Goal: Task Accomplishment & Management: Manage account settings

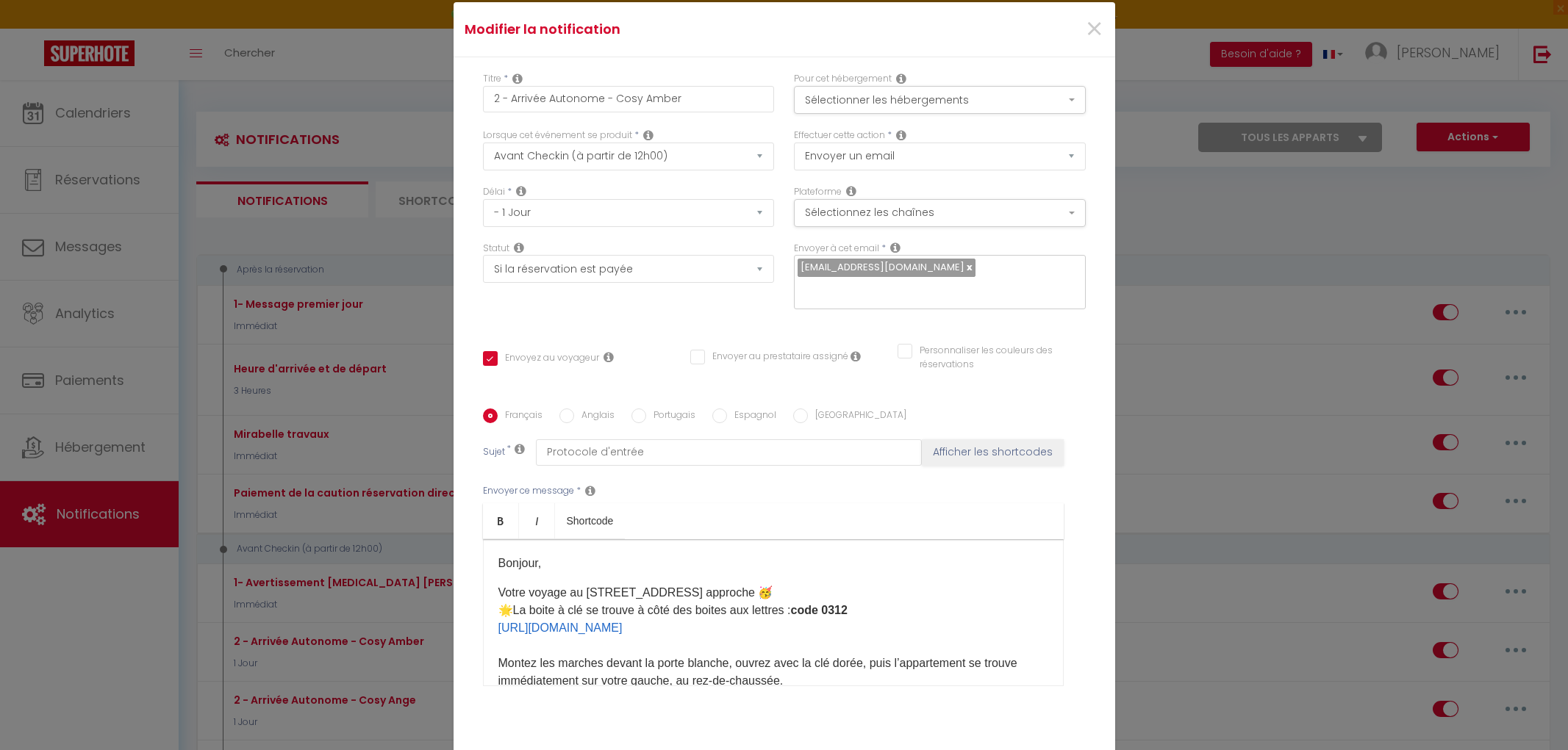
select select "2"
select select "1 Jour"
select select "if_booking_is_paid"
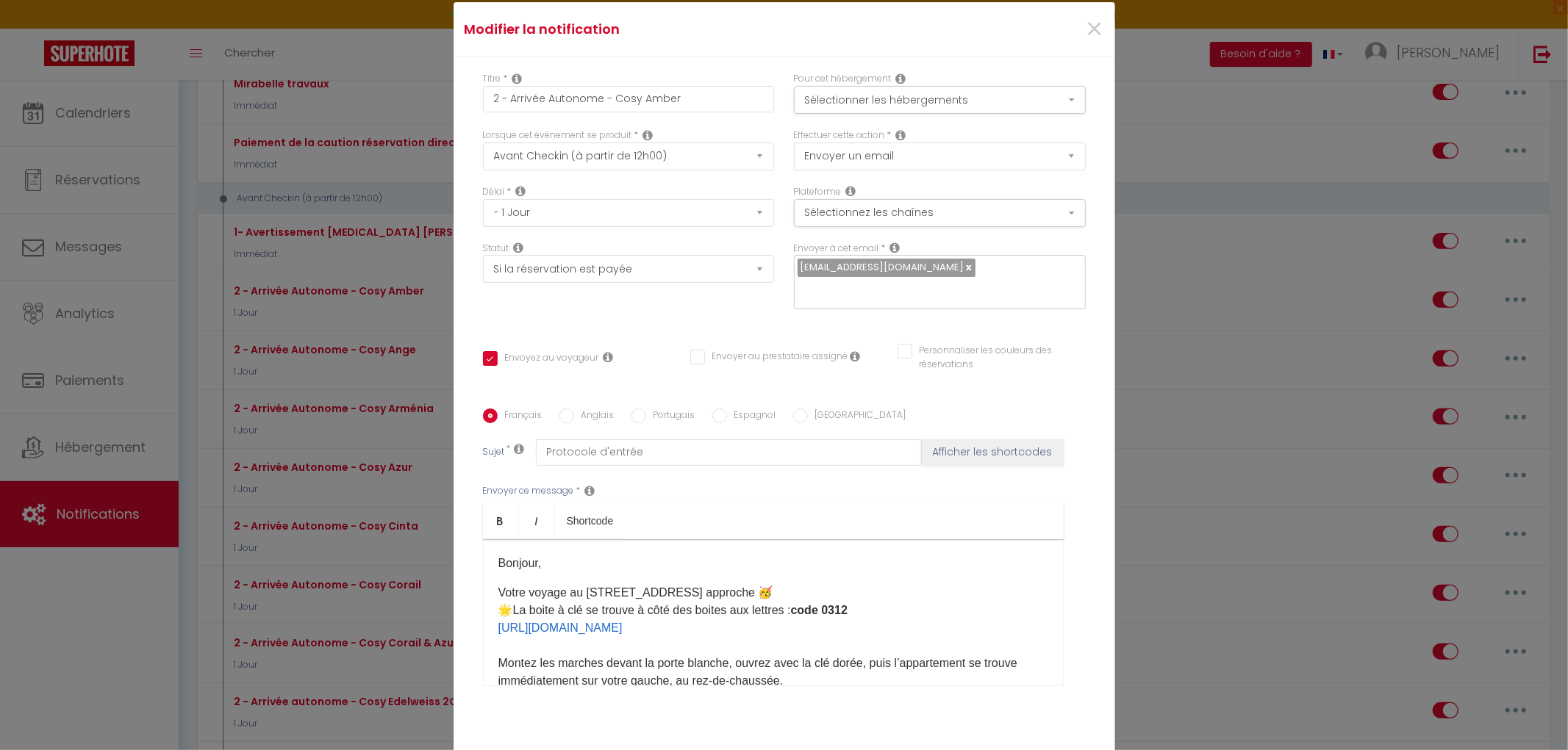
scroll to position [283, 0]
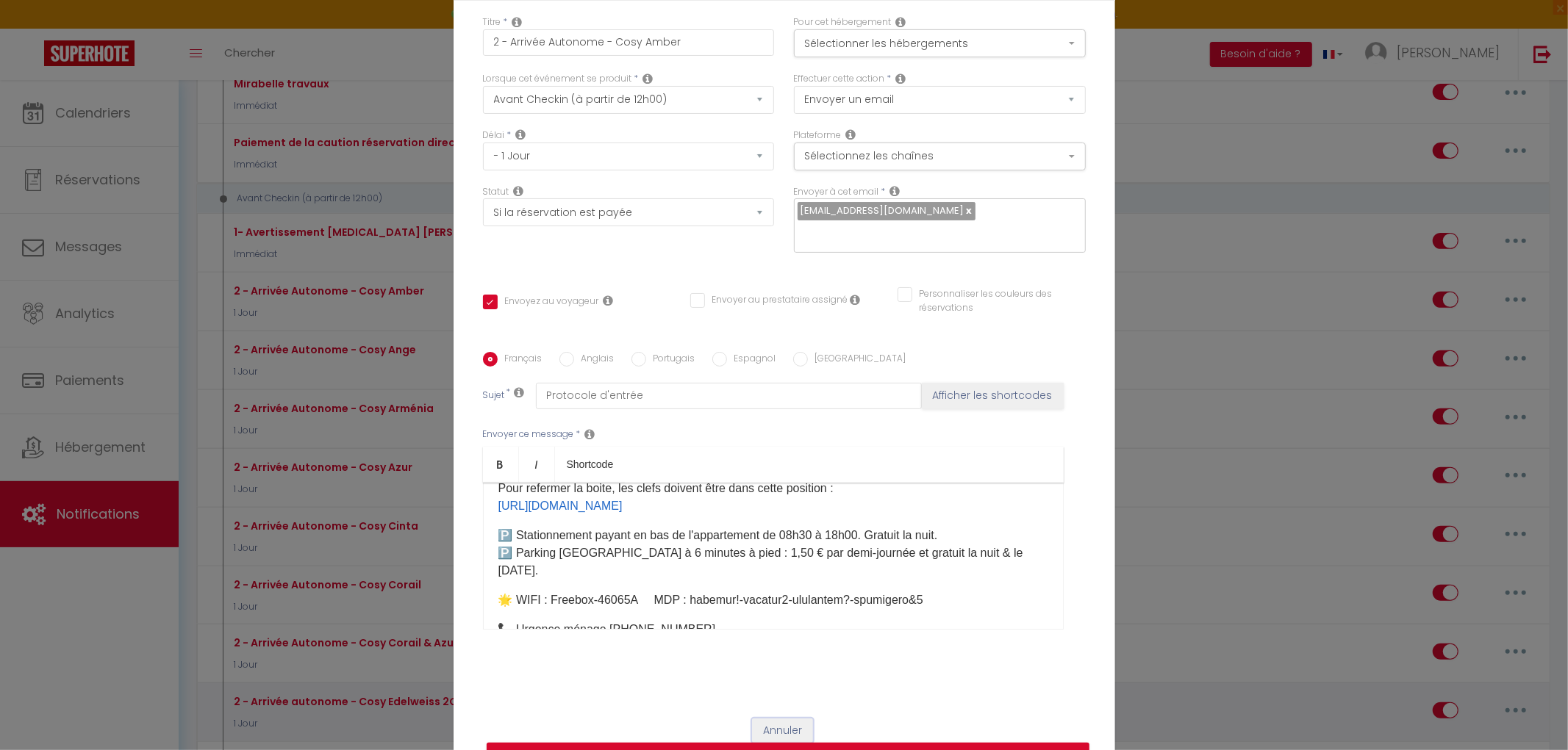
click at [788, 719] on button "Annuler" at bounding box center [783, 731] width 61 height 25
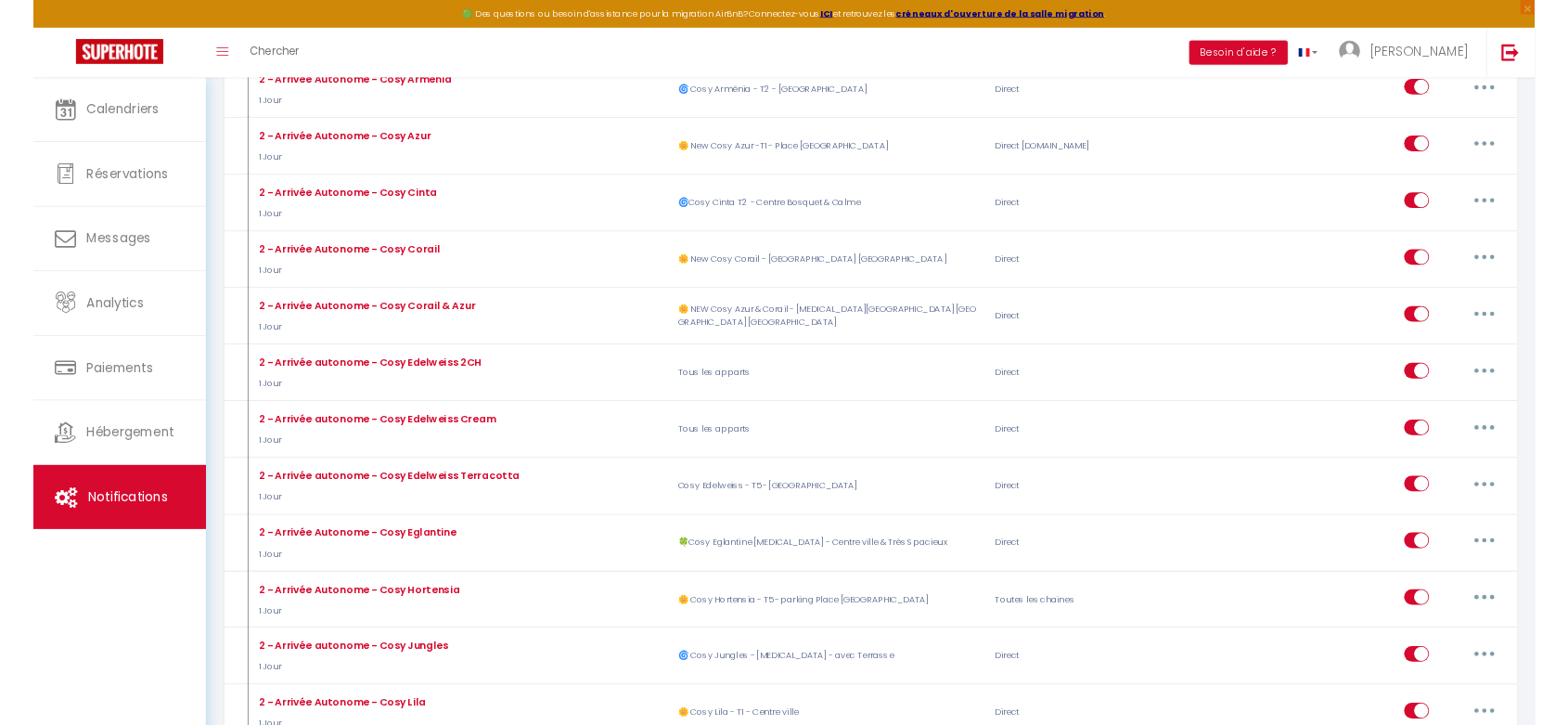
scroll to position [856, 0]
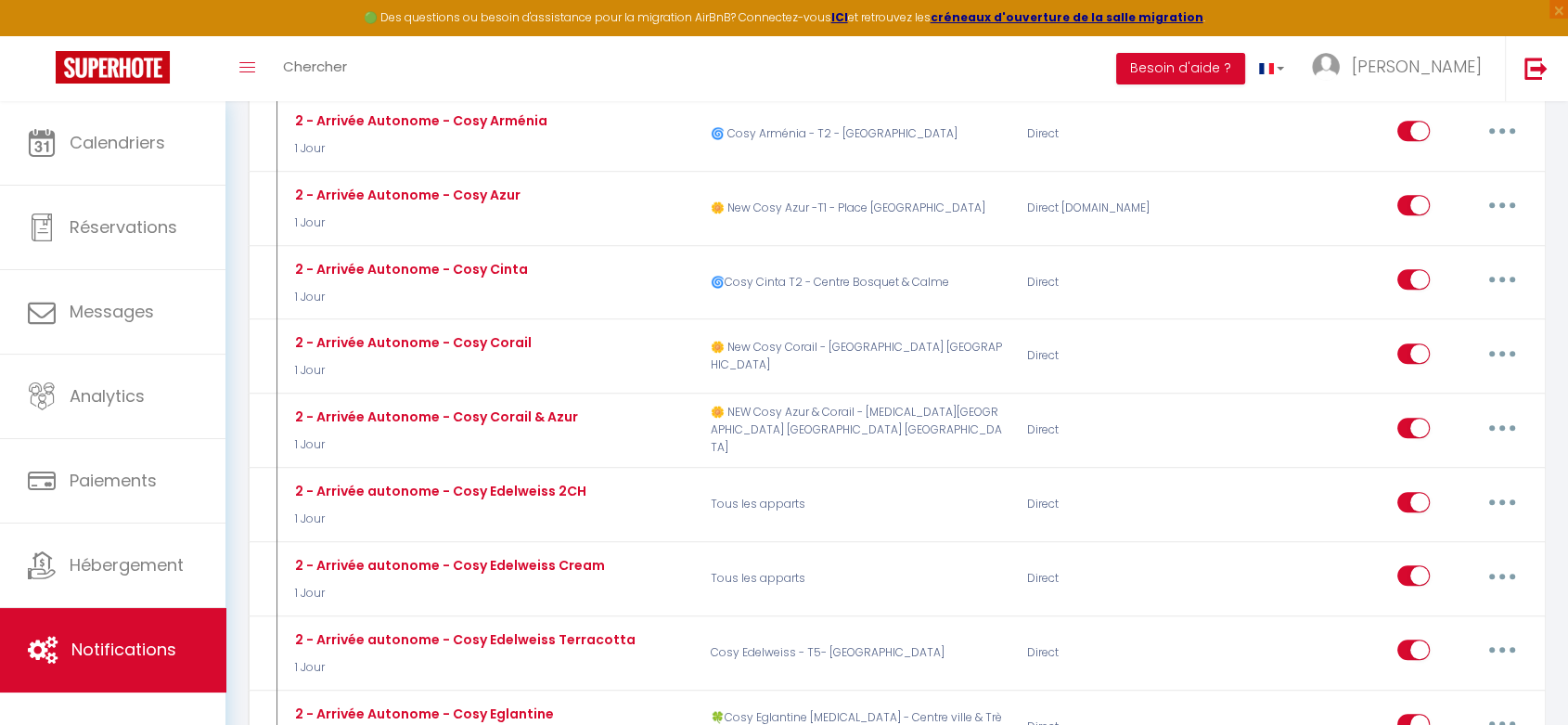
click at [744, 78] on div "Toggle menubar Chercher BUTTON Besoin d'aide ? Vidal Paramètres Équipe" at bounding box center [844, 68] width 1420 height 65
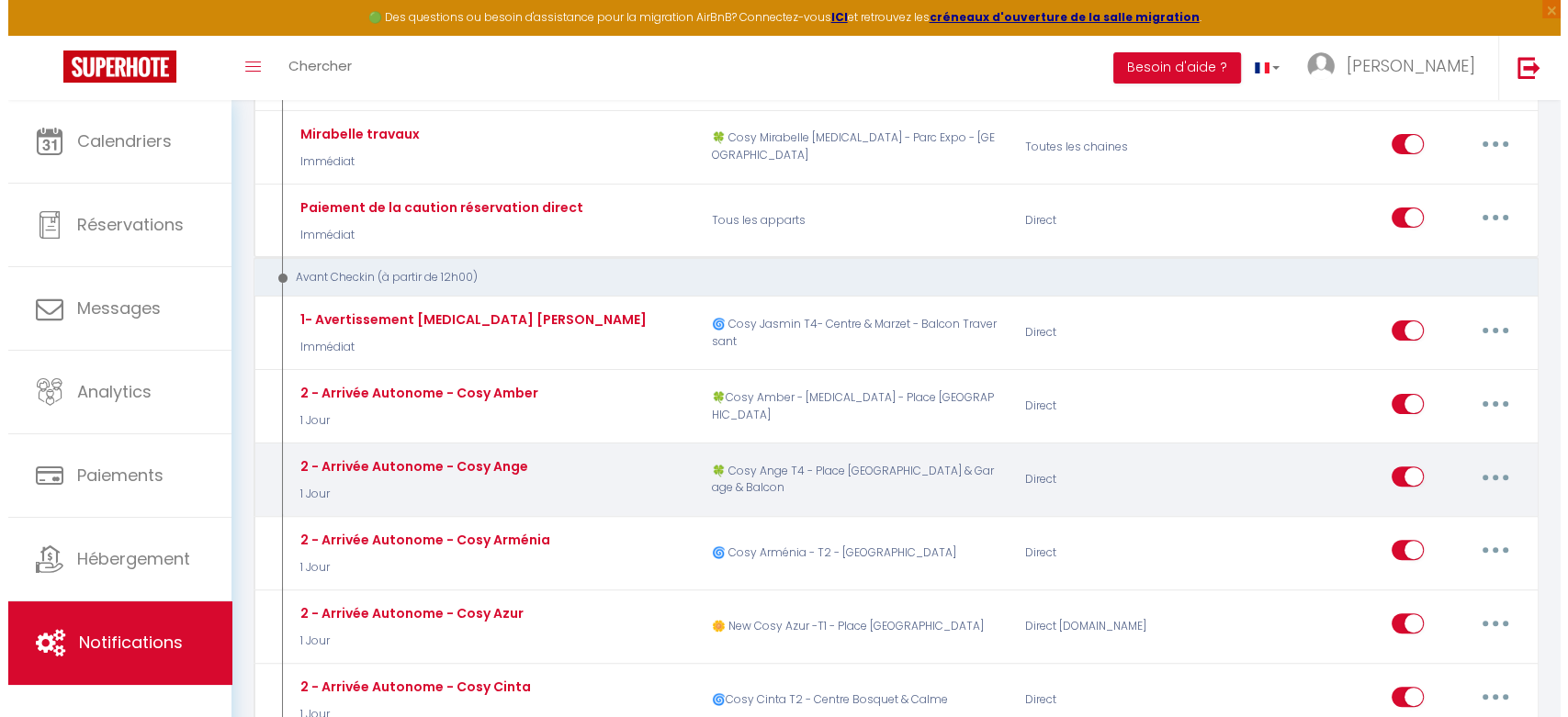
scroll to position [439, 0]
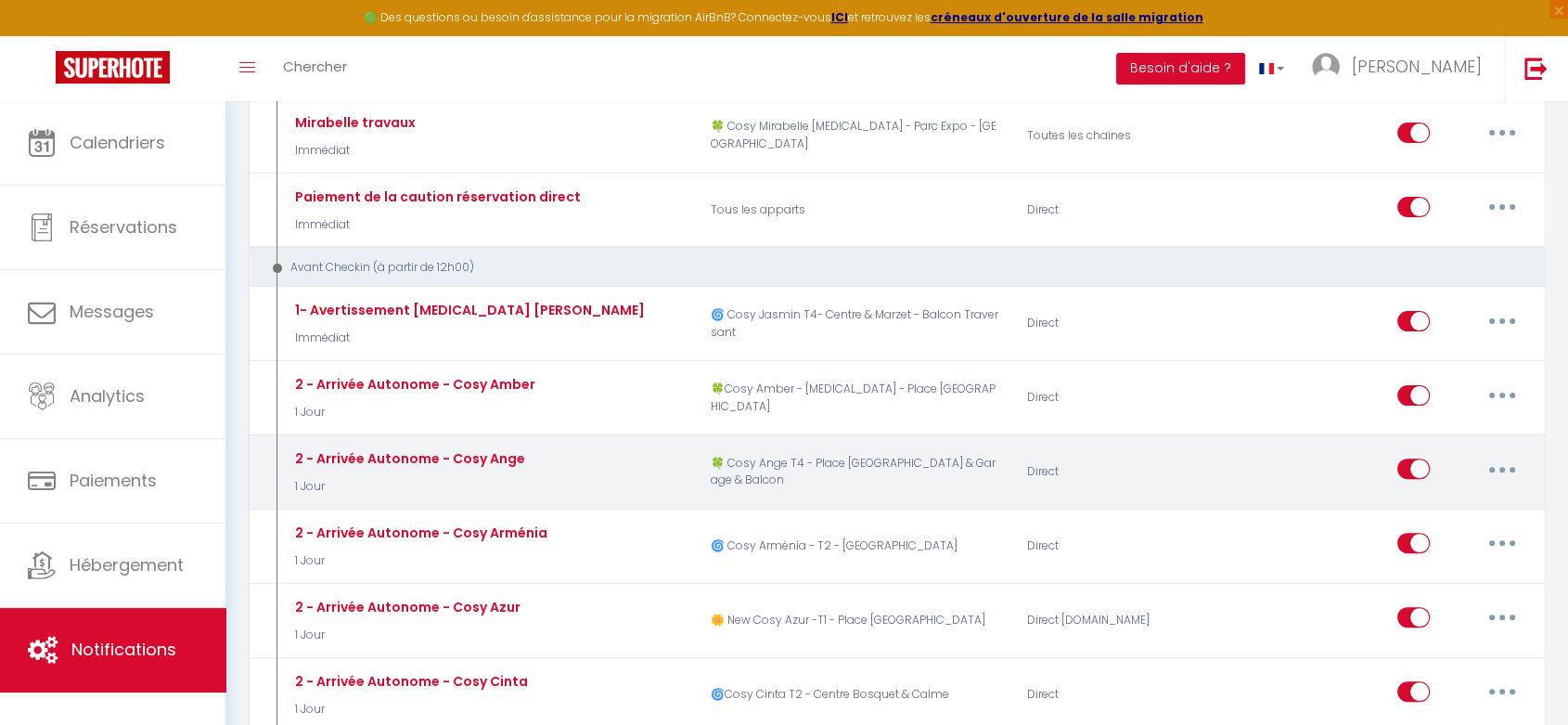
click at [1509, 454] on button "button" at bounding box center [1502, 468] width 52 height 29
click at [1479, 496] on link "Editer" at bounding box center [1455, 511] width 138 height 31
type input "2 - Arrivée Autonome - Cosy Ange"
checkbox input "true"
checkbox input "false"
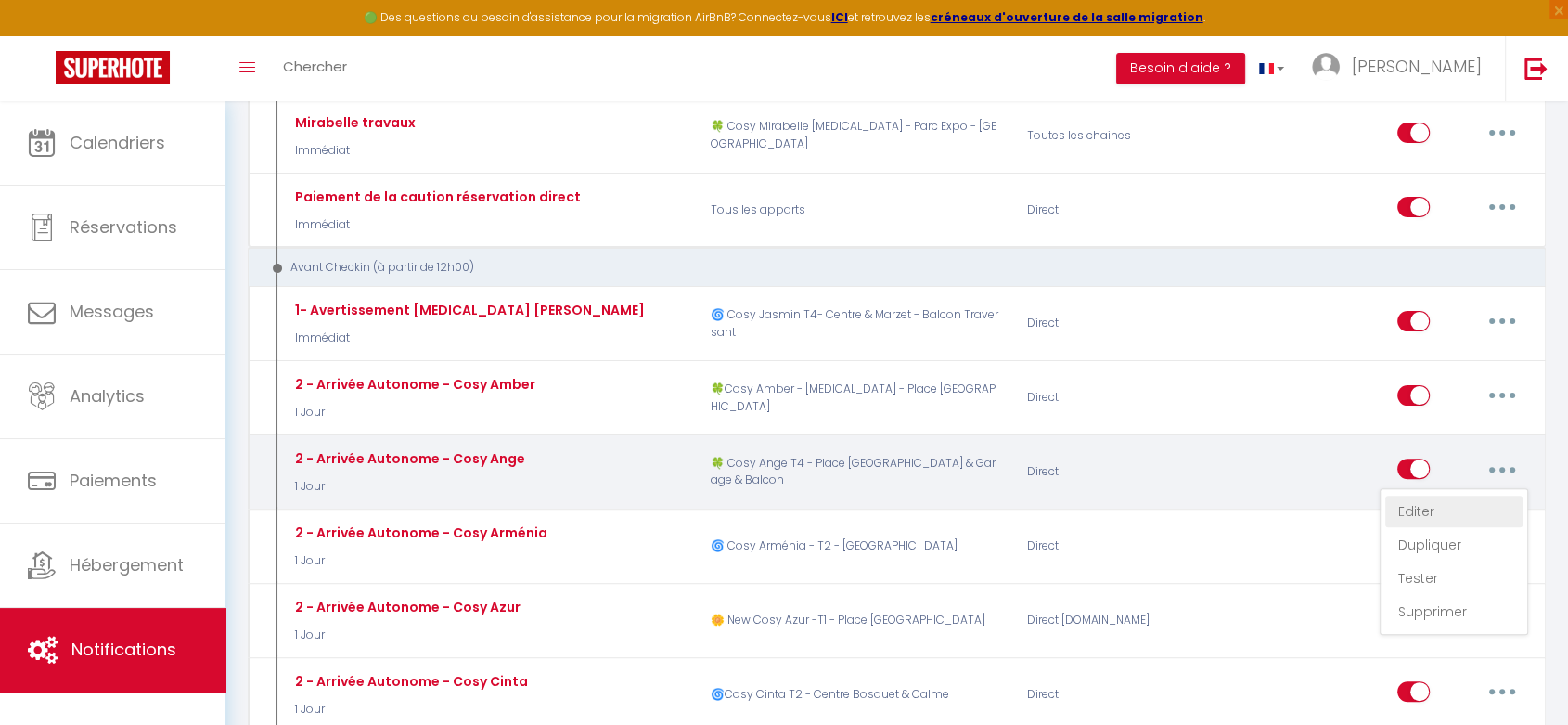
checkbox input "false"
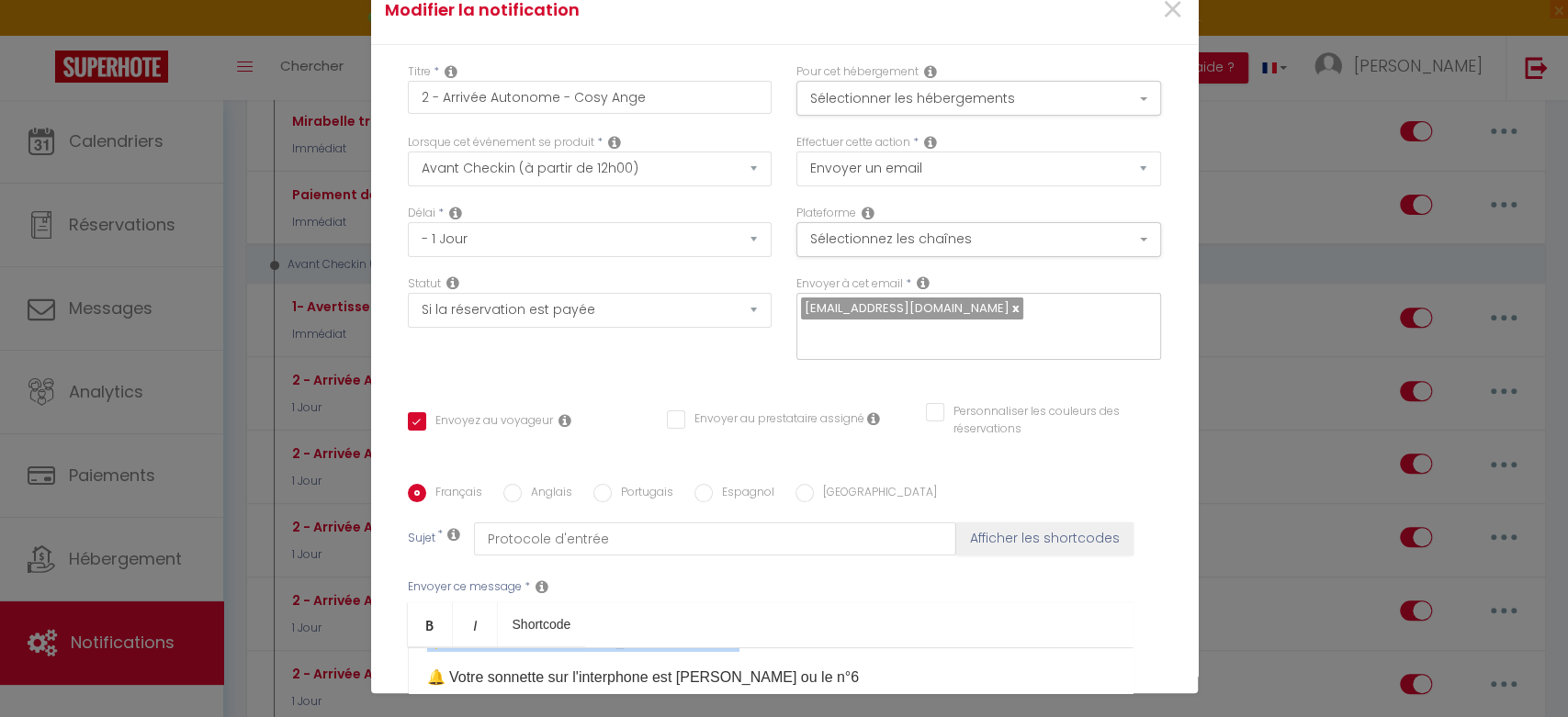
scroll to position [204, 0]
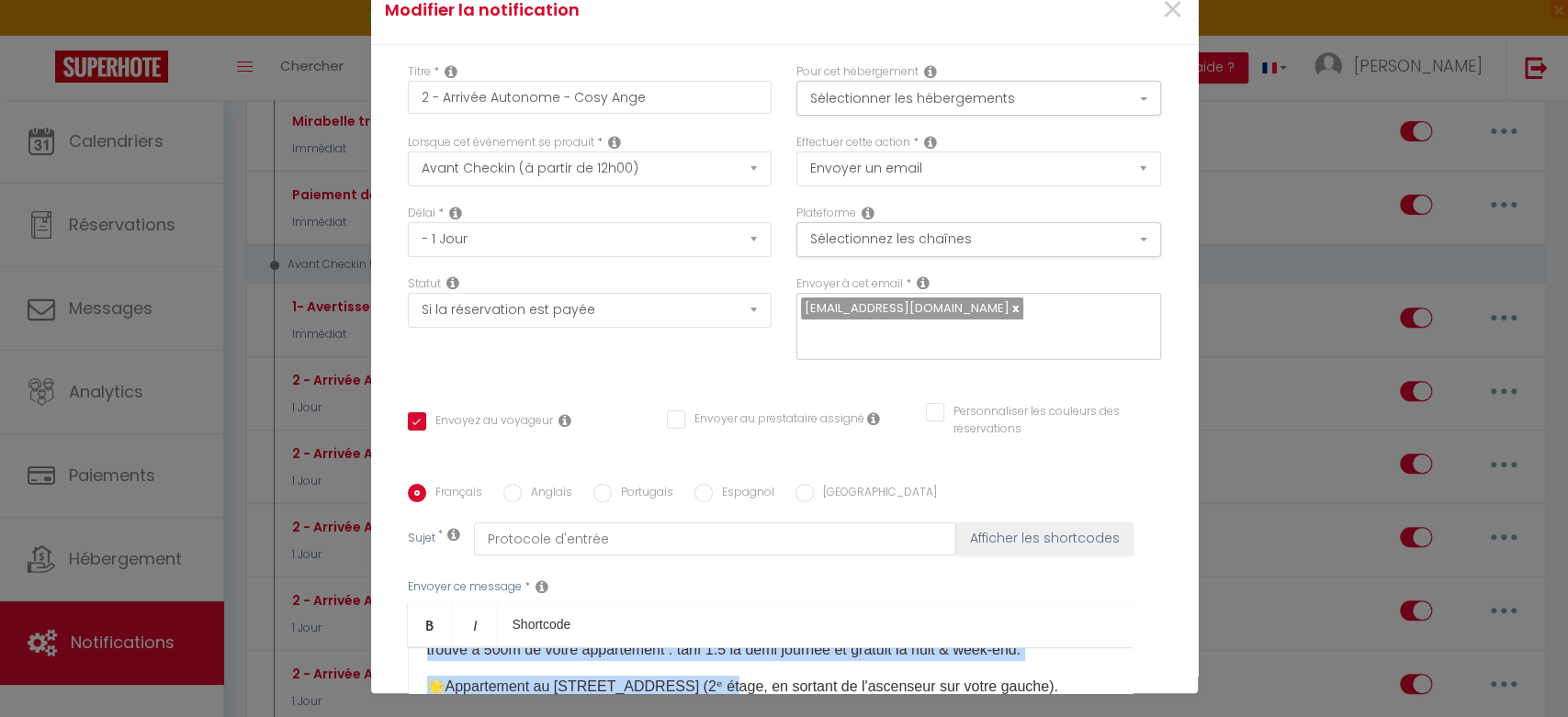
drag, startPoint x: 416, startPoint y: 640, endPoint x: 684, endPoint y: 636, distance: 268.0
copy div "🌟​​​ La boite à clé est sur la porte du garage dans la cour du 8 bis Rue Camy :…"
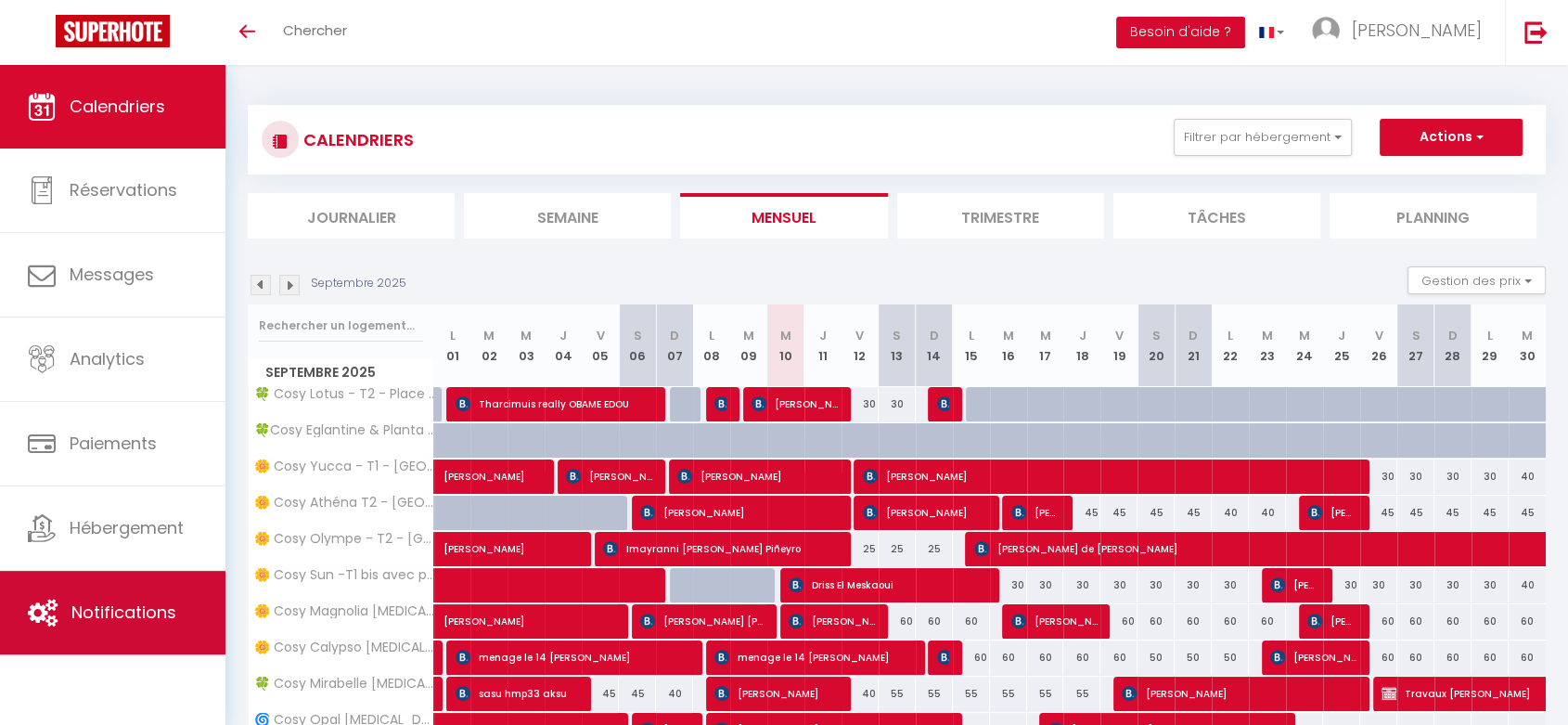
click at [150, 628] on link "Notifications" at bounding box center [112, 613] width 225 height 84
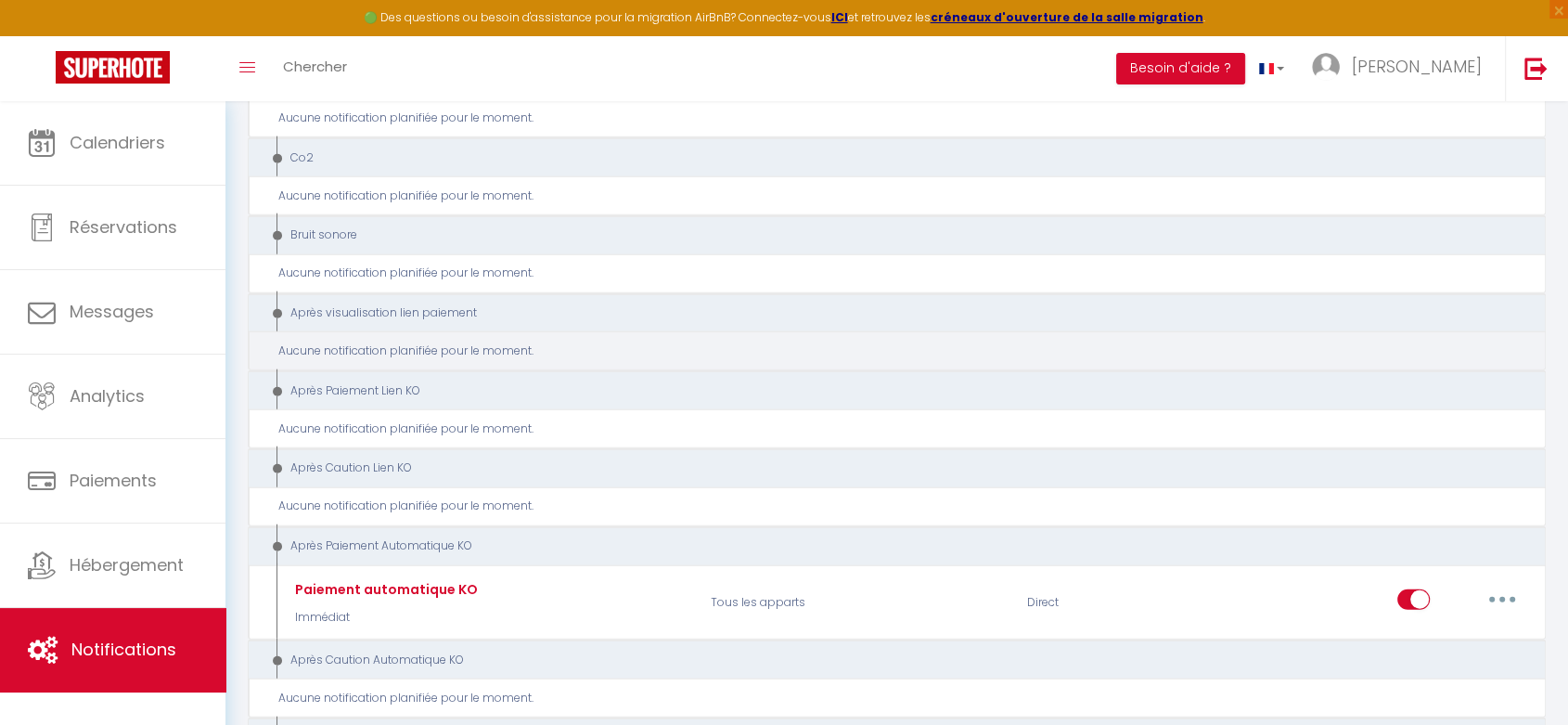
scroll to position [4436, 0]
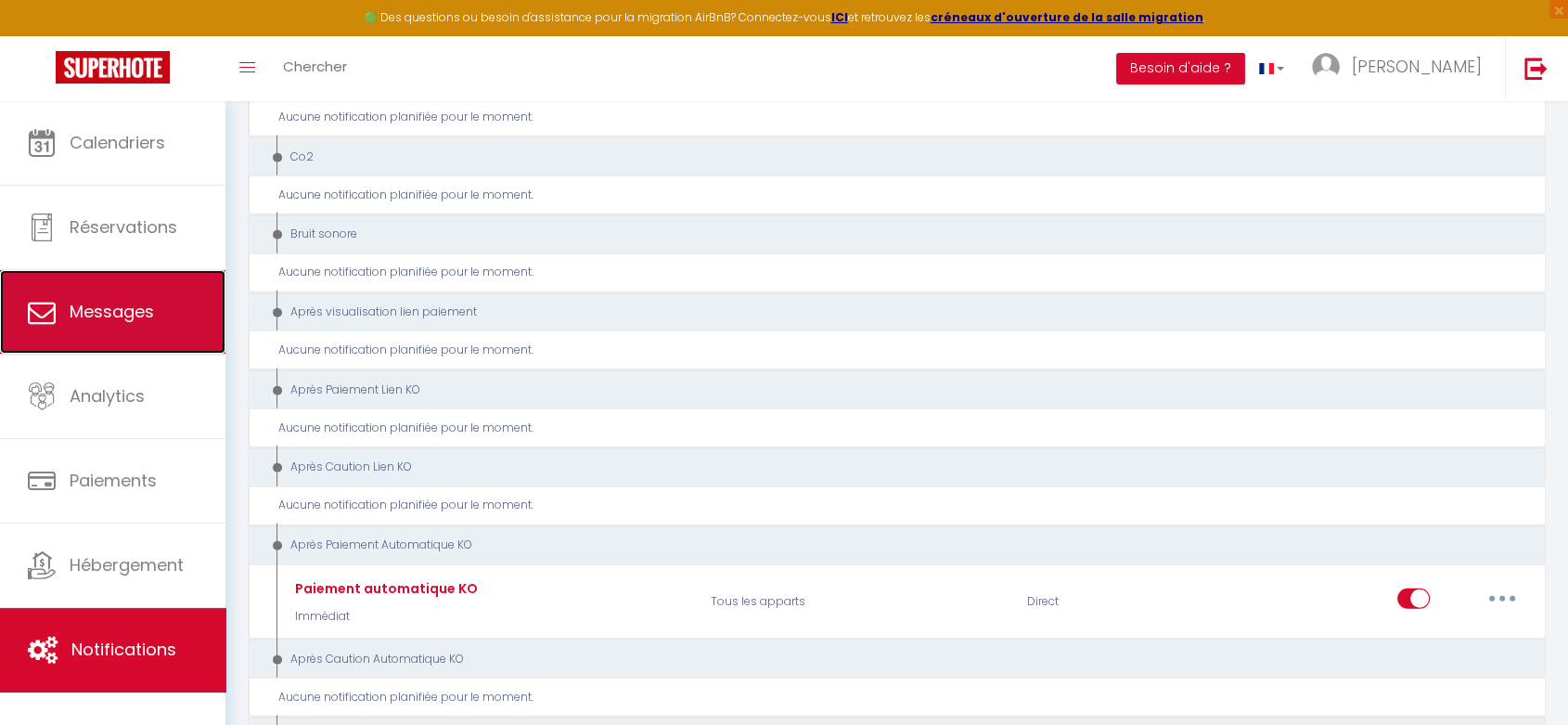
click at [130, 329] on link "Messages" at bounding box center [112, 312] width 225 height 84
select select "message"
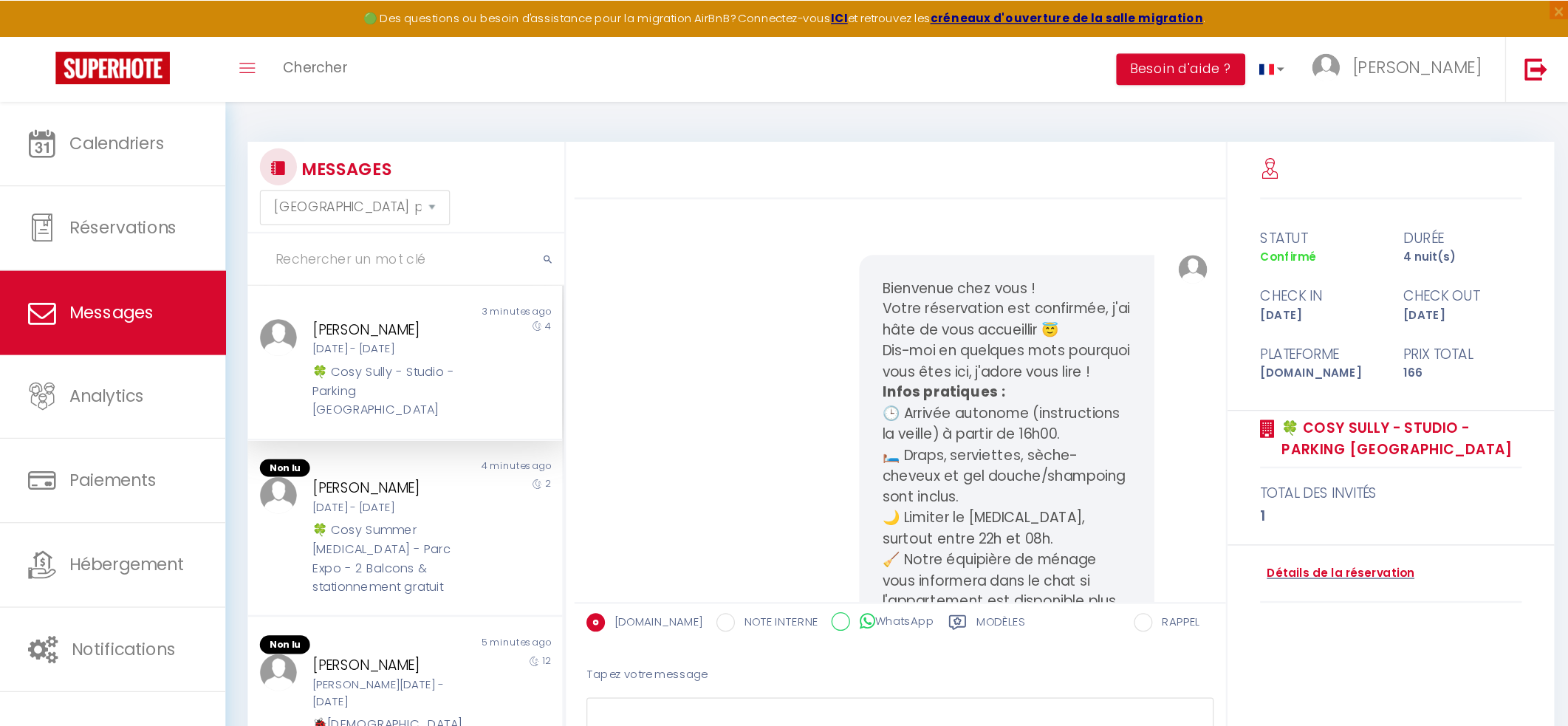
scroll to position [4508, 0]
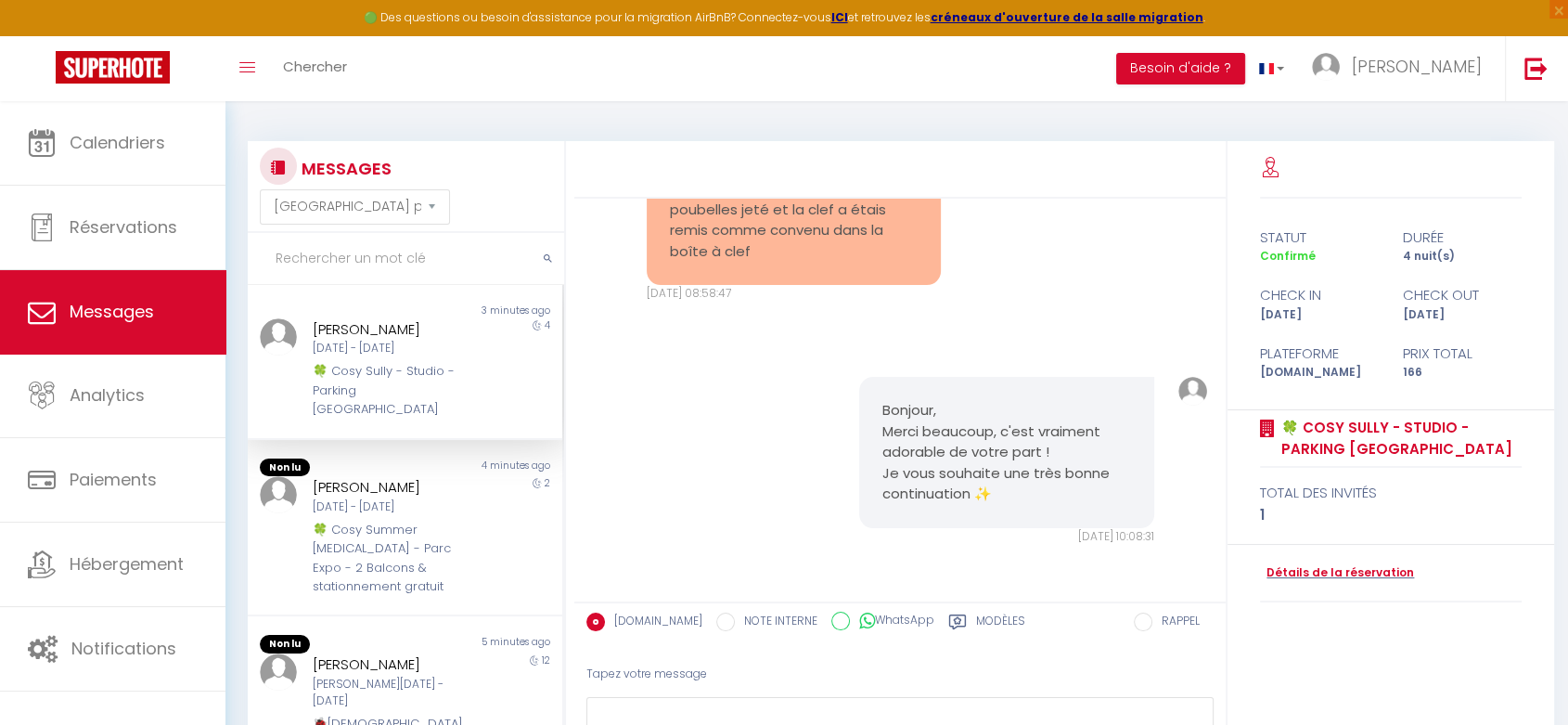
click at [976, 621] on label "Modèles" at bounding box center [1001, 624] width 49 height 24
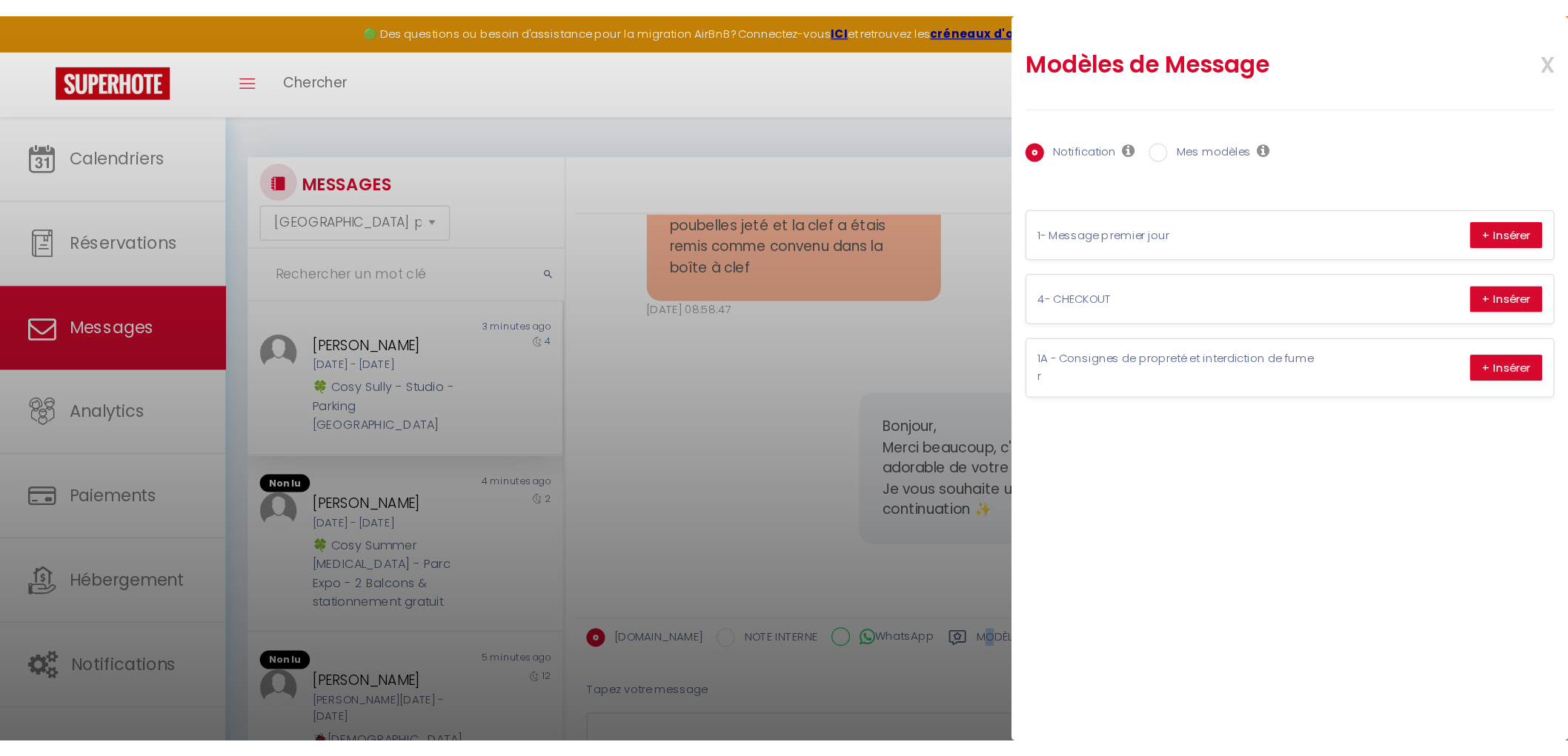
scroll to position [3770, 0]
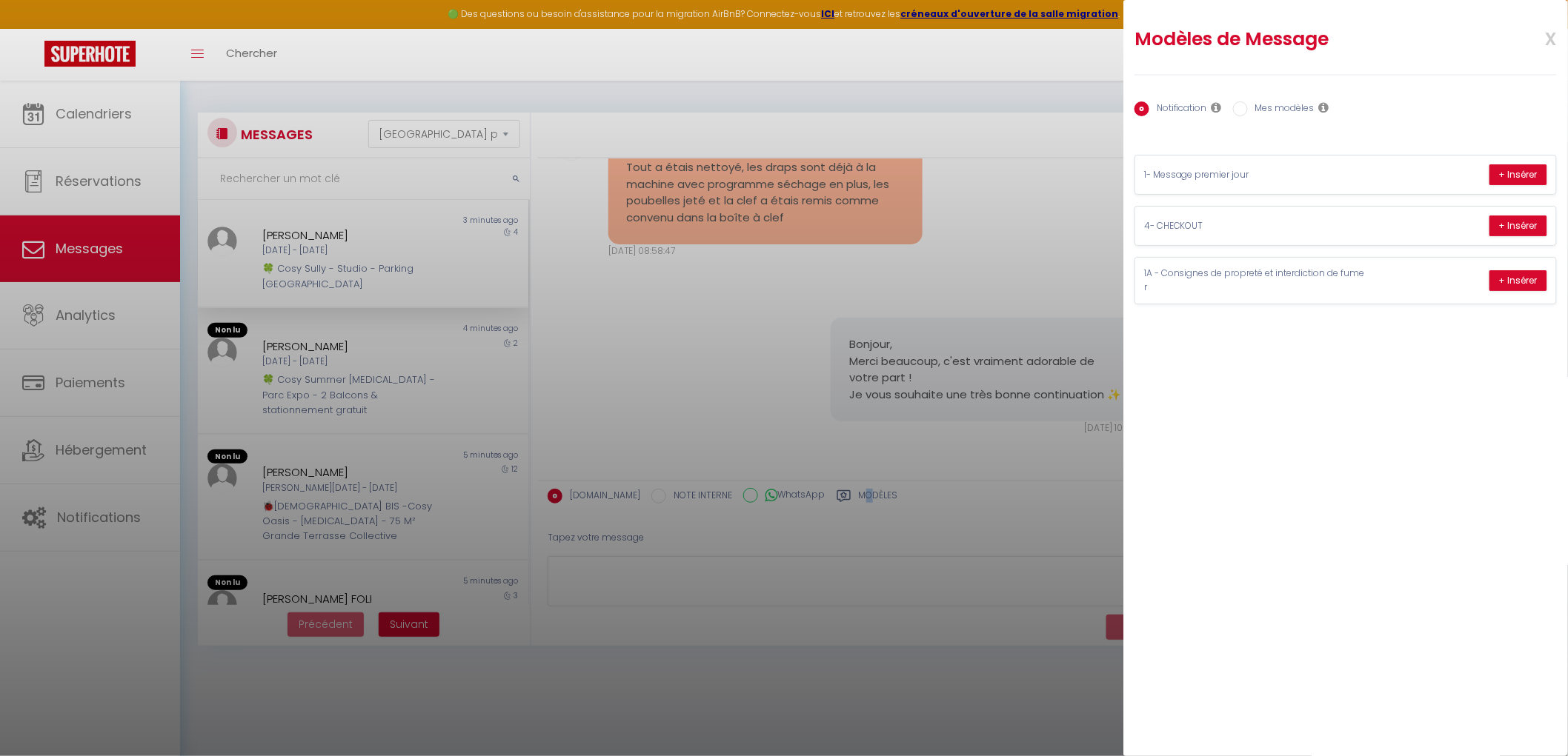
click at [1246, 111] on input "Mes modèles" at bounding box center [1240, 109] width 15 height 15
radio input "true"
radio input "false"
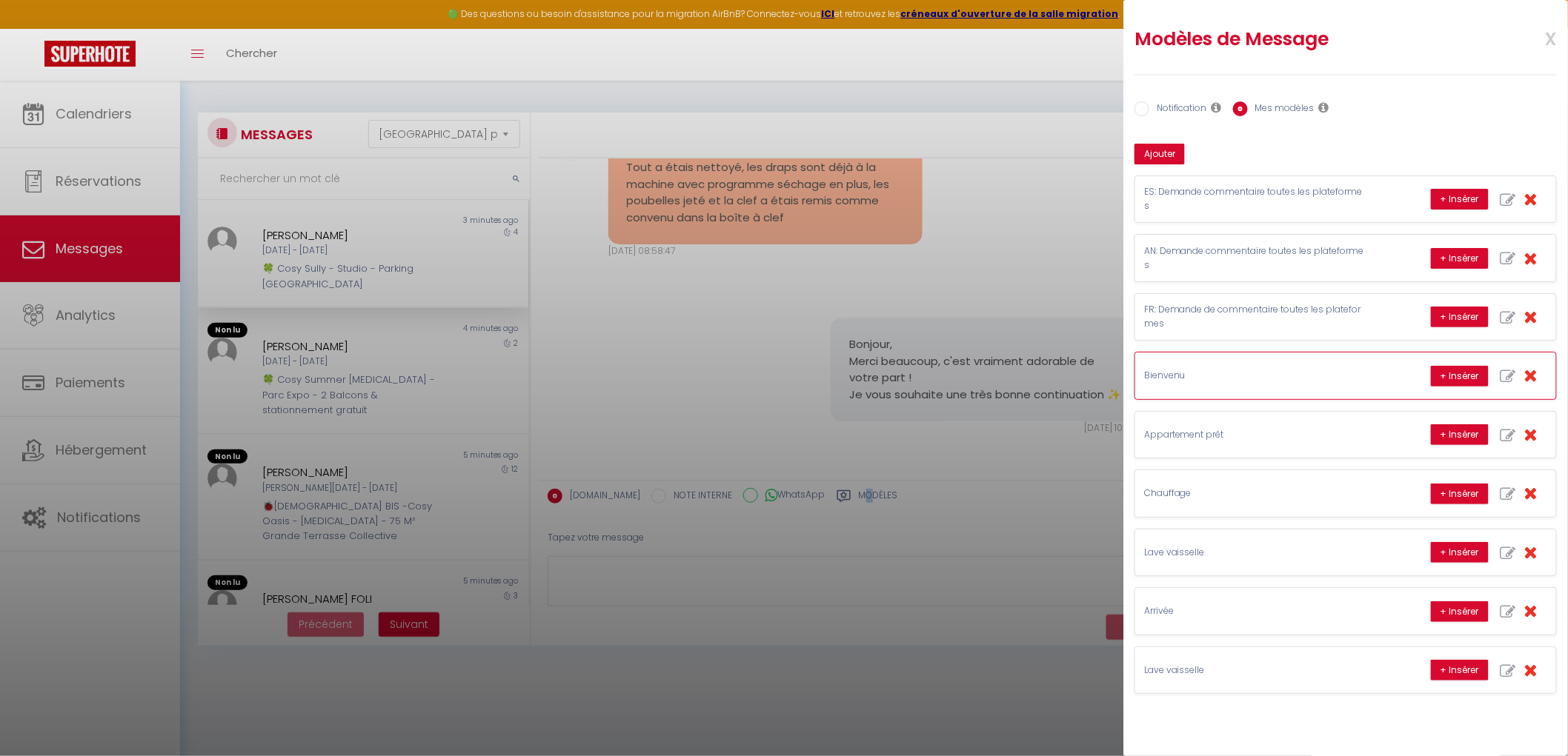
click at [1264, 392] on div "Bienvenu + Insérer" at bounding box center [1345, 375] width 421 height 46
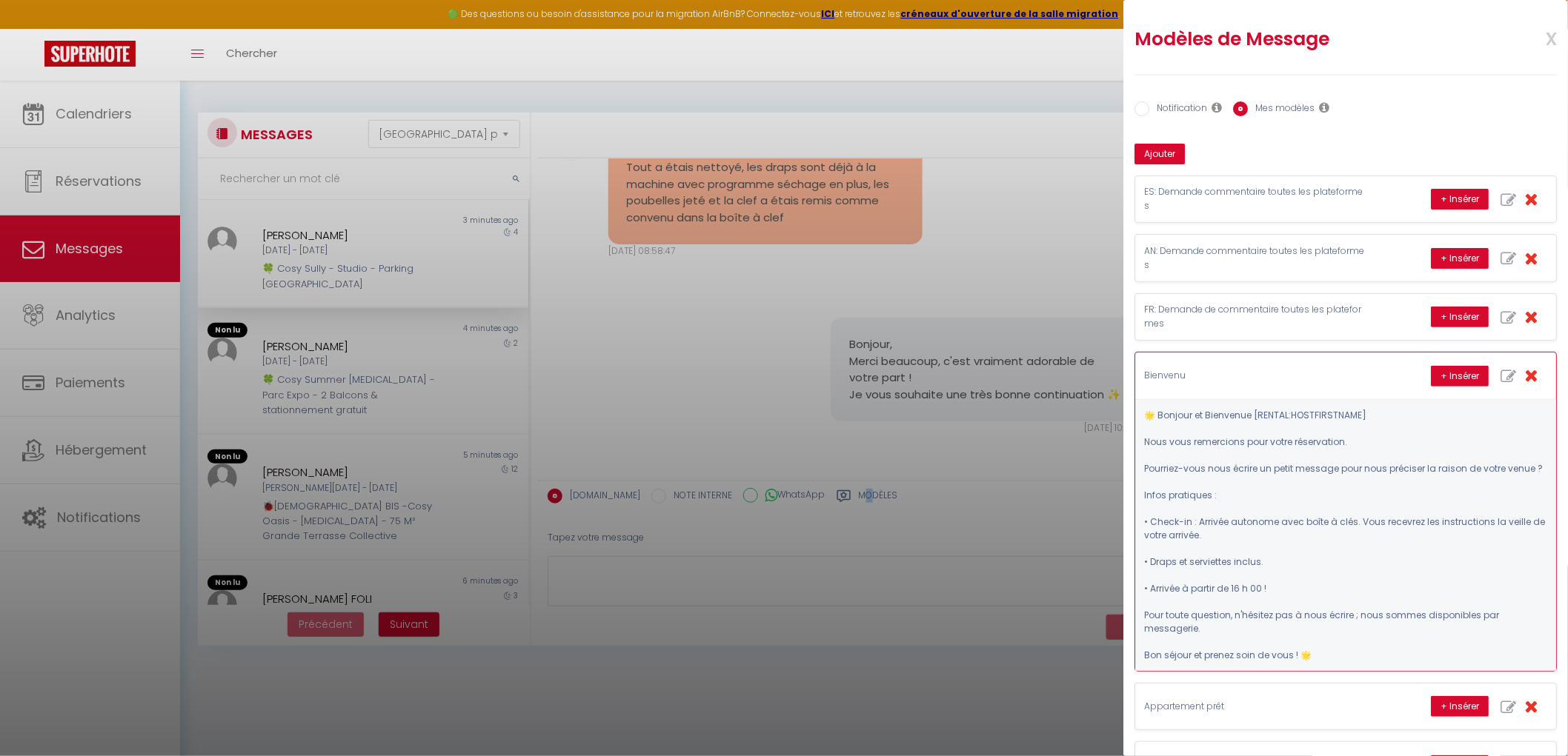
click at [1264, 376] on button "button" at bounding box center [1530, 376] width 32 height 27
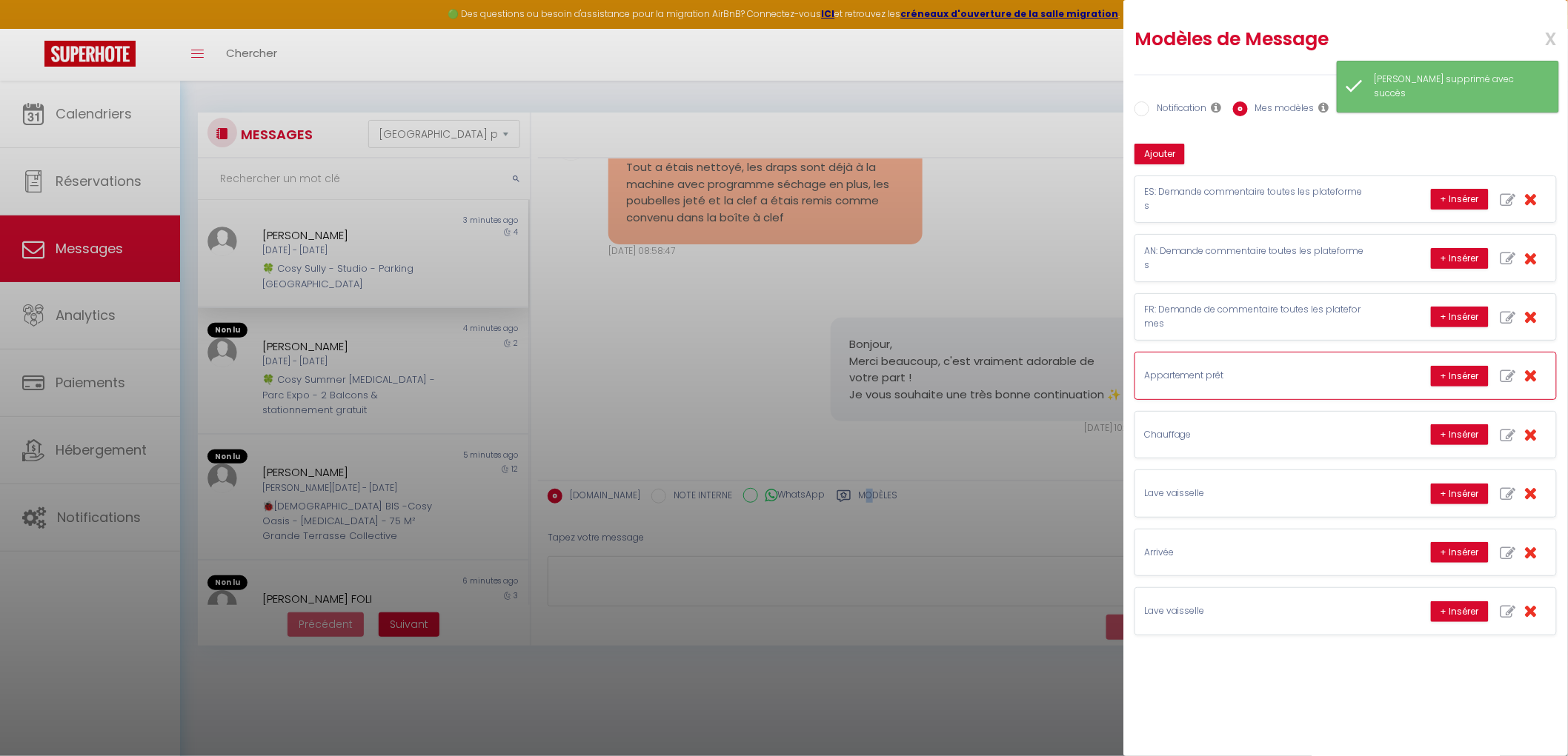
click at [1264, 386] on div "Appartement prêt + Insérer" at bounding box center [1345, 375] width 421 height 46
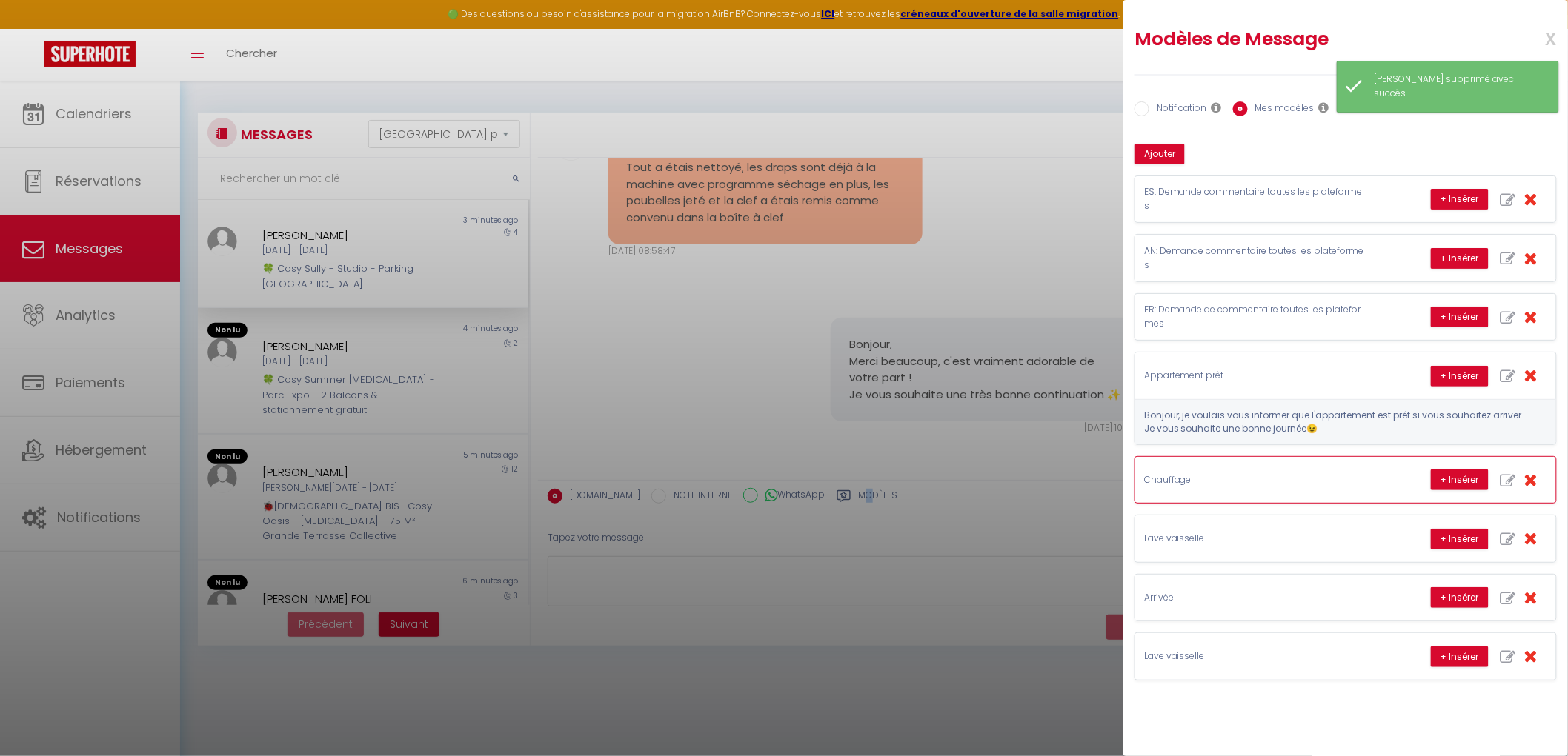
click at [1264, 483] on p "Chauffage" at bounding box center [1255, 480] width 222 height 14
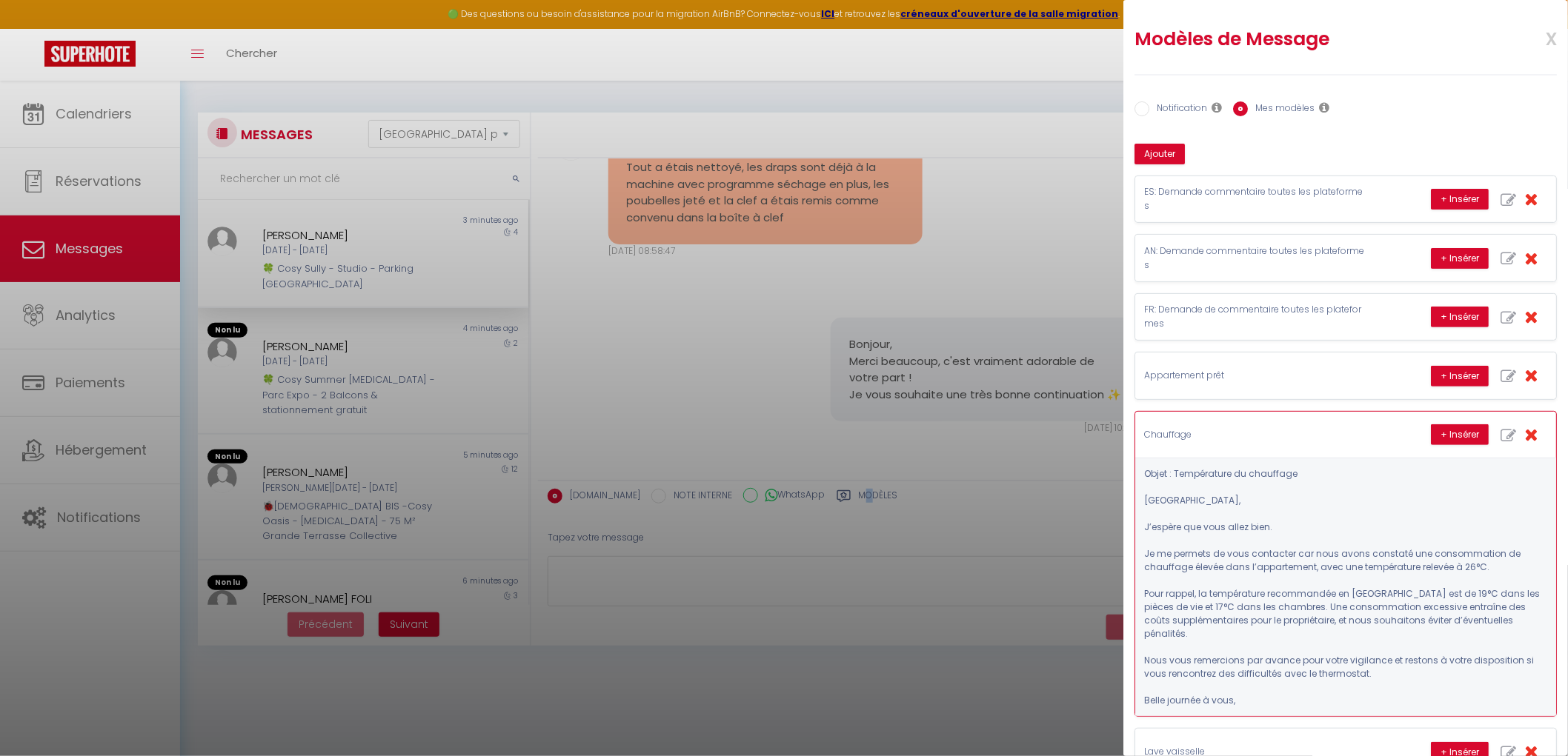
click at [1264, 433] on p "Chauffage" at bounding box center [1255, 435] width 222 height 14
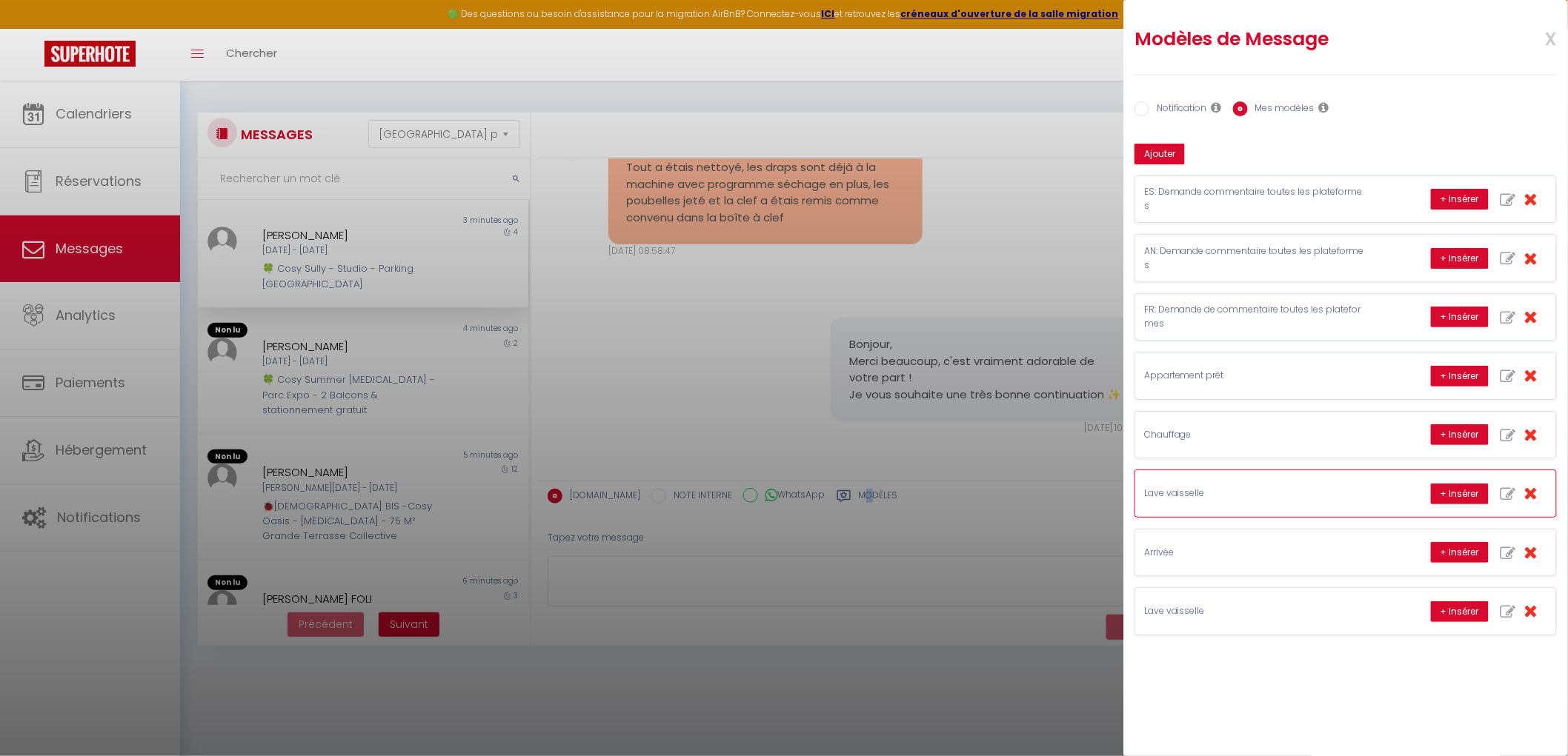
click at [1264, 508] on div "Lave vaisselle + Insérer" at bounding box center [1345, 493] width 421 height 46
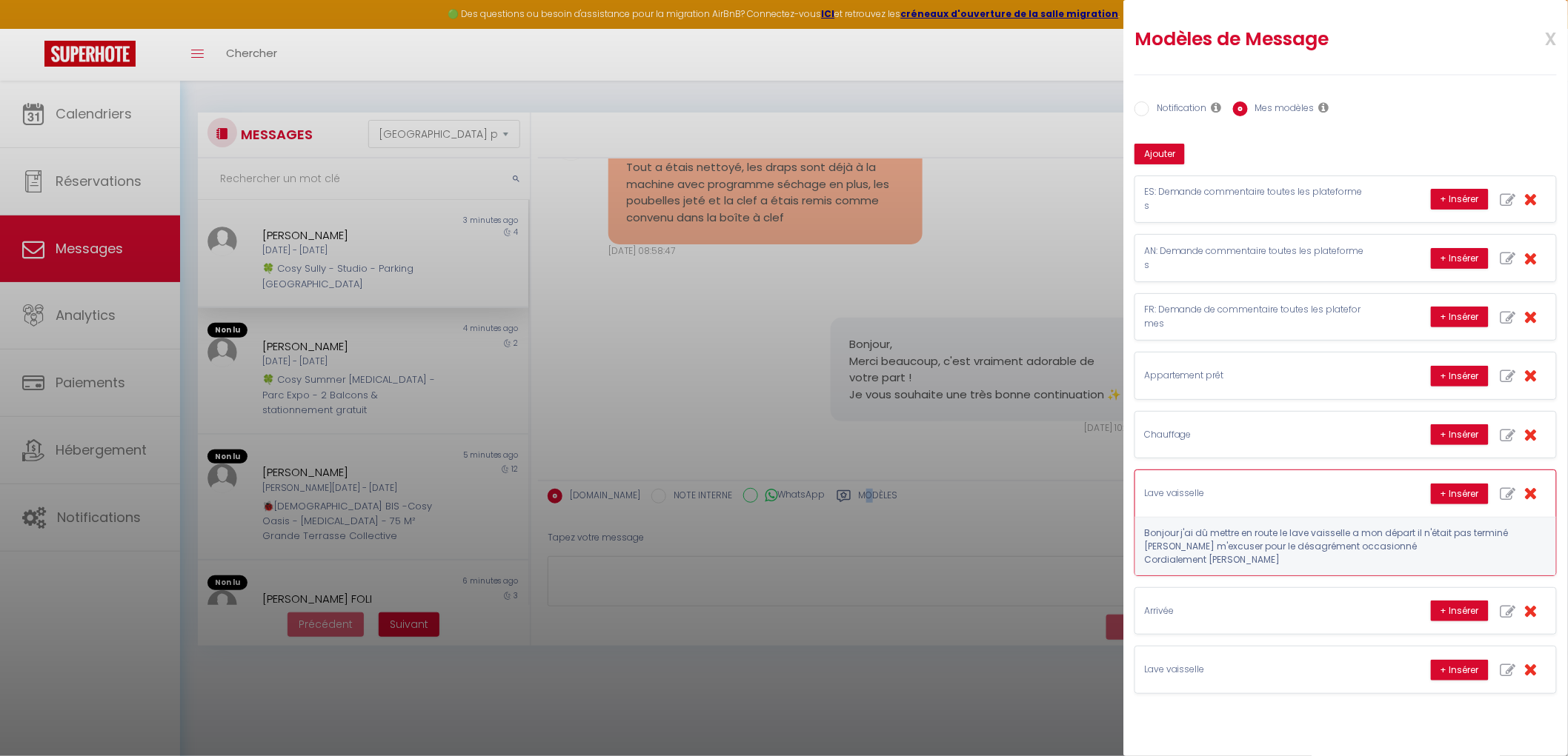
click at [1264, 507] on div "Lave vaisselle + Insérer" at bounding box center [1345, 493] width 421 height 46
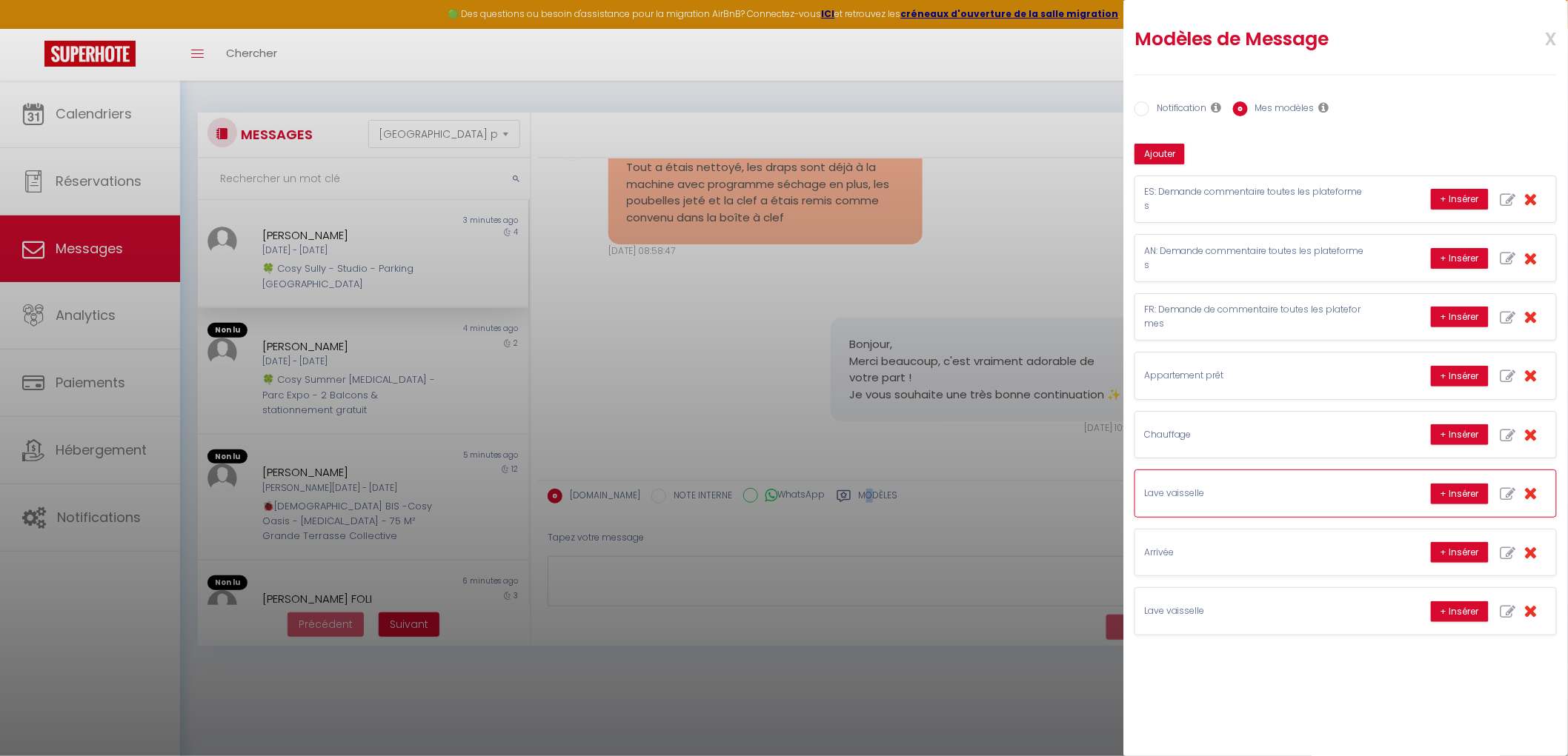
click at [1264, 507] on div "Lave vaisselle + Insérer" at bounding box center [1345, 493] width 421 height 46
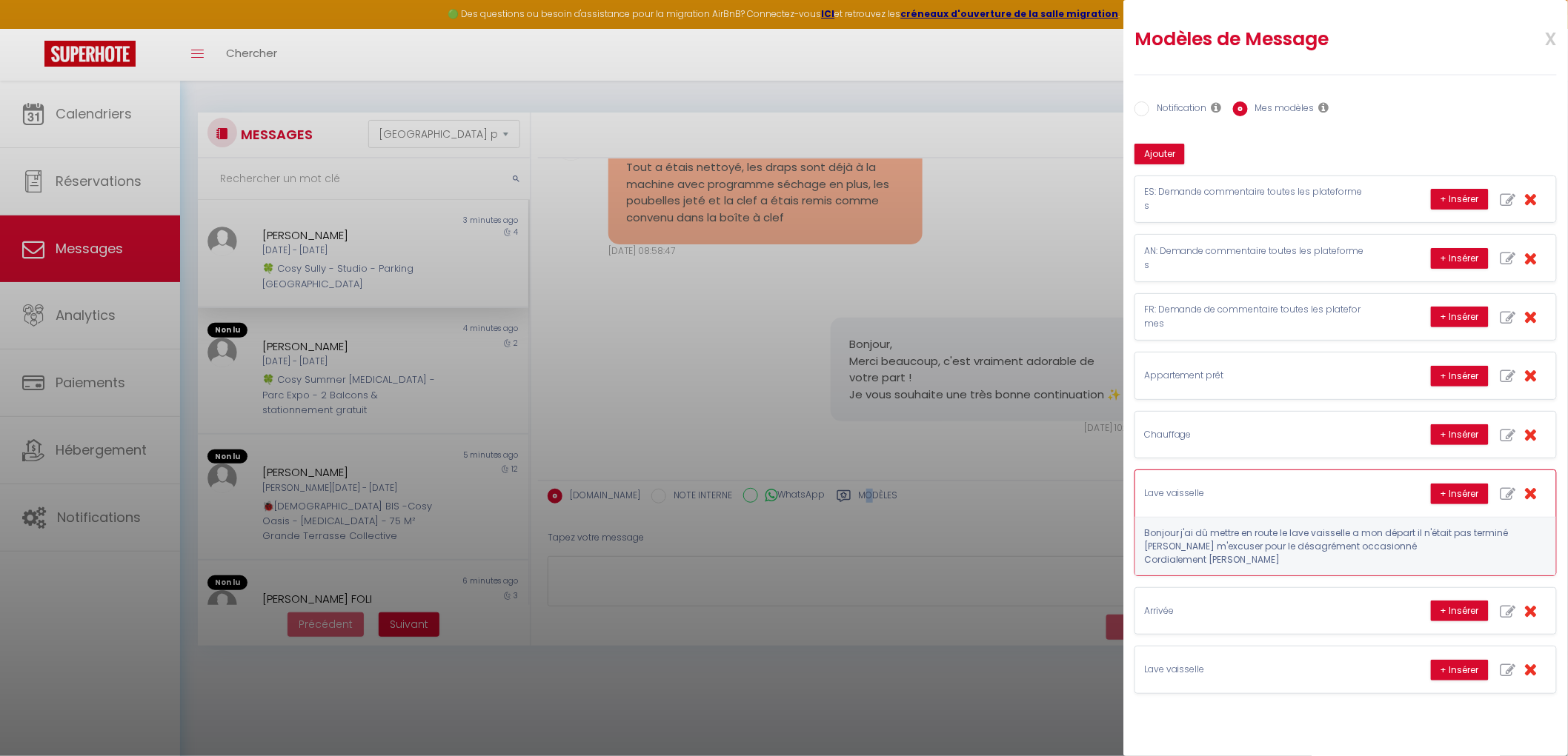
click at [1264, 507] on div "Lave vaisselle + Insérer" at bounding box center [1345, 493] width 421 height 46
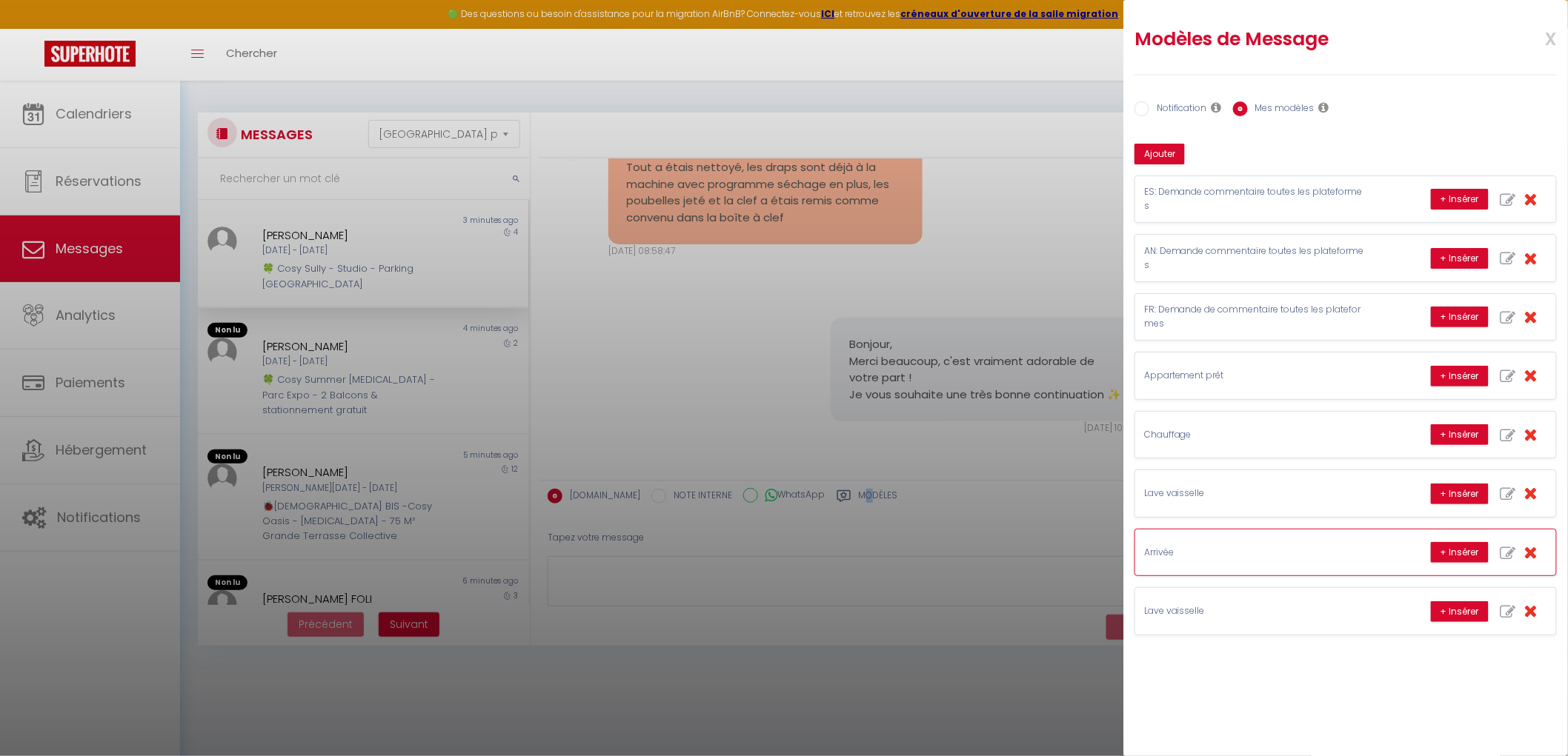
click at [1264, 562] on div "Arrivée + Insérer" at bounding box center [1345, 552] width 421 height 46
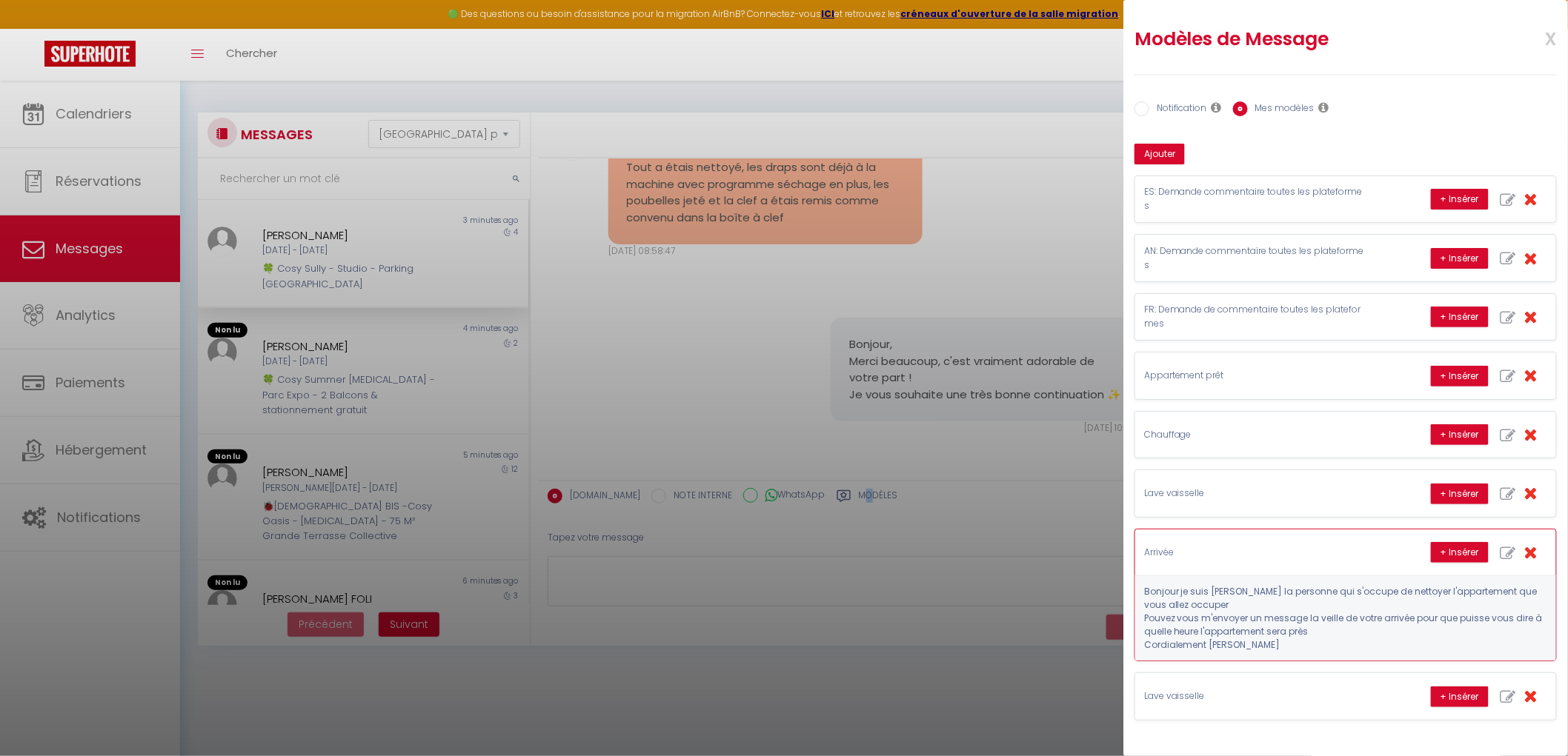
click at [1264, 563] on div "Arrivée + Insérer" at bounding box center [1345, 552] width 421 height 46
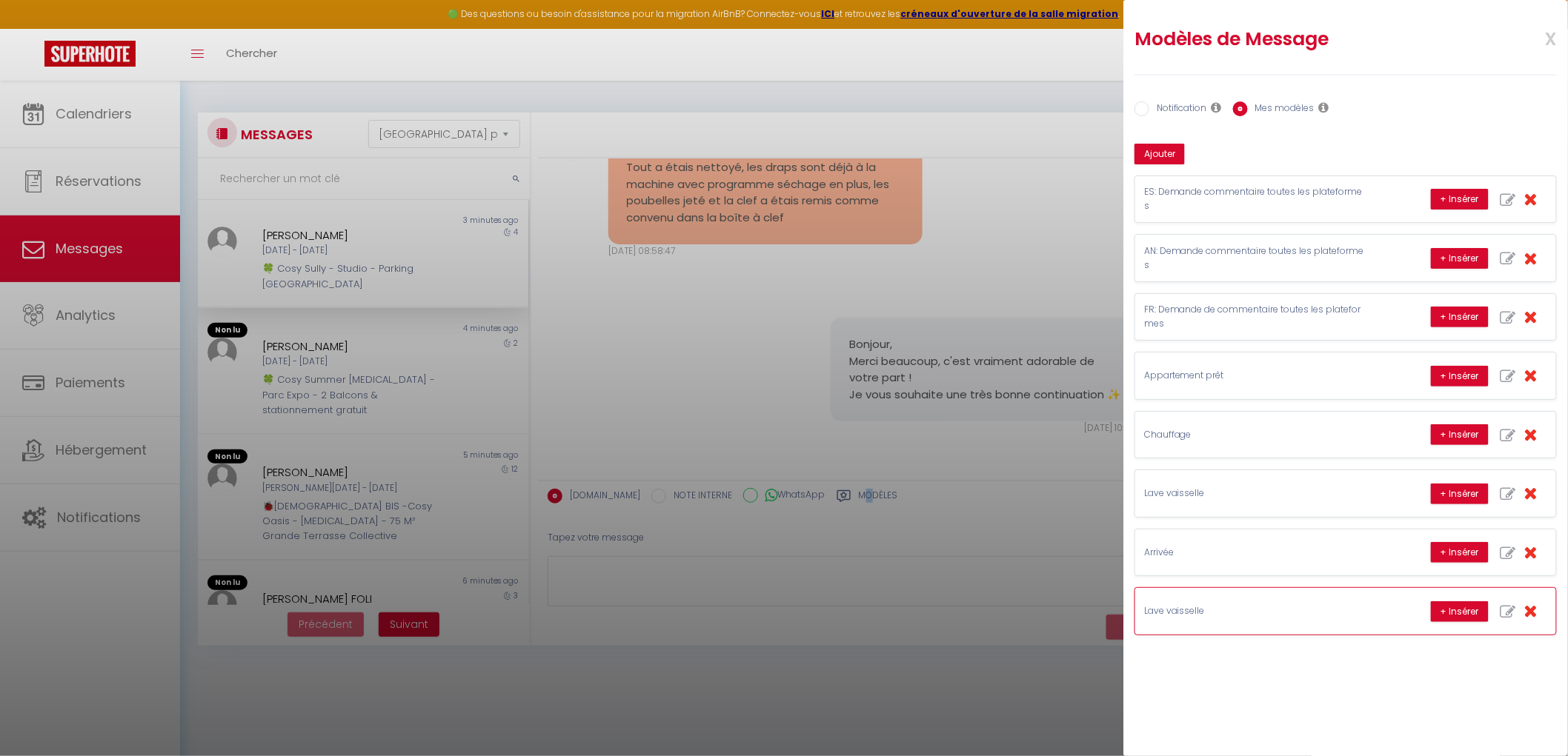
click at [1264, 578] on p "Lave vaisselle" at bounding box center [1255, 611] width 222 height 14
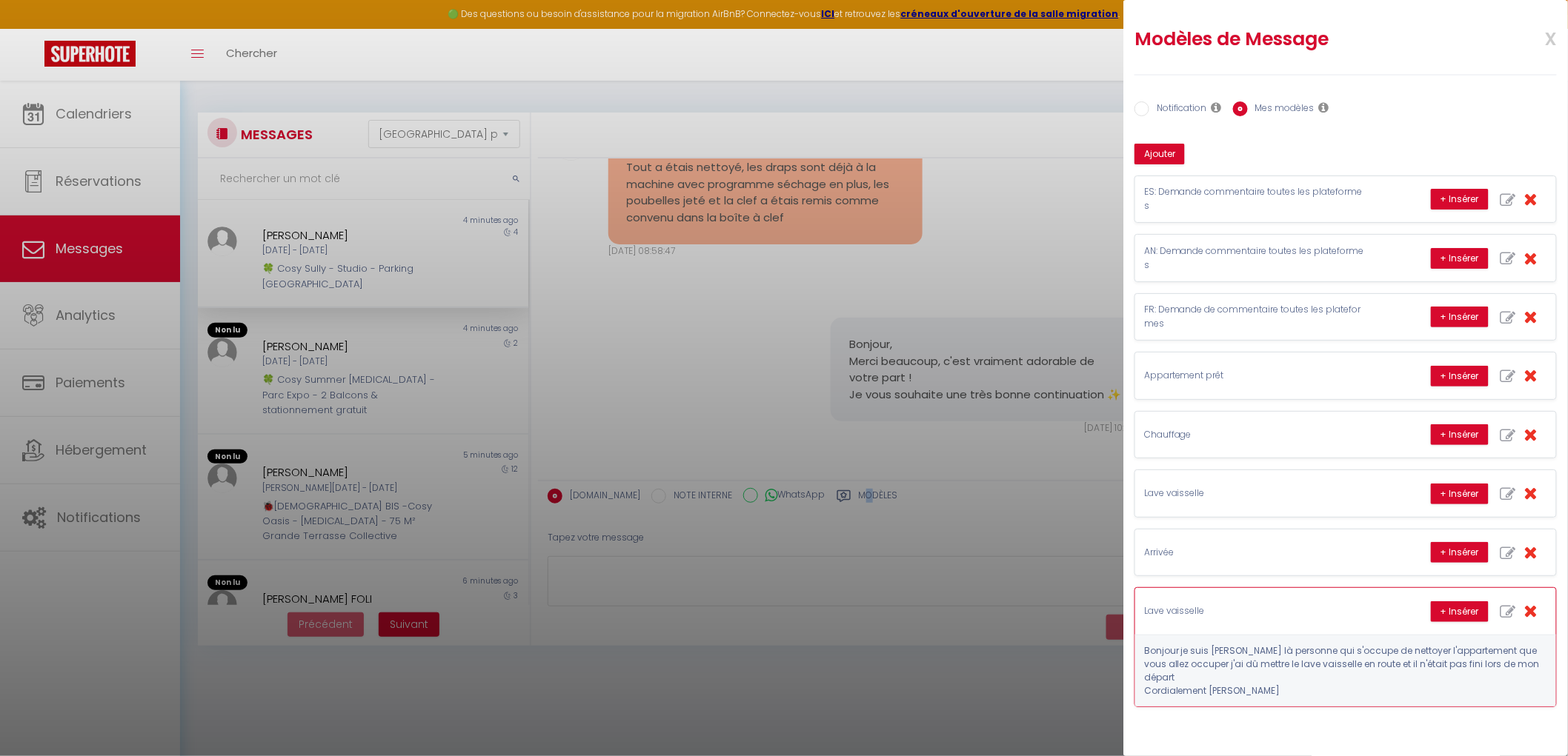
click at [1264, 578] on p "Lave vaisselle" at bounding box center [1255, 611] width 222 height 14
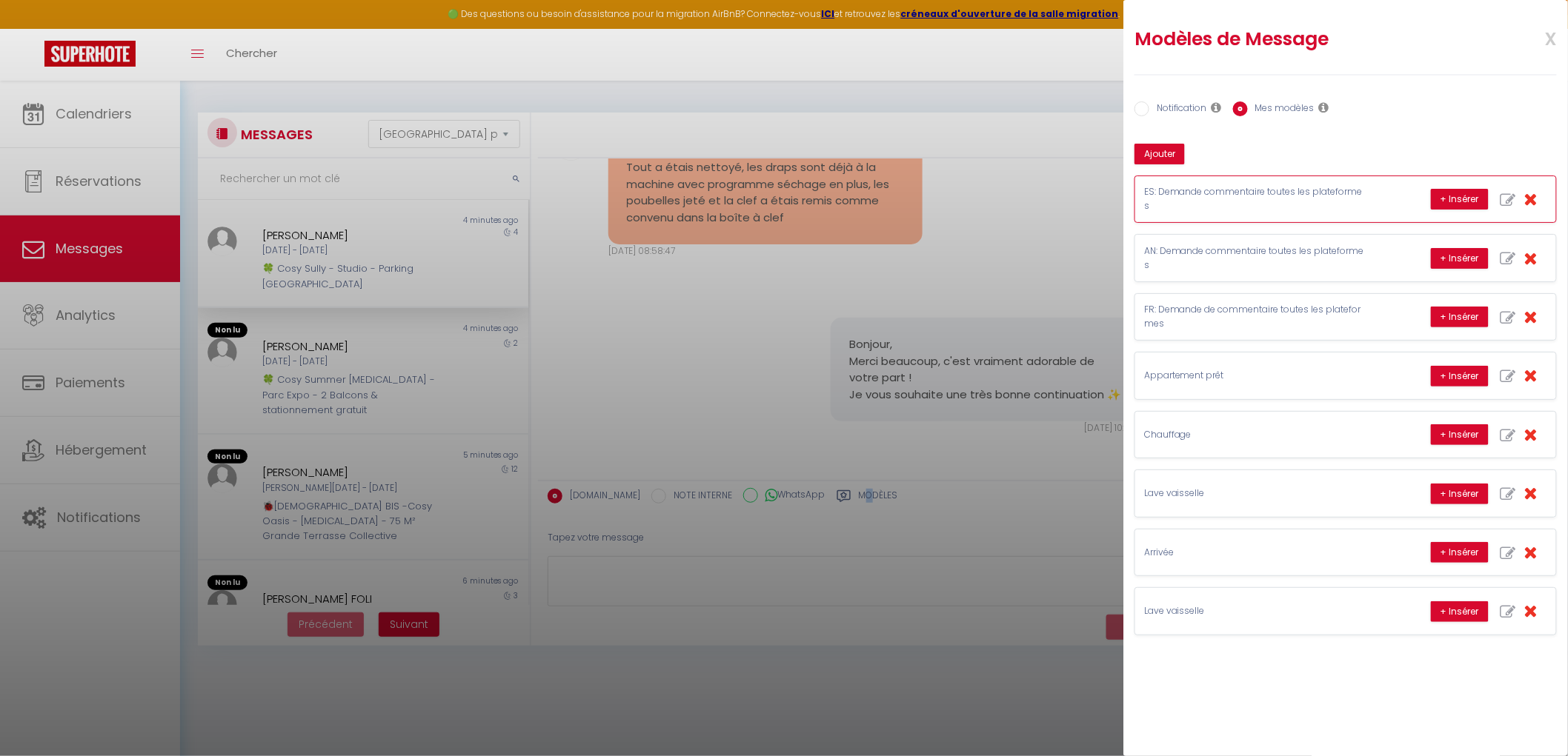
click at [1264, 193] on p "ES: Demande commentaire toutes les plateformes" at bounding box center [1255, 199] width 222 height 28
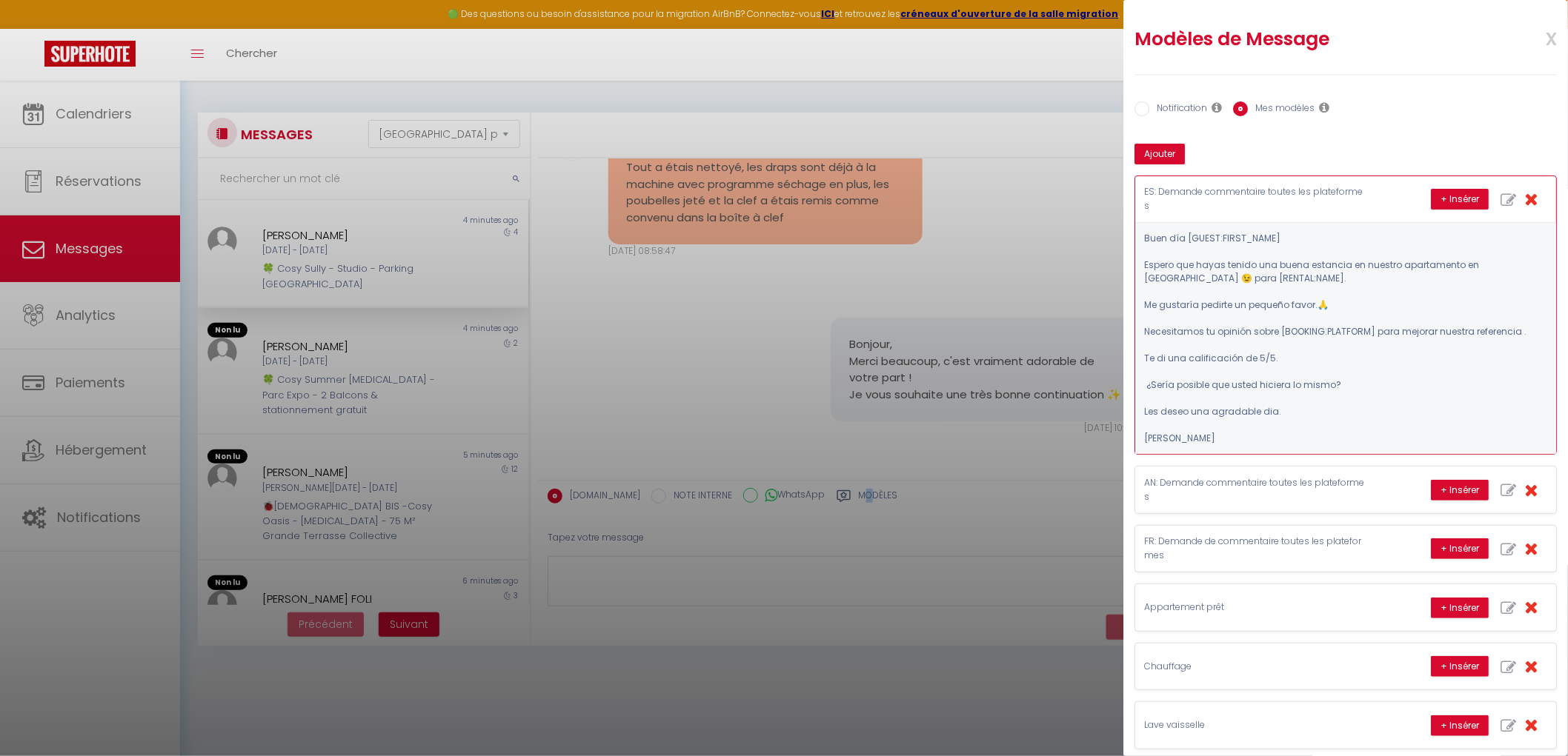
click at [1264, 203] on icon "button" at bounding box center [1530, 199] width 14 height 17
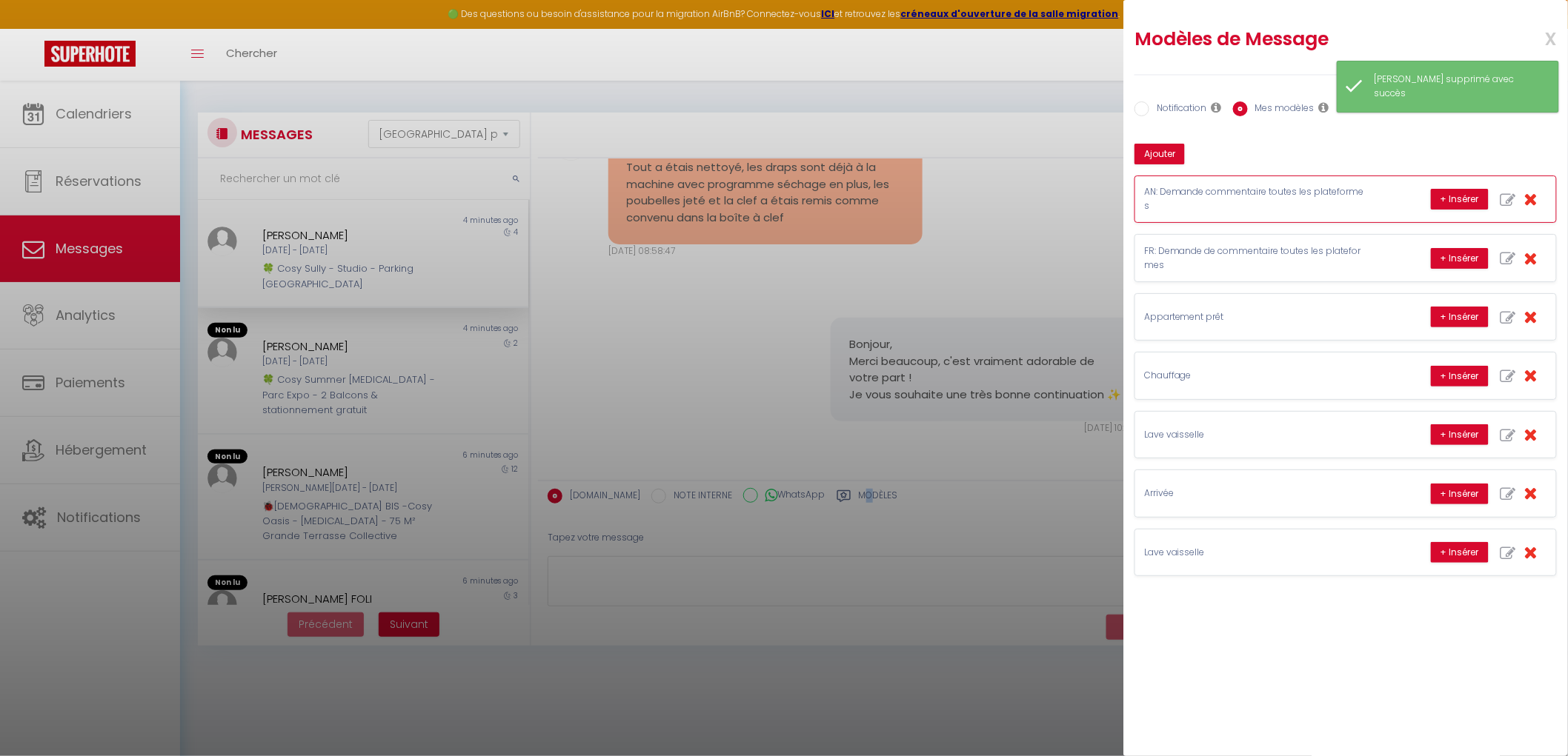
click at [1264, 191] on p "AN: Demande commentaire toutes les plateformes" at bounding box center [1255, 199] width 222 height 28
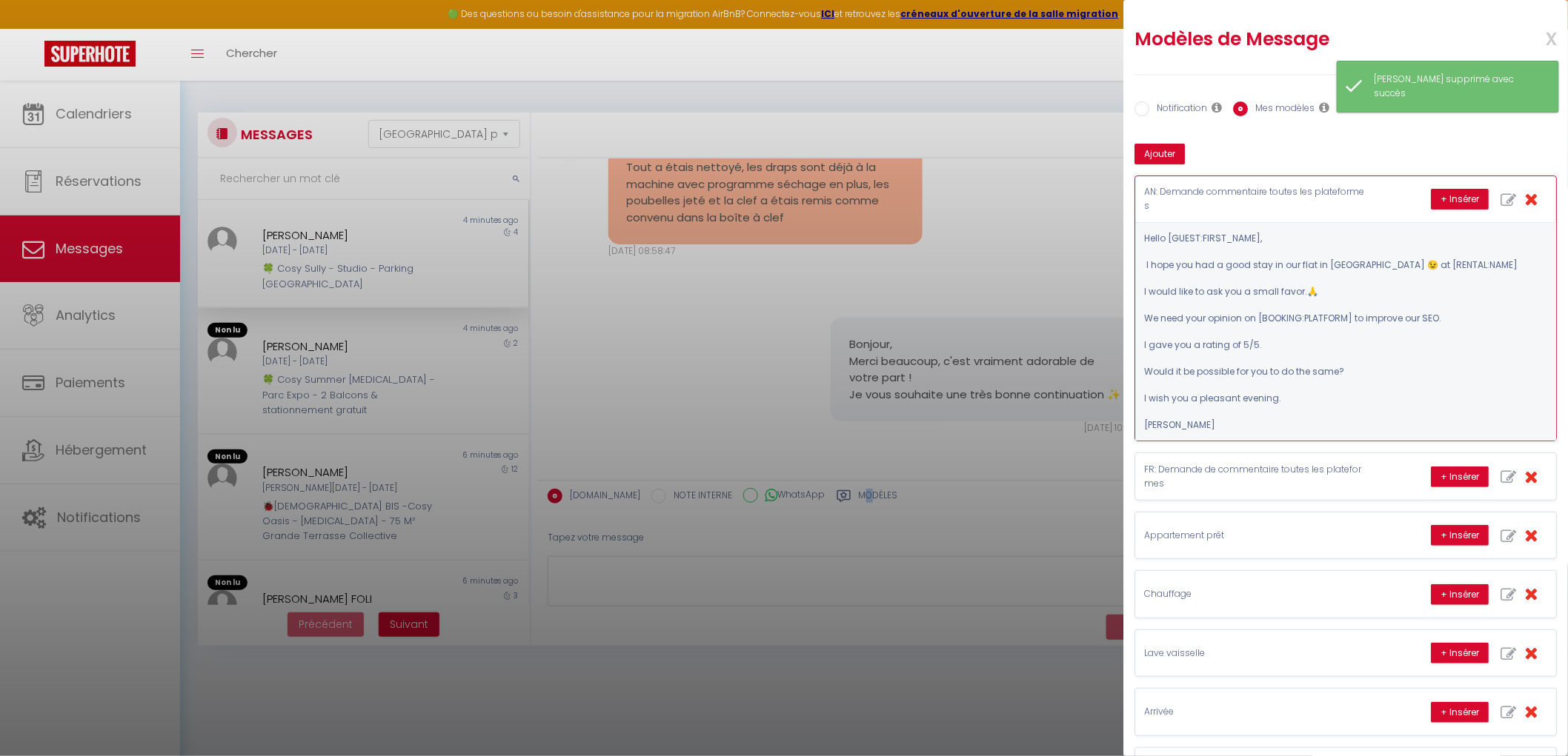
click at [1264, 197] on icon "button" at bounding box center [1530, 199] width 14 height 17
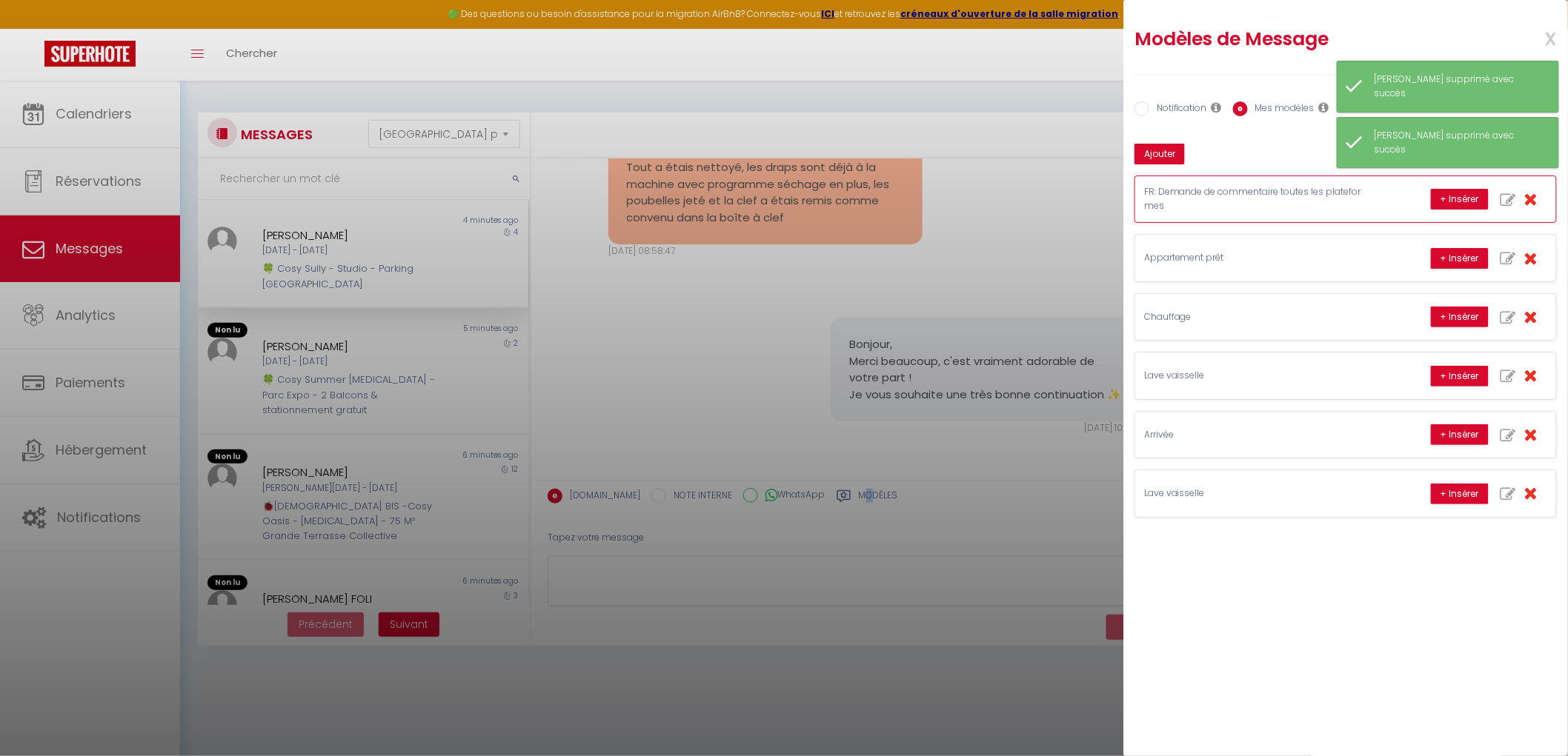
click at [1252, 203] on p "FR: Demande de commentaire toutes les plateformes" at bounding box center [1255, 199] width 222 height 28
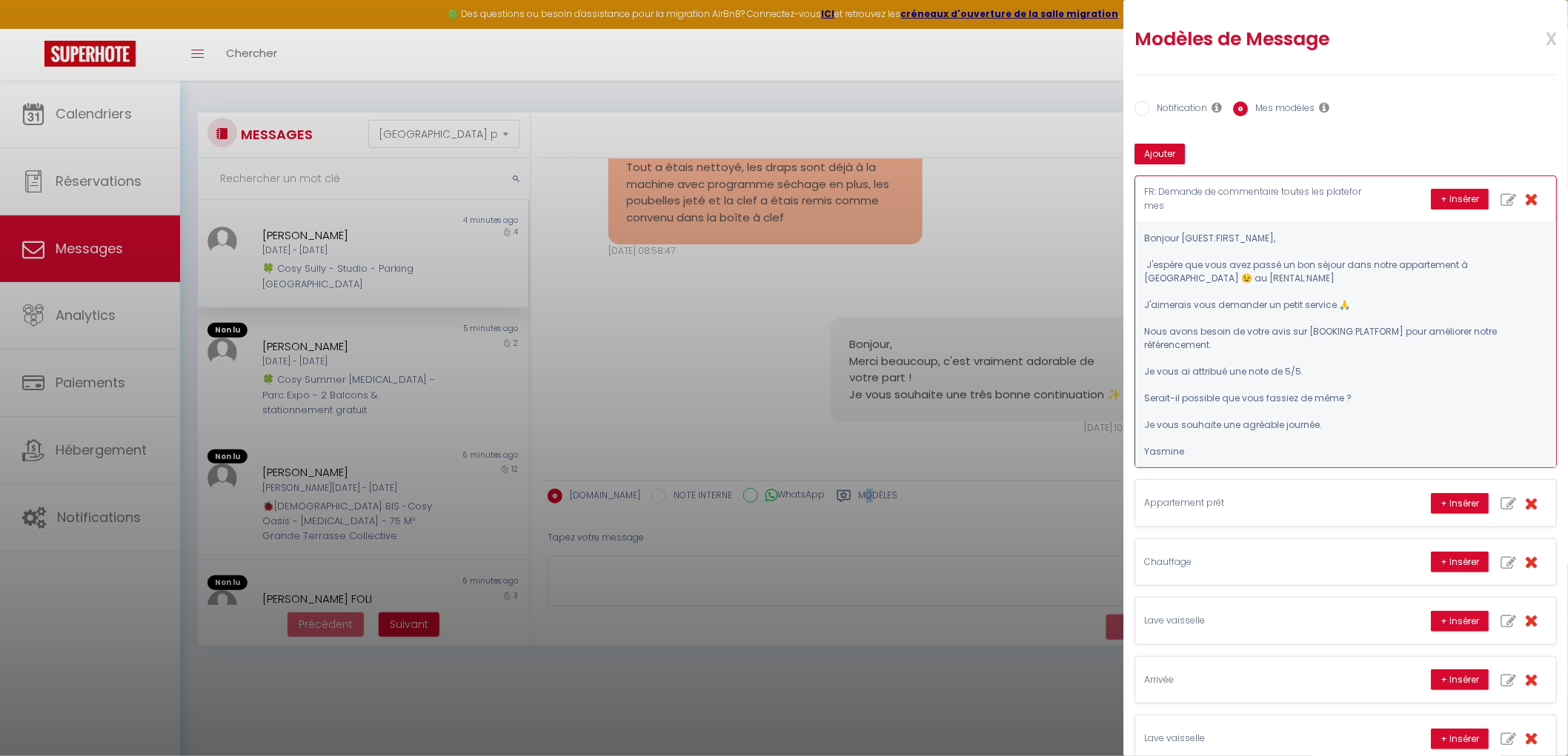
click at [1264, 194] on icon "button" at bounding box center [1530, 199] width 14 height 17
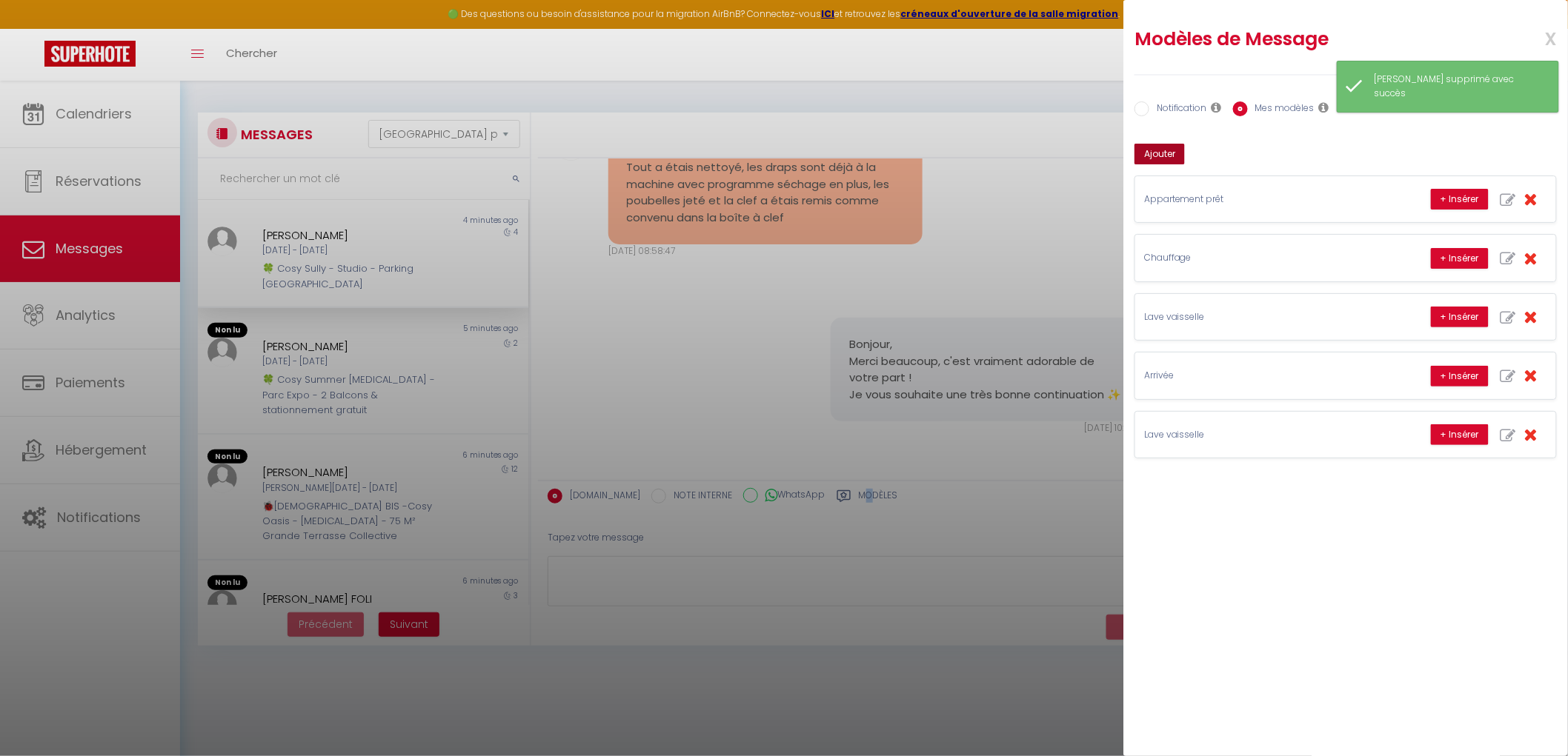
click at [1158, 149] on button "Ajouter" at bounding box center [1159, 154] width 50 height 21
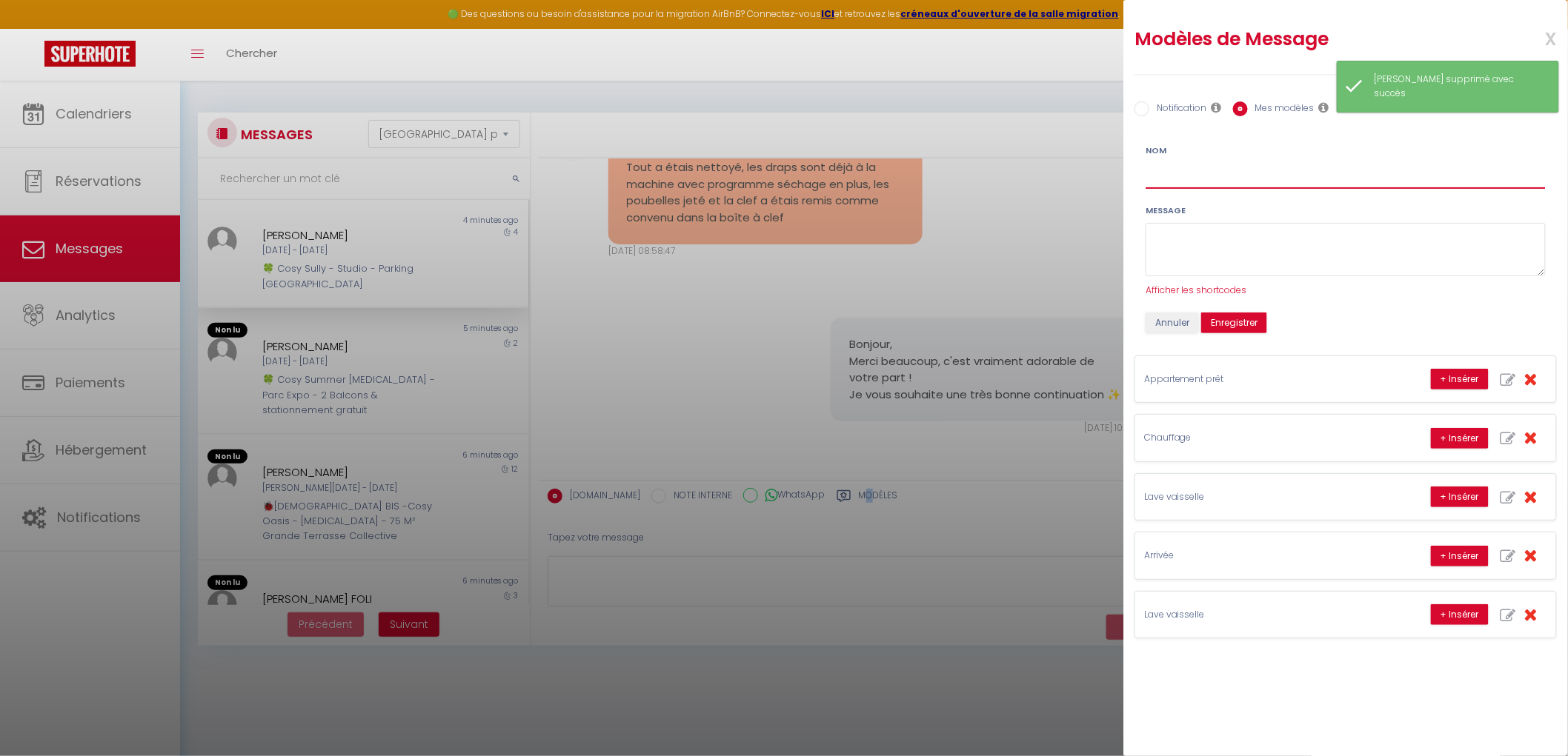
click at [1180, 166] on input "Nom" at bounding box center [1345, 175] width 400 height 26
type input "F"
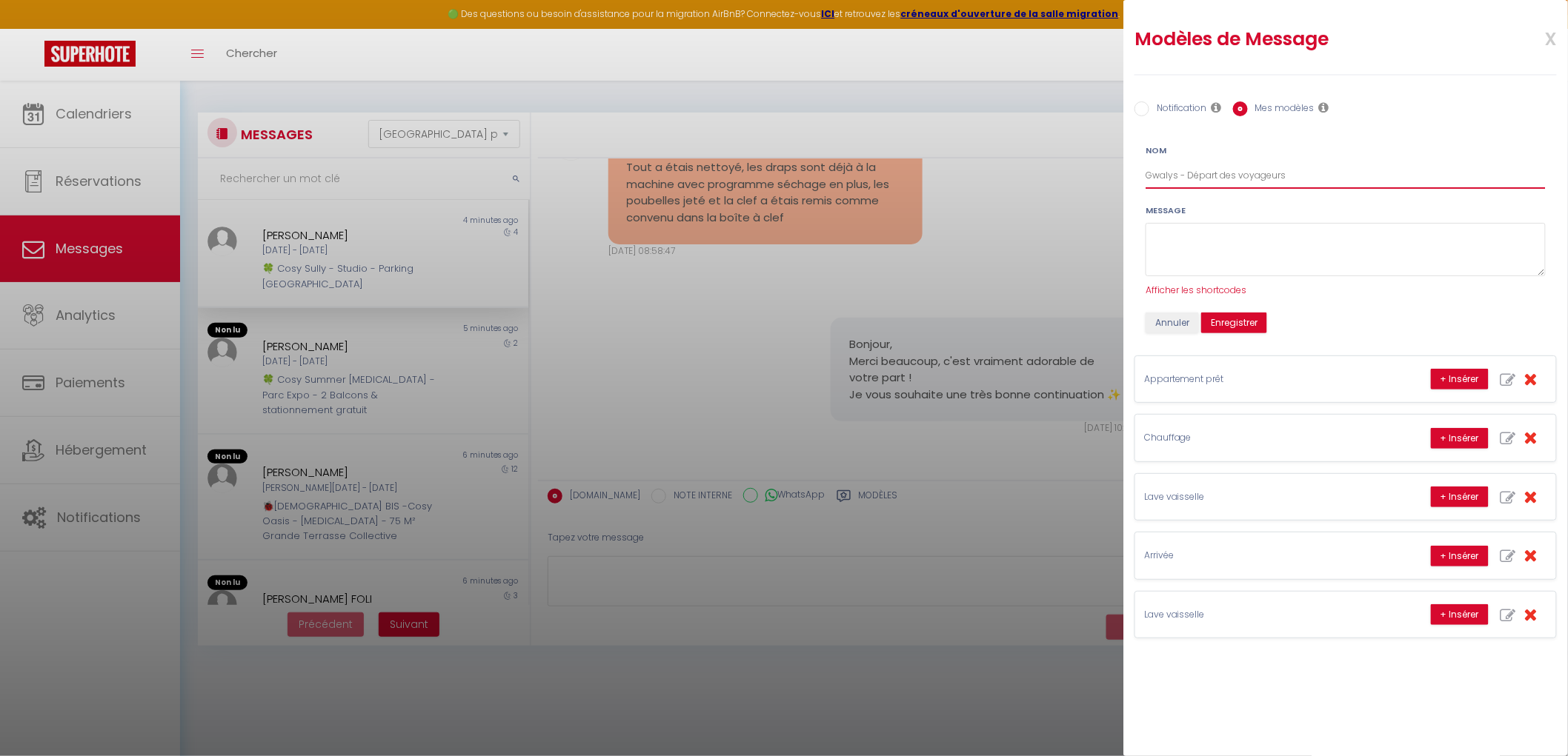
type input "Gwalys - Départ des voyageurs"
click at [1182, 218] on div "Message Afficher les shortcodes" at bounding box center [1345, 251] width 400 height 94
click at [1182, 227] on textarea at bounding box center [1345, 250] width 400 height 54
paste textarea "Bonjour ☀️ J’espère que vous avez passé un merveilleux séjour ✨ Je suis la femm…"
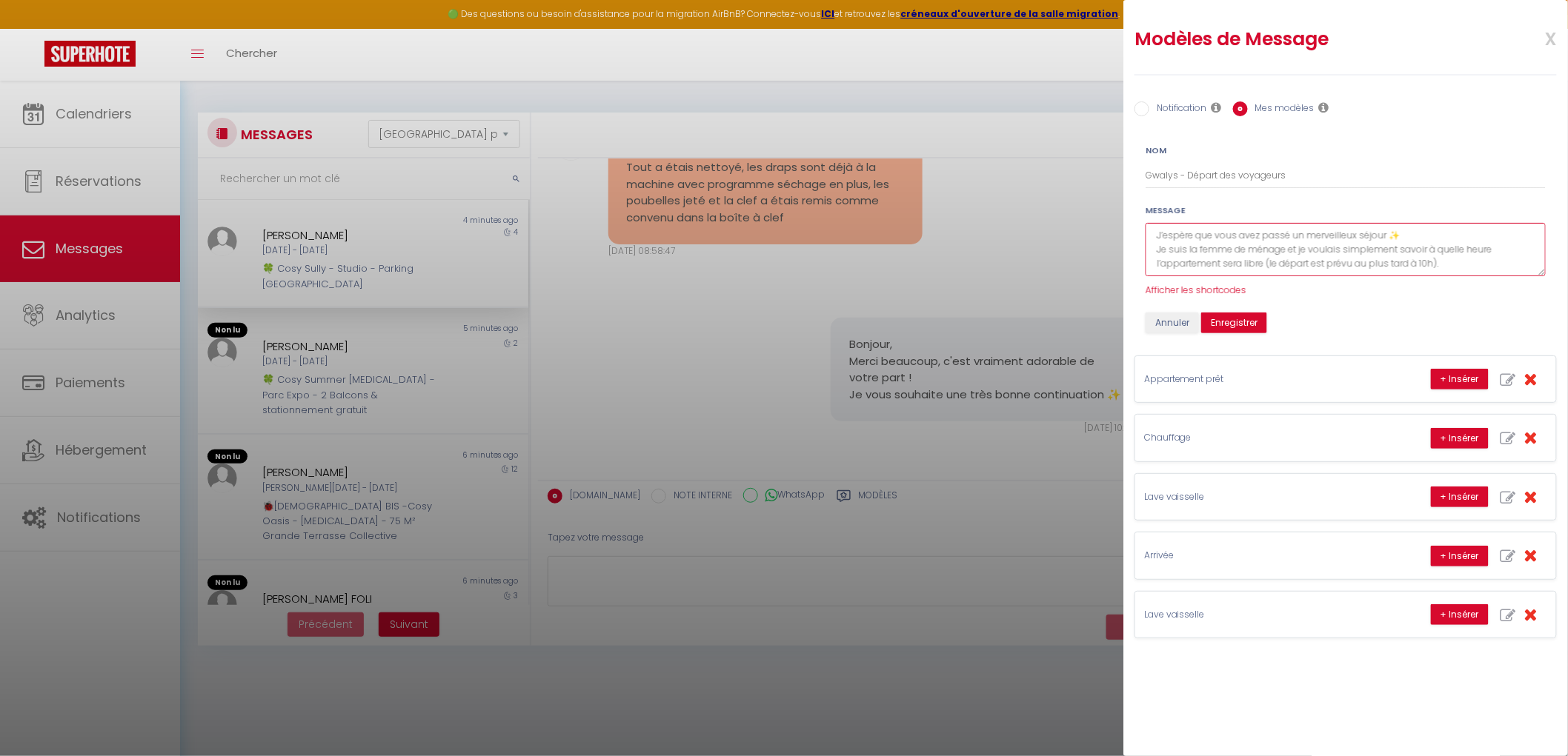
scroll to position [0, 0]
click at [1217, 226] on textarea "Bonjour ☀️ J’espère que vous avez passé un merveilleux séjour ✨ Je suis la femm…" at bounding box center [1345, 250] width 400 height 54
type textarea "Bonjour, J’espère que vous avez passé un merveilleux séjour ✨ Je suis la femme …"
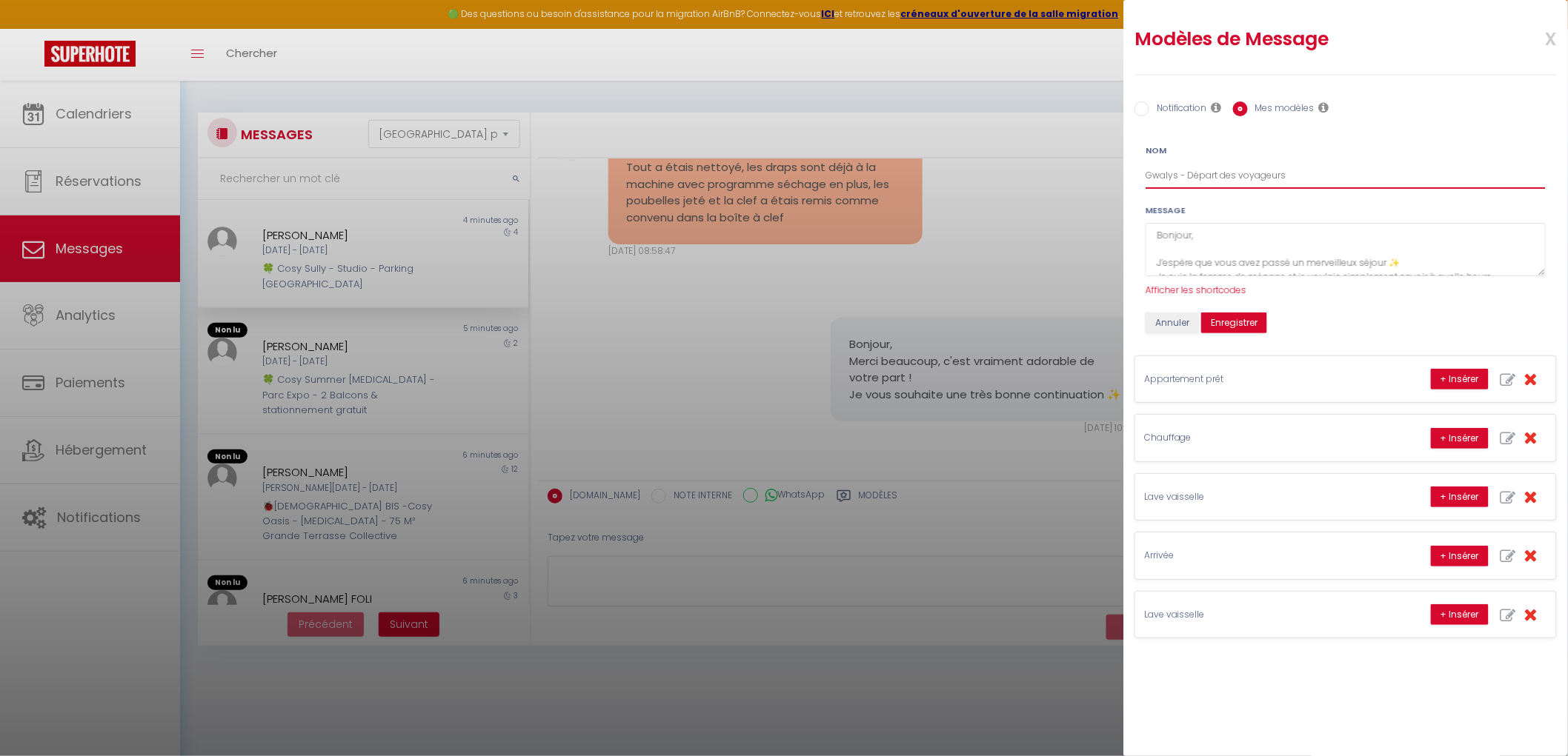
click at [1169, 176] on input "Gwalys - Départ des voyageurs" at bounding box center [1345, 175] width 400 height 26
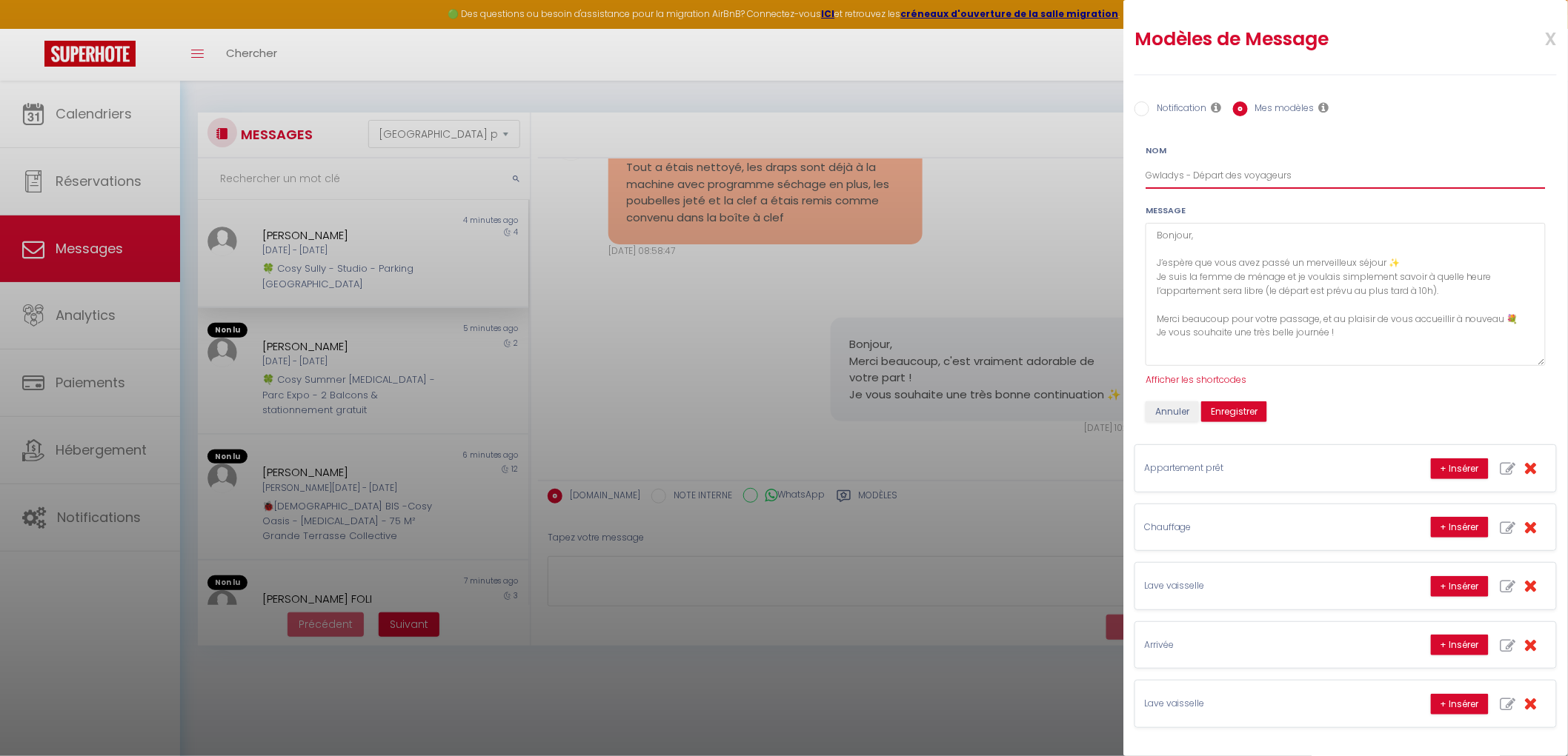
drag, startPoint x: 1533, startPoint y: 270, endPoint x: 1527, endPoint y: 372, distance: 102.2
click at [1264, 366] on textarea "Bonjour, J’espère que vous avez passé un merveilleux séjour ✨ Je suis la femme …" at bounding box center [1345, 294] width 400 height 143
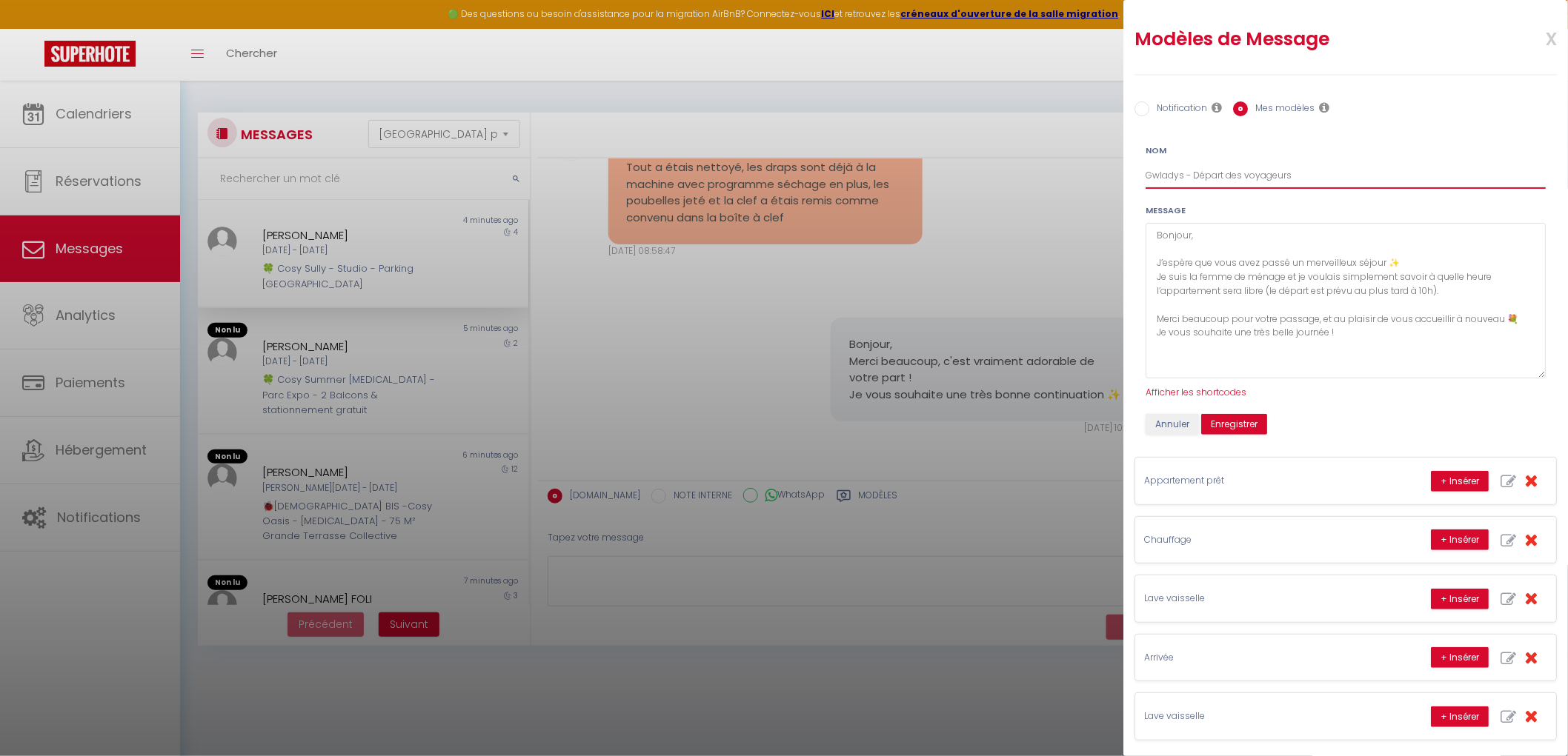
type input "Gwladys - Départ des voyageurs"
click at [1264, 349] on textarea "Bonjour, J’espère que vous avez passé un merveilleux séjour ✨ Je suis la femme …" at bounding box center [1345, 300] width 400 height 156
click at [1264, 352] on textarea "Bonjour, J’espère que vous avez passé un merveilleux séjour ✨ Je suis la femme …" at bounding box center [1345, 300] width 400 height 156
click at [1264, 288] on textarea "Bonjour, J’espère que vous avez passé un merveilleux séjour ✨ Je suis la femme …" at bounding box center [1345, 300] width 400 height 156
drag, startPoint x: 1401, startPoint y: 309, endPoint x: 1265, endPoint y: 287, distance: 137.8
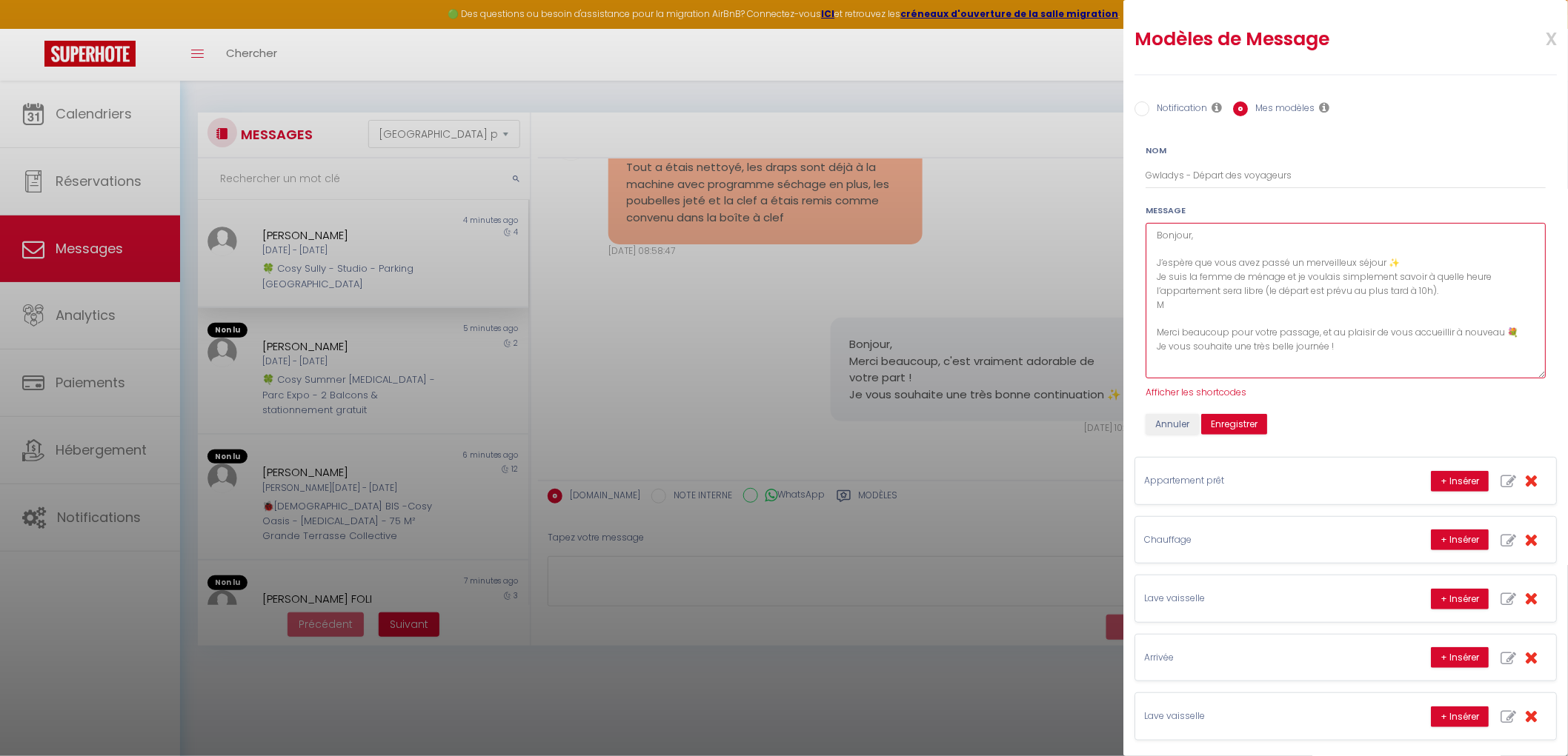
click at [1264, 287] on textarea "Bonjour, J’espère que vous avez passé un merveilleux séjour ✨ Je suis la femme …" at bounding box center [1345, 300] width 400 height 156
click at [1264, 355] on textarea "Bonjour, J’espère que vous avez passé un merveilleux séjour ✨ Je suis la femme …" at bounding box center [1345, 300] width 400 height 156
type textarea "Bonjour, J’espère que vous avez passé un merveilleux séjour ✨ Je suis la femme …"
click at [1218, 428] on button "Enregistrer" at bounding box center [1234, 425] width 66 height 21
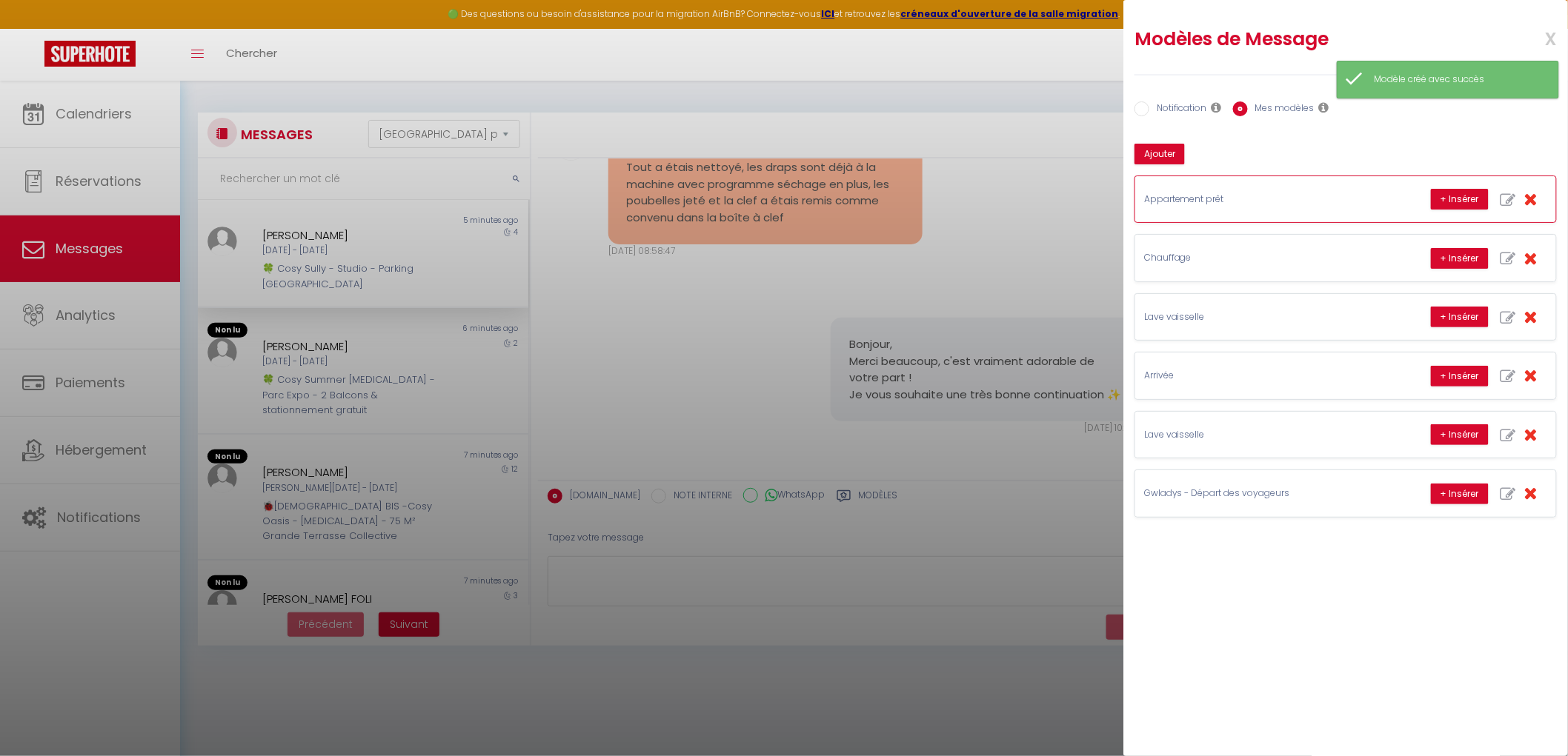
click at [1258, 205] on p "Appartement prêt" at bounding box center [1255, 200] width 222 height 14
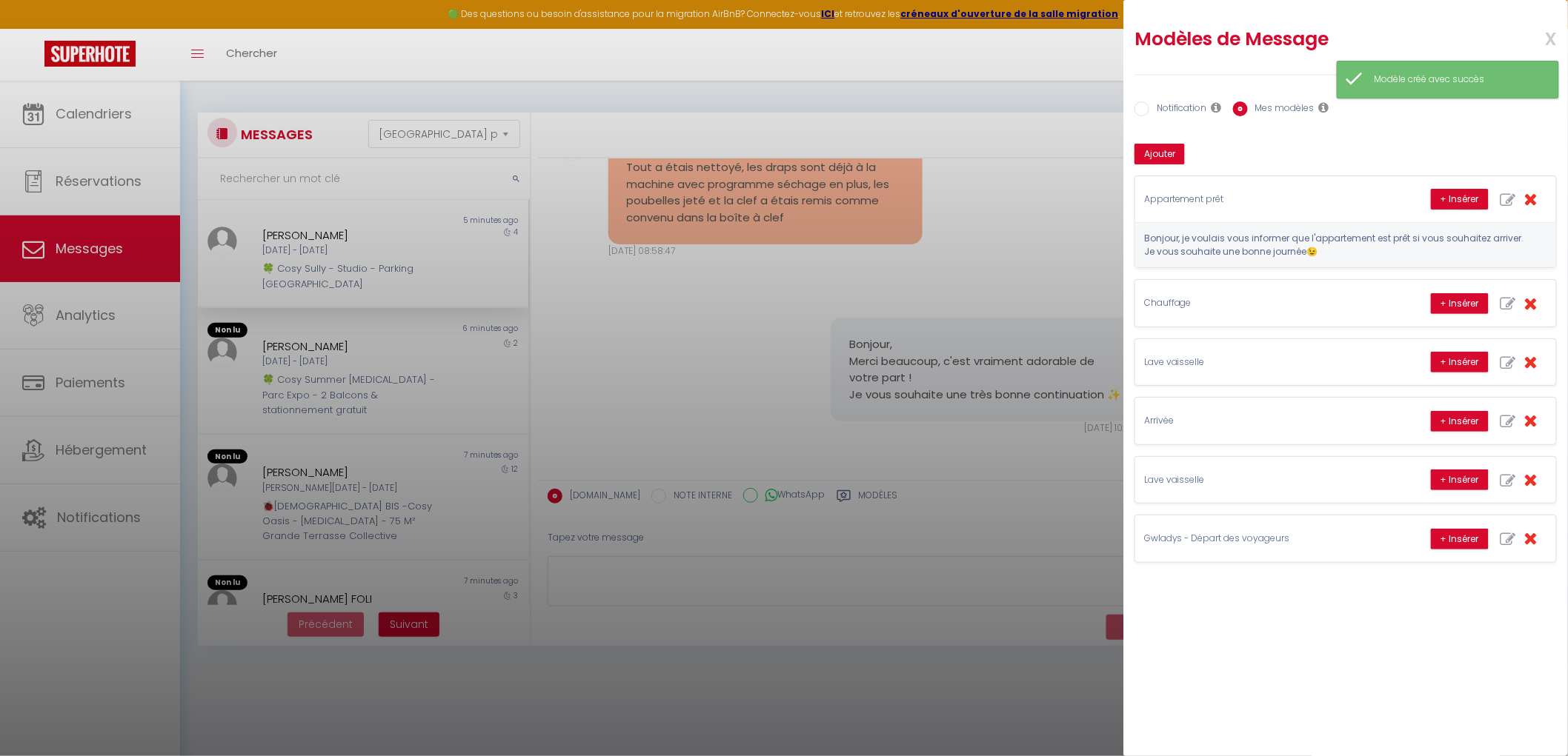
drag, startPoint x: 1316, startPoint y: 254, endPoint x: 1133, endPoint y: 241, distance: 183.5
click at [1130, 242] on div "1- Message premier jour + Insérer Bienvenue chez vous ! Votre réservation est c…" at bounding box center [1345, 353] width 441 height 419
click at [1264, 204] on icon "button" at bounding box center [1508, 200] width 16 height 16
type input "Appartement prêt"
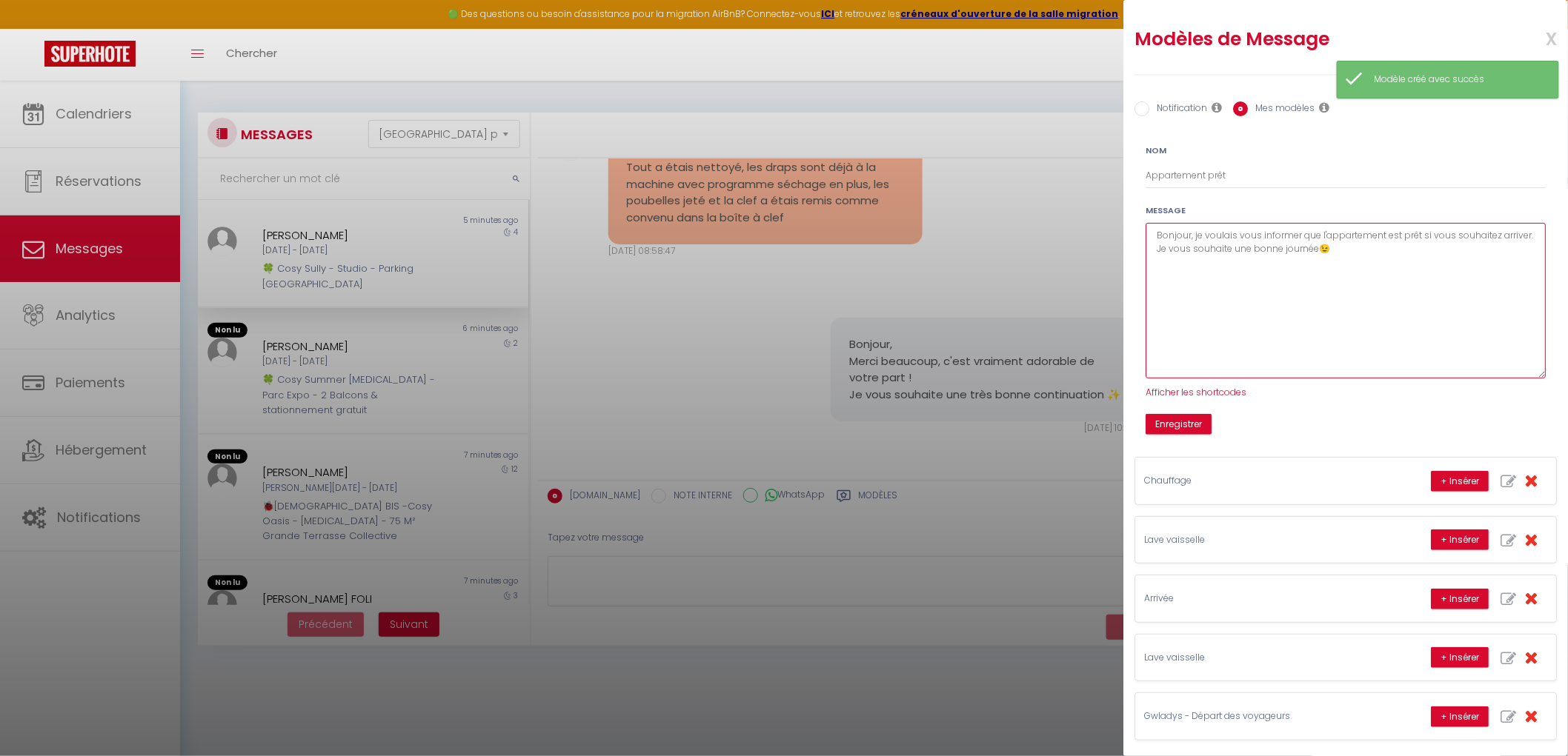
click at [1264, 295] on textarea "Bonjour, je voulais vous informer que l'appartement est prêt si vous souhaitez …" at bounding box center [1345, 300] width 400 height 156
drag, startPoint x: 1224, startPoint y: 262, endPoint x: 1054, endPoint y: 221, distance: 174.9
click at [1054, 221] on body "🟢 Des questions ou besoin d'assistance pour la migration AirBnB? Connectez-vous…" at bounding box center [784, 459] width 1568 height 756
click at [1194, 272] on textarea "Bonjour, je voulais vous informer que l'appartement est prêt si vous souhaitez …" at bounding box center [1345, 300] width 400 height 156
click at [1208, 245] on textarea "Bonjour, je voulais vous informer que l'appartement est prêt si vous souhaitez …" at bounding box center [1345, 300] width 400 height 156
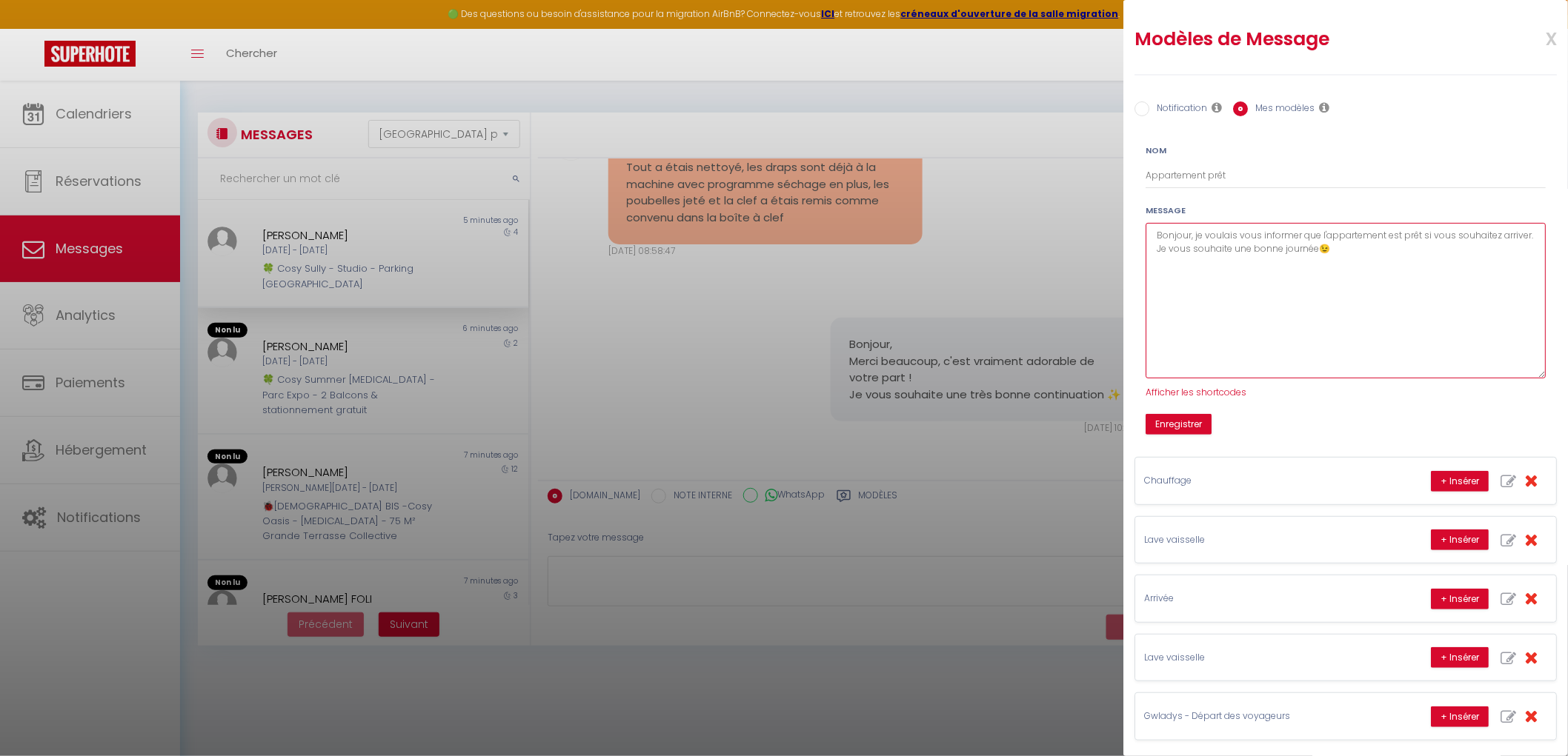
click at [1193, 231] on textarea "Bonjour, je voulais vous informer que l'appartement est prêt si vous souhaitez …" at bounding box center [1345, 300] width 400 height 156
drag, startPoint x: 1197, startPoint y: 245, endPoint x: 1155, endPoint y: 228, distance: 45.3
click at [1152, 230] on textarea "Bonjour, je voulais vous informer que l'appartement est prêt si vous souhaitez …" at bounding box center [1345, 300] width 400 height 156
click at [1264, 228] on textarea "Votre appartement est prêt Je vous souhaite une bonne journée😉" at bounding box center [1345, 300] width 400 height 156
paste textarea "✨"
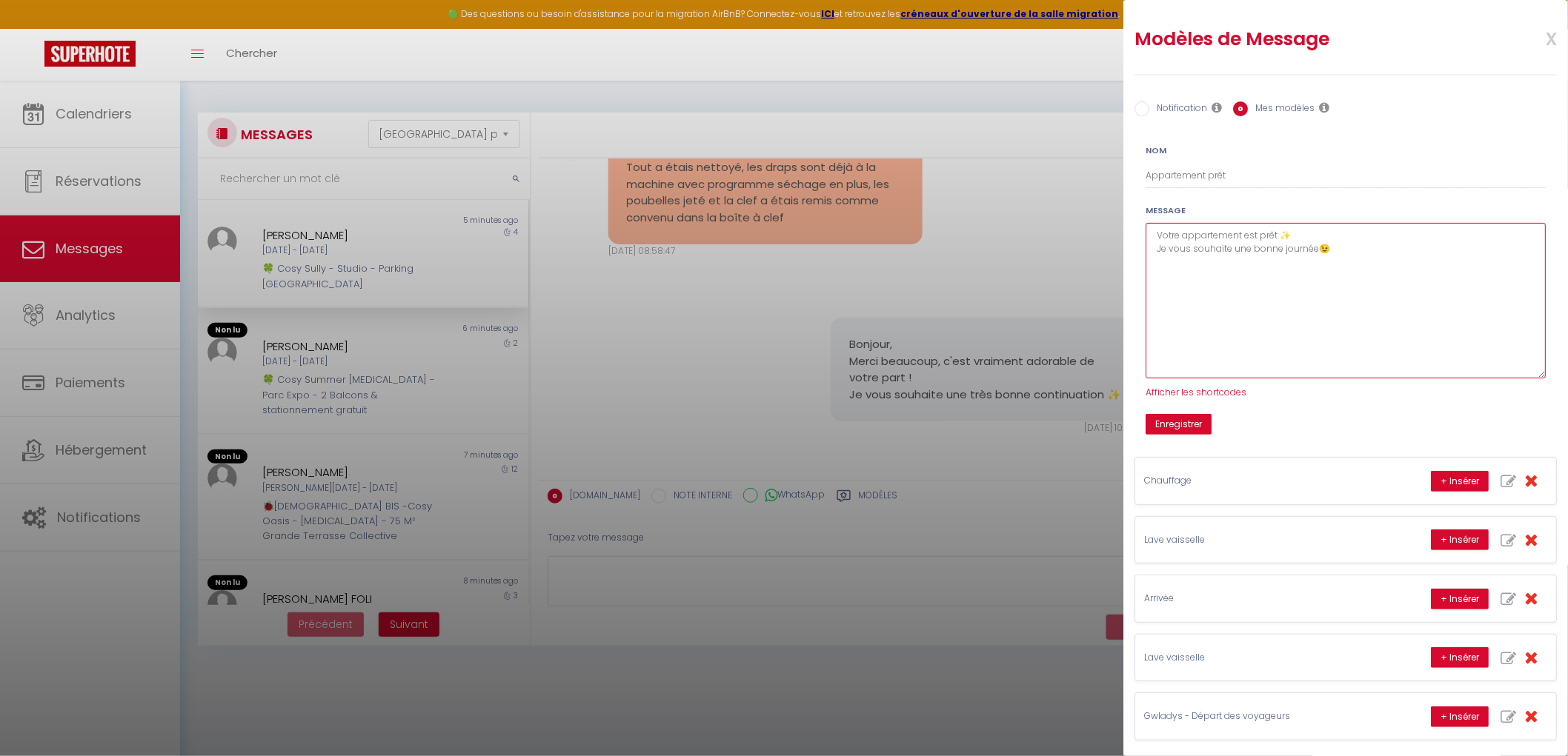
drag, startPoint x: 1359, startPoint y: 250, endPoint x: 1102, endPoint y: 262, distance: 257.3
click at [1102, 262] on body "🟢 Des questions ou besoin d'assistance pour la migration AirBnB? Connectez-vous…" at bounding box center [784, 459] width 1568 height 756
type textarea "Votre appartement est prêt ✨ Bon séjour !"
click at [1165, 426] on button "Enregistrer" at bounding box center [1179, 425] width 66 height 21
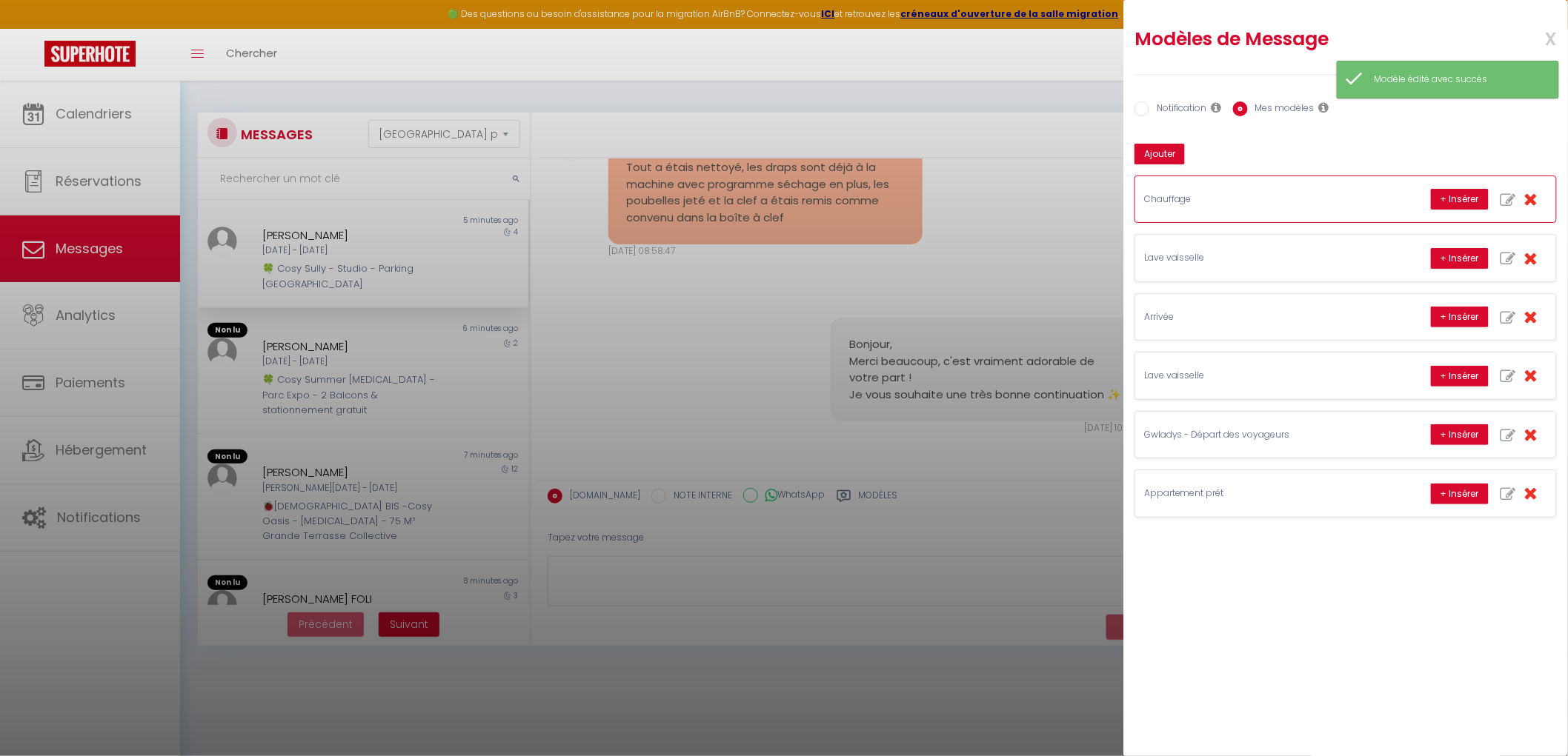
click at [1220, 204] on p "Chauffage" at bounding box center [1255, 200] width 222 height 14
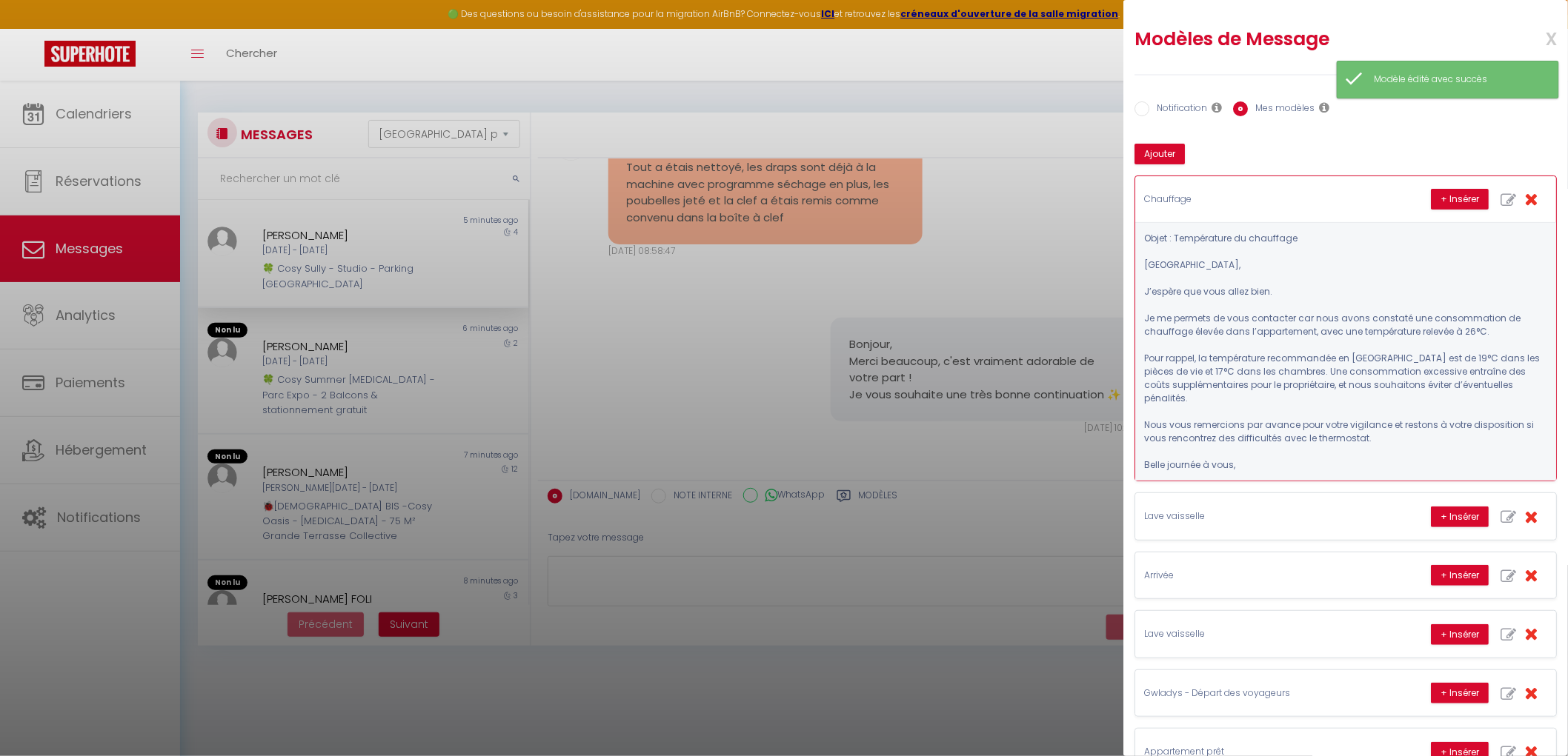
click at [1227, 196] on p "Chauffage" at bounding box center [1255, 200] width 222 height 14
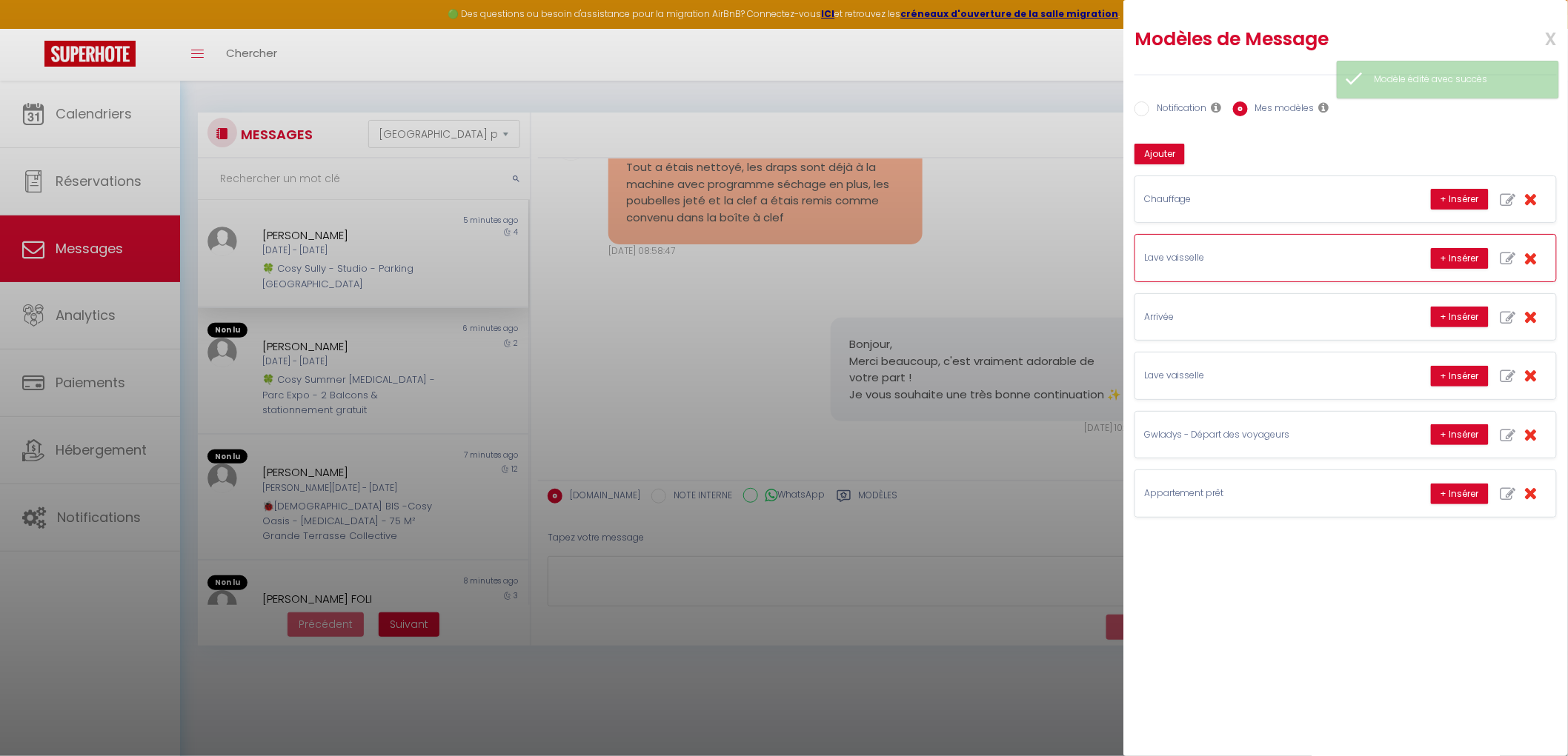
click at [1212, 260] on p "Lave vaisselle" at bounding box center [1255, 258] width 222 height 14
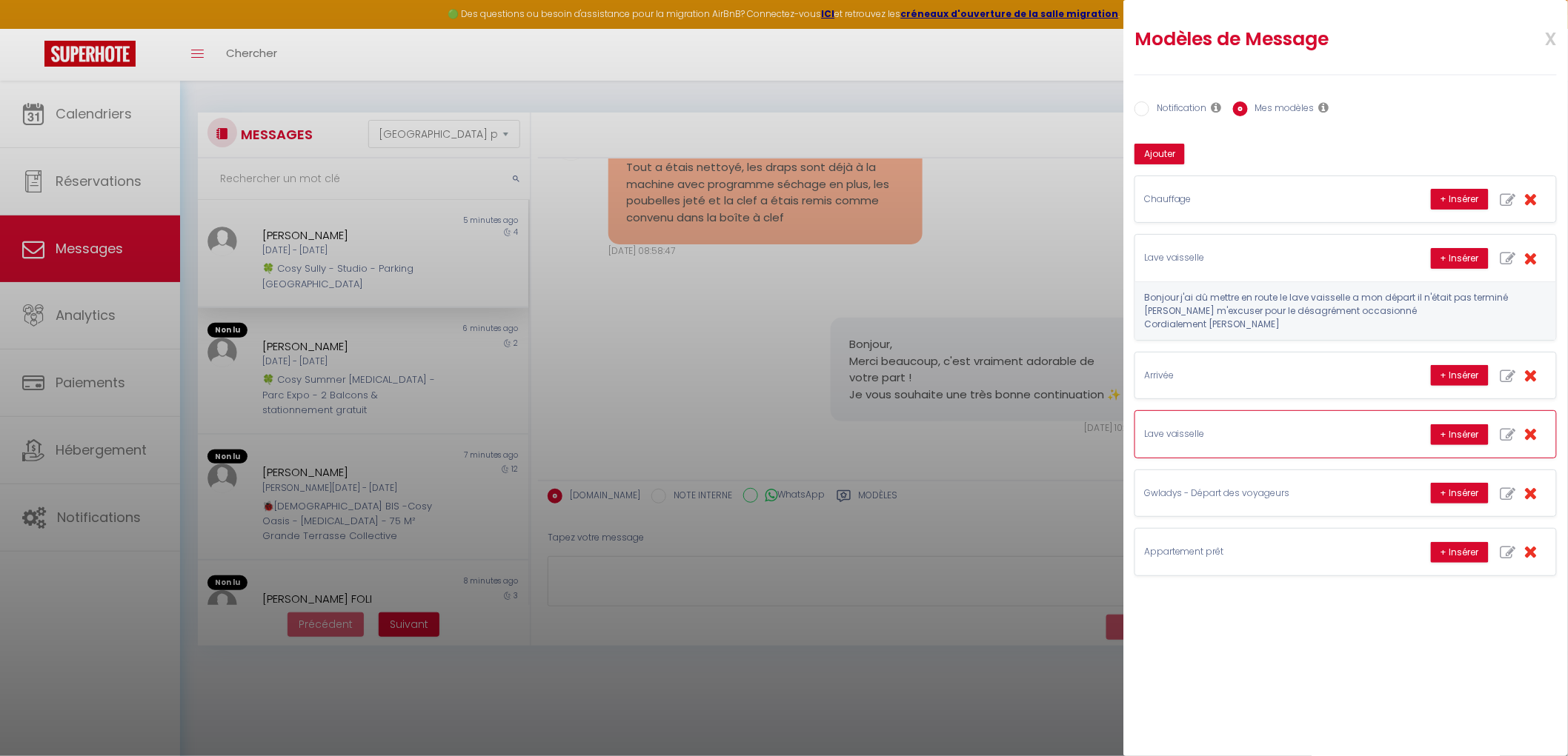
click at [1252, 425] on div "Lave vaisselle + Insérer" at bounding box center [1345, 434] width 421 height 46
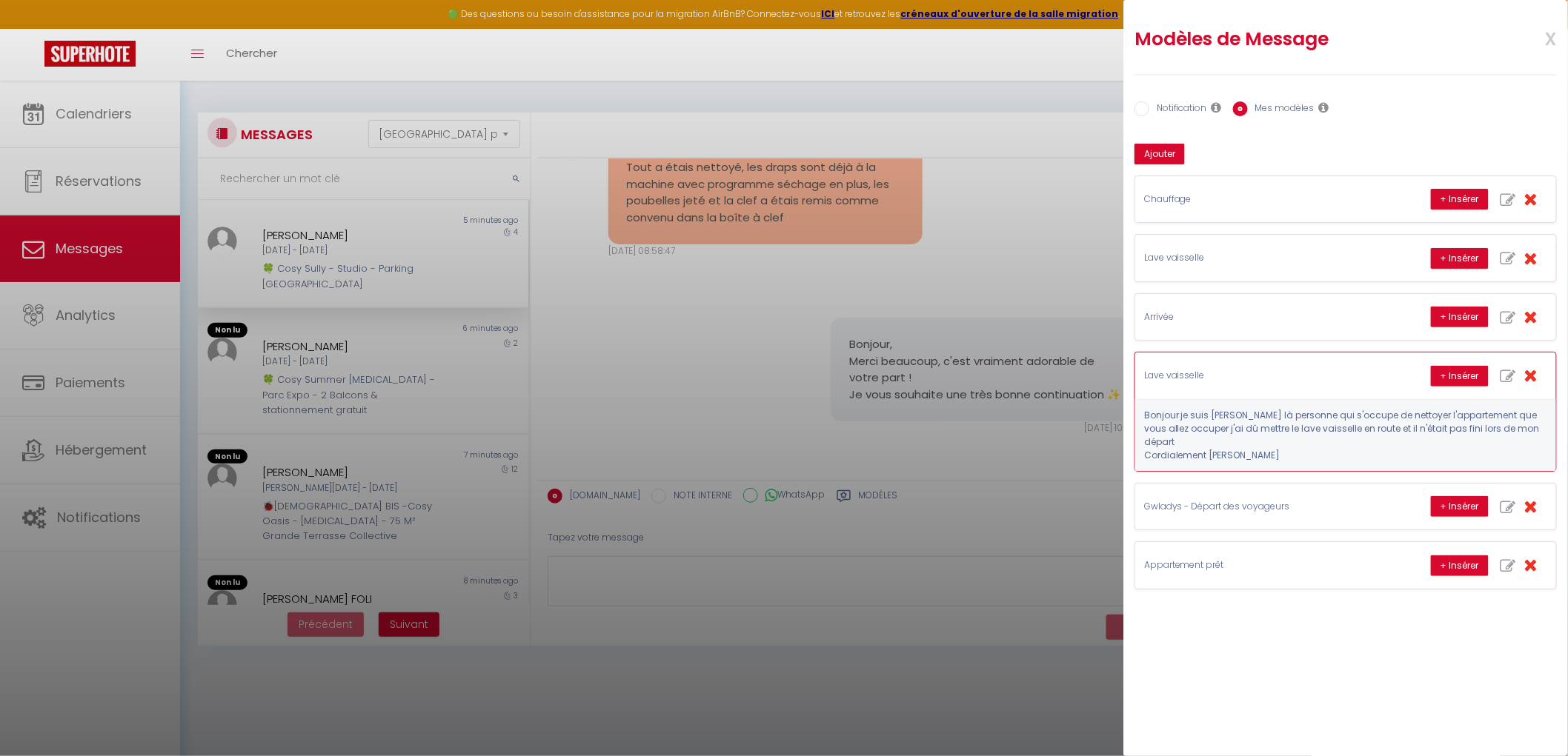
click at [1264, 374] on icon "button" at bounding box center [1530, 375] width 14 height 17
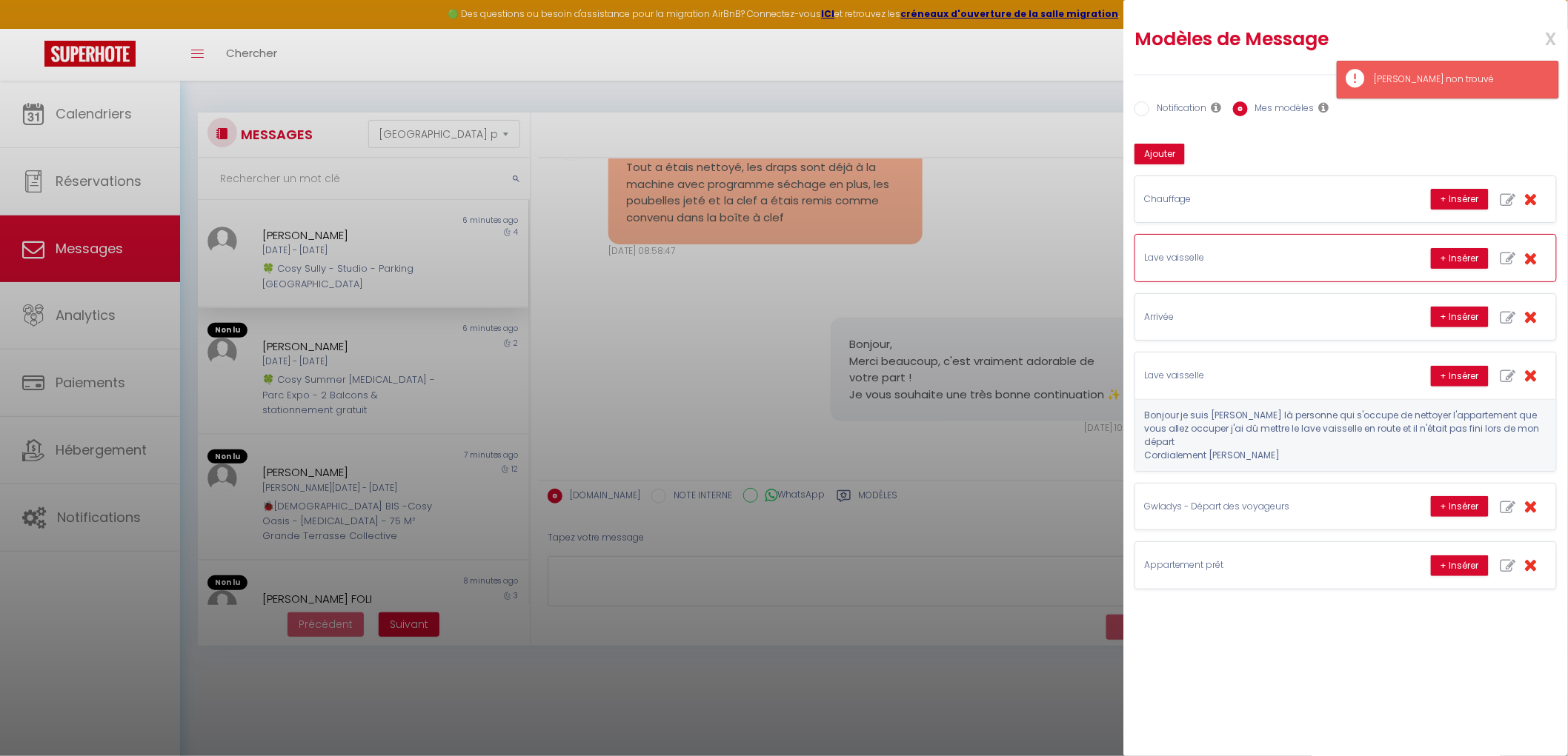
click at [1252, 262] on p "Lave vaisselle" at bounding box center [1255, 258] width 222 height 14
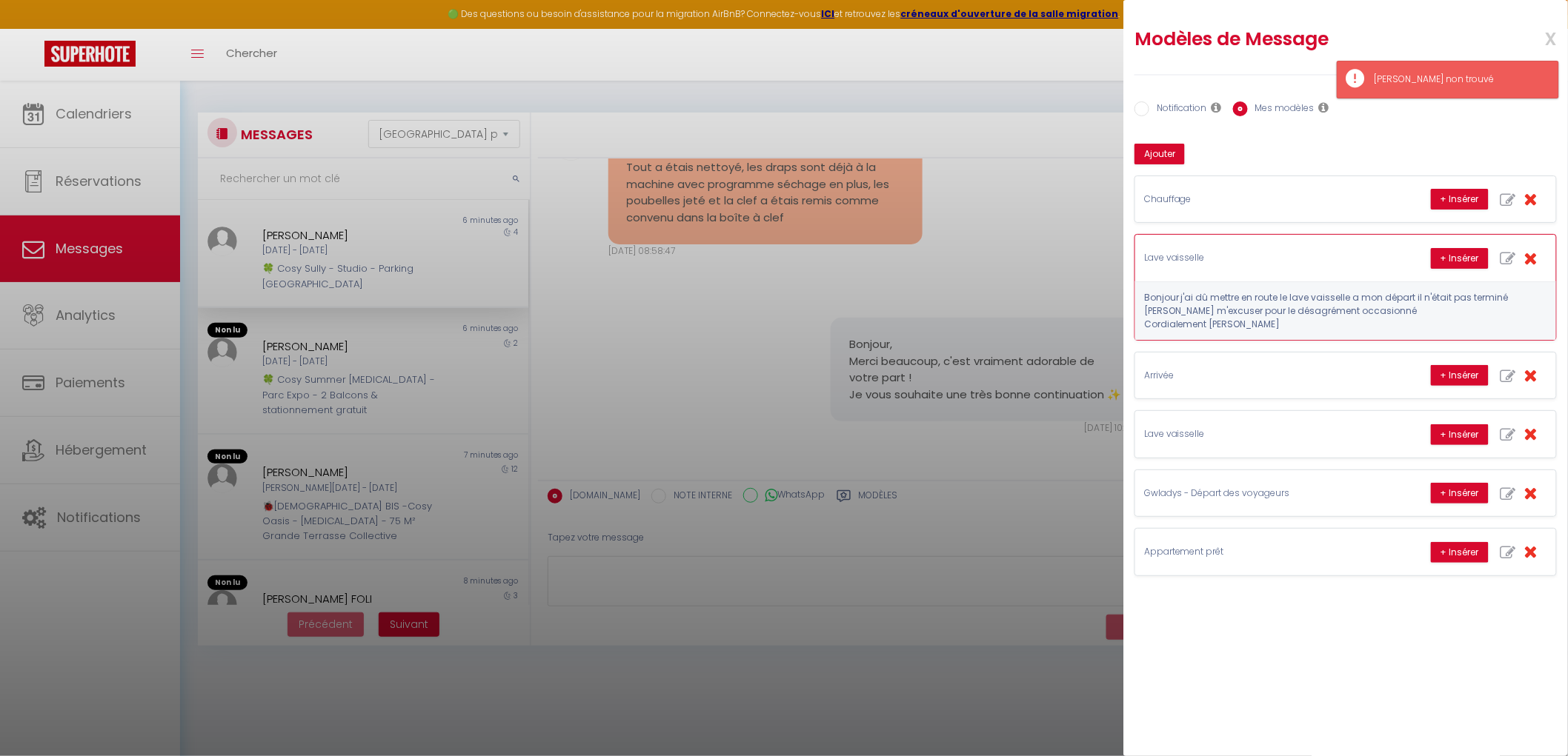
click at [1264, 262] on icon "button" at bounding box center [1508, 258] width 16 height 16
type input "Lave vaisselle"
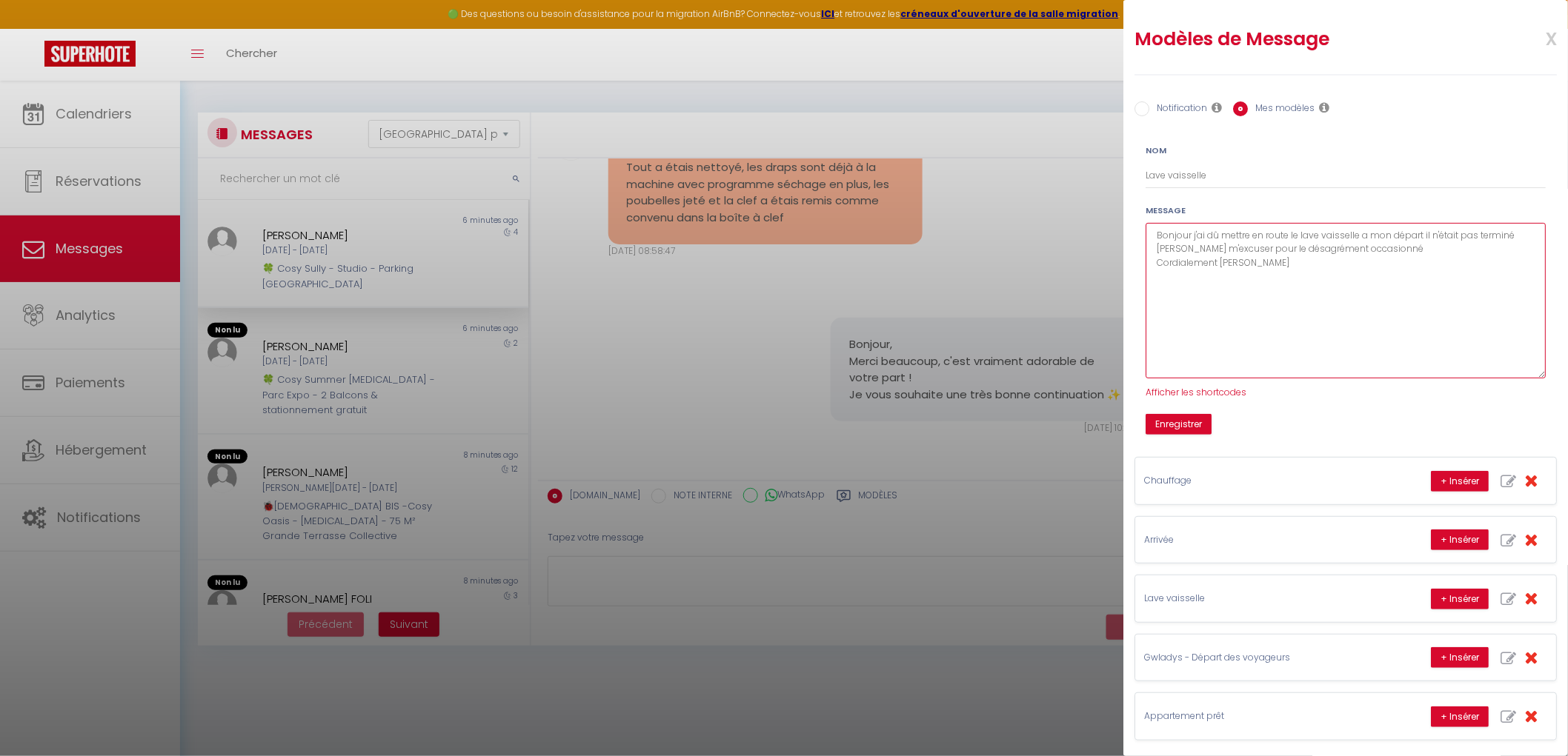
click at [1149, 234] on textarea "Bonjour j'ai dû mettre en route le lave vaisselle a mon départ il n'était pas t…" at bounding box center [1345, 300] width 400 height 156
paste textarea "✨"
drag, startPoint x: 1193, startPoint y: 248, endPoint x: 1153, endPoint y: 248, distance: 40.0
click at [1153, 248] on textarea "Votre appartement est prêt ✨ Bonjour j'ai dû mettre en route le lave vaisselle …" at bounding box center [1345, 300] width 400 height 156
click at [1264, 280] on textarea "Votre appartement est prêt ✨ J'ai dû mettre en route le lave vaisselle a mon dé…" at bounding box center [1345, 300] width 400 height 156
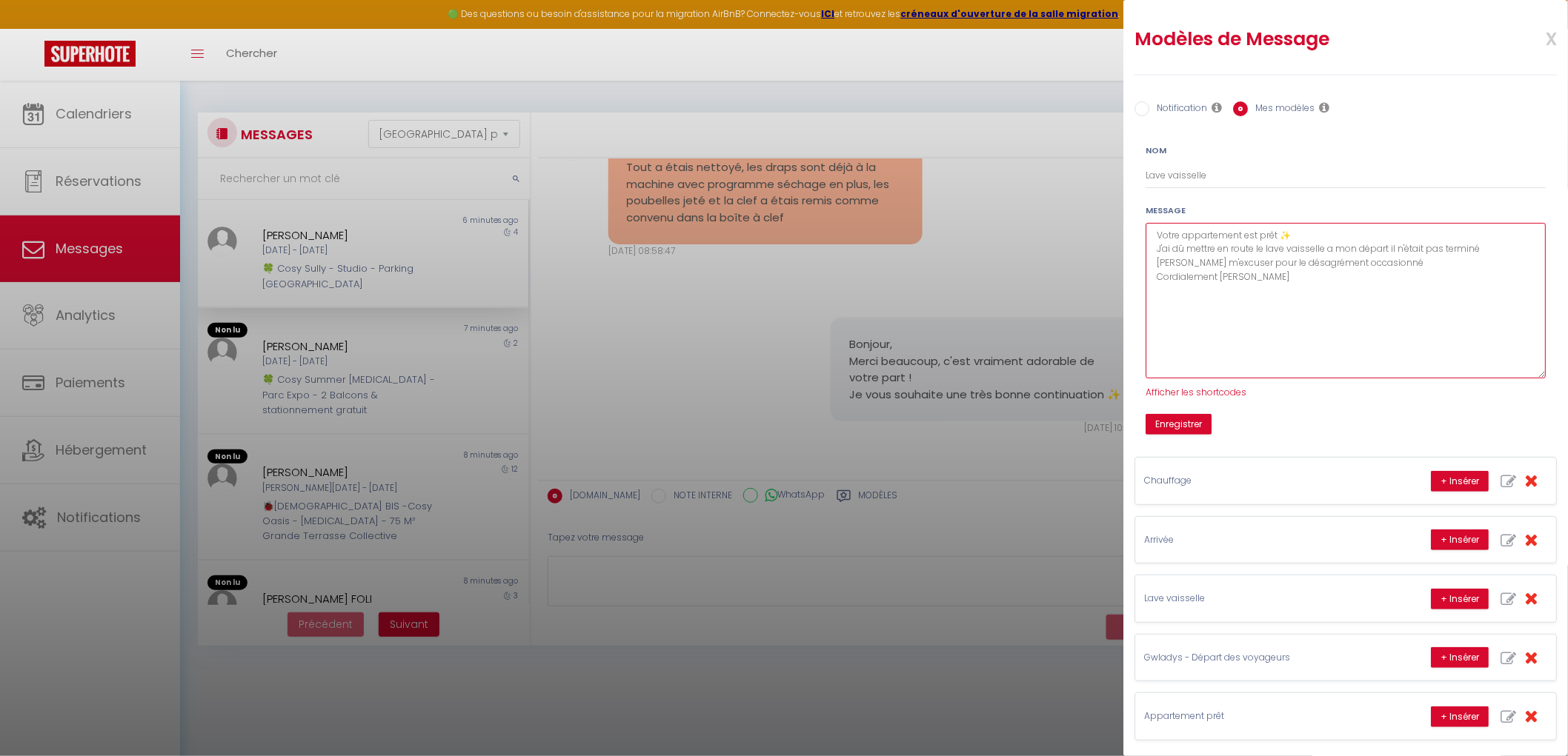
drag, startPoint x: 1377, startPoint y: 250, endPoint x: 1076, endPoint y: 243, distance: 301.1
click at [1075, 243] on body "🟢 Des questions ou besoin d'assistance pour la migration AirBnB? Connectez-vous…" at bounding box center [784, 459] width 1568 height 756
drag, startPoint x: 1305, startPoint y: 276, endPoint x: 1386, endPoint y: 249, distance: 85.4
click at [1264, 249] on textarea "Votre appartement est prêt ✨ Excusez-moi, j'ai dû mettre en route le lave-vaiss…" at bounding box center [1345, 300] width 400 height 156
drag, startPoint x: 1302, startPoint y: 280, endPoint x: 1010, endPoint y: 197, distance: 303.6
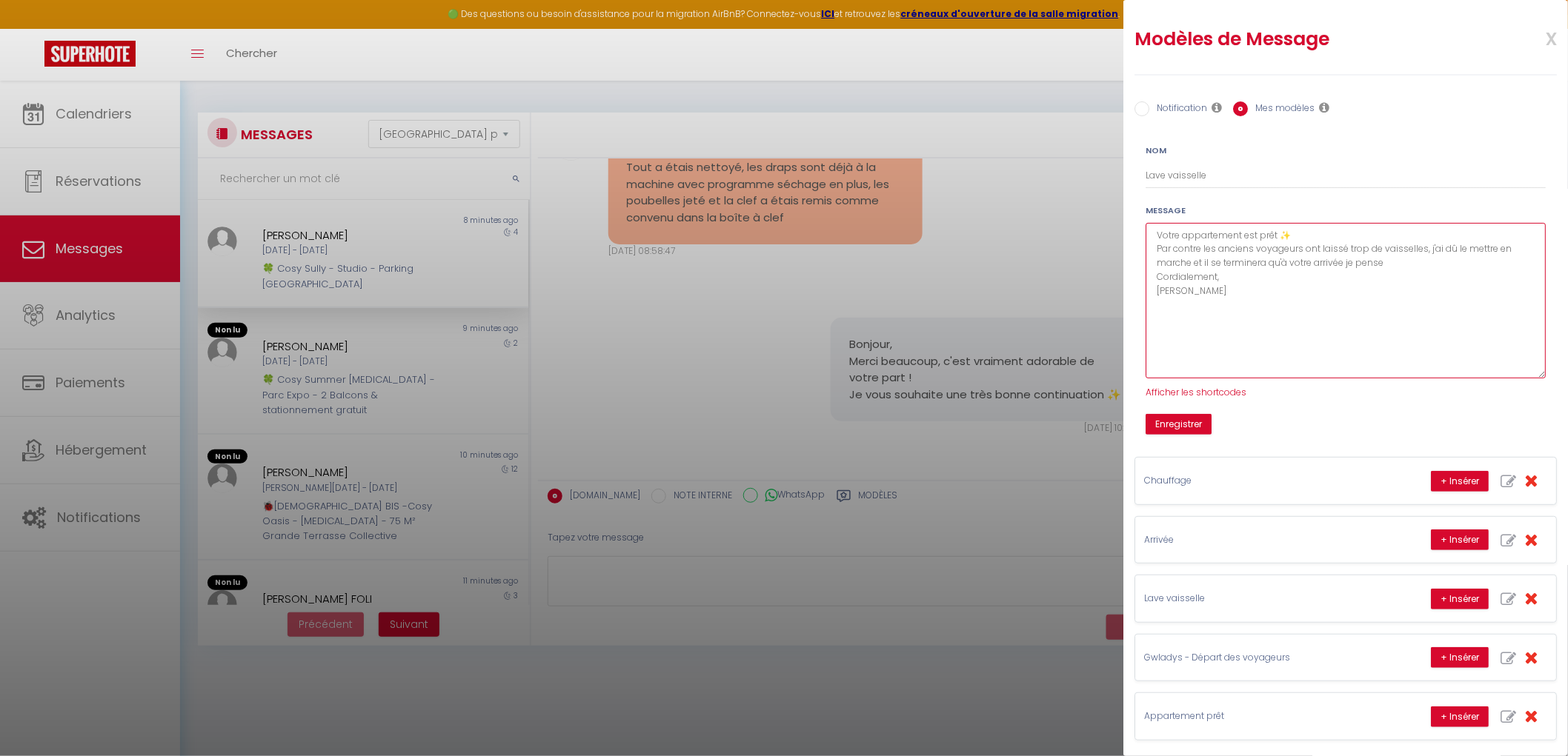
click at [1010, 197] on body "🟢 Des questions ou besoin d'assistance pour la migration AirBnB? Connectez-vous…" at bounding box center [784, 459] width 1568 height 756
click at [1216, 307] on textarea "Votre appartement est prêt ✨ Par contre les anciens voyageurs ont laissé trop d…" at bounding box center [1345, 300] width 400 height 156
drag, startPoint x: 1188, startPoint y: 279, endPoint x: 1106, endPoint y: 165, distance: 140.4
click at [1106, 166] on body "🟢 Des questions ou besoin d'assistance pour la migration AirBnB? Connectez-vous…" at bounding box center [784, 459] width 1568 height 756
drag, startPoint x: 1249, startPoint y: 342, endPoint x: 1231, endPoint y: 322, distance: 26.9
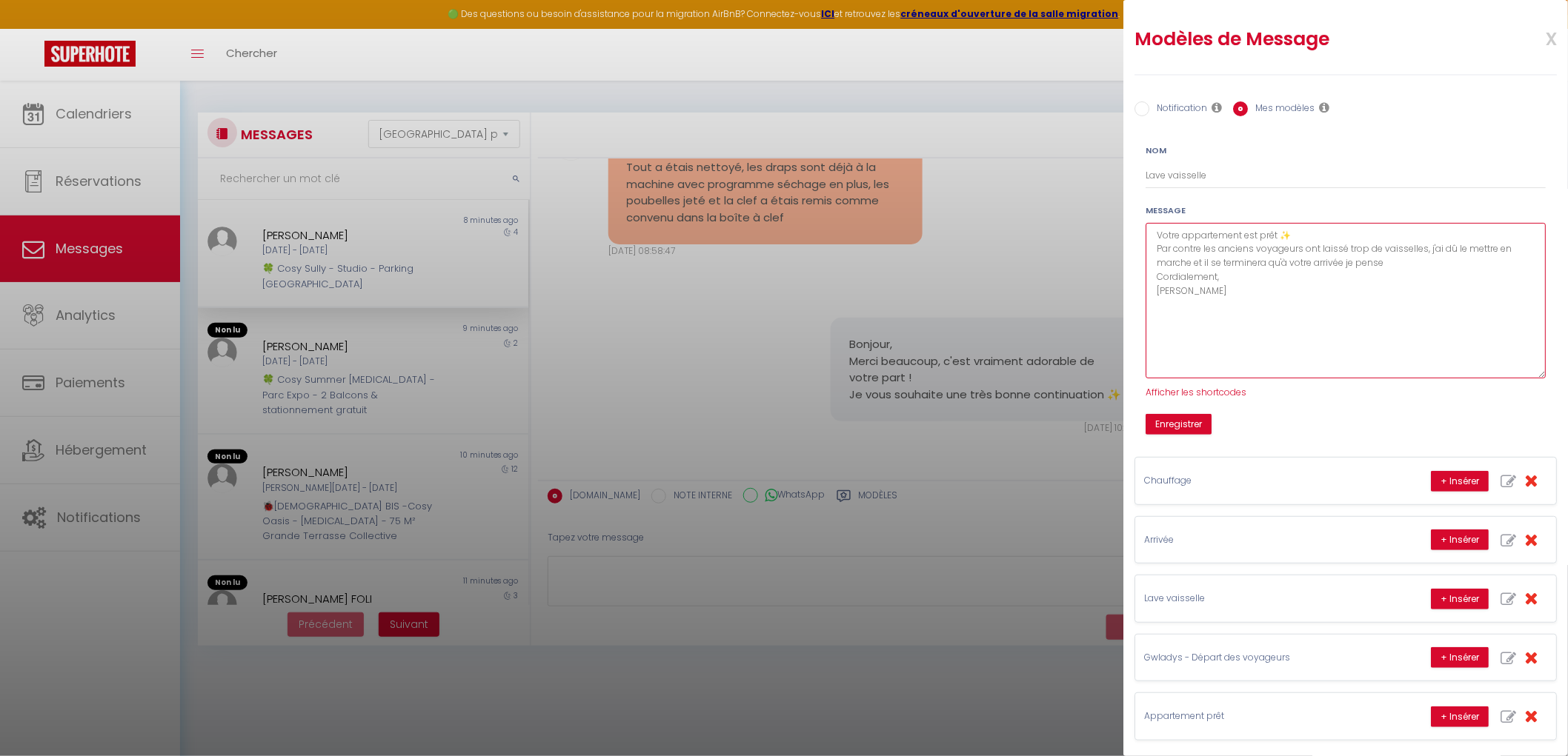
click at [1249, 341] on textarea "Votre appartement est prêt ✨ Par contre les anciens voyageurs ont laissé trop d…" at bounding box center [1345, 300] width 400 height 156
click at [1204, 292] on textarea "Votre appartement est prêt ✨ Par contre les anciens voyageurs ont laissé trop d…" at bounding box center [1345, 300] width 400 height 156
drag, startPoint x: 1203, startPoint y: 292, endPoint x: 1114, endPoint y: 194, distance: 132.4
click at [1114, 194] on body "🟢 Des questions ou besoin d'assistance pour la migration AirBnB? Connectez-vous…" at bounding box center [784, 459] width 1568 height 756
paste textarea "Cependant, les précédents voyageurs ont laissé beaucoup de vaisselle. J’ai dû l…"
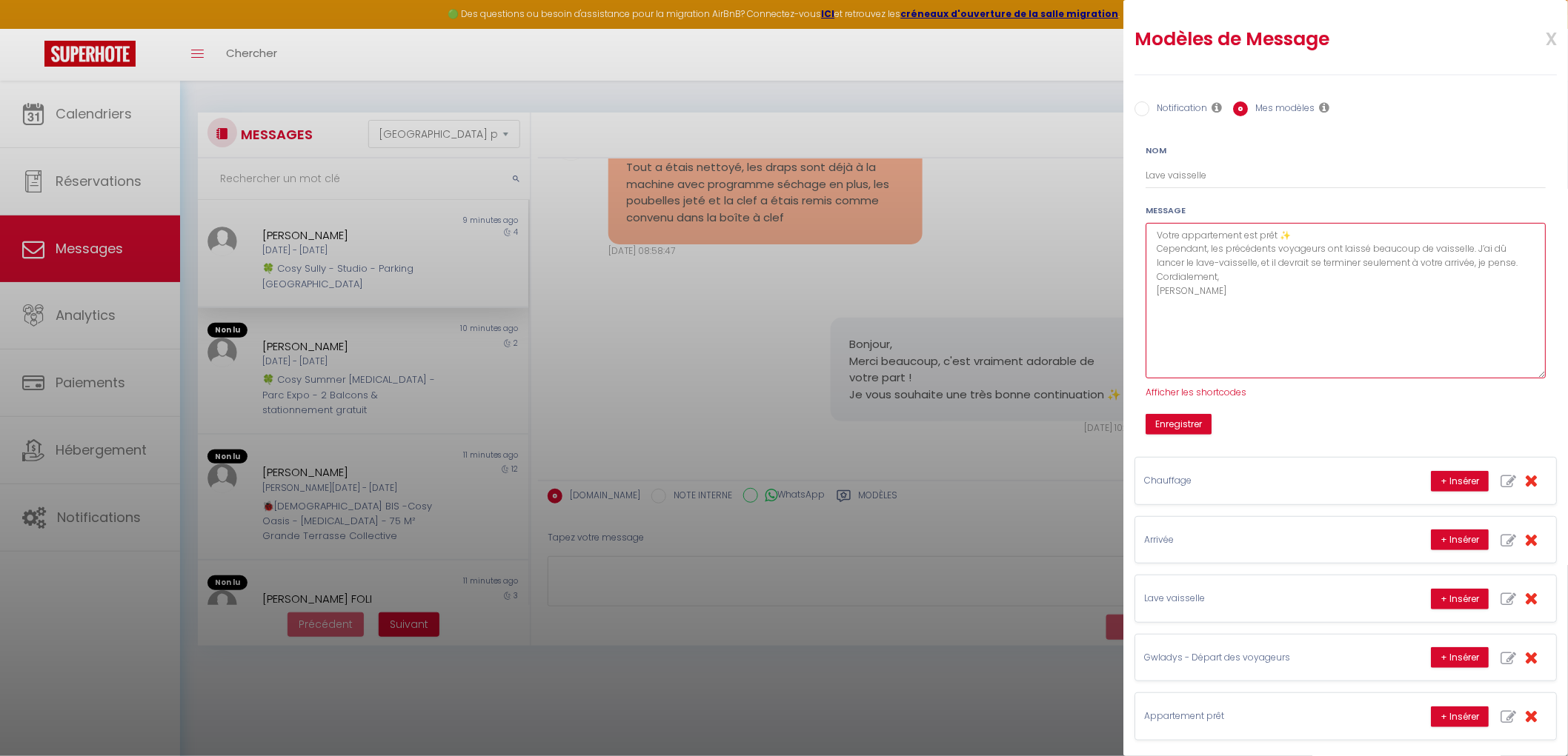
click at [1233, 273] on textarea "Votre appartement est prêt ✨ Cependant, les précédents voyageurs ont laissé bea…" at bounding box center [1345, 300] width 400 height 156
drag, startPoint x: 1524, startPoint y: 261, endPoint x: 1258, endPoint y: 264, distance: 266.0
click at [1258, 264] on textarea "Votre appartement est prêt ✨ Cependant, les précédents voyageurs ont laissé bea…" at bounding box center [1345, 300] width 400 height 156
click at [1264, 287] on textarea "Votre appartement est prêt ✨ Cependant, les précédents voyageurs ont laissé bea…" at bounding box center [1345, 300] width 400 height 156
type textarea "Votre appartement est prêt ✨ Cependant, les précédents voyageurs ont laissé bea…"
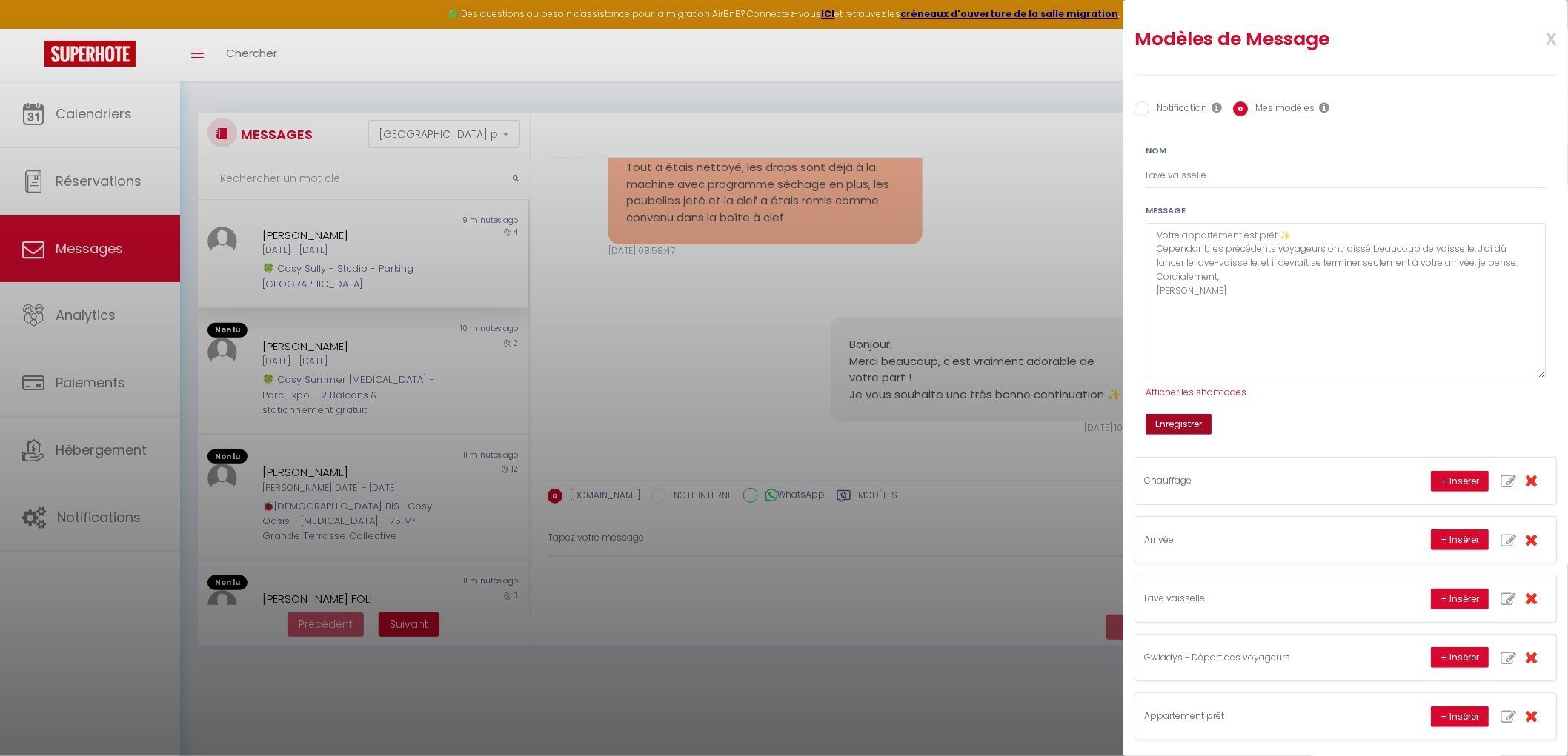
click at [1193, 426] on button "Enregistrer" at bounding box center [1179, 425] width 66 height 21
click at [1194, 425] on button "Enregistrer" at bounding box center [1179, 425] width 66 height 21
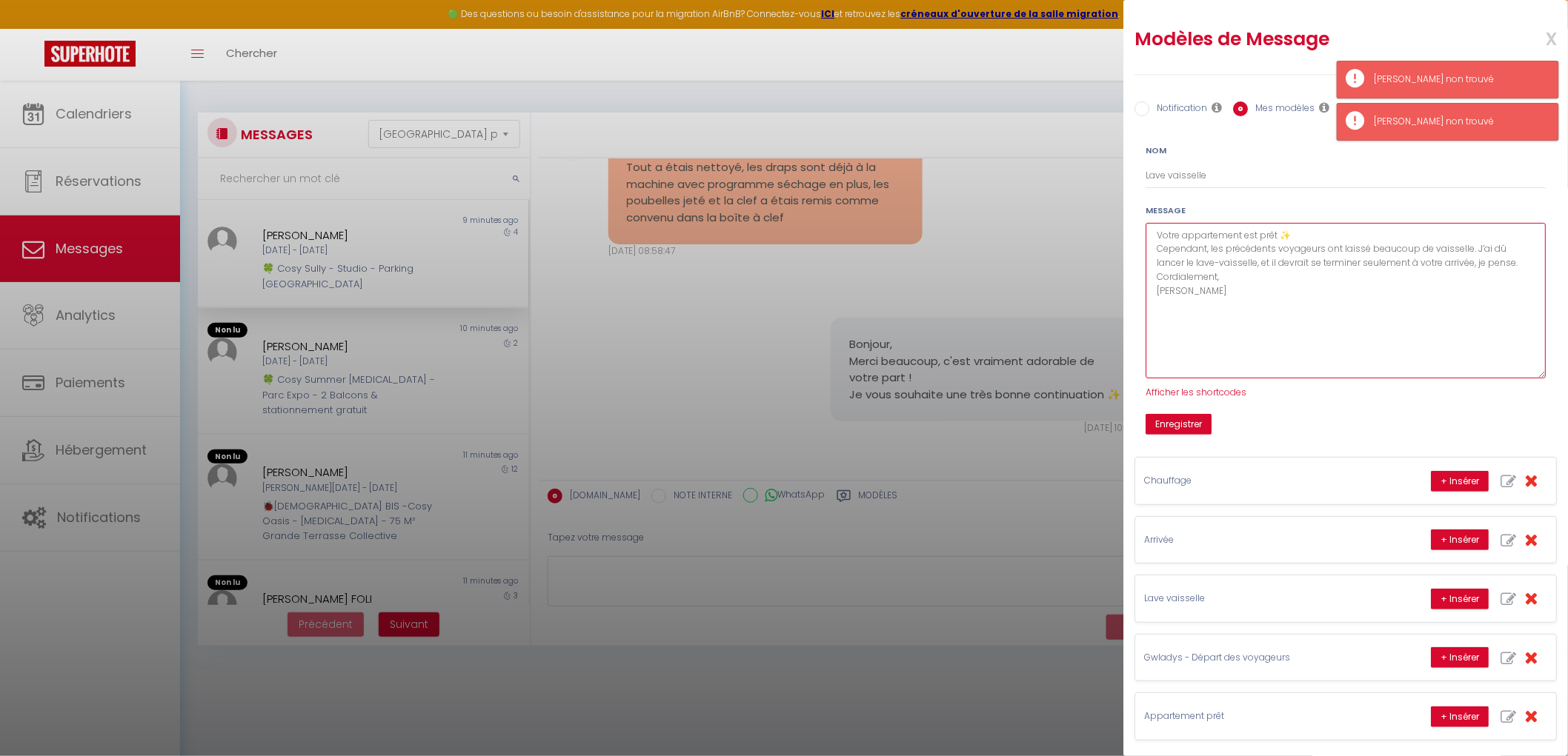
drag, startPoint x: 1230, startPoint y: 293, endPoint x: 1142, endPoint y: 189, distance: 136.2
click at [1142, 189] on form "Nom Lave vaisselle Message Votre appartement est prêt ✨ Cependant, les précéden…" at bounding box center [1345, 289] width 419 height 291
click at [1264, 33] on span "x" at bounding box center [1533, 38] width 47 height 35
click at [1264, 40] on span "x" at bounding box center [1533, 38] width 47 height 35
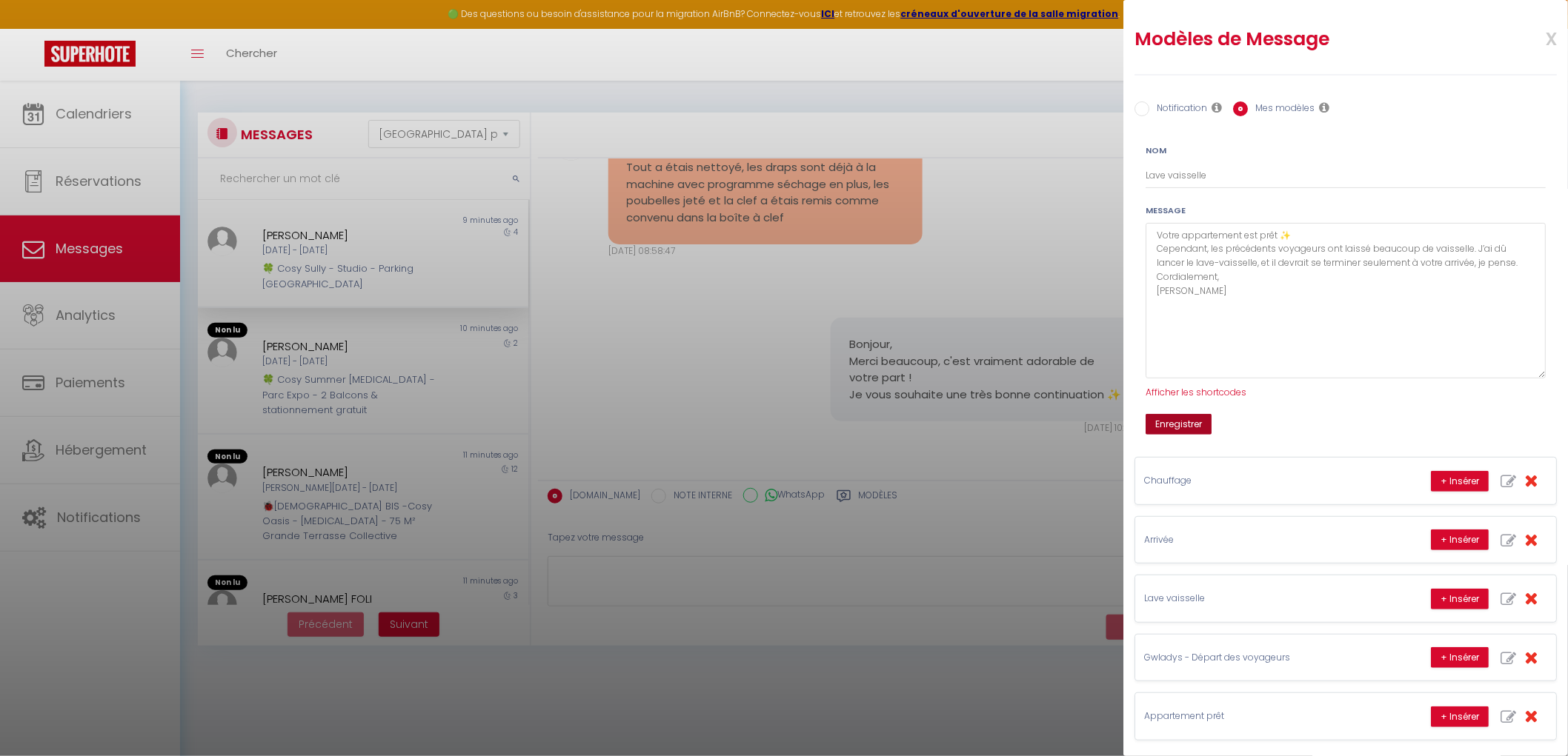
click at [1201, 415] on button "Enregistrer" at bounding box center [1179, 425] width 66 height 21
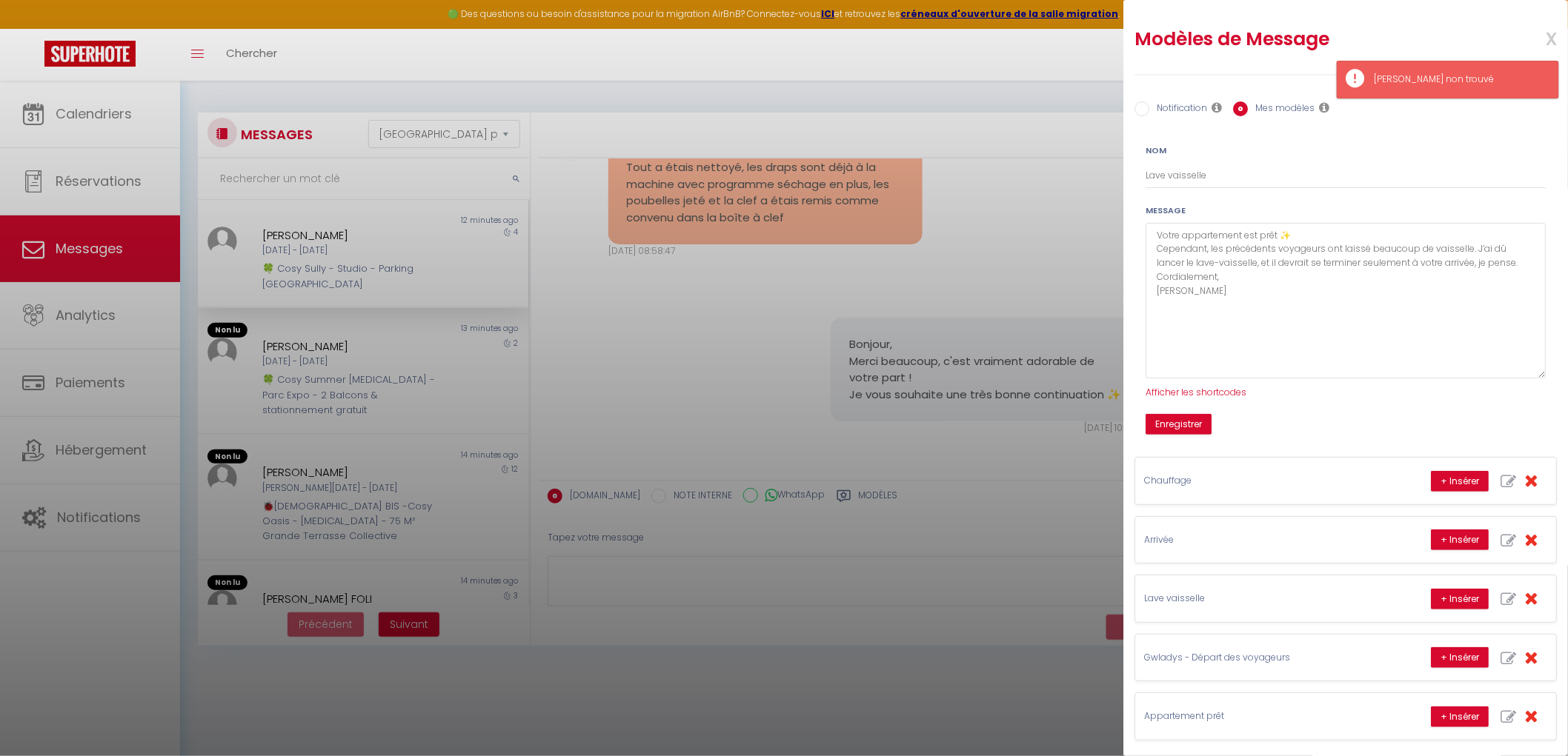
click at [1264, 35] on span "x" at bounding box center [1533, 38] width 47 height 35
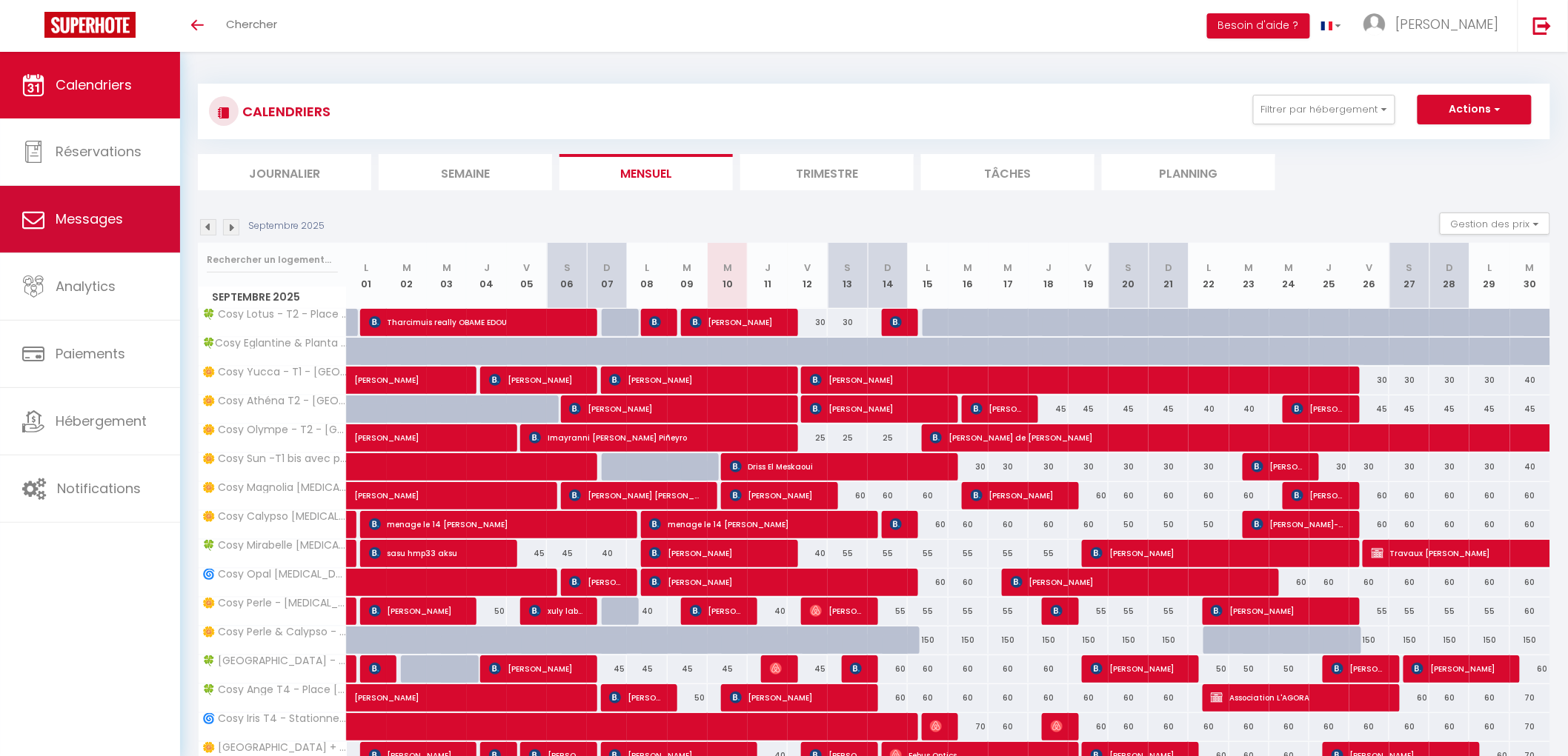
click at [86, 243] on link "Messages" at bounding box center [90, 219] width 180 height 67
select select "message"
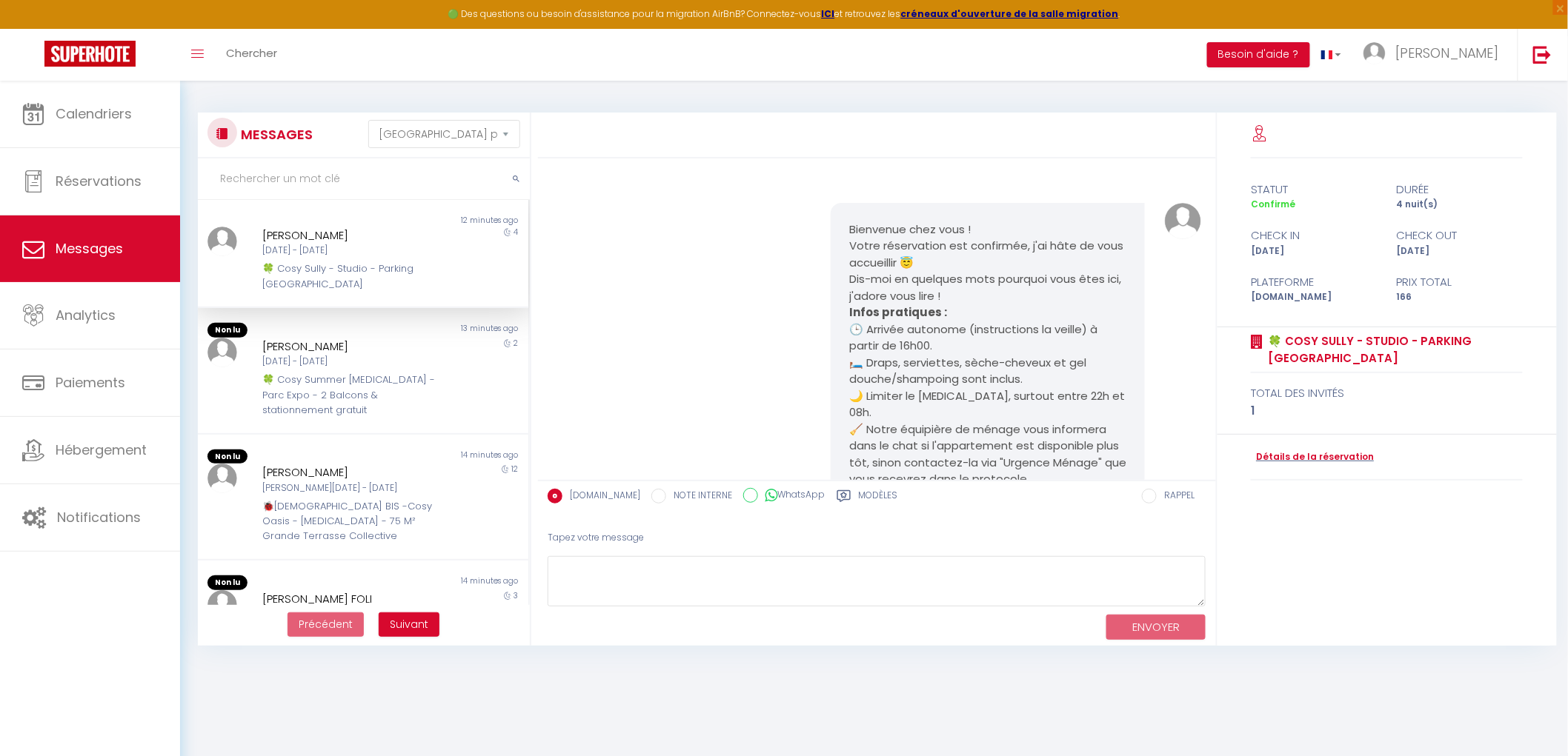
scroll to position [3787, 0]
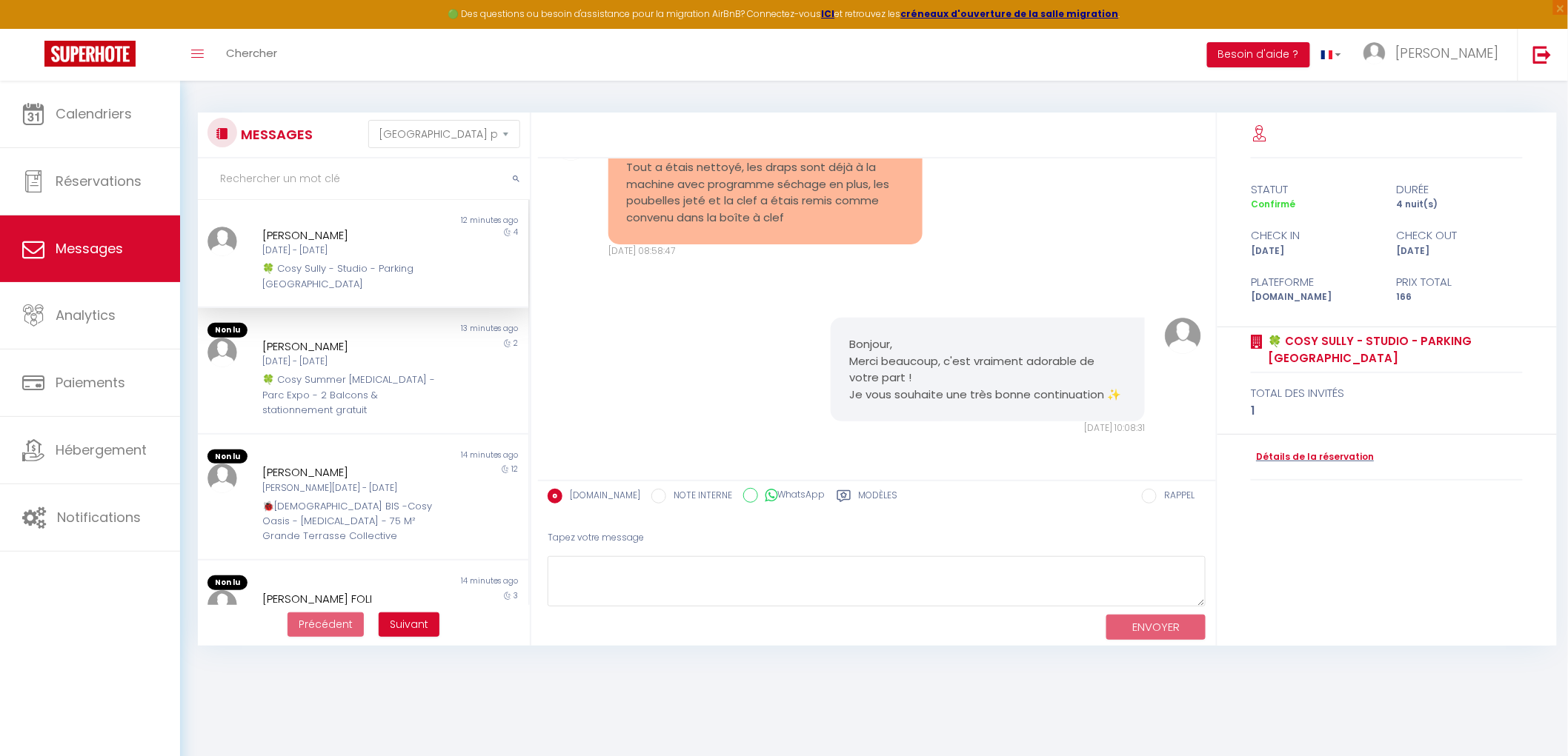
click at [868, 500] on label "Modèles" at bounding box center [878, 498] width 39 height 19
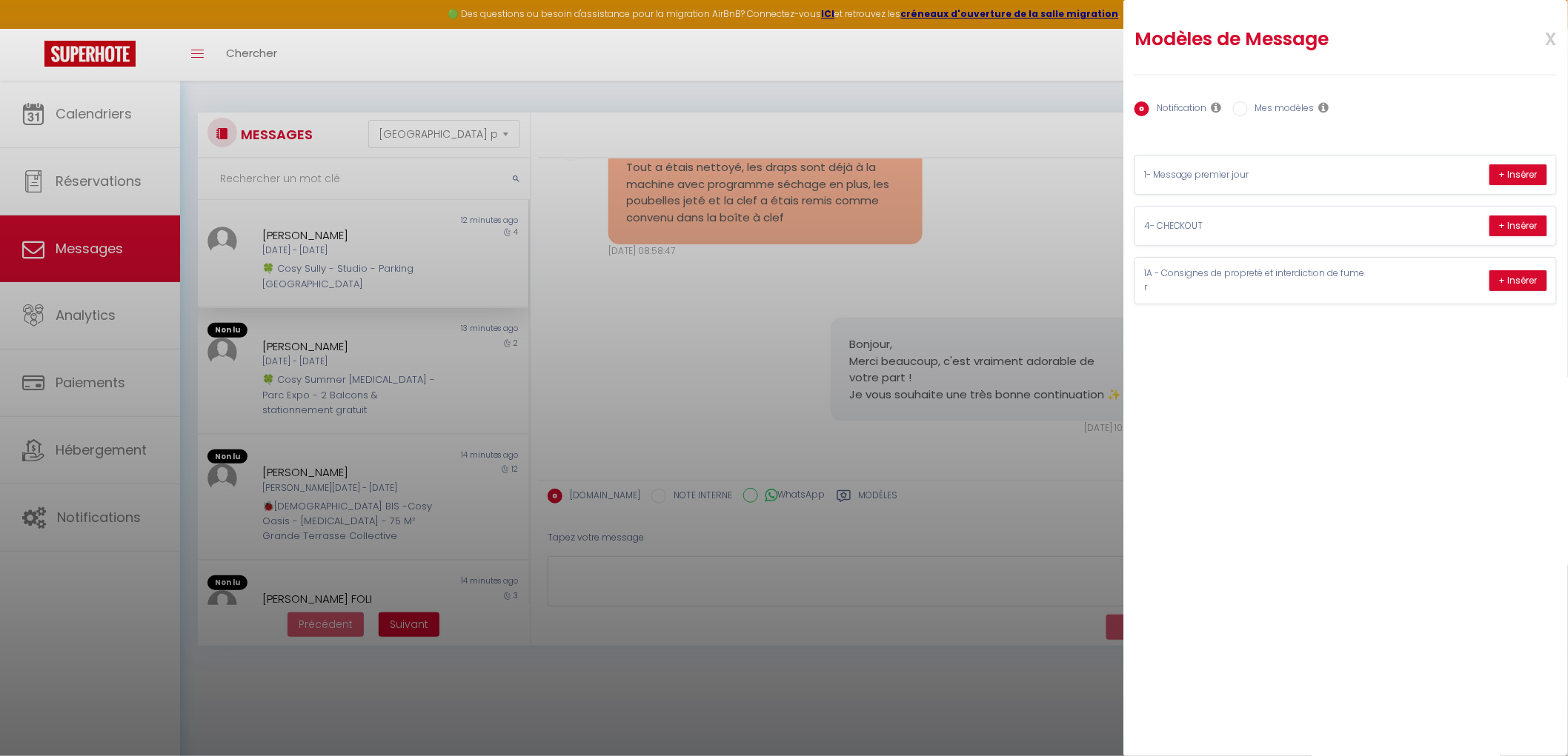
click at [1298, 111] on label "Mes modèles" at bounding box center [1281, 110] width 67 height 17
click at [1248, 111] on input "Mes modèles" at bounding box center [1240, 109] width 15 height 15
radio input "true"
radio input "false"
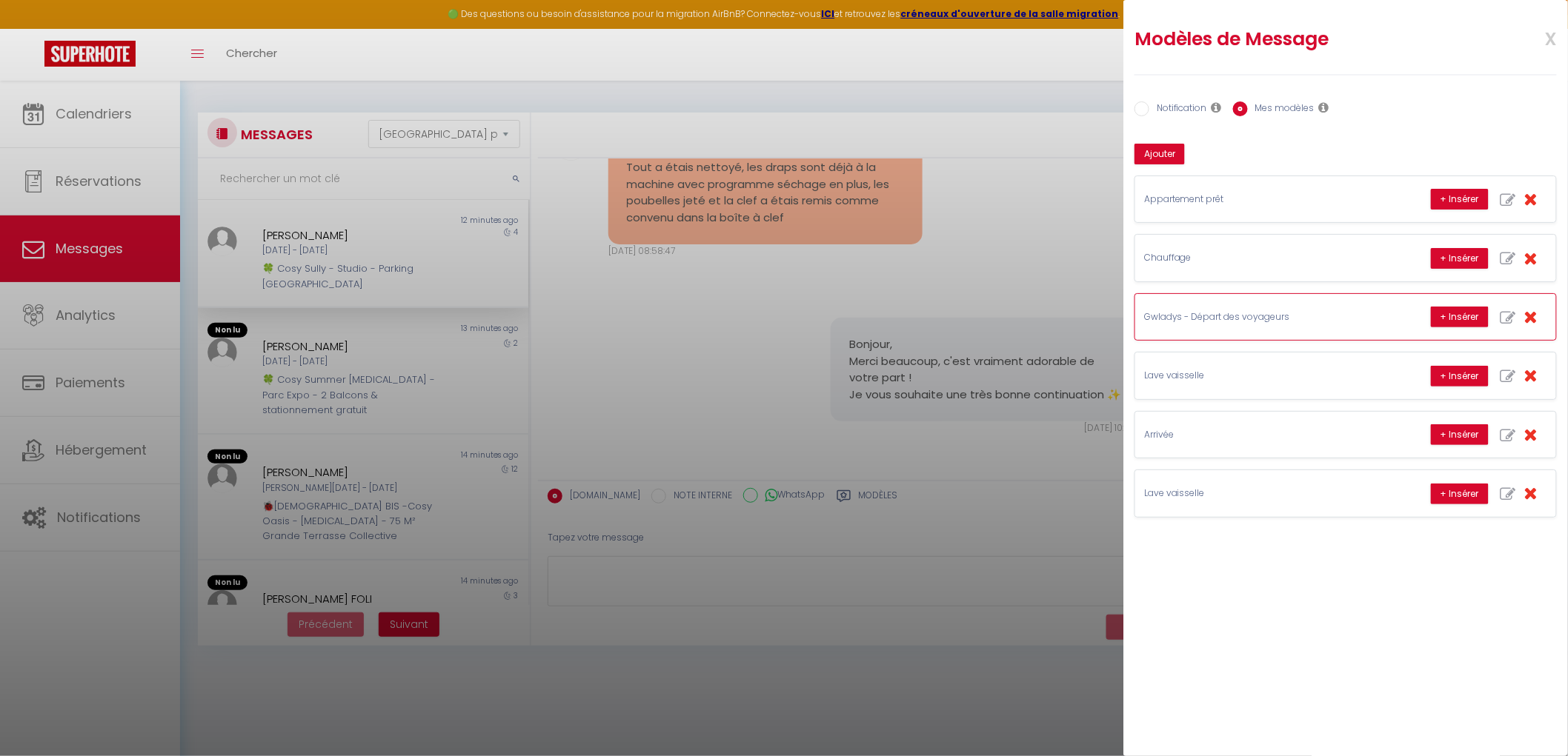
click at [1340, 320] on p "Gwladys - Départ des voyageurs" at bounding box center [1255, 317] width 222 height 14
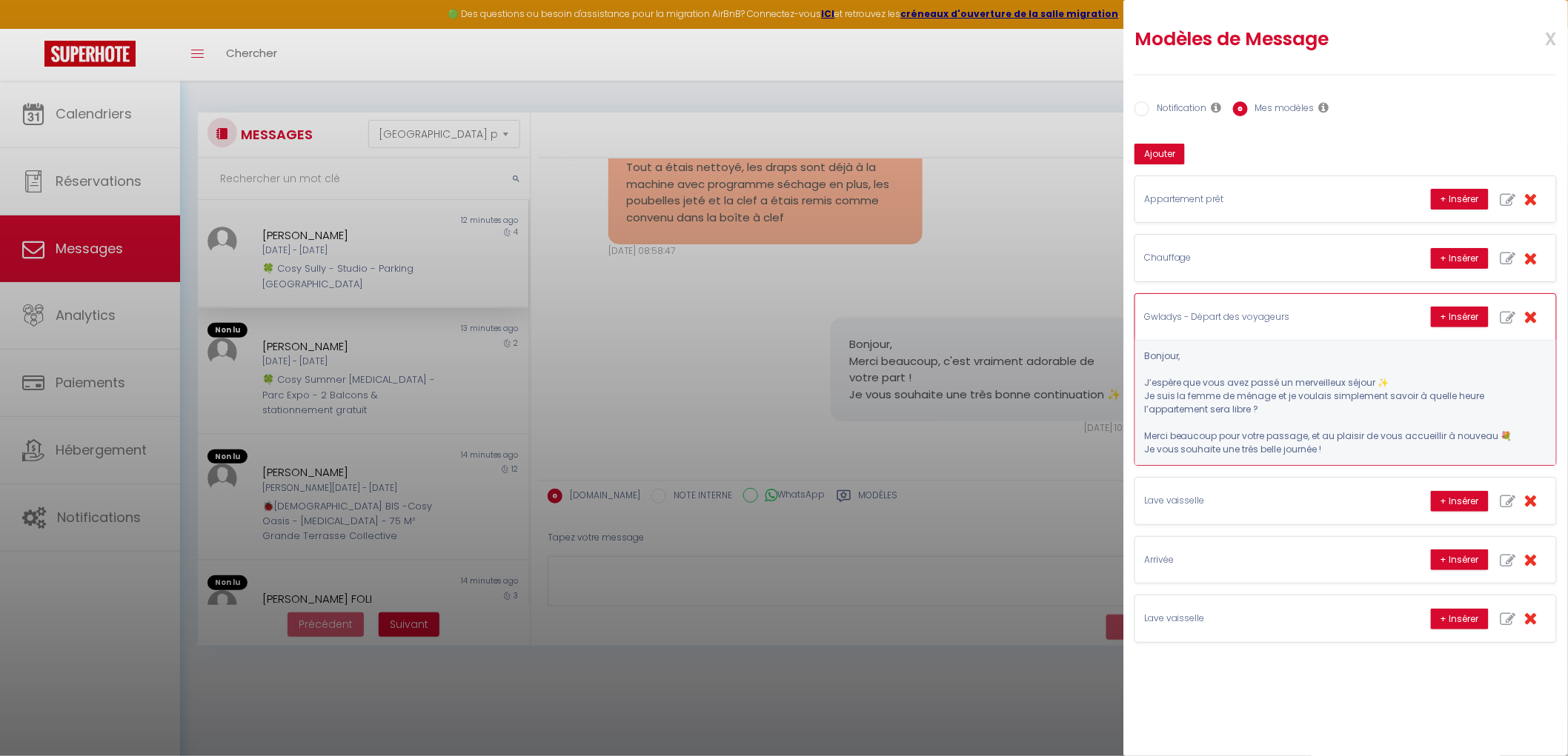
click at [1509, 314] on icon "button" at bounding box center [1508, 318] width 16 height 16
type input "Gwladys - Départ des voyageurs"
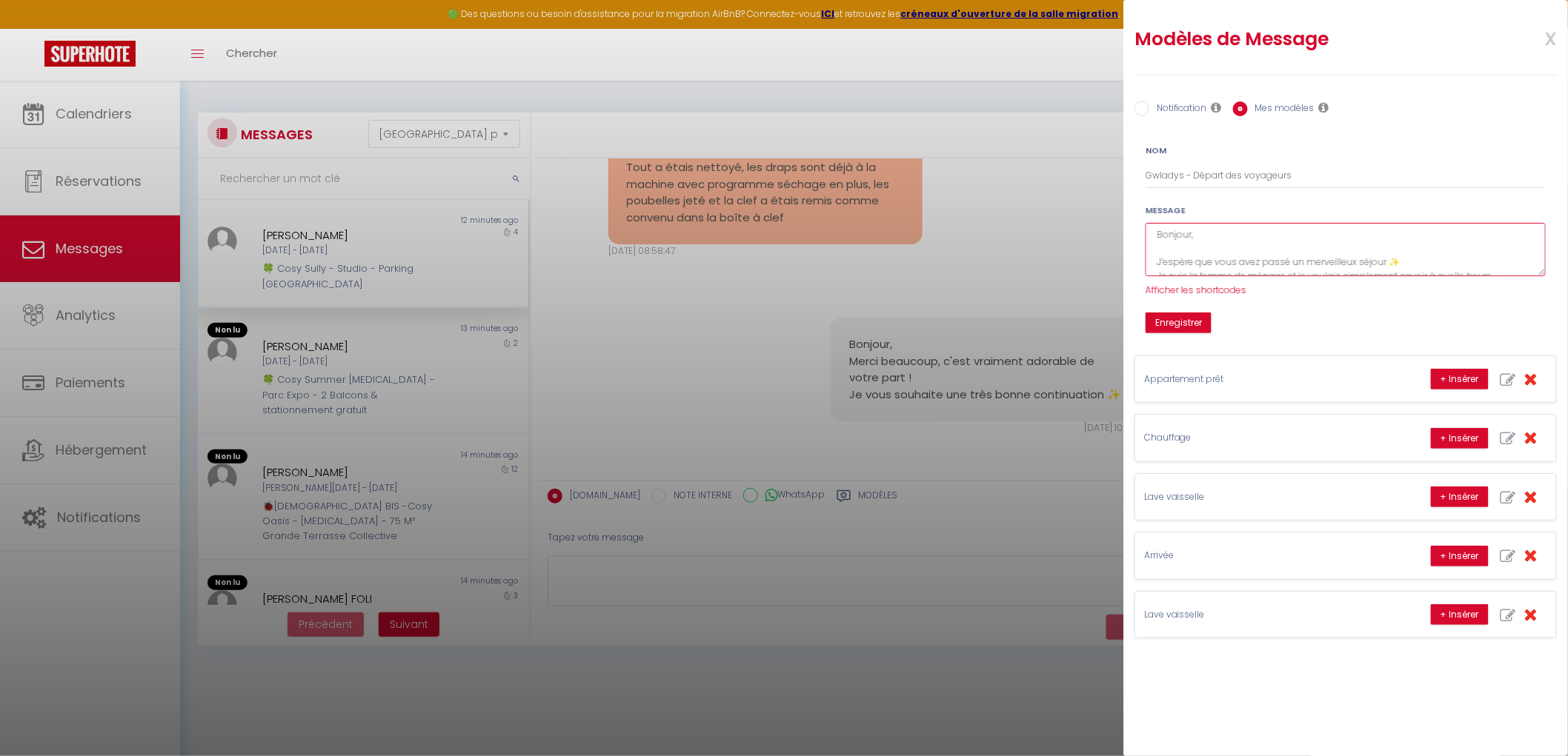
scroll to position [0, 0]
drag, startPoint x: 1353, startPoint y: 255, endPoint x: 1313, endPoint y: 230, distance: 47.2
click at [1313, 230] on textarea "Bonjour, J’espère que vous avez passé un merveilleux séjour ✨ Je suis la femme …" at bounding box center [1345, 250] width 400 height 54
click at [1353, 259] on textarea "Bonjour, J’espère que vous avez passé un merveilleux séjour ✨ Je suis la femme …" at bounding box center [1345, 250] width 400 height 54
click at [1358, 259] on textarea "Bonjour, J’espère que vous avez passé un merveilleux séjour ✨ Je suis la femme …" at bounding box center [1345, 250] width 400 height 54
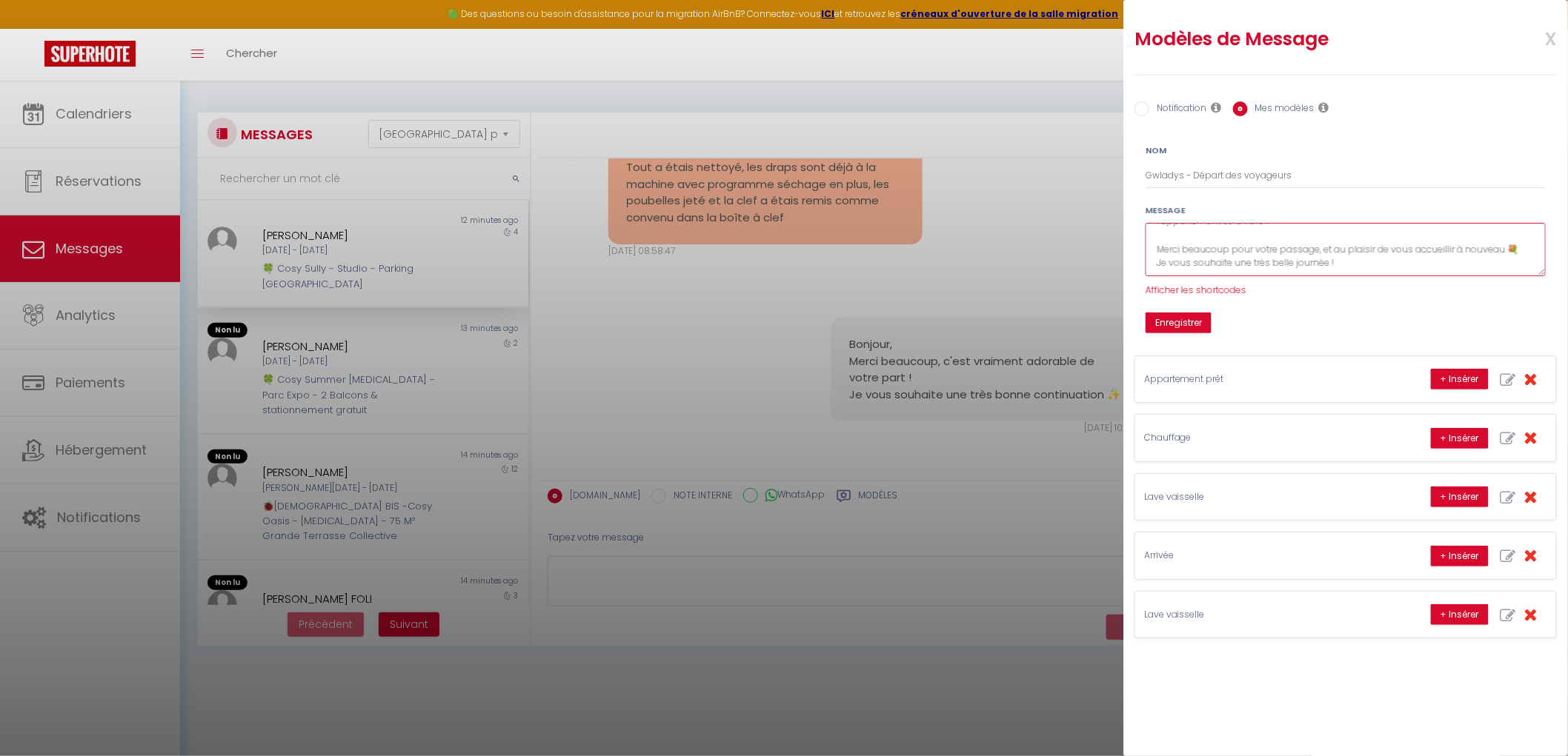
drag, startPoint x: 1352, startPoint y: 259, endPoint x: 1320, endPoint y: 257, distance: 32.1
click at [1319, 258] on textarea "Bonjour, J’espère que vous avez passé un merveilleux séjour ✨ Je suis la femme …" at bounding box center [1345, 250] width 400 height 54
click at [1326, 248] on textarea "Bonjour, J’espère que vous avez passé un merveilleux séjour ✨ Je suis la femme …" at bounding box center [1345, 250] width 400 height 54
drag, startPoint x: 1353, startPoint y: 261, endPoint x: 1329, endPoint y: 257, distance: 24.3
click at [1328, 257] on textarea "Bonjour, J’espère que vous avez passé un merveilleux séjour ✨ Je suis la femme …" at bounding box center [1345, 250] width 400 height 54
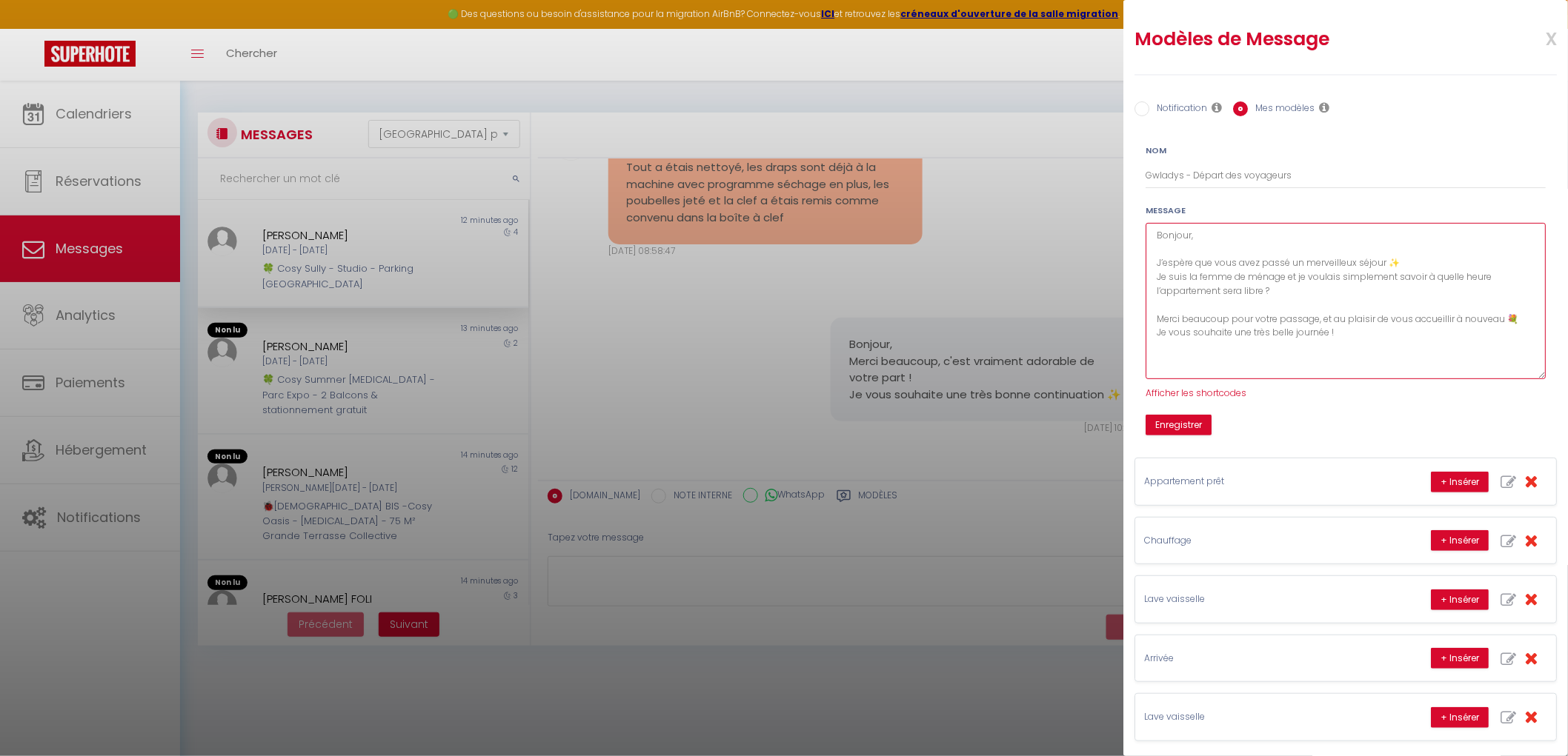
drag, startPoint x: 1542, startPoint y: 268, endPoint x: 1443, endPoint y: 335, distance: 119.5
click at [1517, 375] on textarea "Bonjour, J’espère que vous avez passé un merveilleux séjour ✨ Je suis la femme …" at bounding box center [1345, 301] width 400 height 157
click at [1357, 265] on textarea "Bonjour, J’espère que vous avez passé un merveilleux séjour ✨ Je suis la femme …" at bounding box center [1345, 303] width 400 height 160
click at [1329, 299] on textarea "Bonjour, J’espère que vous avez passé un merveilleux séjour ✨ Je suis la femme …" at bounding box center [1345, 303] width 400 height 160
click at [1261, 231] on textarea "Bonjour, J’espère que vous avez passé un merveilleux séjour ✨ Je suis la femme …" at bounding box center [1345, 303] width 400 height 160
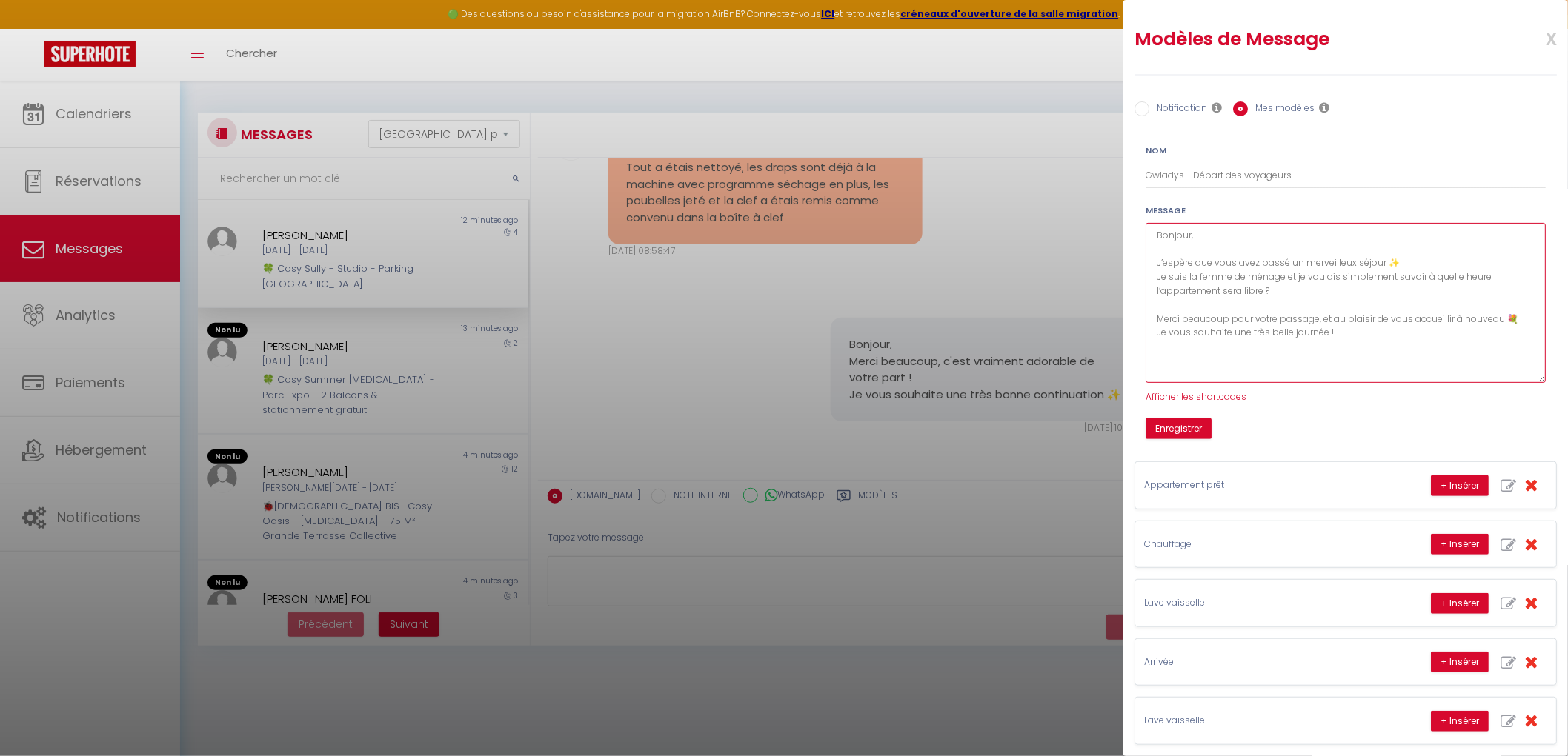
drag, startPoint x: 1405, startPoint y: 261, endPoint x: 1062, endPoint y: 261, distance: 343.0
click at [1062, 261] on body "🟢 Des questions ou besoin d'assistance pour la migration AirBnB? Connectez-vous…" at bounding box center [784, 459] width 1568 height 756
type textarea "Bonjour, Je suis la femme de ménage et je voulais simplement savoir à quelle he…"
click at [1180, 428] on button "Enregistrer" at bounding box center [1179, 429] width 66 height 21
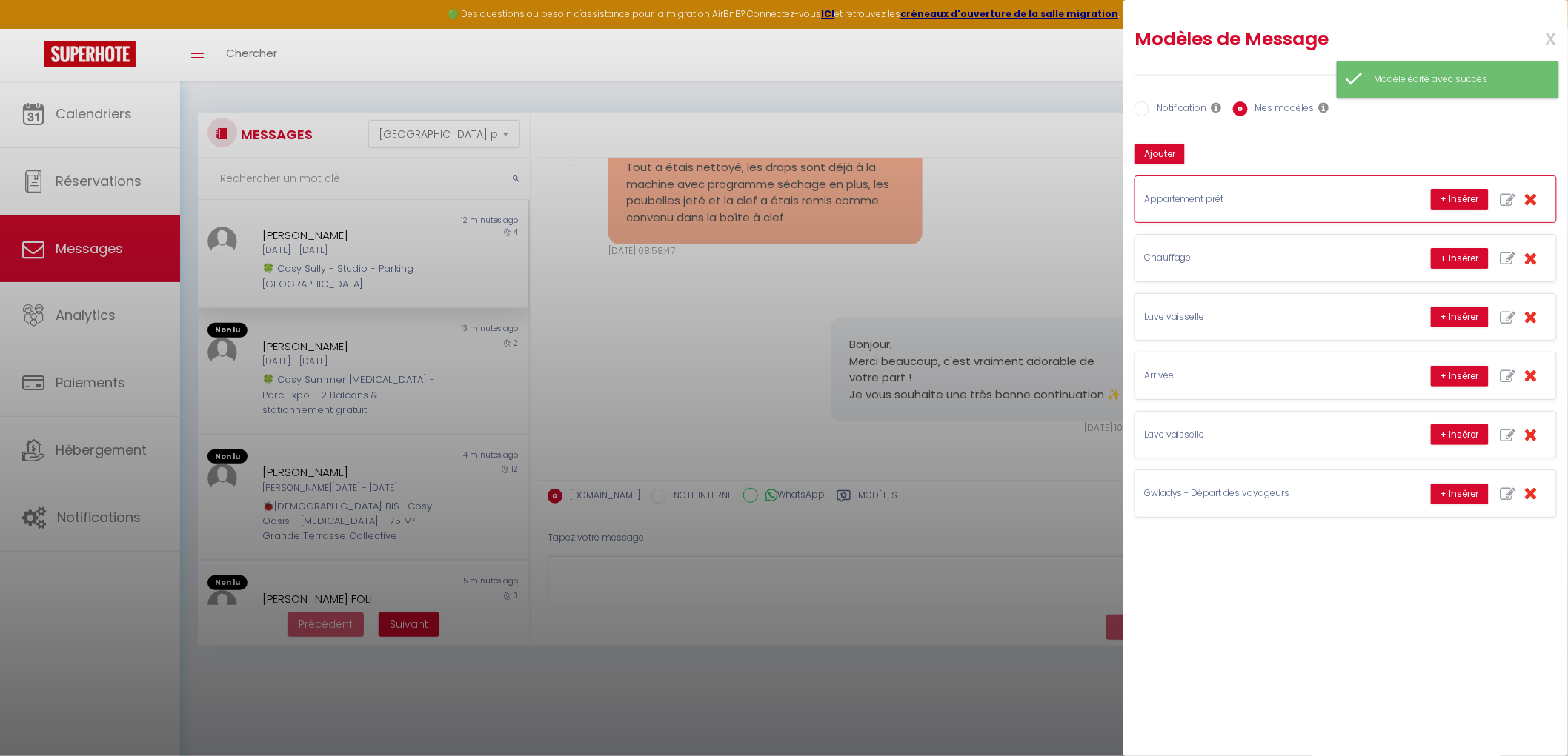
click at [1270, 197] on p "Appartement prêt" at bounding box center [1255, 200] width 222 height 14
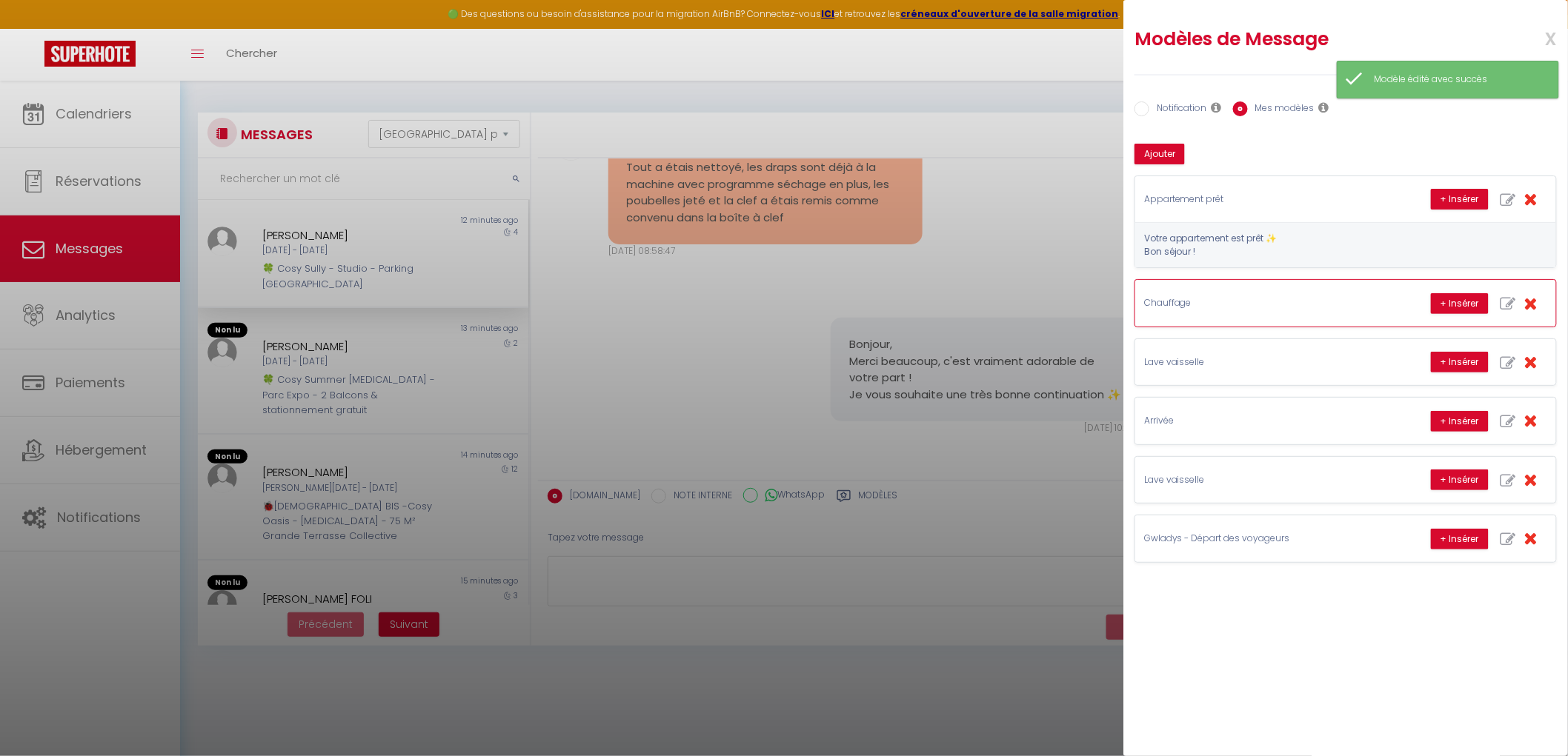
click at [1253, 306] on p "Chauffage" at bounding box center [1255, 303] width 222 height 14
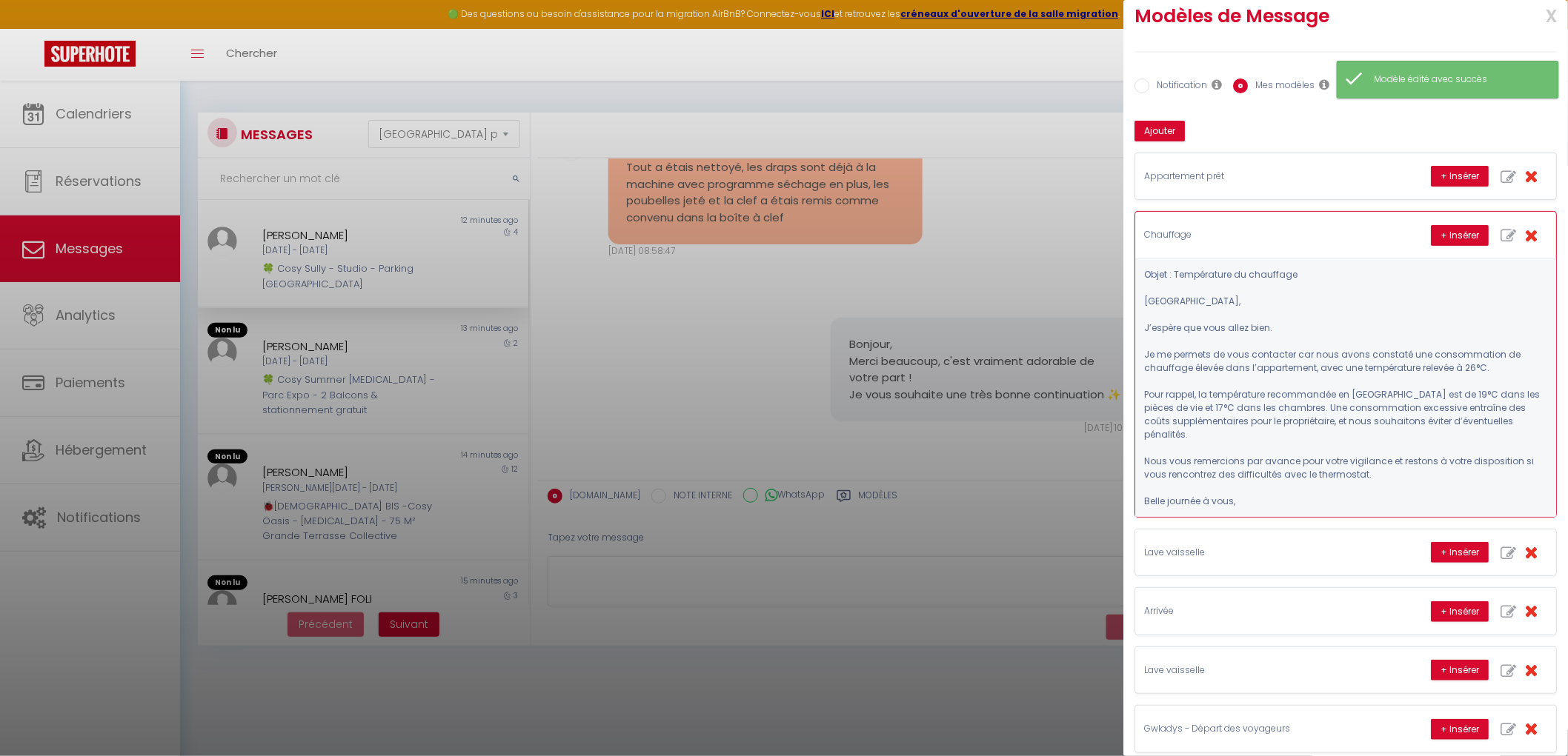
scroll to position [29, 0]
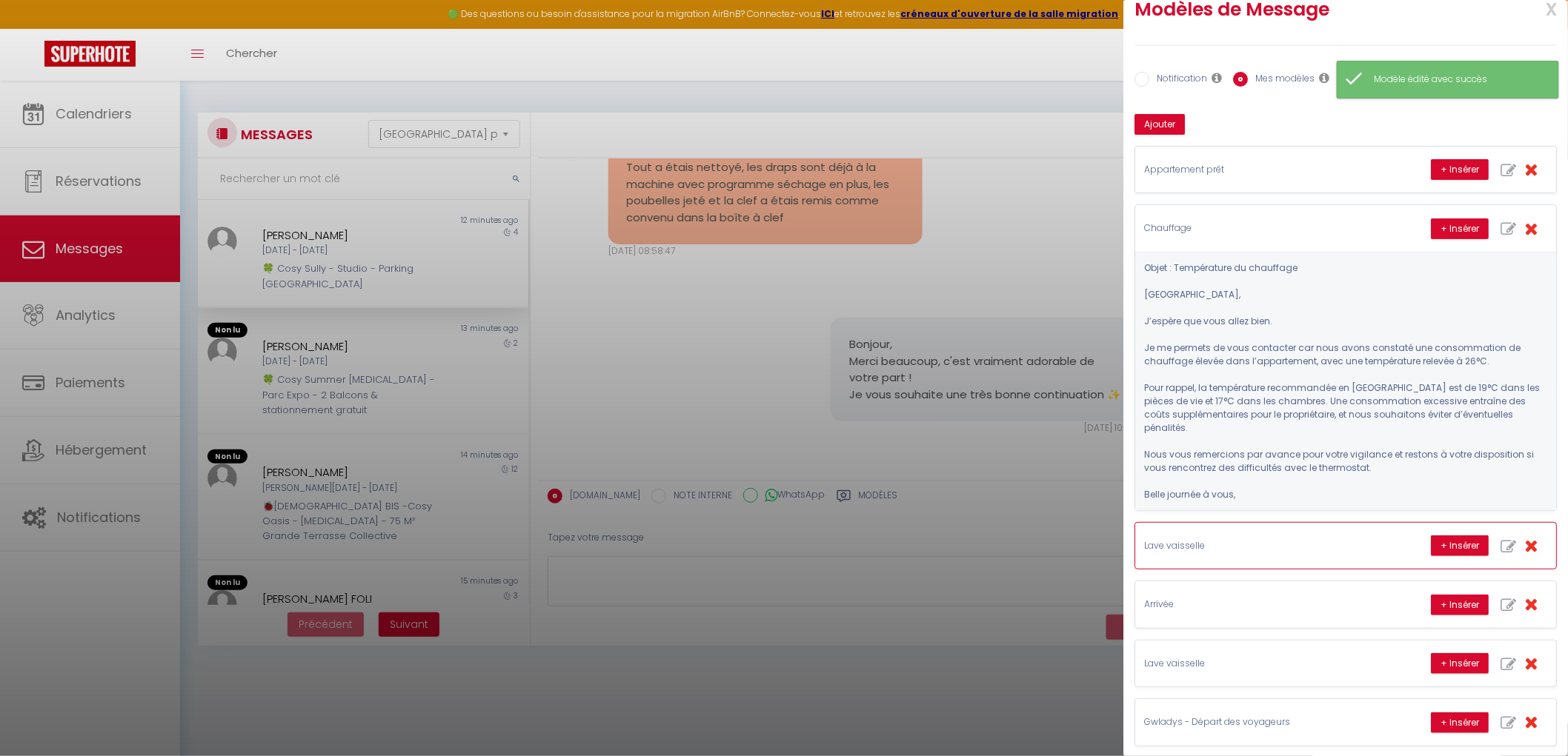
click at [1241, 545] on div "Lave vaisselle + Insérer" at bounding box center [1345, 546] width 421 height 46
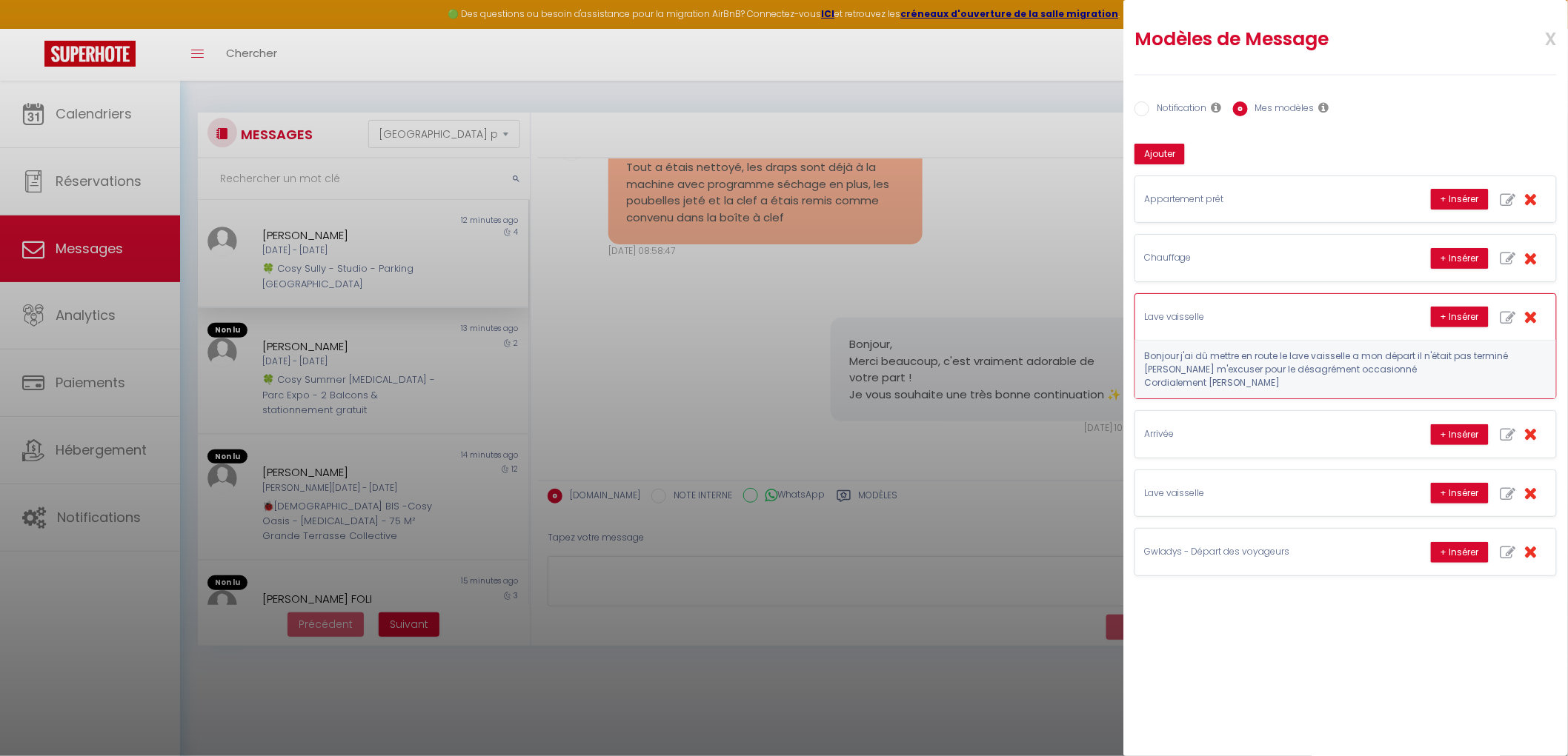
click at [1497, 316] on button "button" at bounding box center [1508, 316] width 35 height 28
type input "Lave vaisselle"
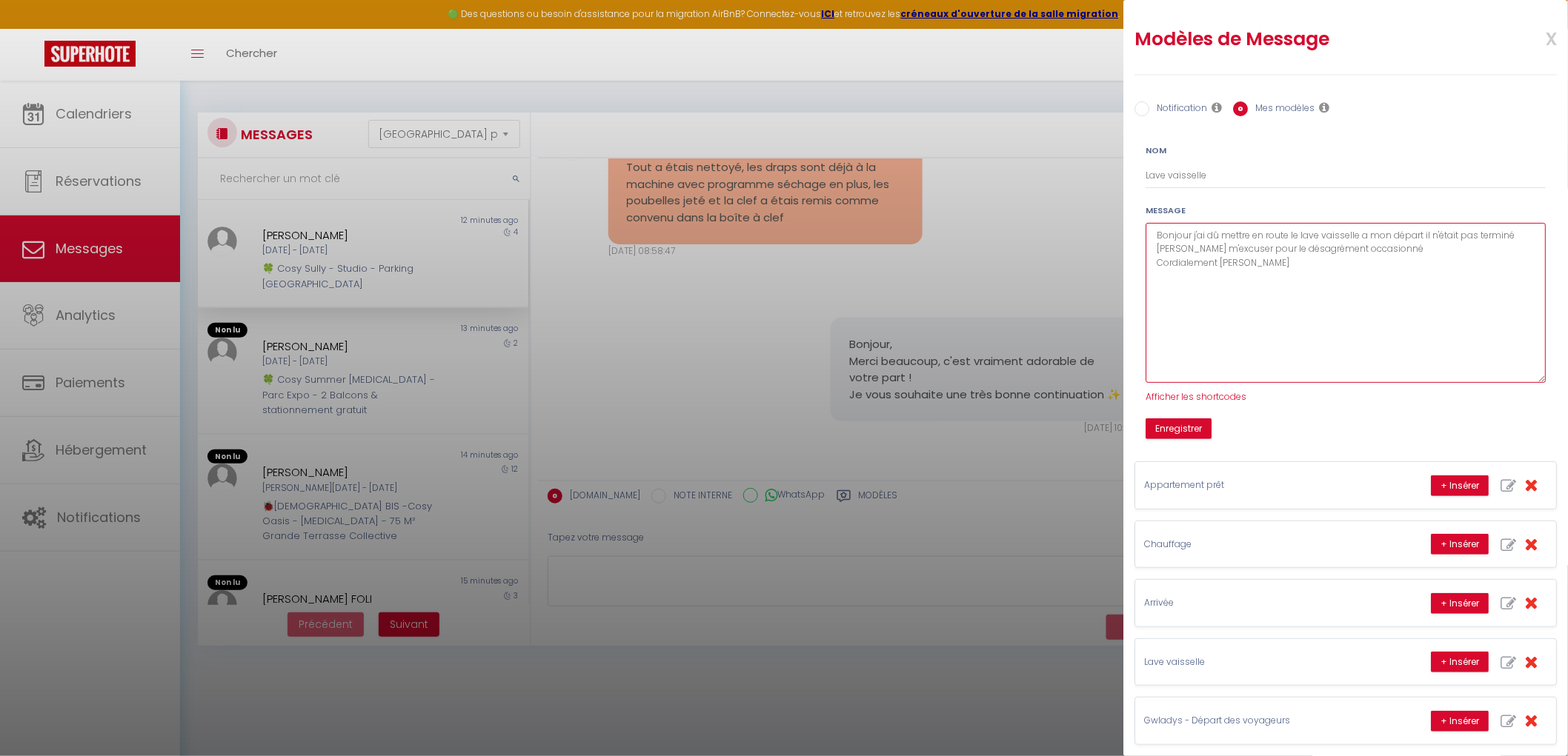
drag, startPoint x: 1411, startPoint y: 306, endPoint x: 947, endPoint y: 188, distance: 478.8
click at [947, 188] on body "🟢 Des questions ou besoin d'assistance pour la migration AirBnB? Connectez-vous…" at bounding box center [784, 459] width 1568 height 756
paste textarea "Votre appartement est prêt ✨ Cependant, les précédents voyageurs ont laissé bea…"
type textarea "Votre appartement est prêt ✨ Cependant, les précédents voyageurs ont laissé bea…"
click at [1173, 428] on button "Enregistrer" at bounding box center [1179, 429] width 66 height 21
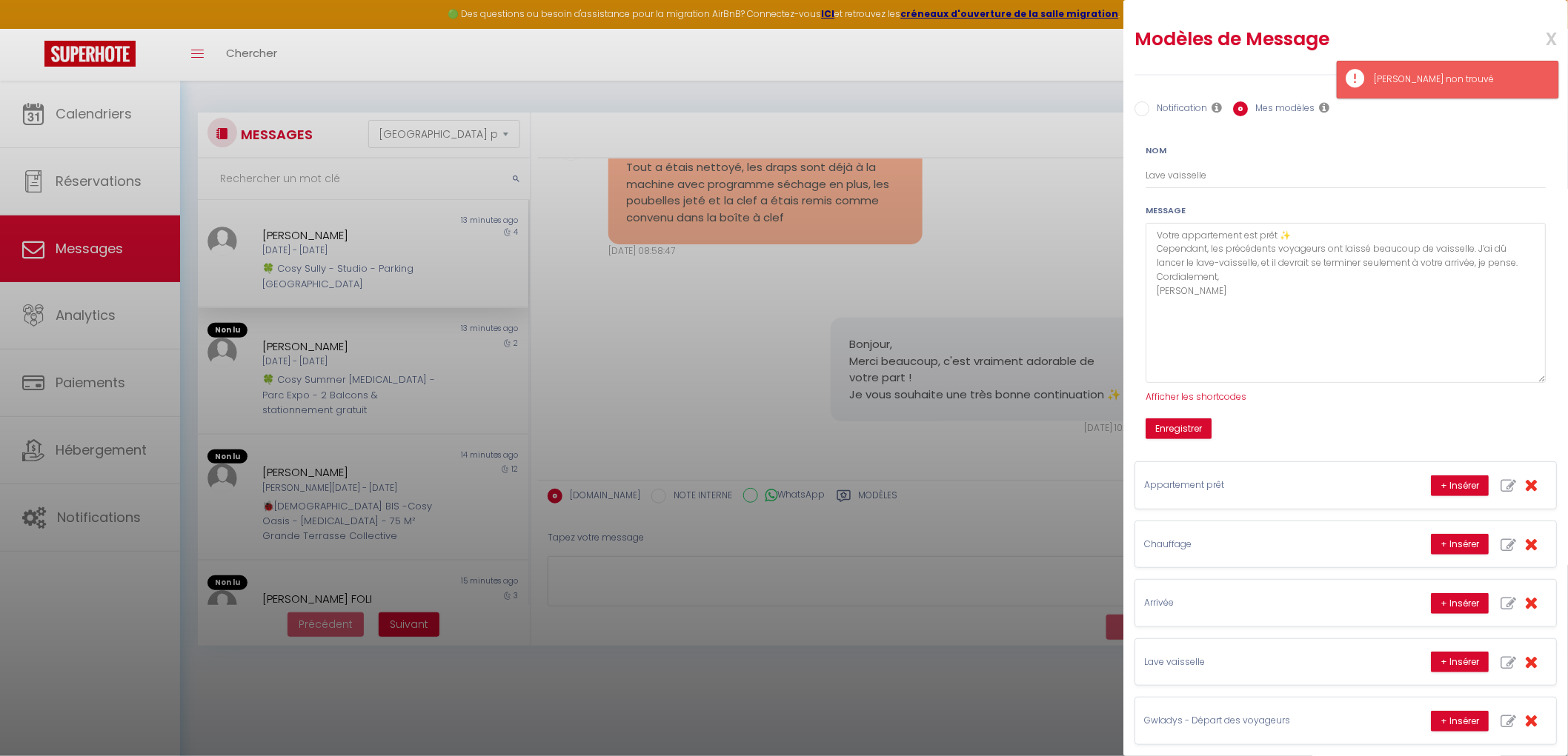
click at [1179, 110] on label "Notification" at bounding box center [1178, 110] width 58 height 17
click at [1149, 110] on input "Notification" at bounding box center [1142, 109] width 15 height 15
radio input "true"
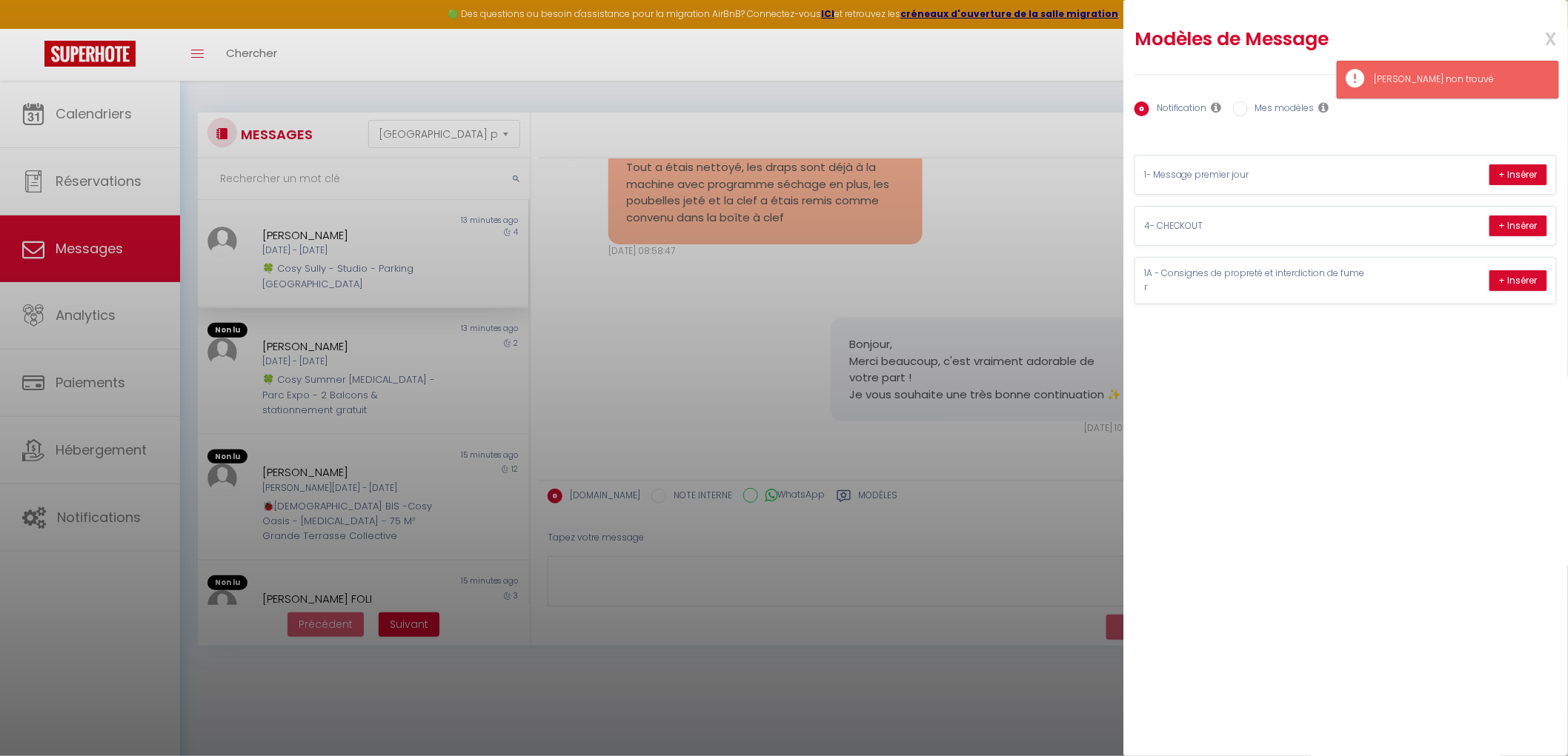
click at [1286, 108] on label "Mes modèles" at bounding box center [1281, 110] width 67 height 17
click at [1248, 108] on input "Mes modèles" at bounding box center [1240, 109] width 15 height 15
radio input "true"
radio input "false"
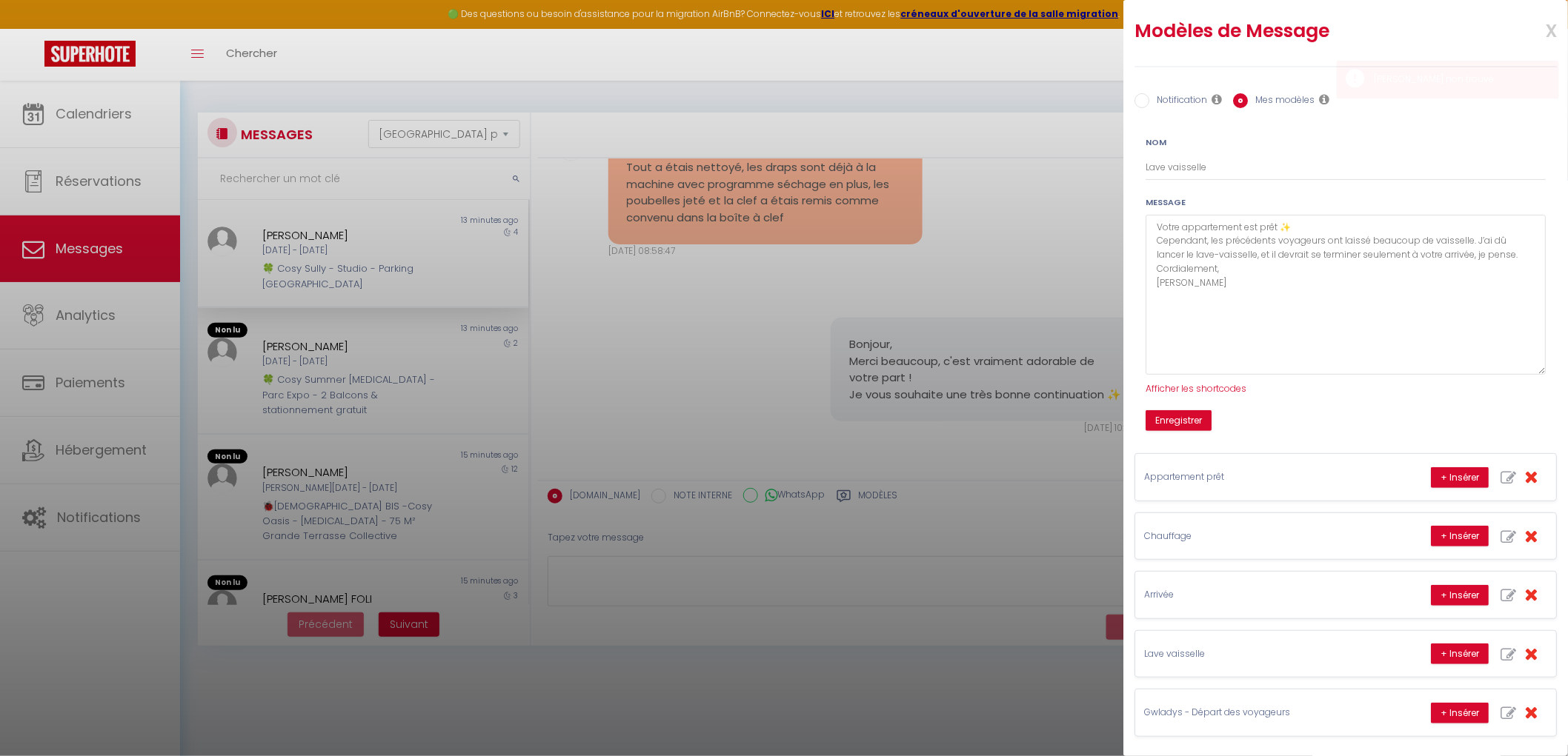
scroll to position [11, 0]
click at [1542, 34] on span "x" at bounding box center [1533, 27] width 47 height 35
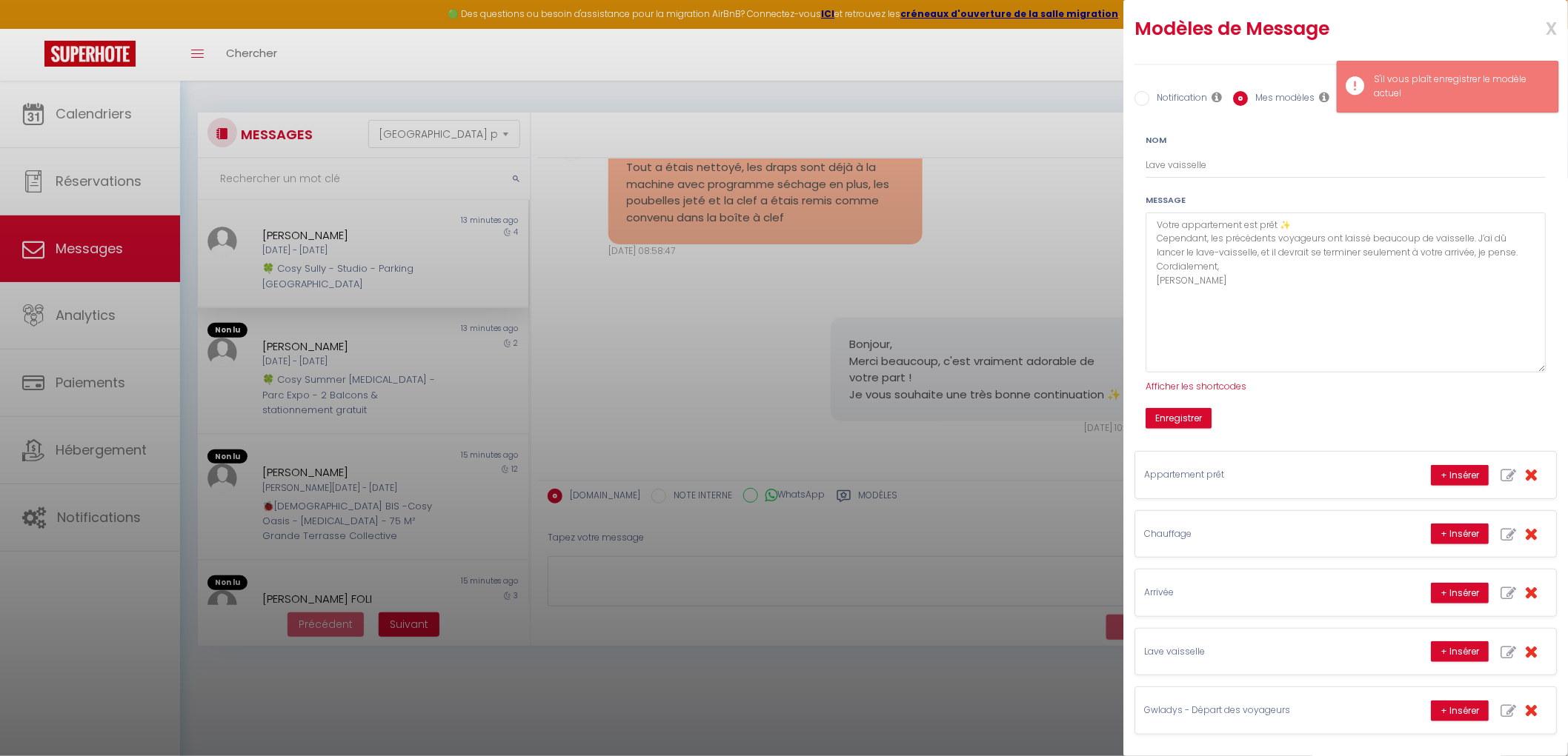
click at [891, 530] on div at bounding box center [784, 378] width 1568 height 756
click at [1429, 99] on div "S'il vous plaît enregistrer le modèle actuel" at bounding box center [1459, 86] width 169 height 28
click at [1502, 126] on div "Nom Lave vaisselle Message Votre appartement est prêt ✨ Cependant, les précéden…" at bounding box center [1345, 275] width 438 height 306
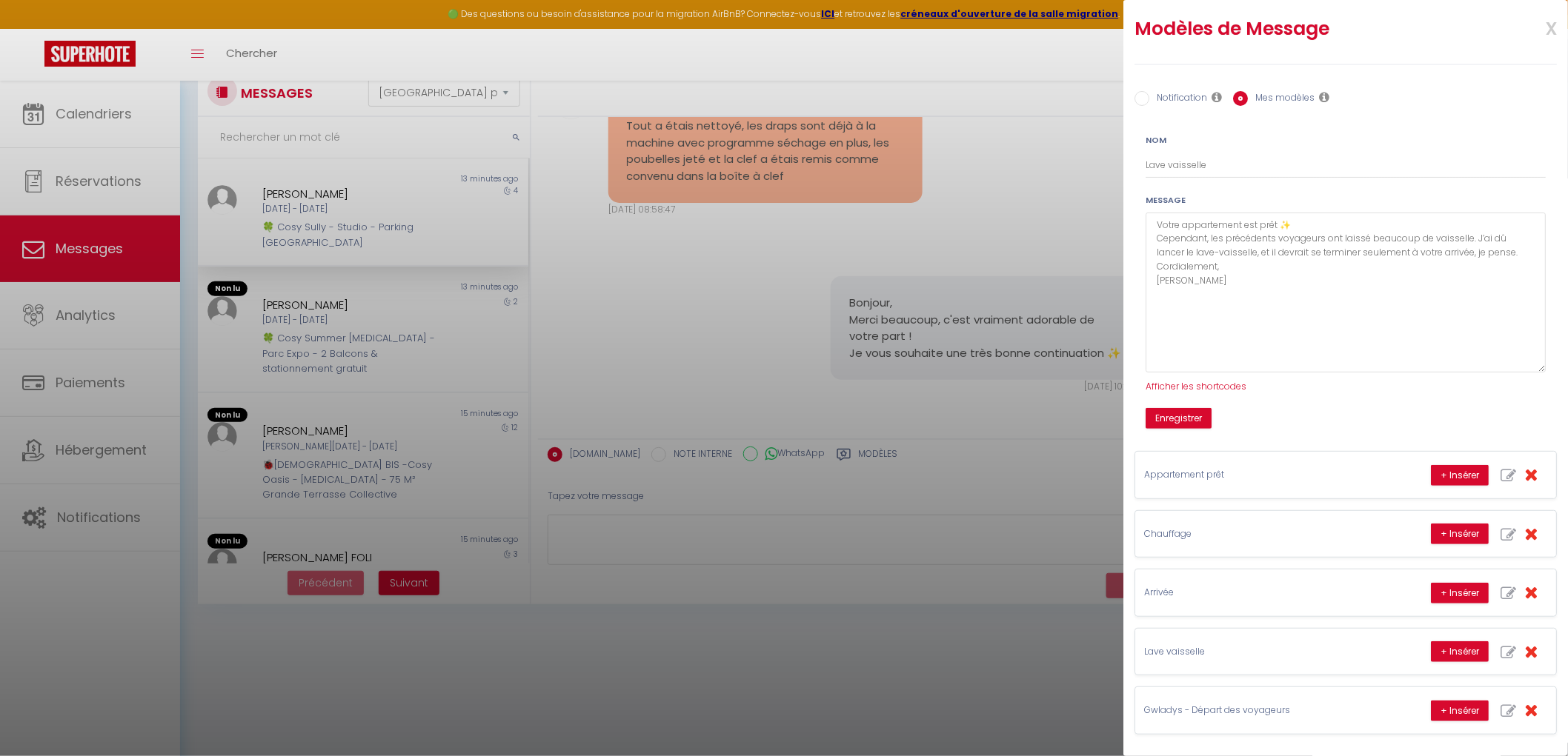
scroll to position [80, 0]
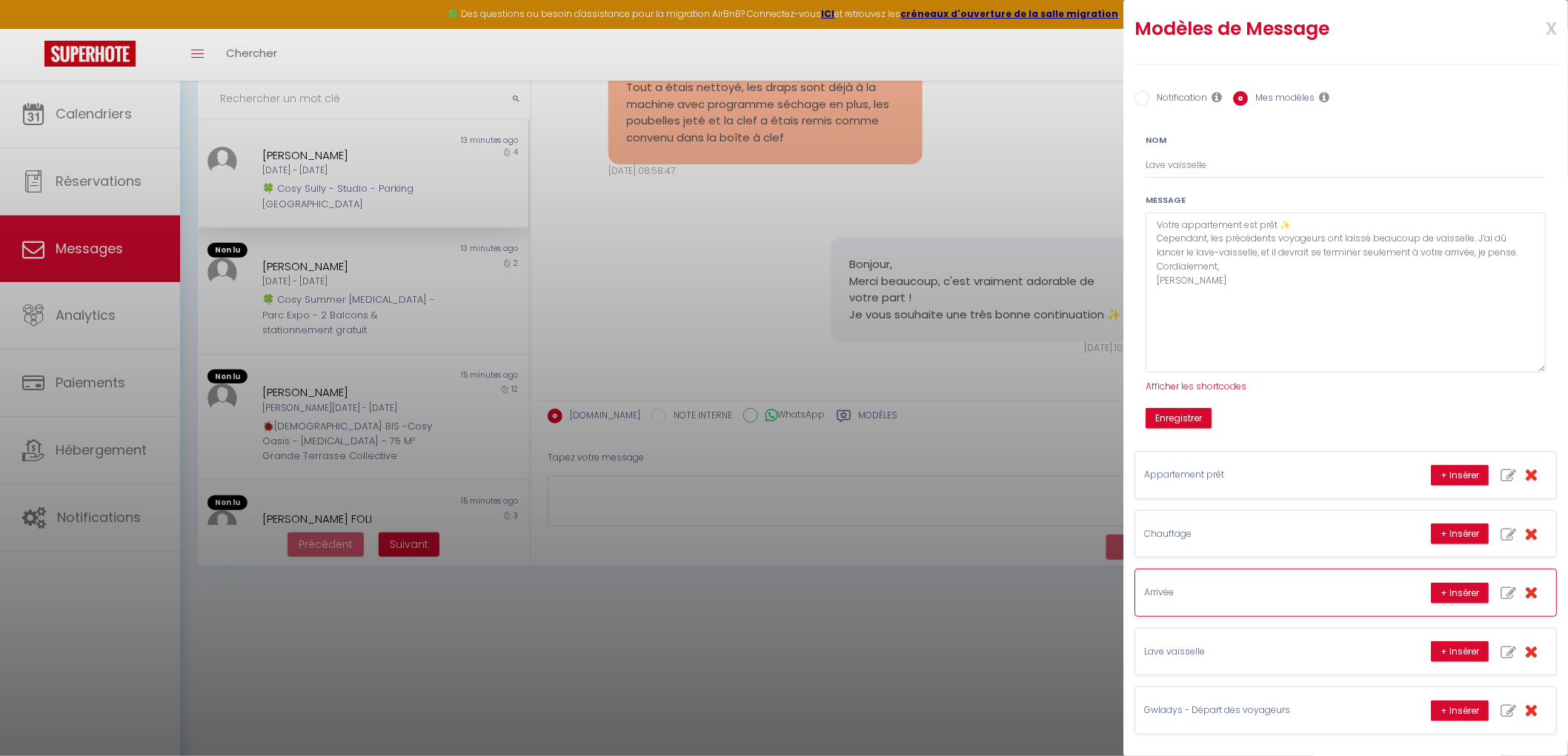
click at [1261, 569] on div "Arrivée + Insérer" at bounding box center [1345, 592] width 421 height 46
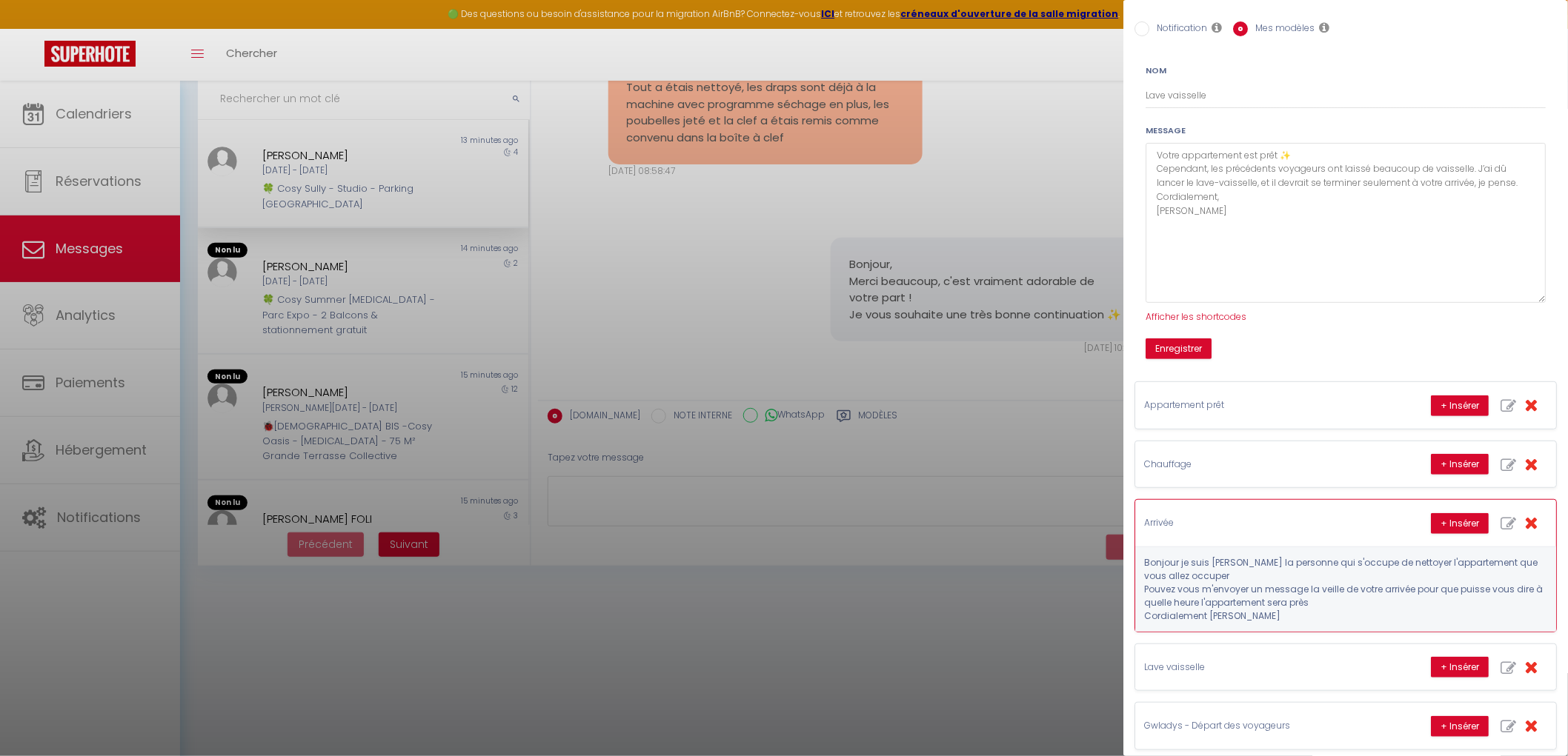
scroll to position [95, 0]
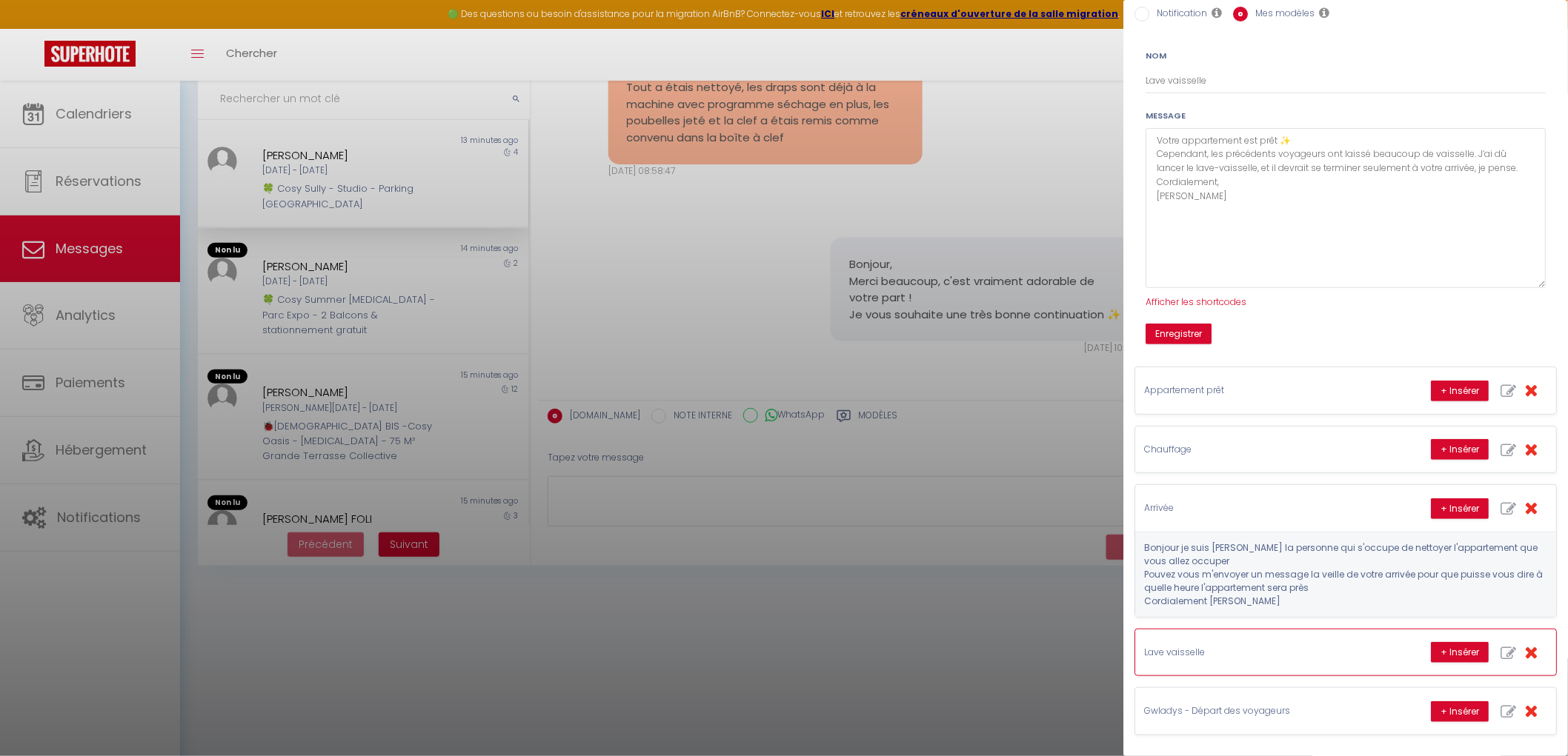
click at [1283, 647] on p "Lave vaisselle" at bounding box center [1255, 653] width 222 height 14
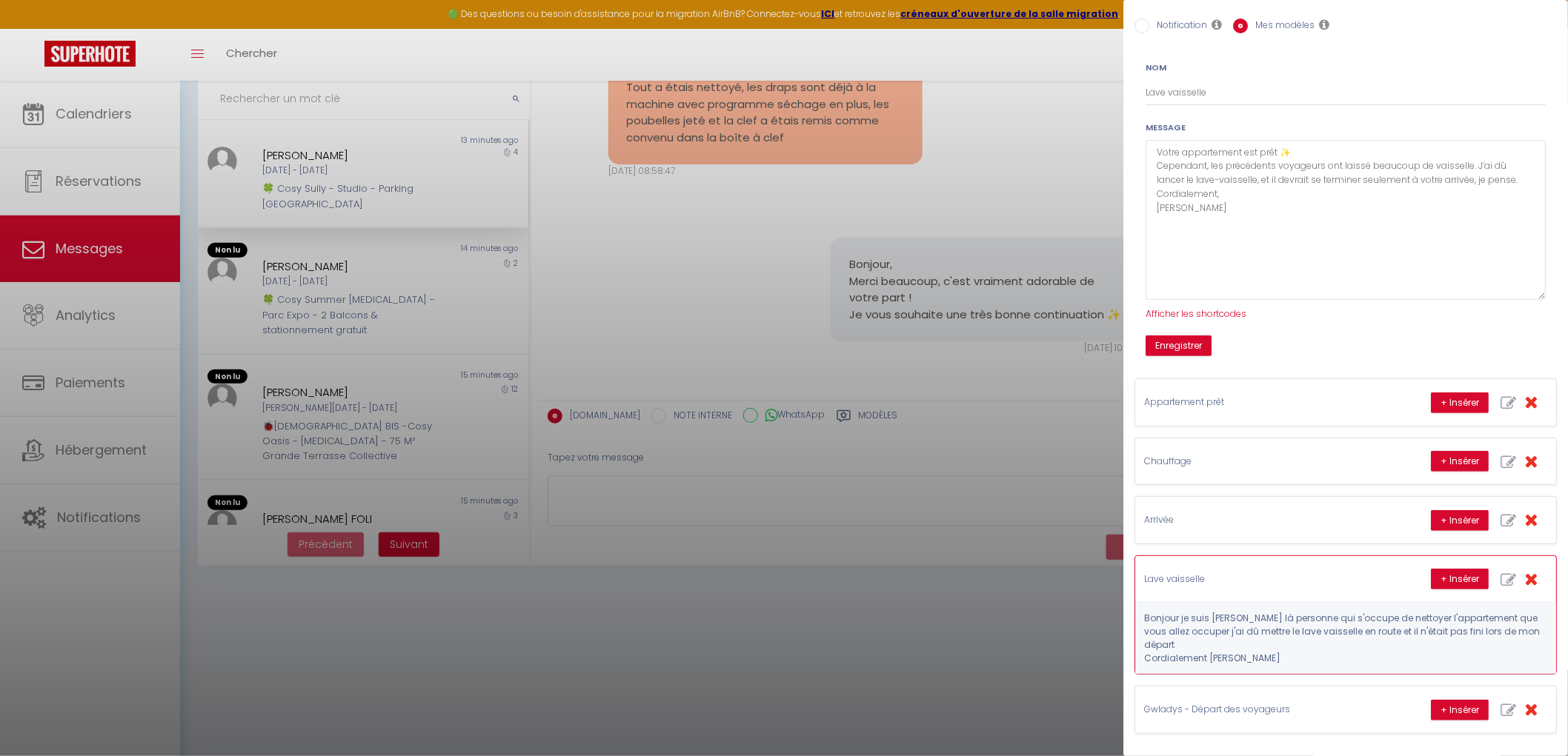
scroll to position [69, 0]
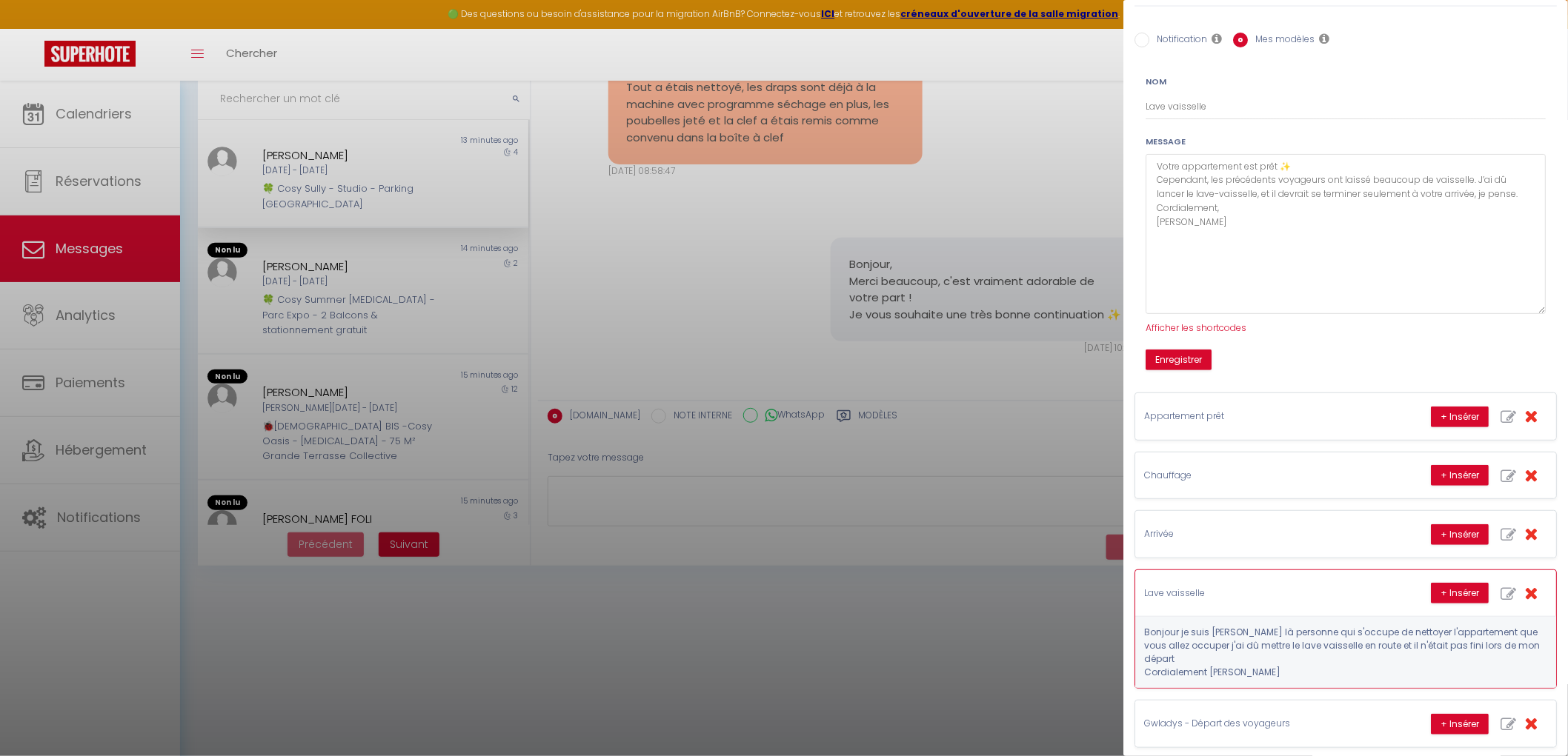
click at [1500, 598] on icon "button" at bounding box center [1508, 594] width 16 height 16
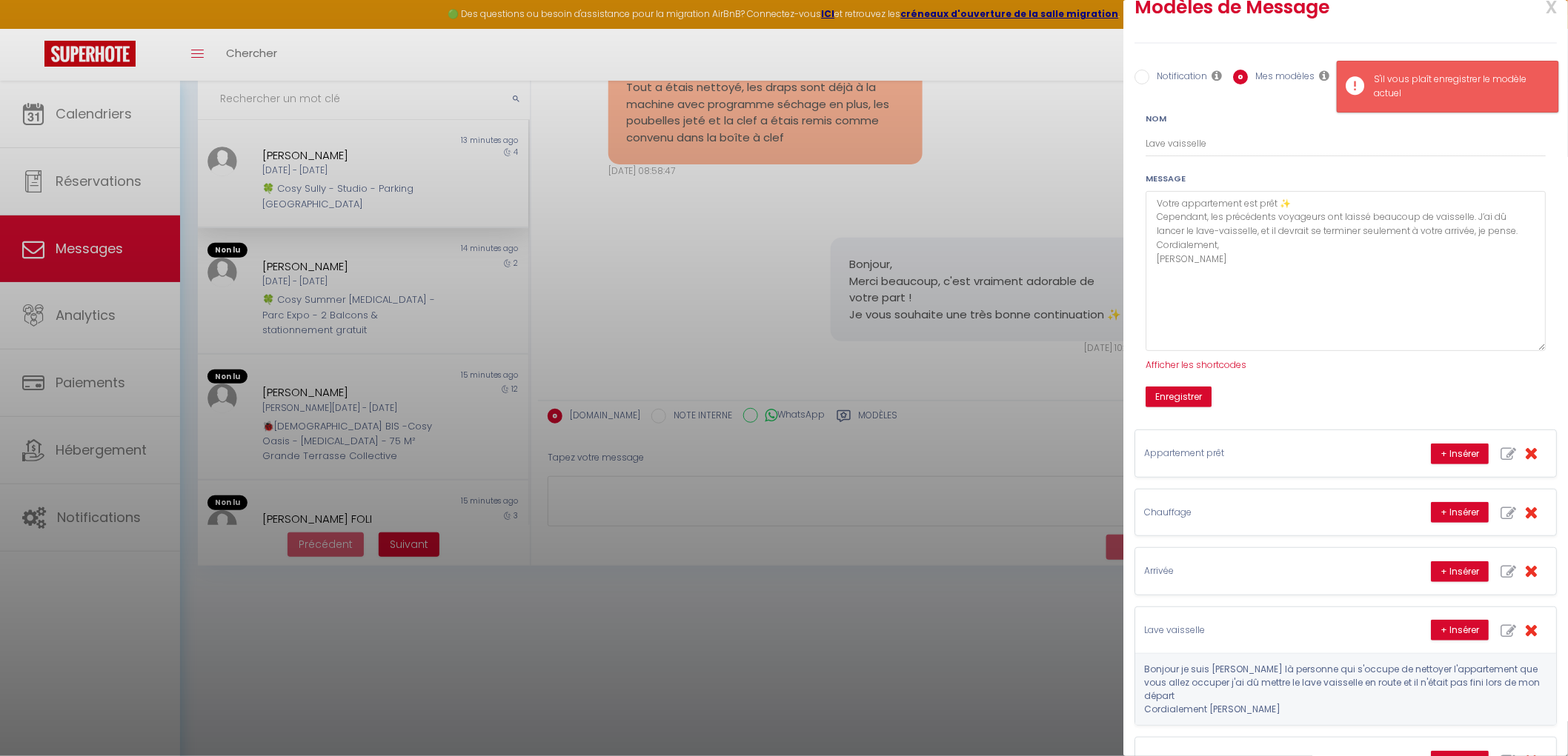
scroll to position [0, 0]
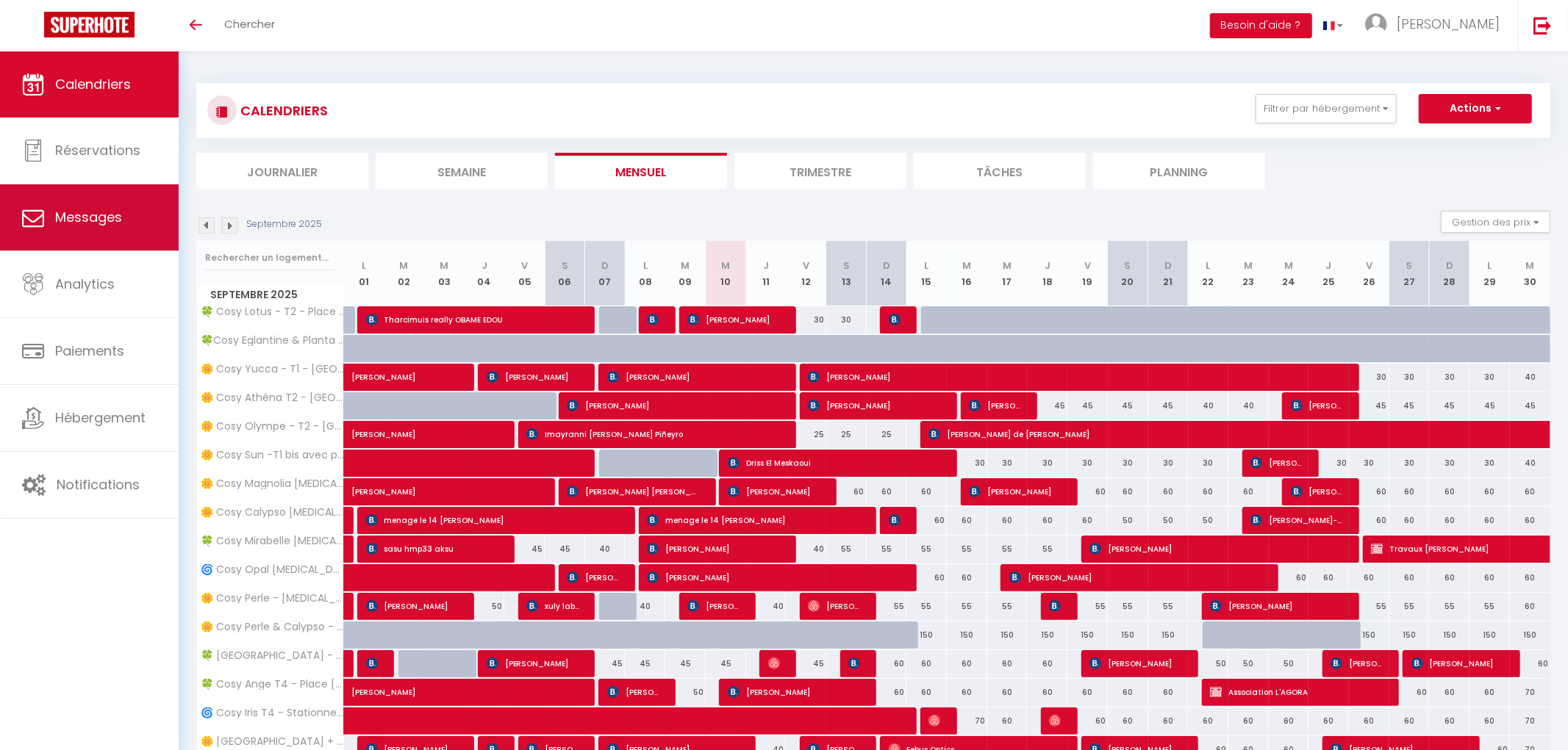
click at [82, 216] on span "Messages" at bounding box center [89, 217] width 67 height 19
select select "message"
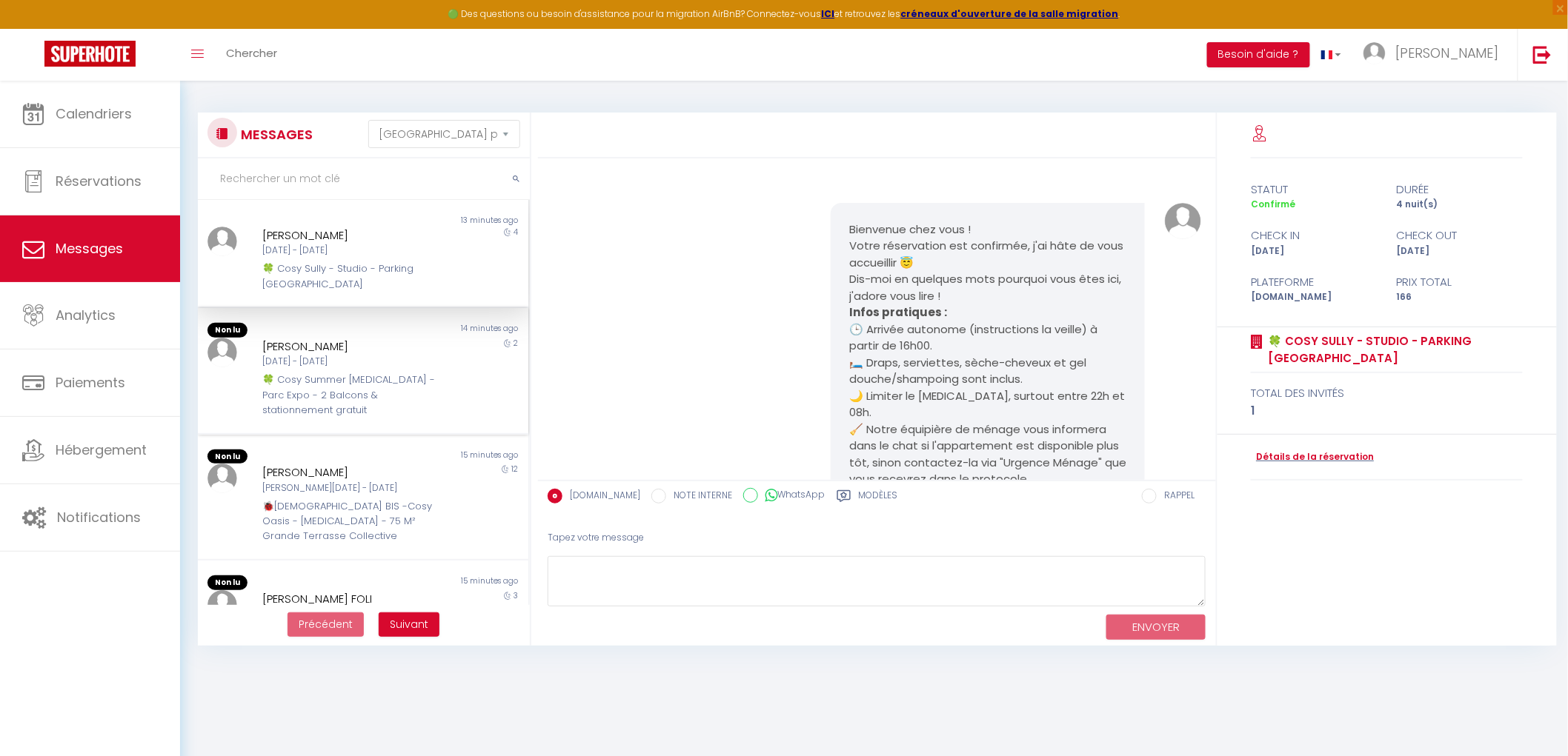
scroll to position [3787, 0]
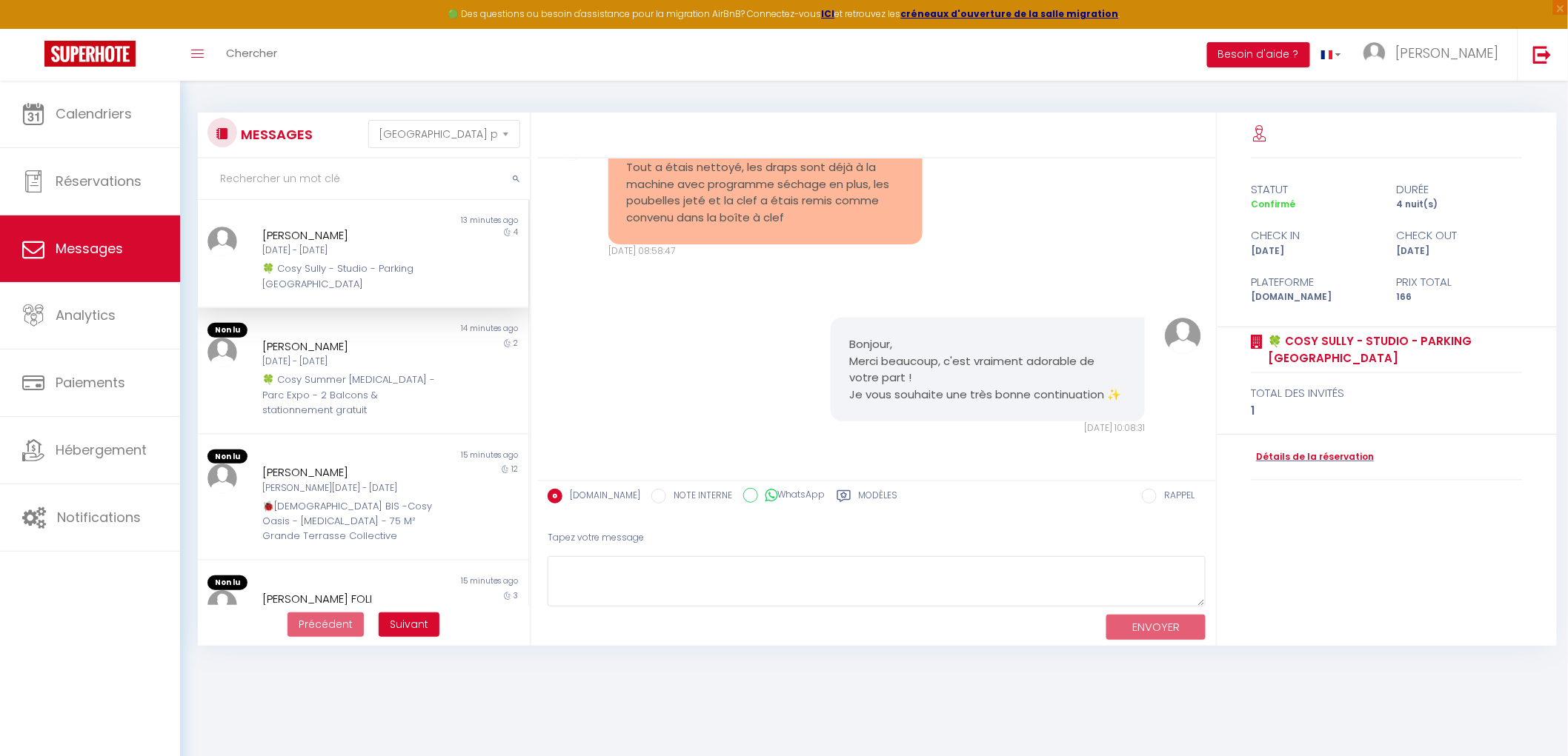
click at [842, 477] on div "Bienvenue chez vous ! Votre réservation est confirmée, j'ai hâte de vous accuei…" at bounding box center [877, 319] width 678 height 322
click at [859, 489] on label "Modèles" at bounding box center [878, 498] width 39 height 19
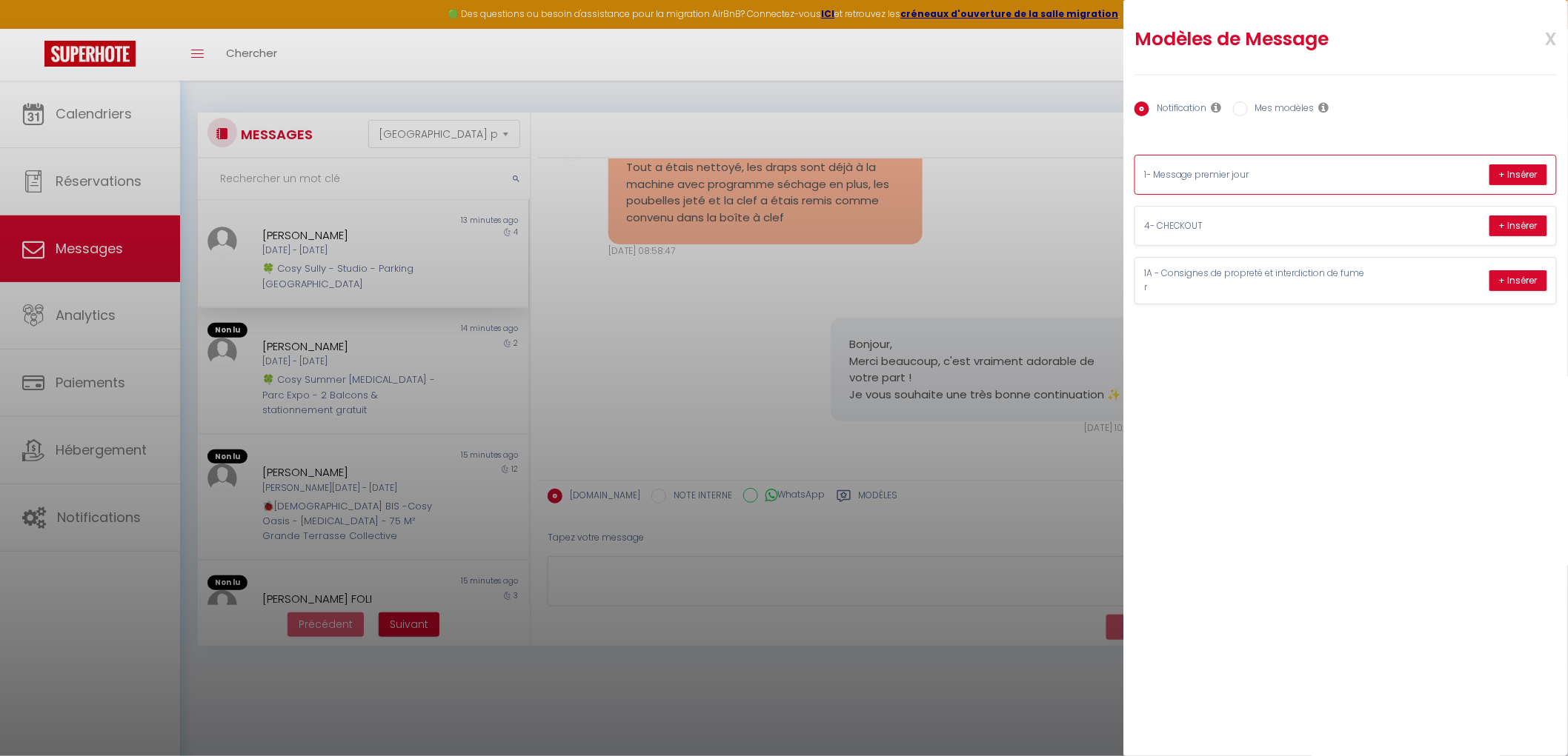
click at [1309, 172] on p "1- Message premier jour" at bounding box center [1255, 175] width 222 height 14
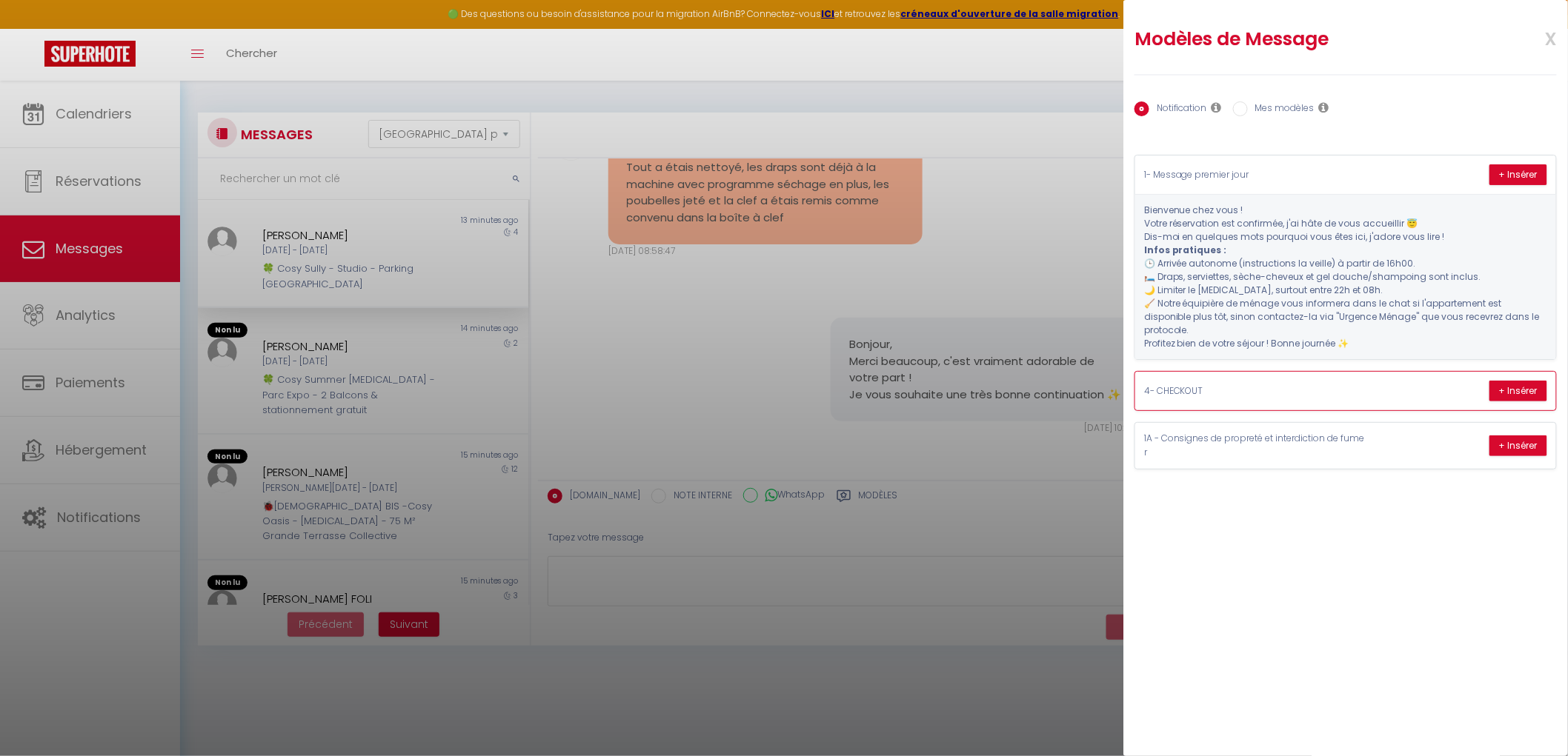
click at [1332, 391] on div "4- CHECKOUT + Insérer" at bounding box center [1345, 391] width 421 height 38
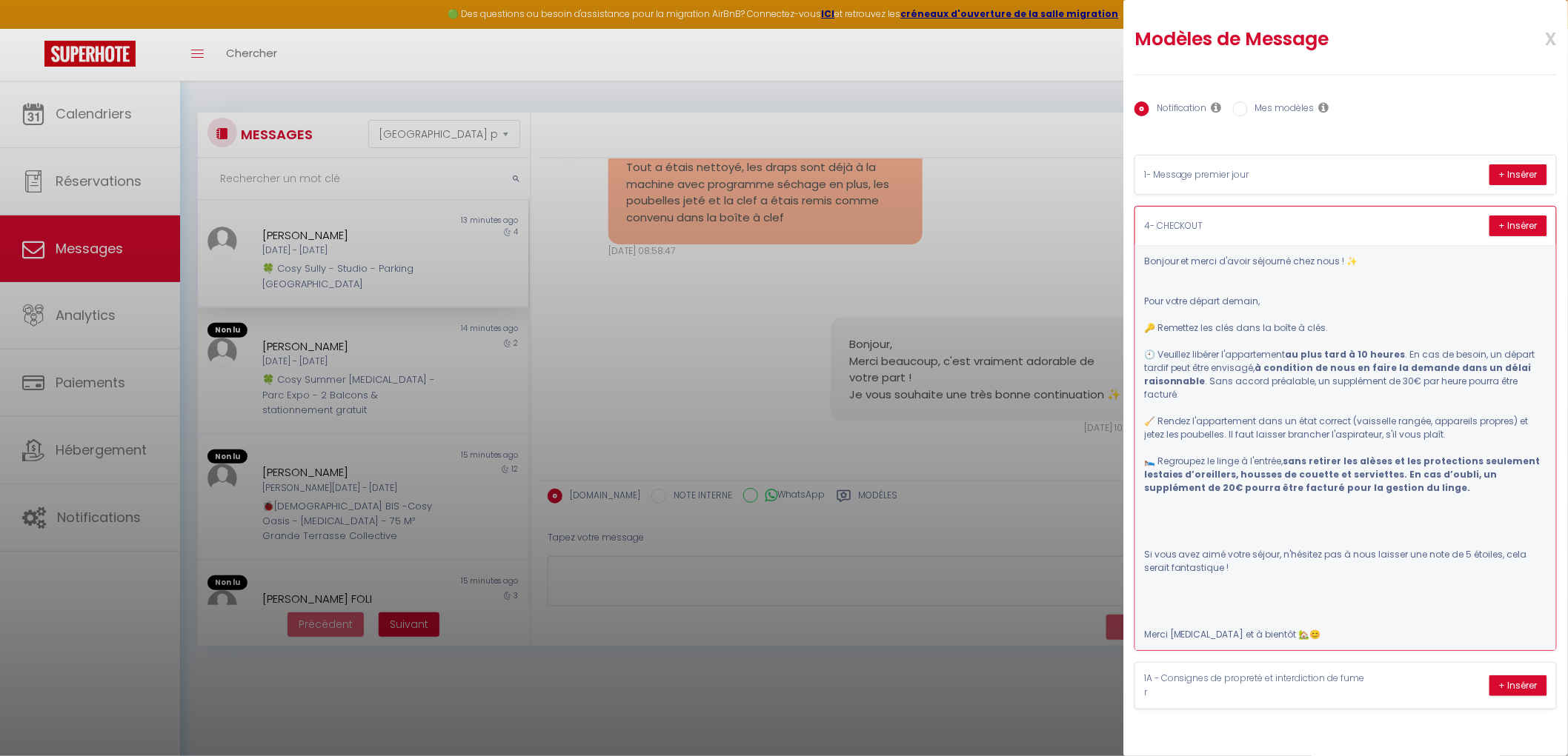
scroll to position [28, 0]
click at [1264, 698] on p "1A - Consignes de propreté et interdiction de fumer" at bounding box center [1255, 685] width 222 height 28
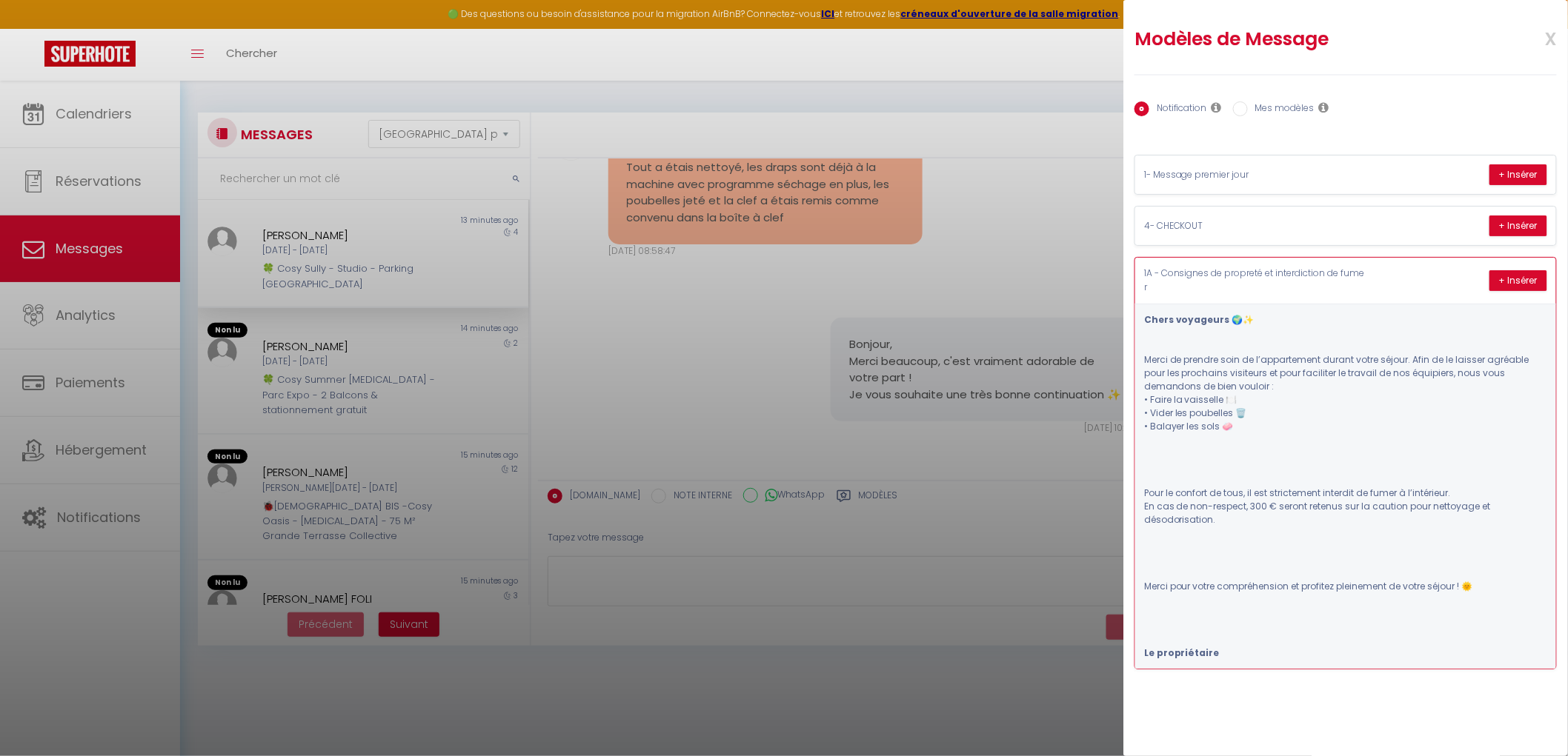
scroll to position [0, 0]
click at [1330, 188] on div "1- Message premier jour + Insérer" at bounding box center [1345, 175] width 421 height 38
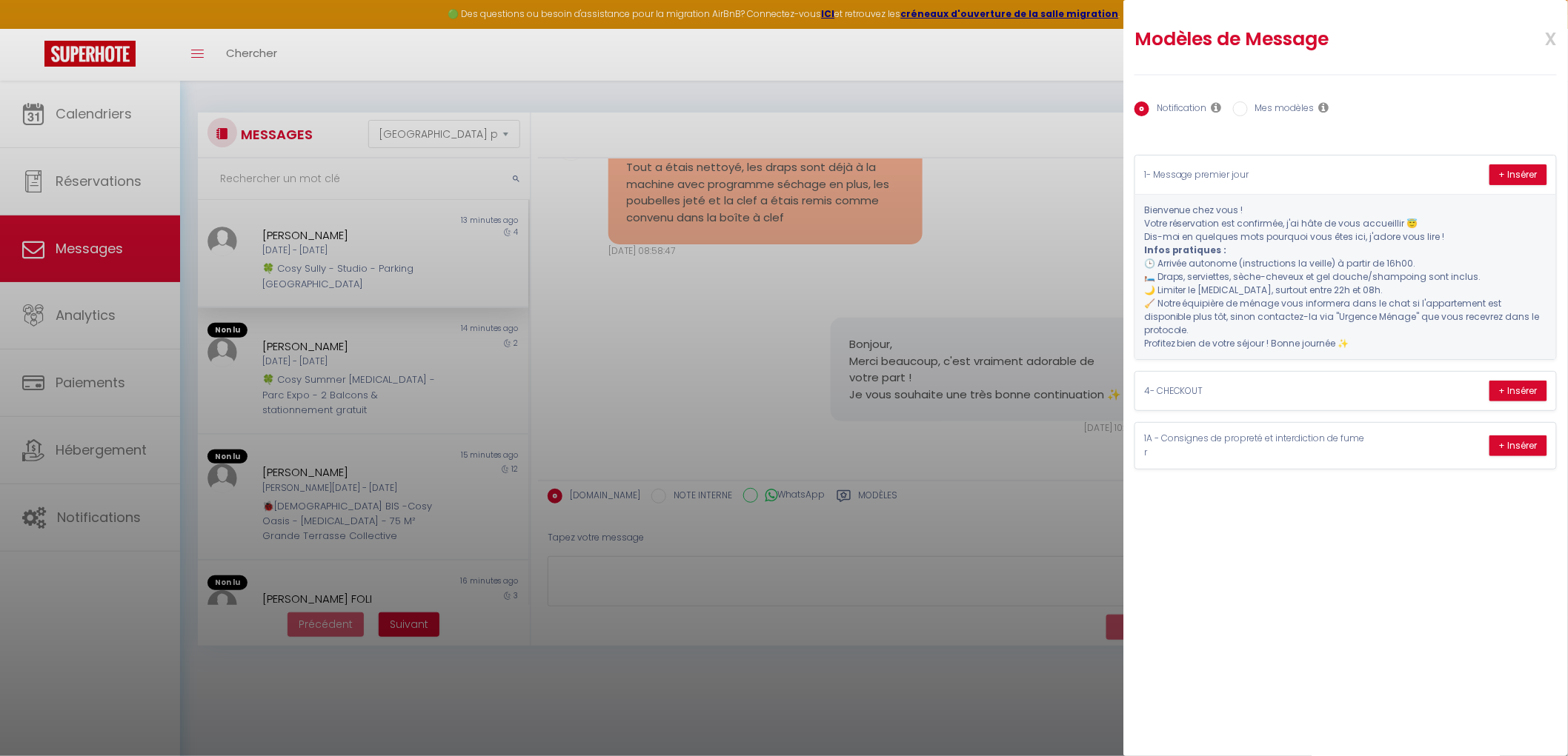
click at [1275, 111] on label "Mes modèles" at bounding box center [1281, 110] width 67 height 17
click at [1248, 111] on input "Mes modèles" at bounding box center [1240, 109] width 15 height 15
radio input "true"
radio input "false"
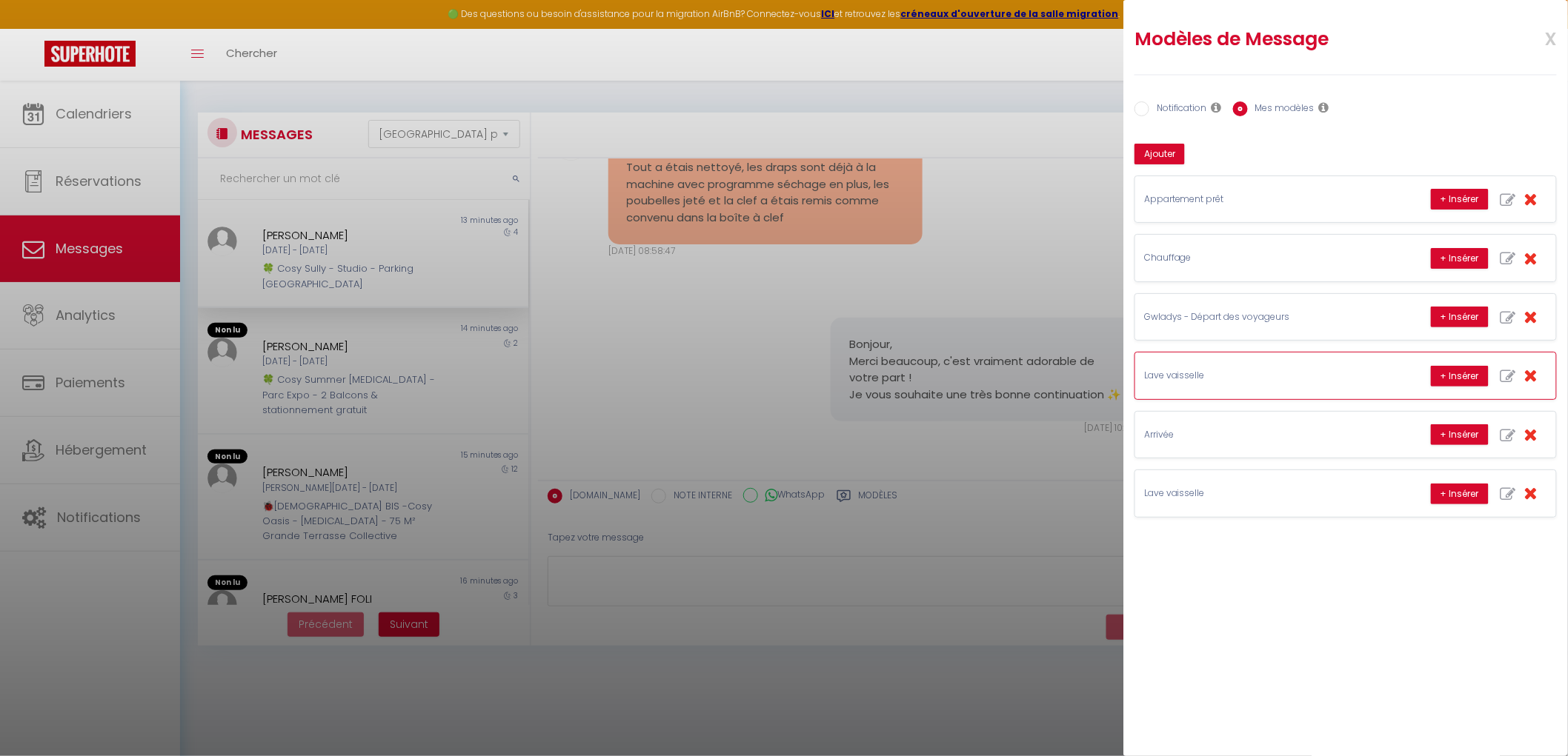
click at [1531, 378] on icon "button" at bounding box center [1530, 375] width 14 height 17
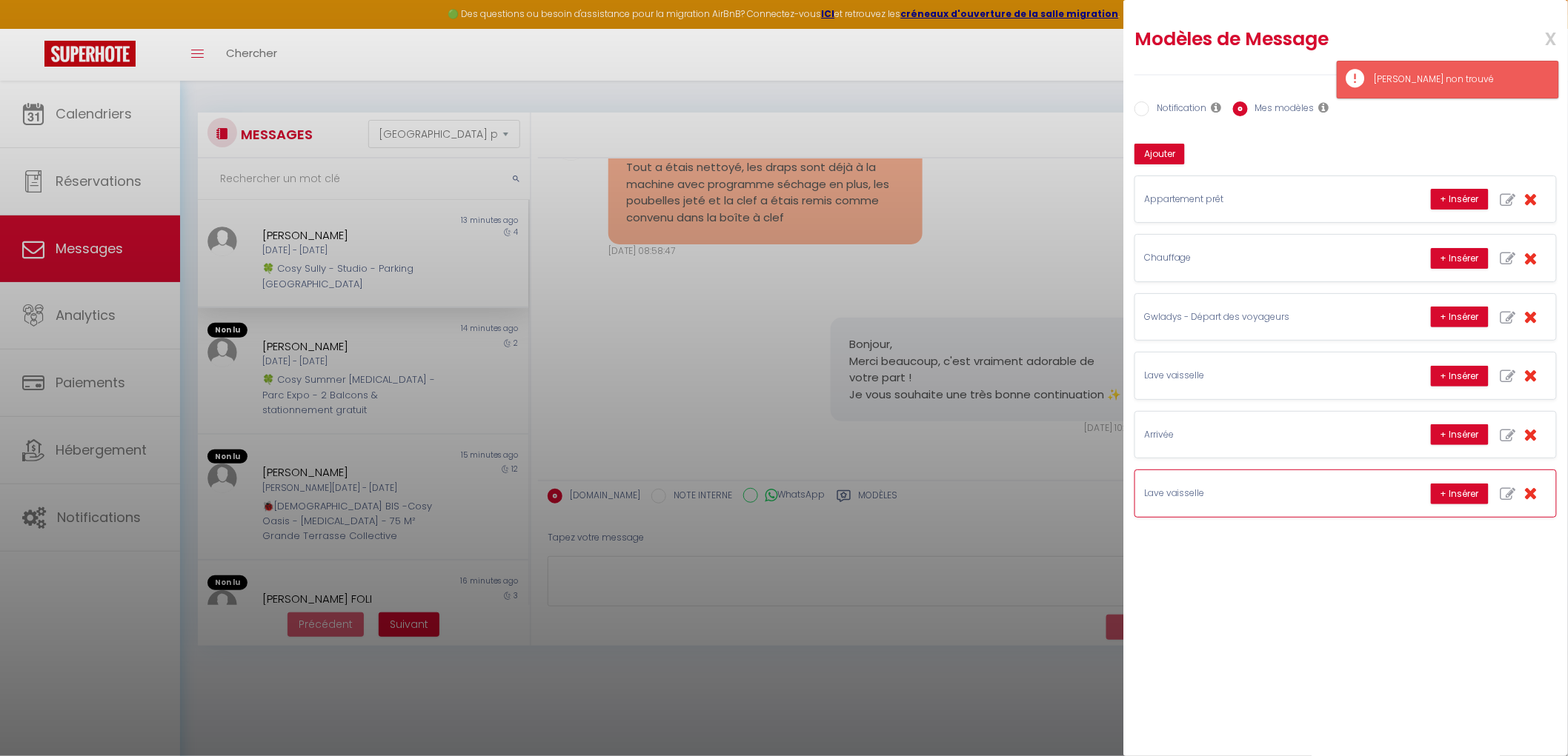
click at [1533, 498] on icon "button" at bounding box center [1530, 492] width 14 height 17
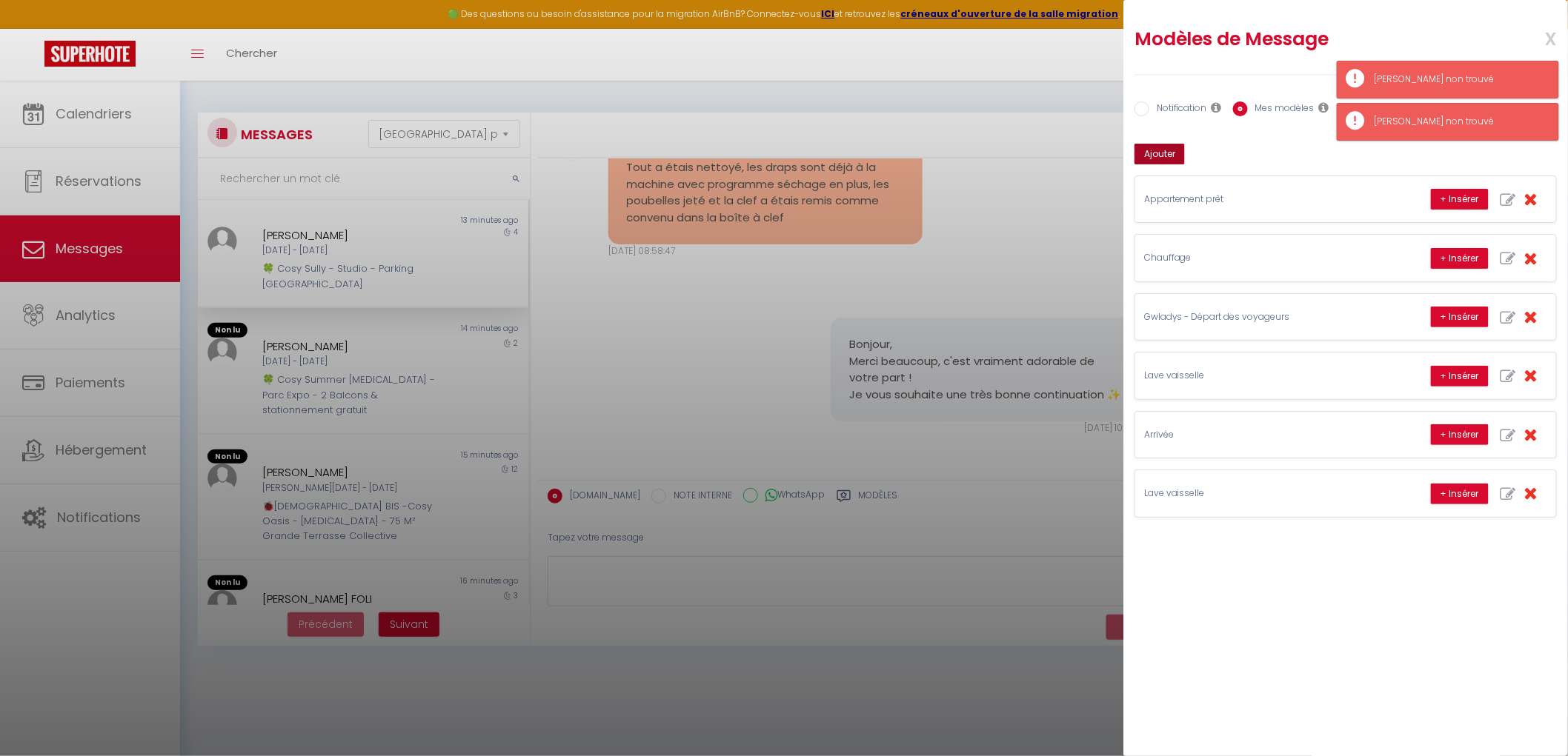
click at [1173, 158] on button "Ajouter" at bounding box center [1159, 154] width 50 height 21
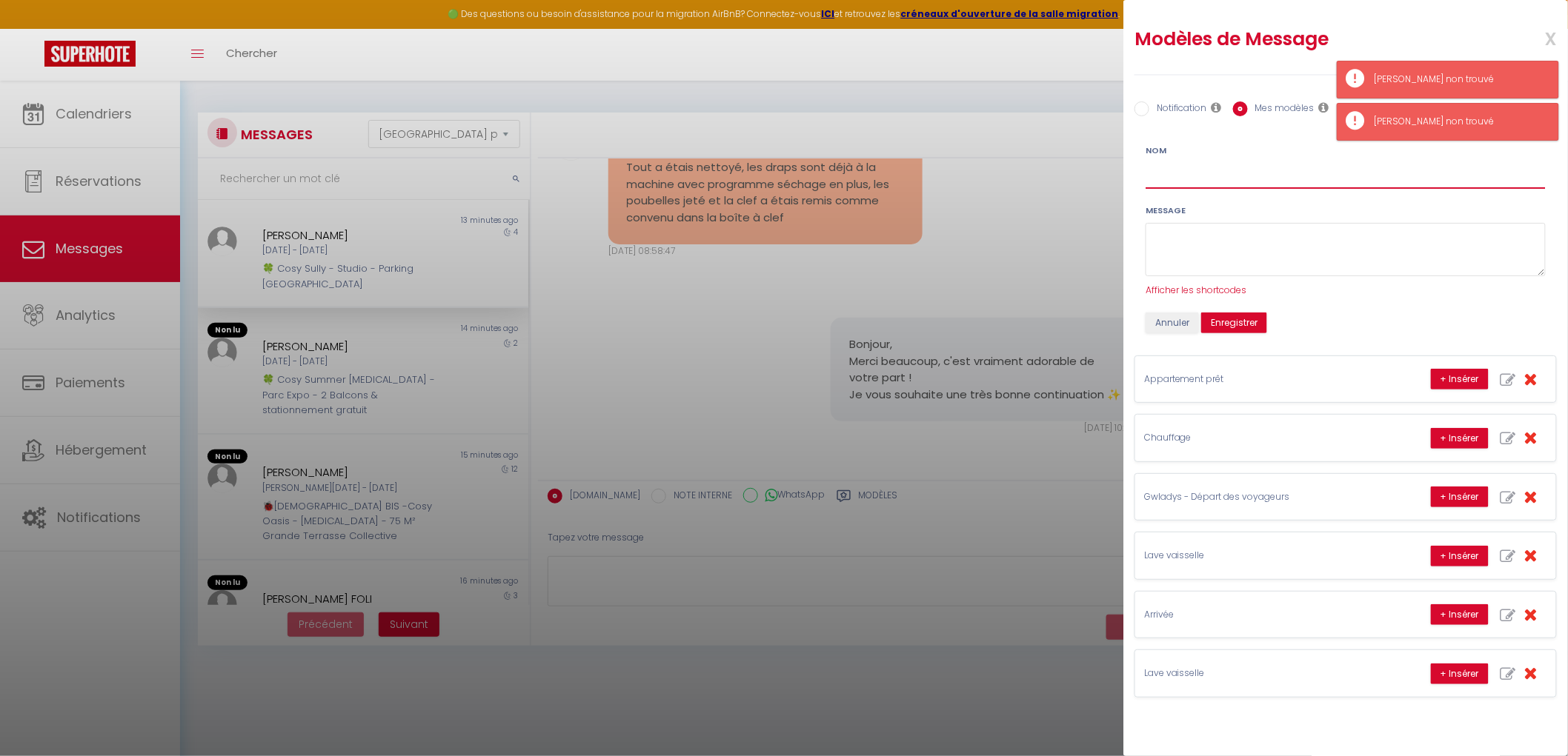
click at [1196, 165] on input "Nom" at bounding box center [1345, 175] width 400 height 26
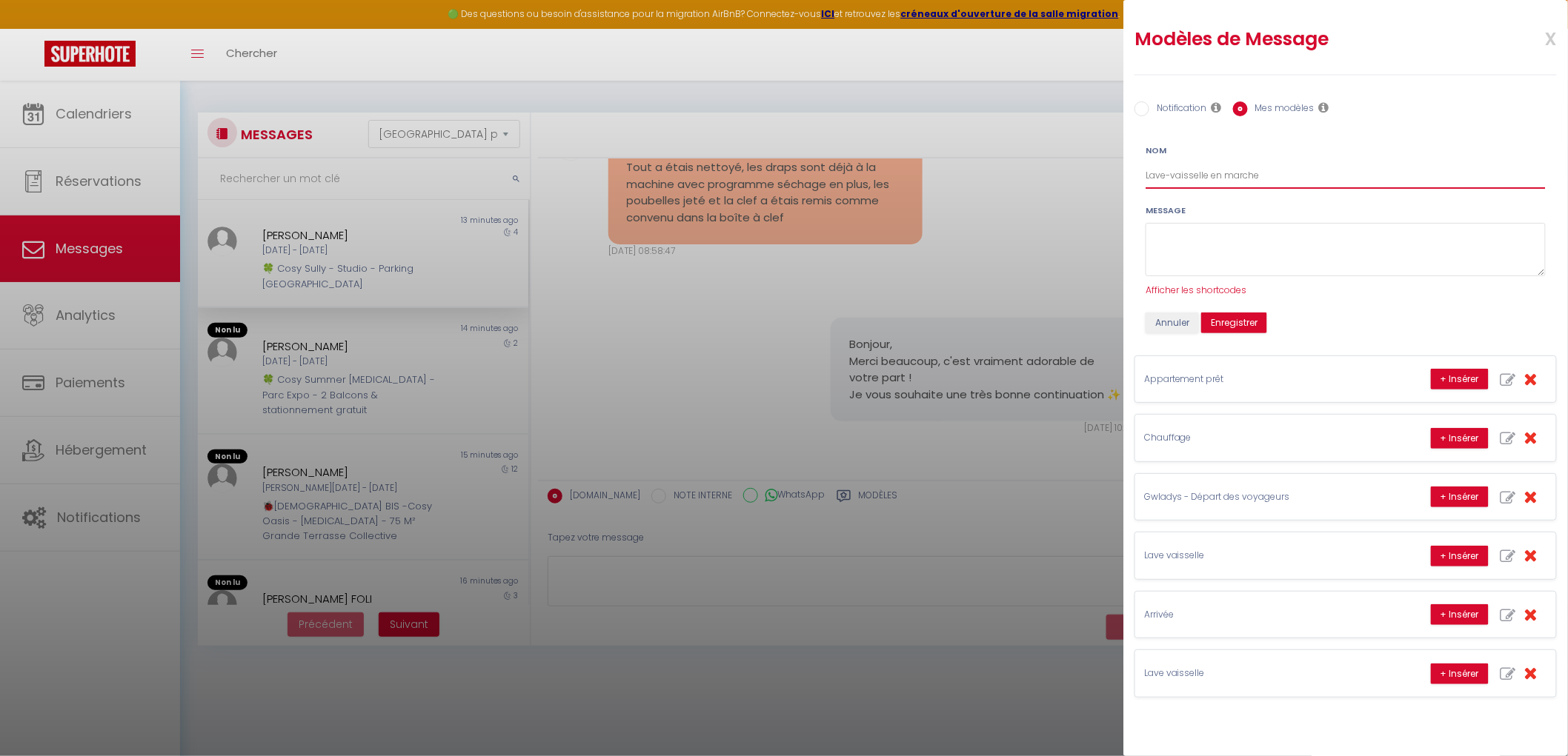
type input "Lave-vaisselle en marche"
click at [1186, 228] on textarea at bounding box center [1345, 250] width 400 height 54
paste textarea "Votre appartement est prêt ✨ Cependant, les précédents voyageurs ont laissé bea…"
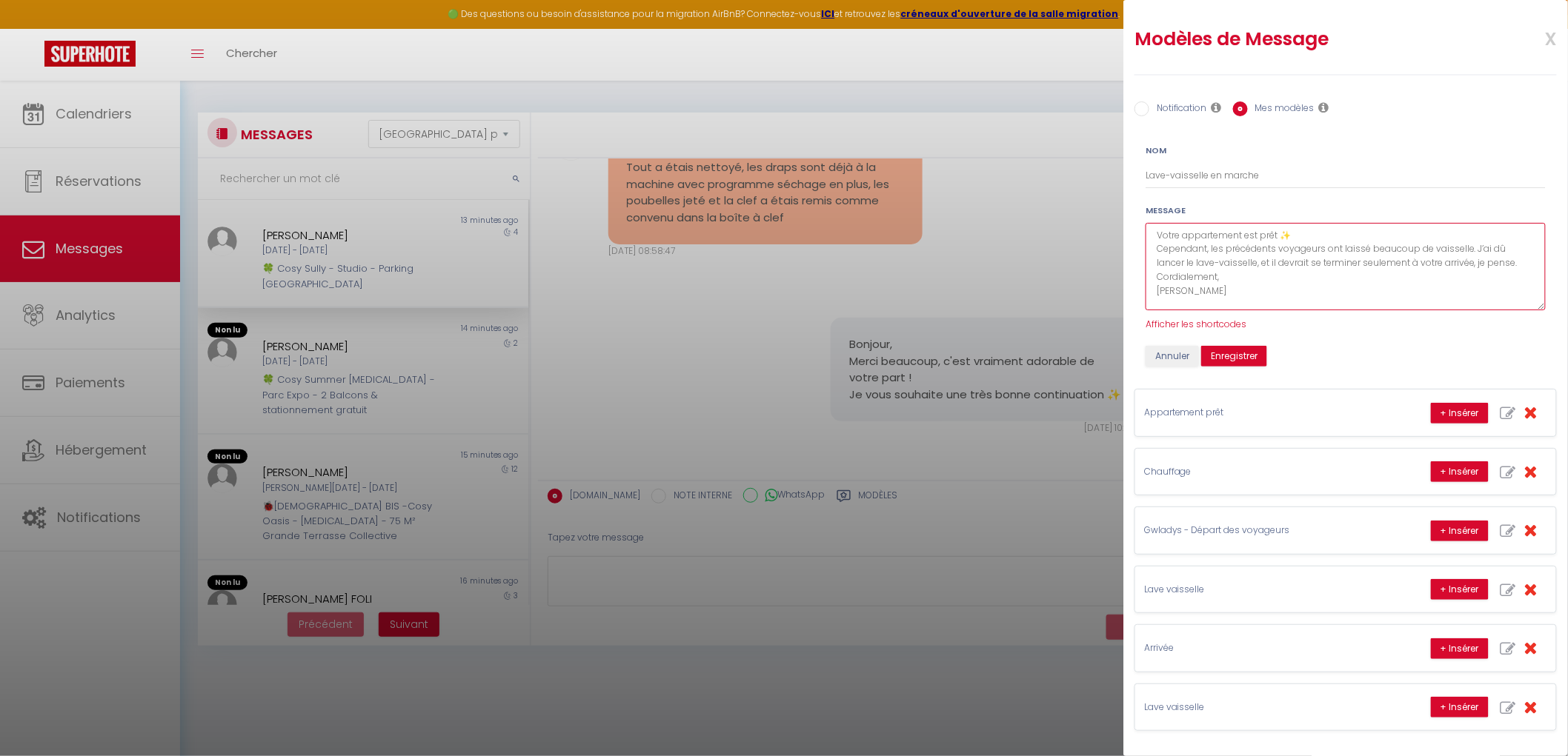
drag, startPoint x: 1542, startPoint y: 271, endPoint x: 1545, endPoint y: 322, distance: 51.1
click at [1545, 322] on div "Nom Lave-vaisselle en marche Message Votre appartement est prêt ✨ Cependant, le…" at bounding box center [1345, 249] width 438 height 234
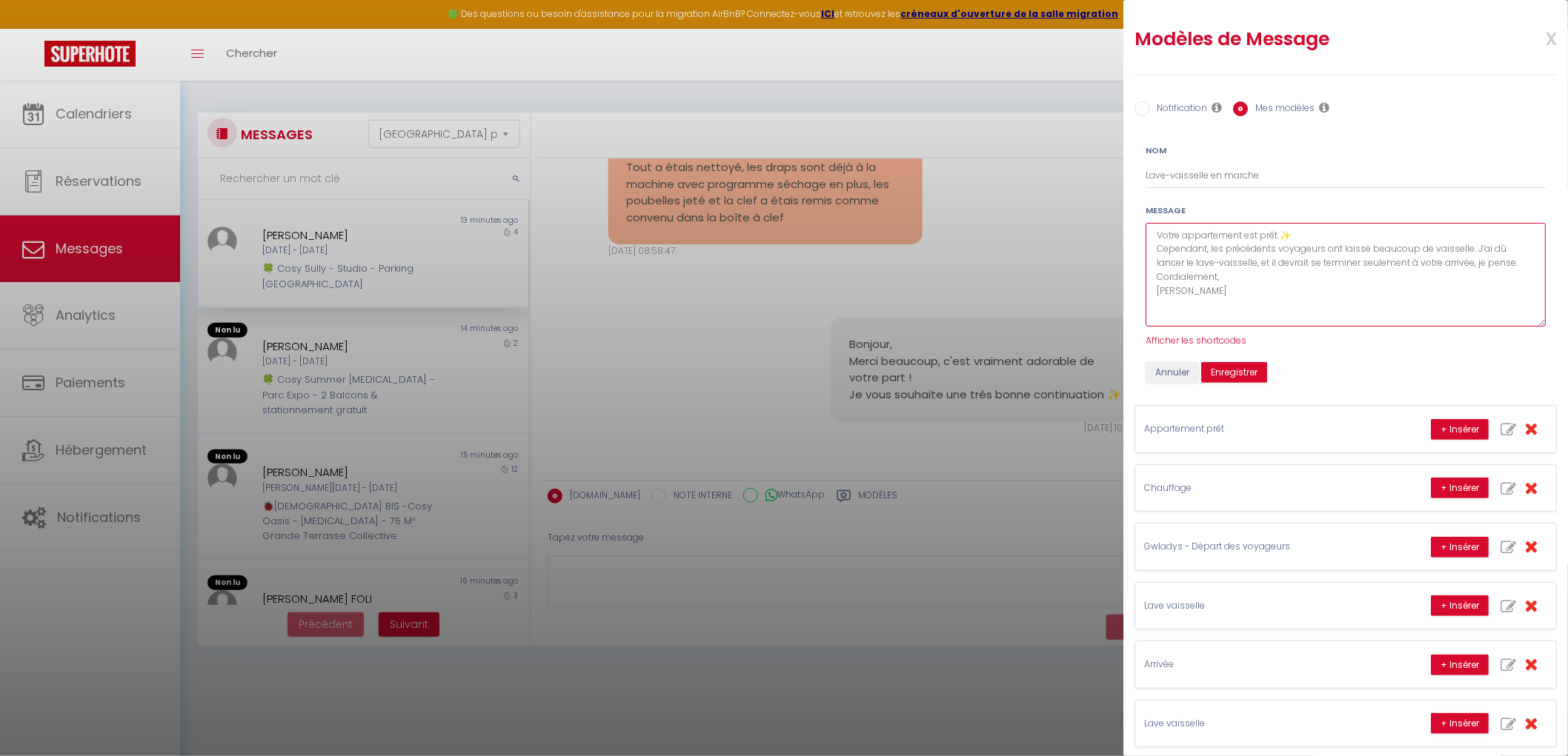
drag, startPoint x: 1505, startPoint y: 245, endPoint x: 1477, endPoint y: 247, distance: 28.1
click at [1477, 247] on textarea "Votre appartement est prêt ✨ Cependant, les précédents voyageurs ont laissé bea…" at bounding box center [1345, 275] width 400 height 104
drag, startPoint x: 1280, startPoint y: 260, endPoint x: 1213, endPoint y: 270, distance: 67.7
click at [1212, 269] on textarea "Votre appartement est prêt ✨ Cependant, les précédents voyageurs ont laissé bea…" at bounding box center [1345, 275] width 400 height 104
click at [1231, 275] on textarea "Votre appartement est prêt ✨ Cependant, les précédents voyageurs ont laissé bea…" at bounding box center [1345, 275] width 400 height 104
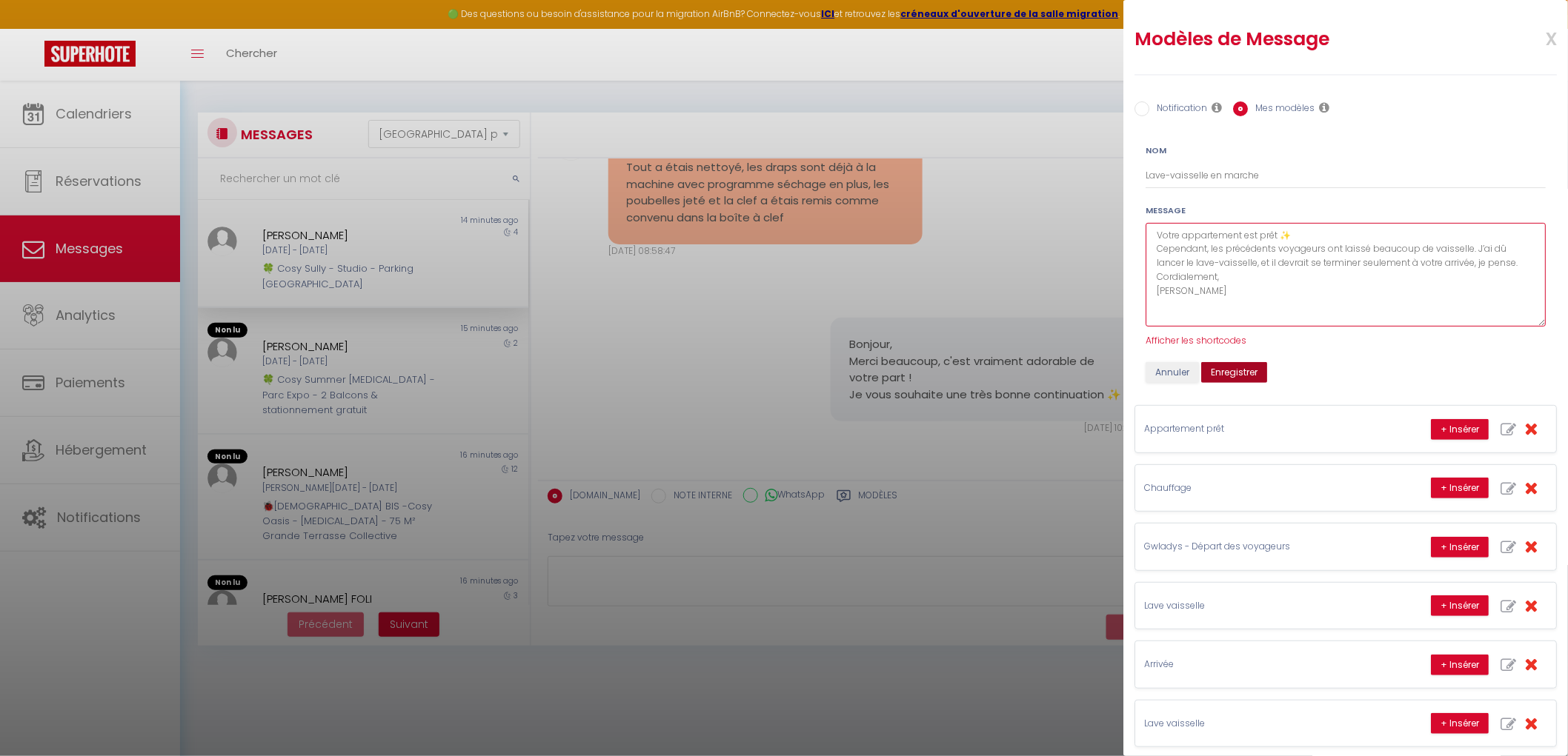
type textarea "Votre appartement est prêt ✨ Cependant, les précédents voyageurs ont laissé bea…"
click at [1253, 367] on button "Enregistrer" at bounding box center [1234, 373] width 66 height 21
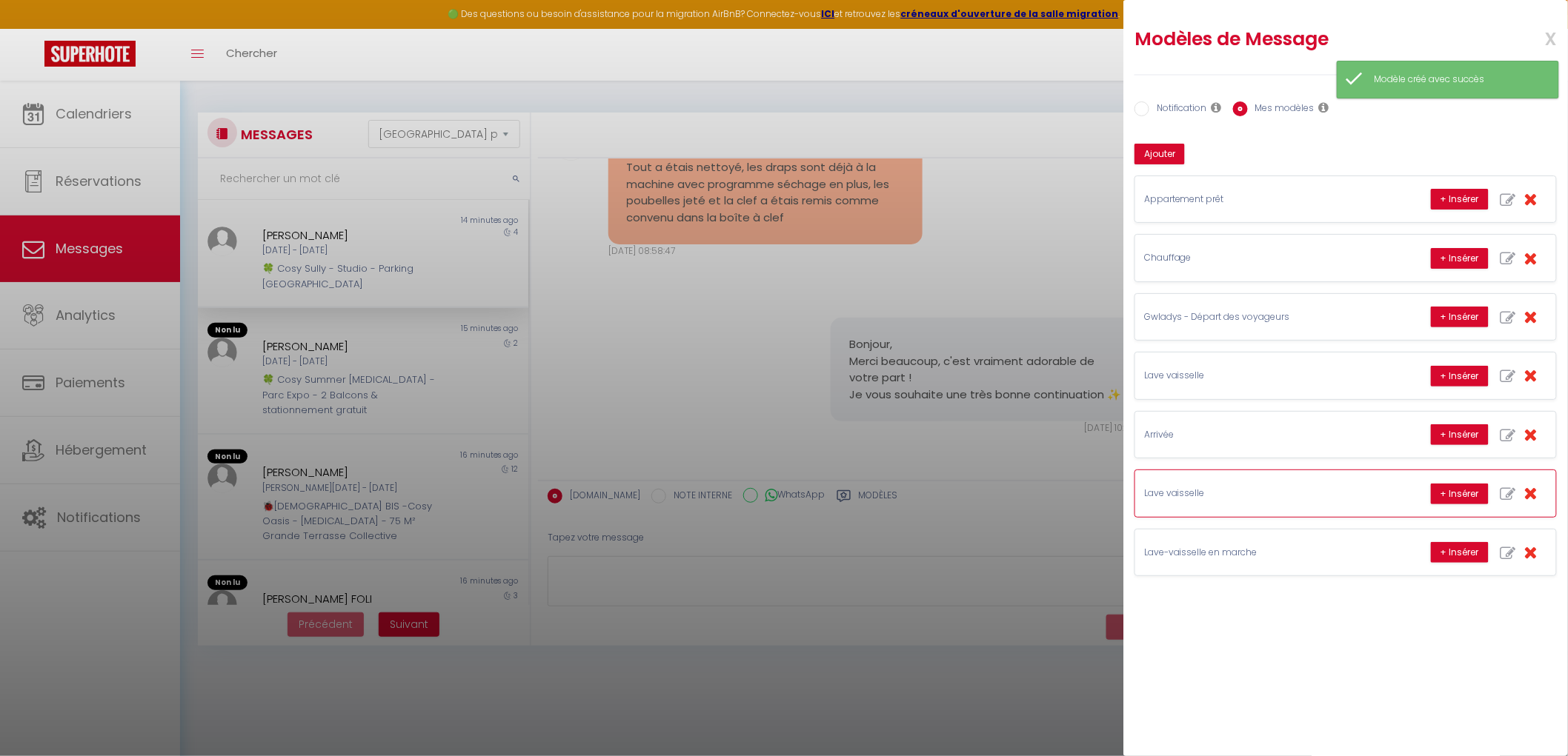
click at [1531, 491] on icon "button" at bounding box center [1530, 492] width 14 height 17
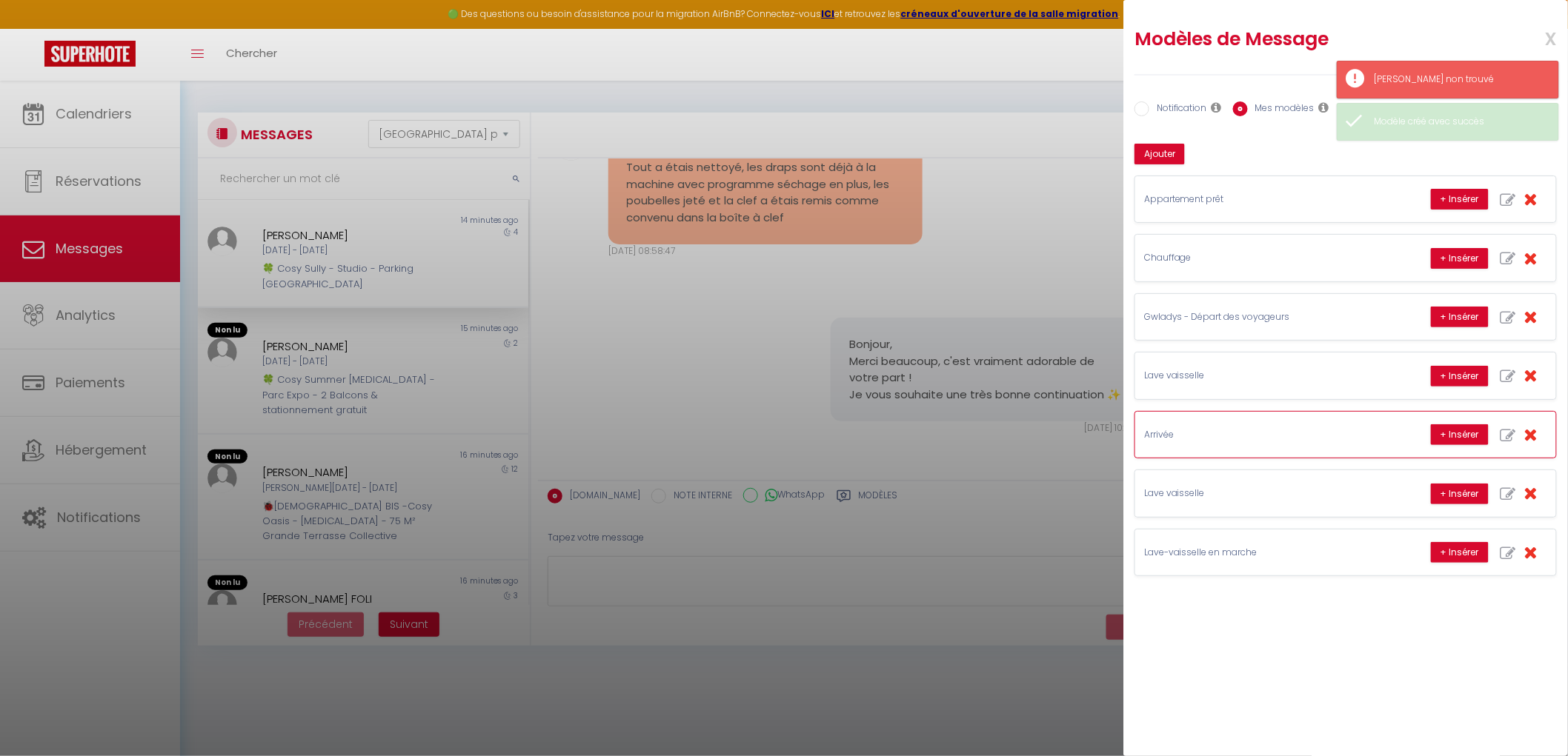
click at [1344, 434] on p "Arrivée" at bounding box center [1255, 435] width 222 height 14
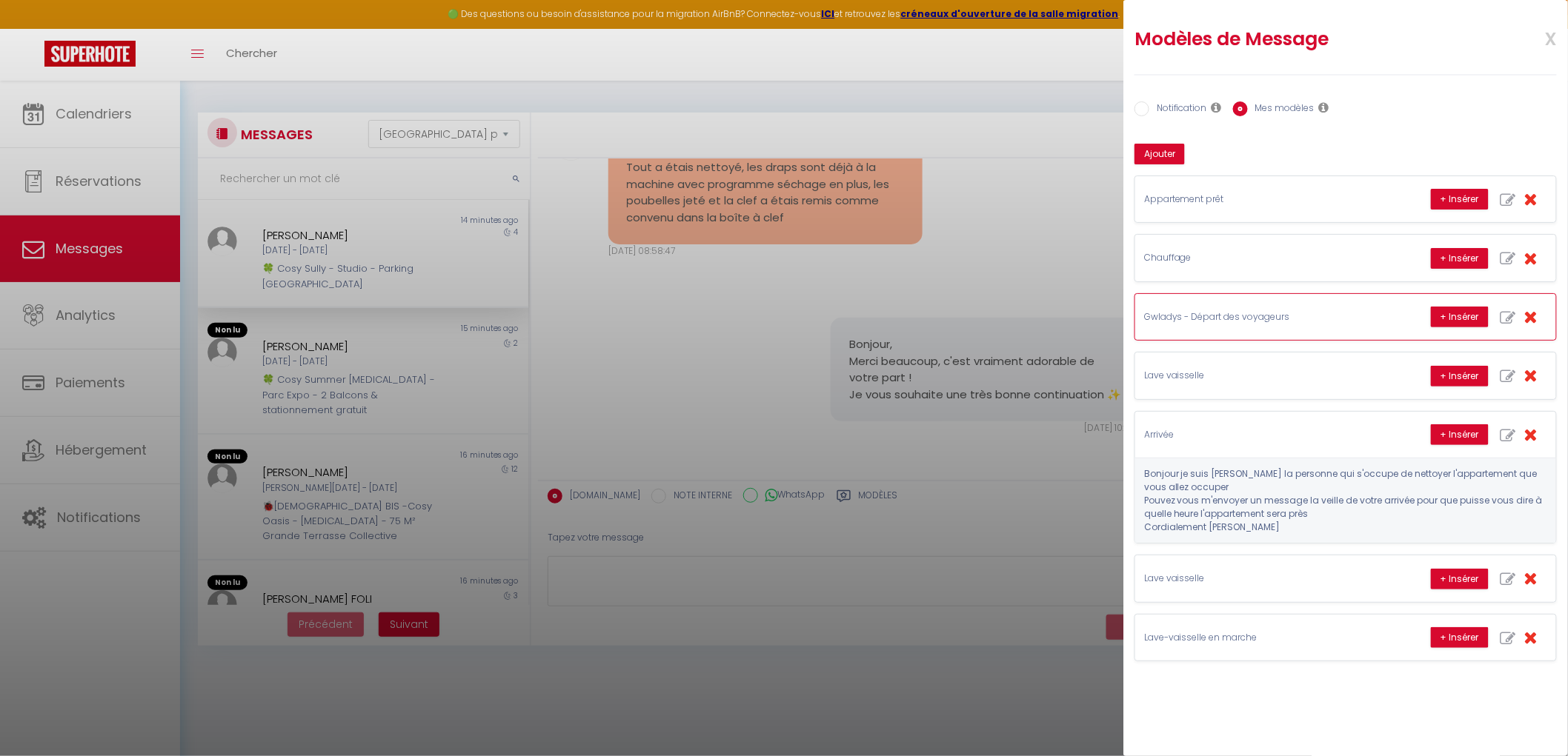
click at [1242, 322] on p "Gwladys - Départ des voyageurs" at bounding box center [1255, 317] width 222 height 14
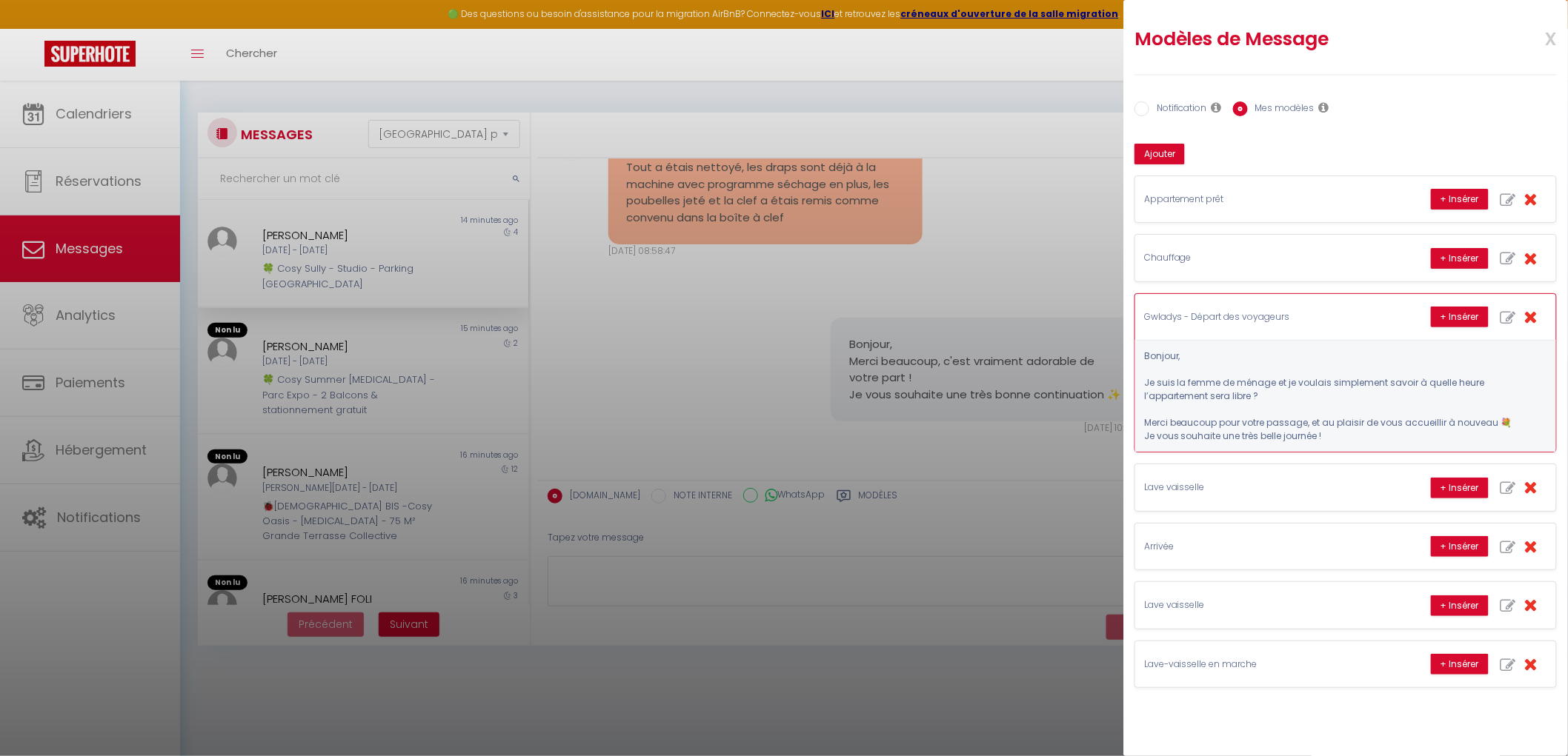
click at [1500, 316] on icon "button" at bounding box center [1508, 318] width 16 height 16
type input "Gwladys - Départ des voyageurs"
type textarea "Bonjour, Je suis la femme de ménage et je voulais simplement savoir à quelle he…"
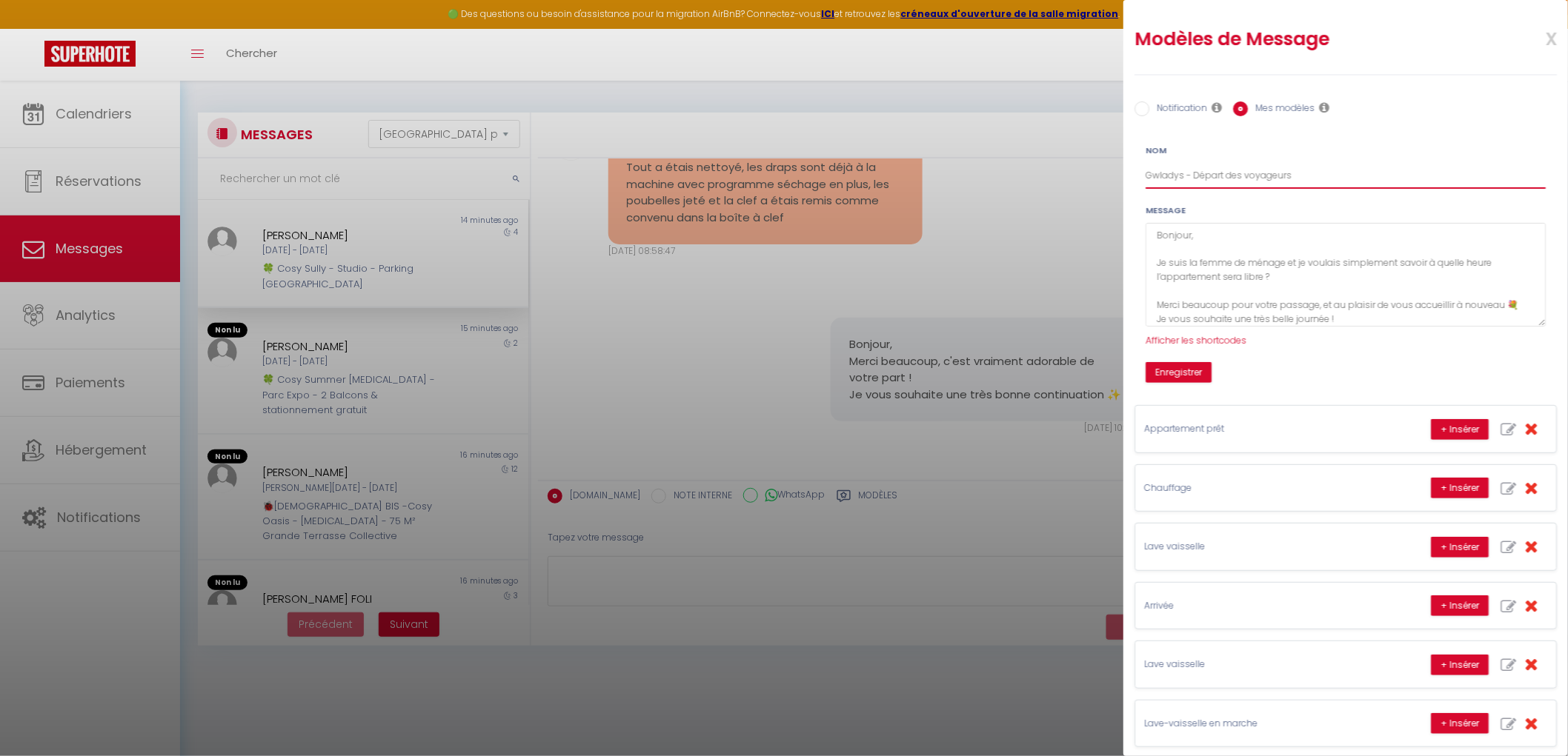
drag, startPoint x: 1193, startPoint y: 171, endPoint x: 1026, endPoint y: 163, distance: 167.2
click at [1026, 163] on body "🟢 Des questions ou besoin d'assistance pour la migration AirBnB? Connectez-vous…" at bounding box center [784, 459] width 1568 height 756
type input "Départ des voyageurs"
click at [1160, 363] on button "Enregistrer" at bounding box center [1179, 373] width 66 height 21
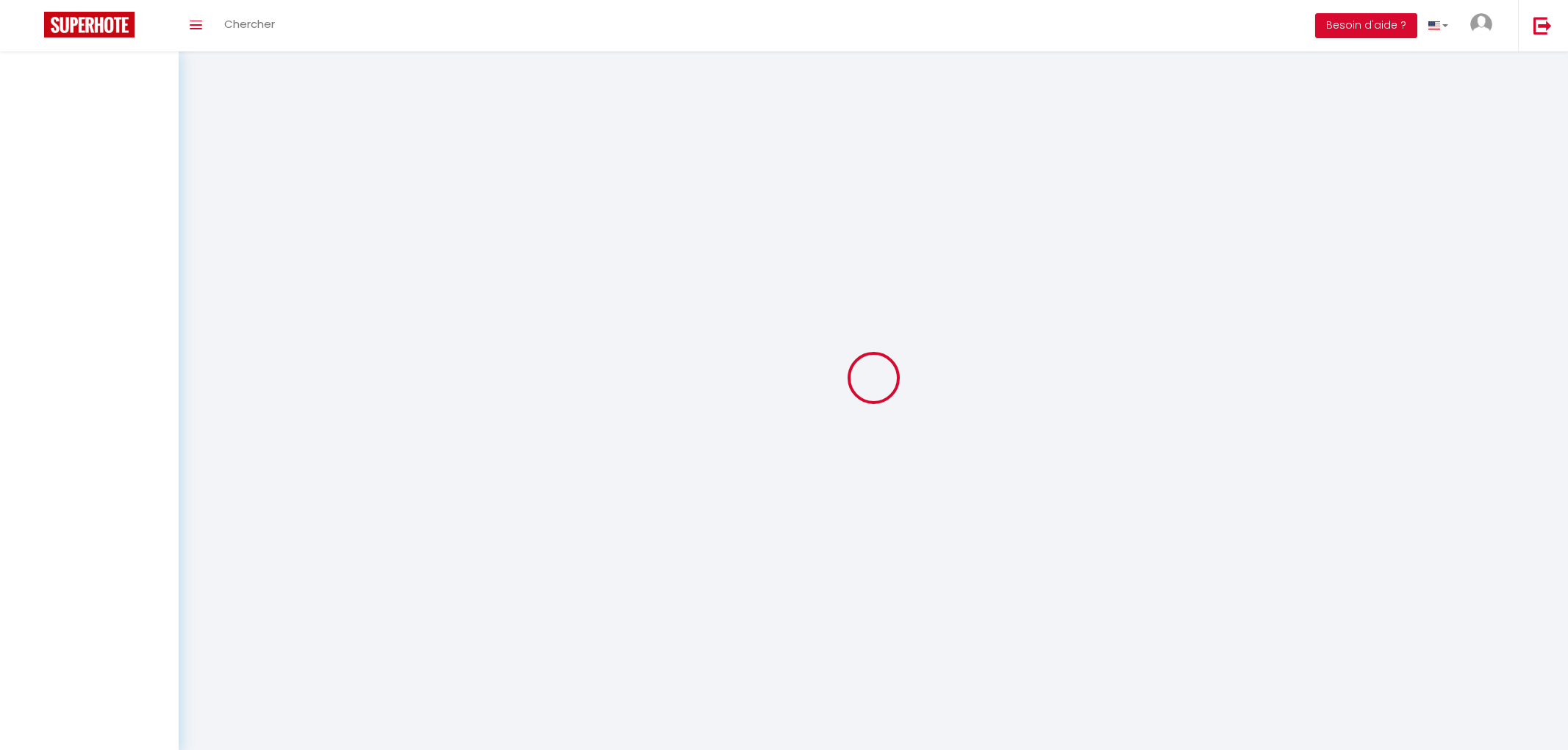
select select "message"
click at [131, 245] on div at bounding box center [89, 402] width 179 height 701
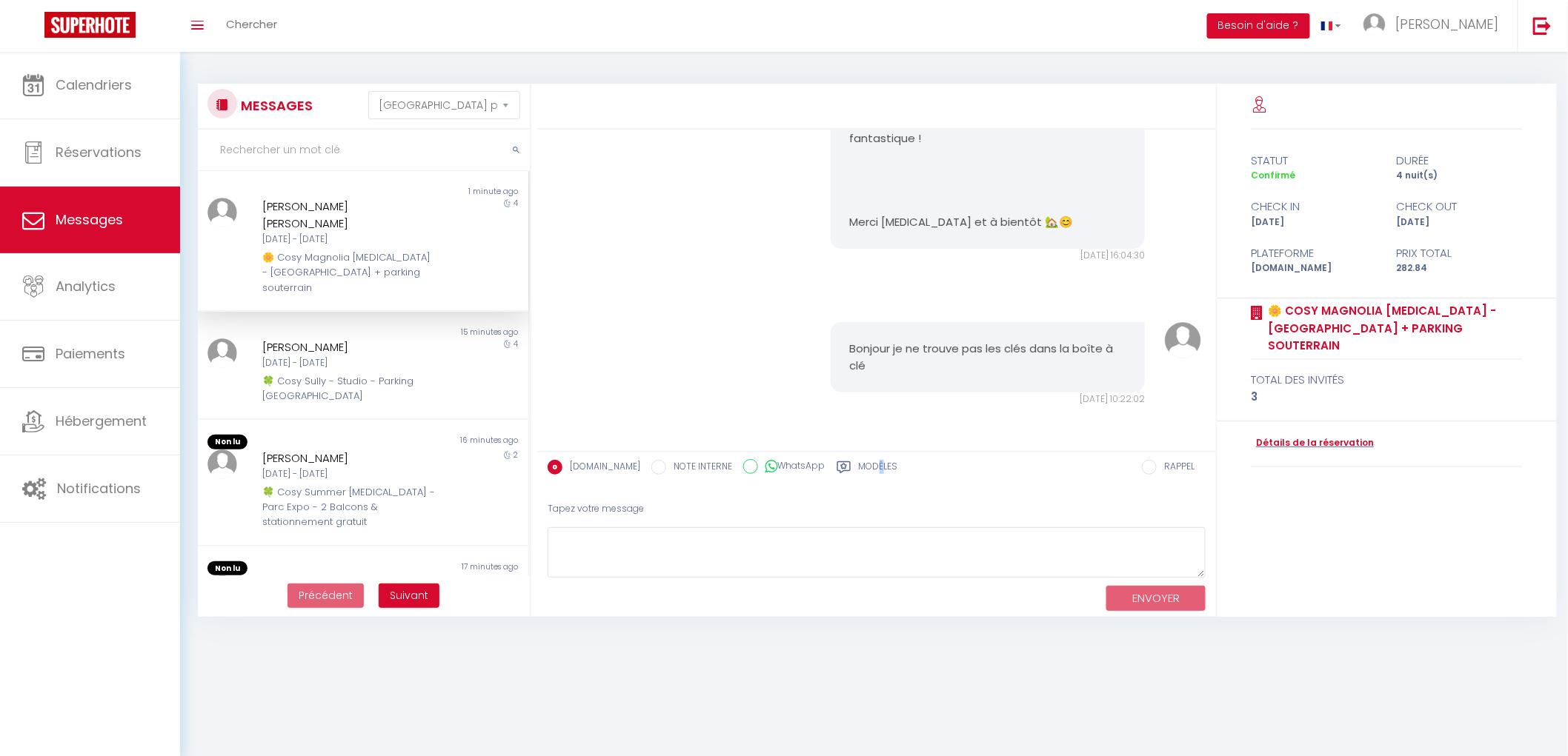
click at [870, 463] on label "Modèles" at bounding box center [878, 469] width 39 height 19
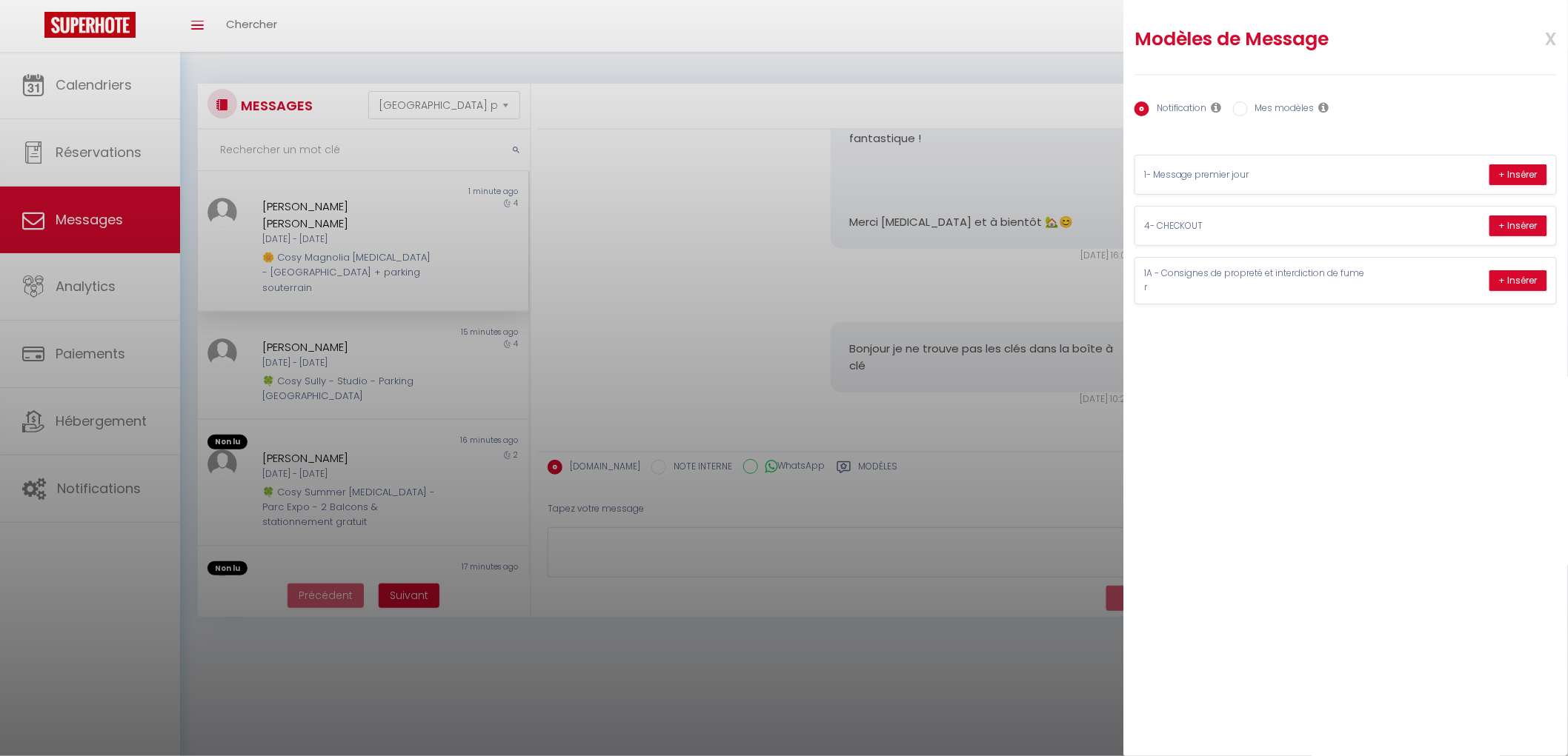
click at [1298, 109] on label "Mes modèles" at bounding box center [1281, 110] width 67 height 17
click at [1248, 109] on input "Mes modèles" at bounding box center [1240, 109] width 15 height 15
radio input "true"
radio input "false"
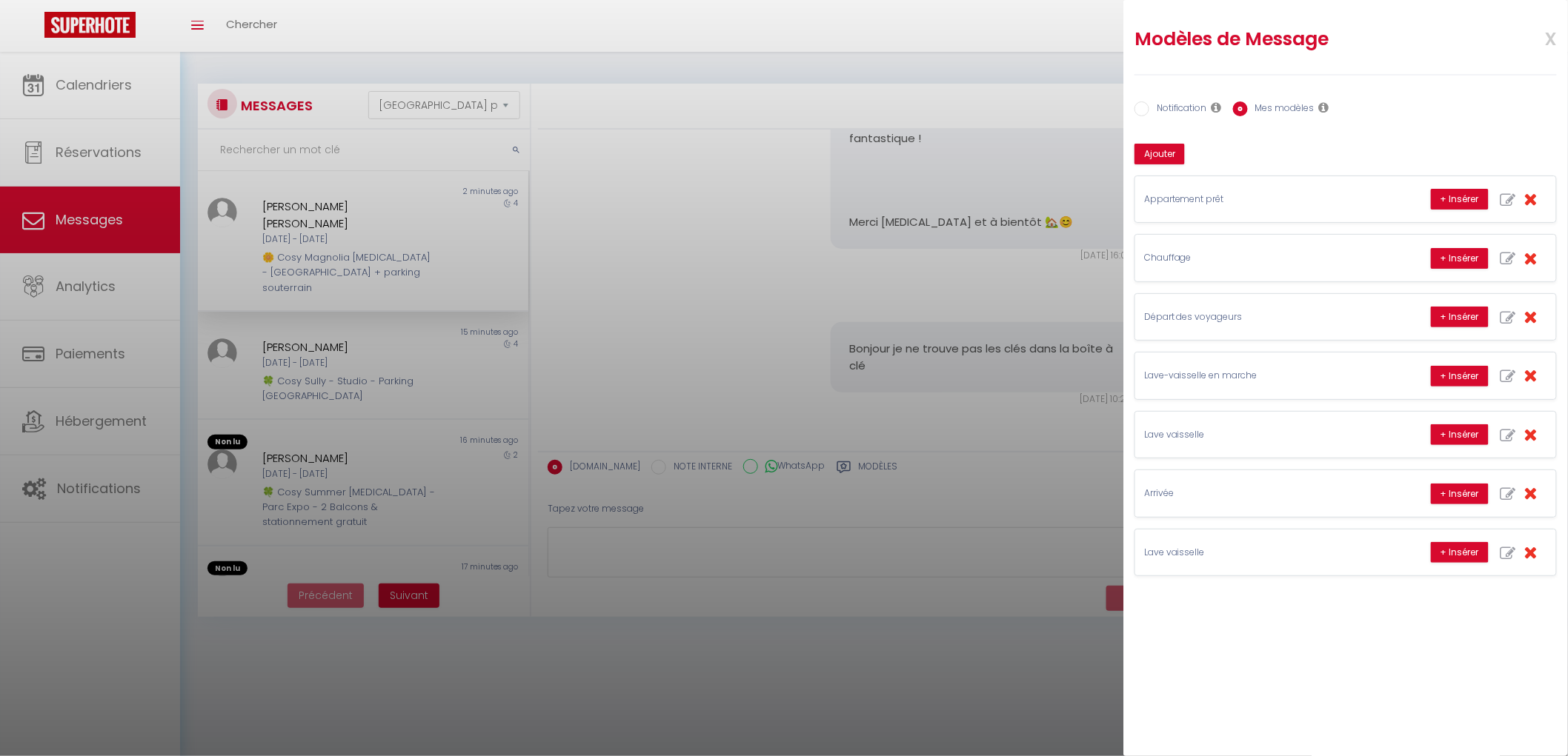
click at [697, 230] on div at bounding box center [784, 378] width 1568 height 756
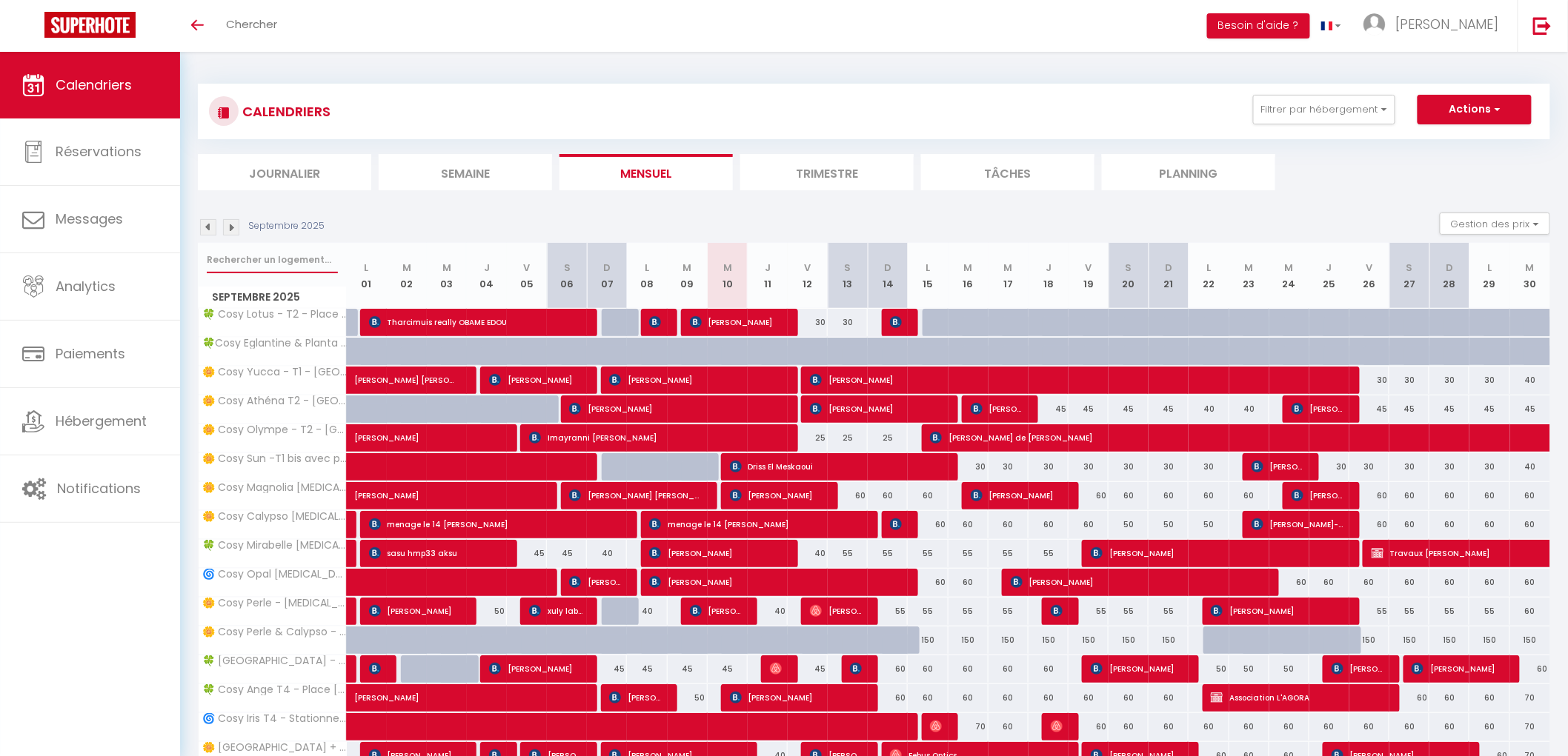
click at [267, 267] on input "text" at bounding box center [272, 260] width 131 height 26
type input "petunia"
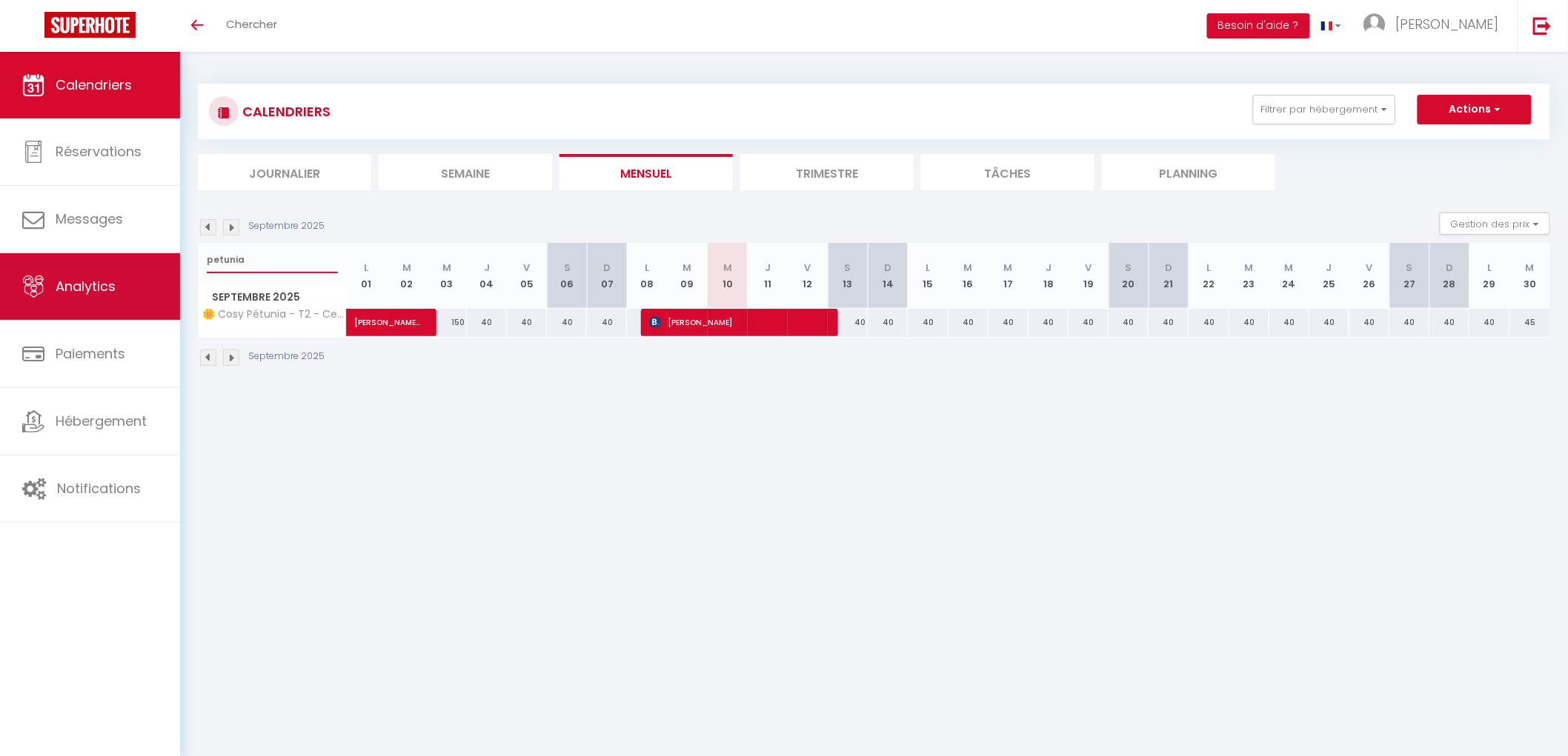
drag, startPoint x: 246, startPoint y: 267, endPoint x: 6, endPoint y: 282, distance: 240.5
click at [6, 282] on div "🟢 Des questions ou besoin d'assistance pour la migration AirBnB? Connectez-vous…" at bounding box center [784, 225] width 1568 height 347
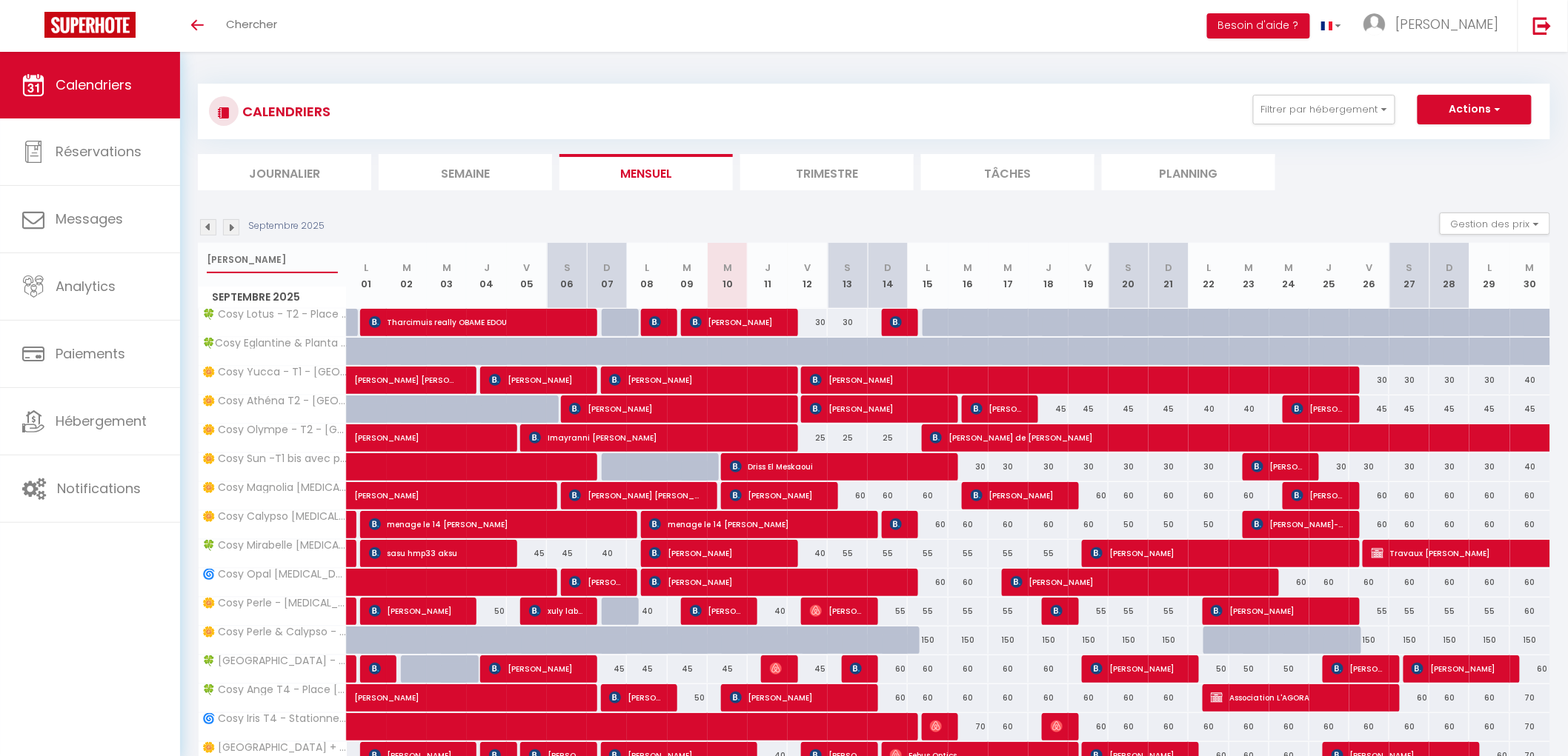
type input "lila"
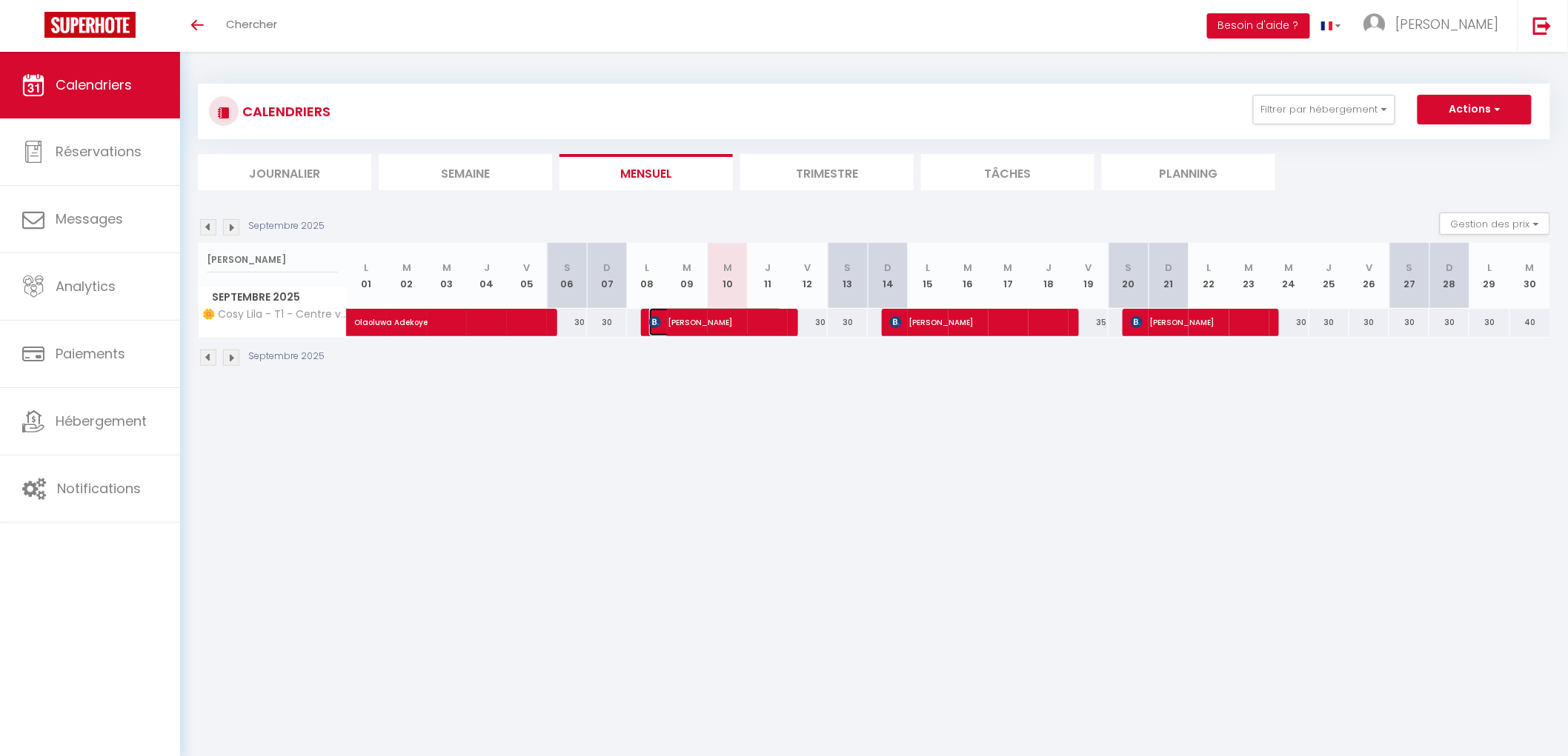
click at [749, 324] on span "HANANE RIFAI" at bounding box center [715, 322] width 133 height 28
select select "OK"
select select "KO"
select select "0"
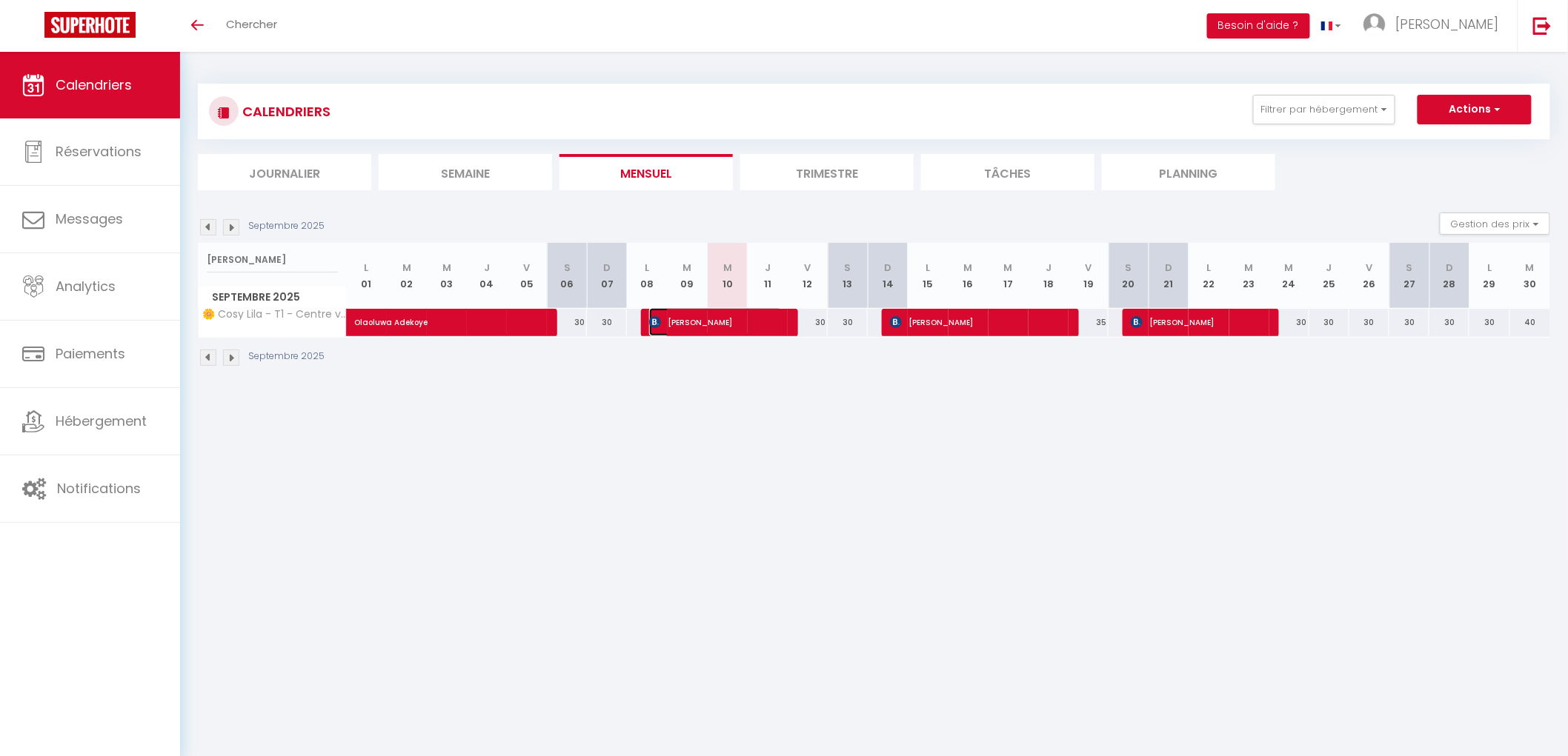
select select "1"
select select
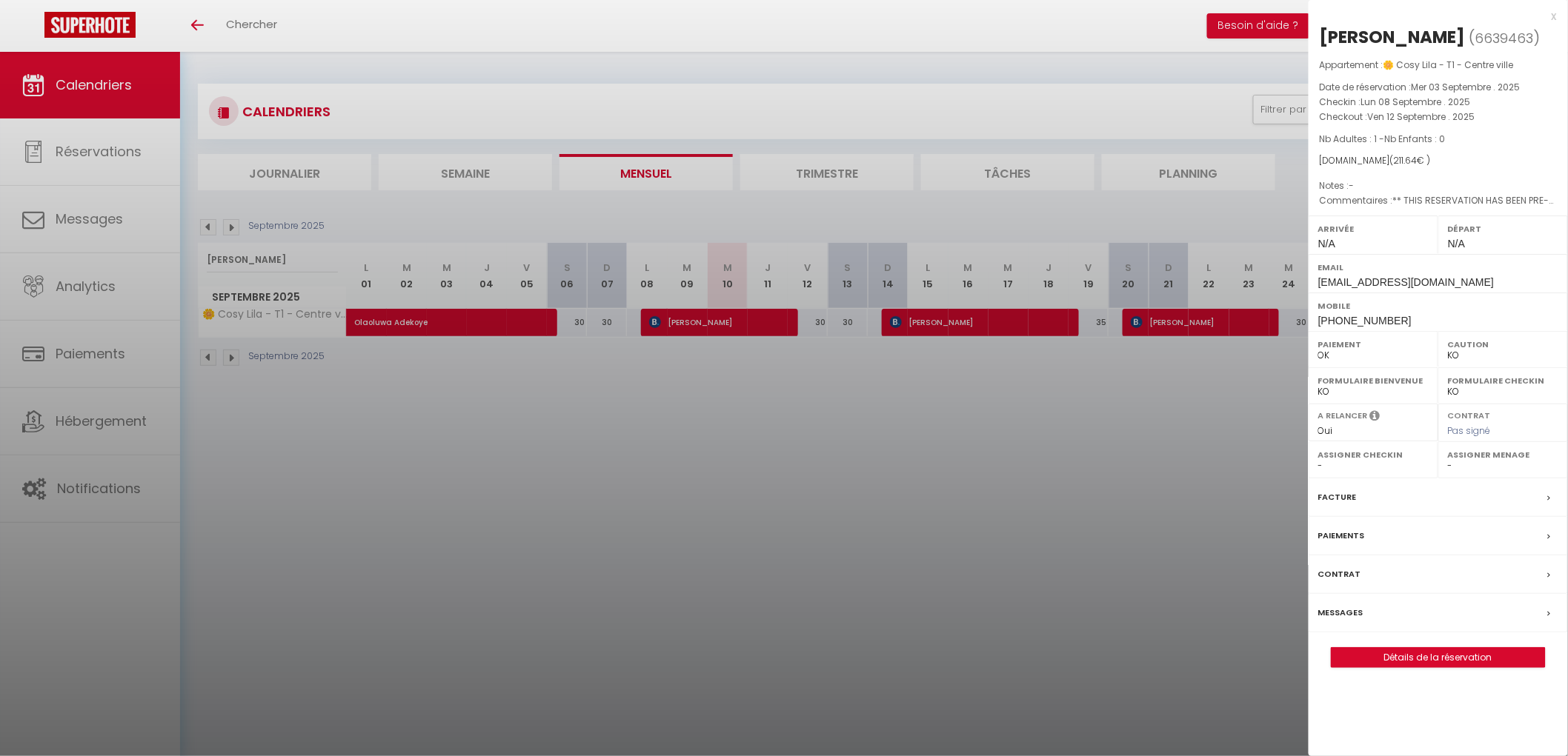
click at [910, 382] on div at bounding box center [784, 378] width 1568 height 756
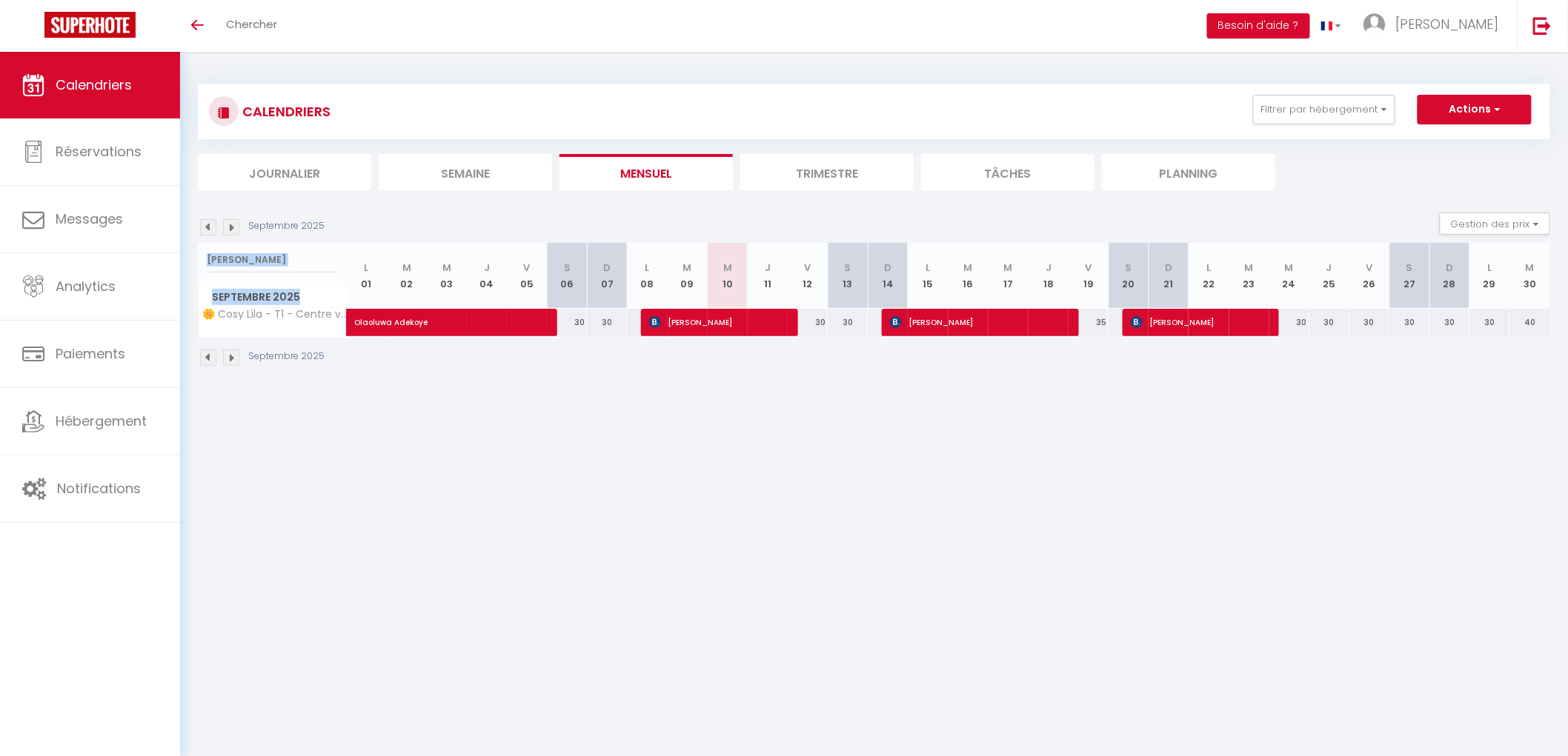
drag, startPoint x: 312, startPoint y: 277, endPoint x: 294, endPoint y: 271, distance: 19.0
click at [294, 271] on th "lila Septembre 2025" at bounding box center [273, 276] width 148 height 66
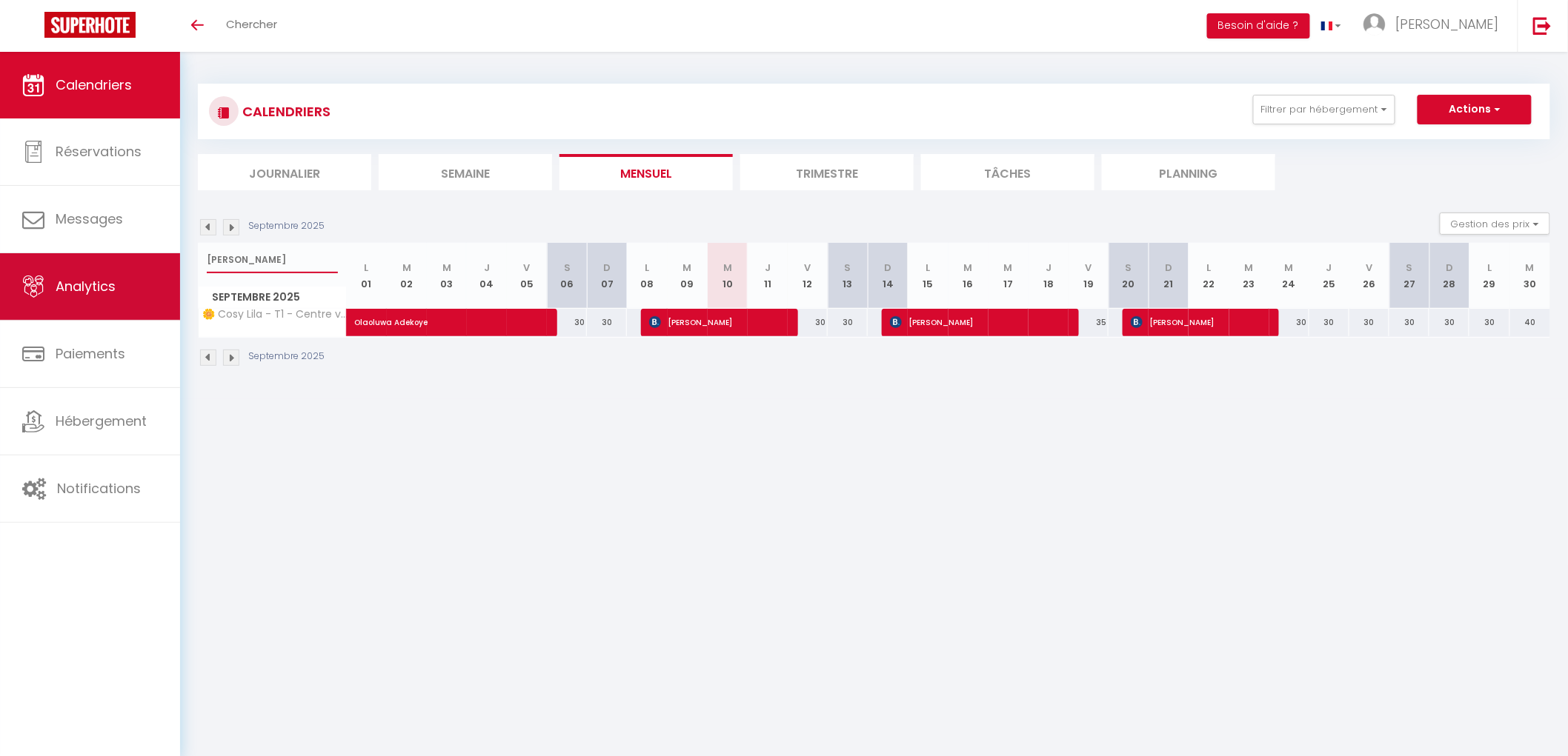
drag, startPoint x: 282, startPoint y: 267, endPoint x: 132, endPoint y: 261, distance: 150.1
click at [132, 261] on div "🟢 Des questions ou besoin d'assistance pour la migration AirBnB? Connectez-vous…" at bounding box center [784, 225] width 1568 height 347
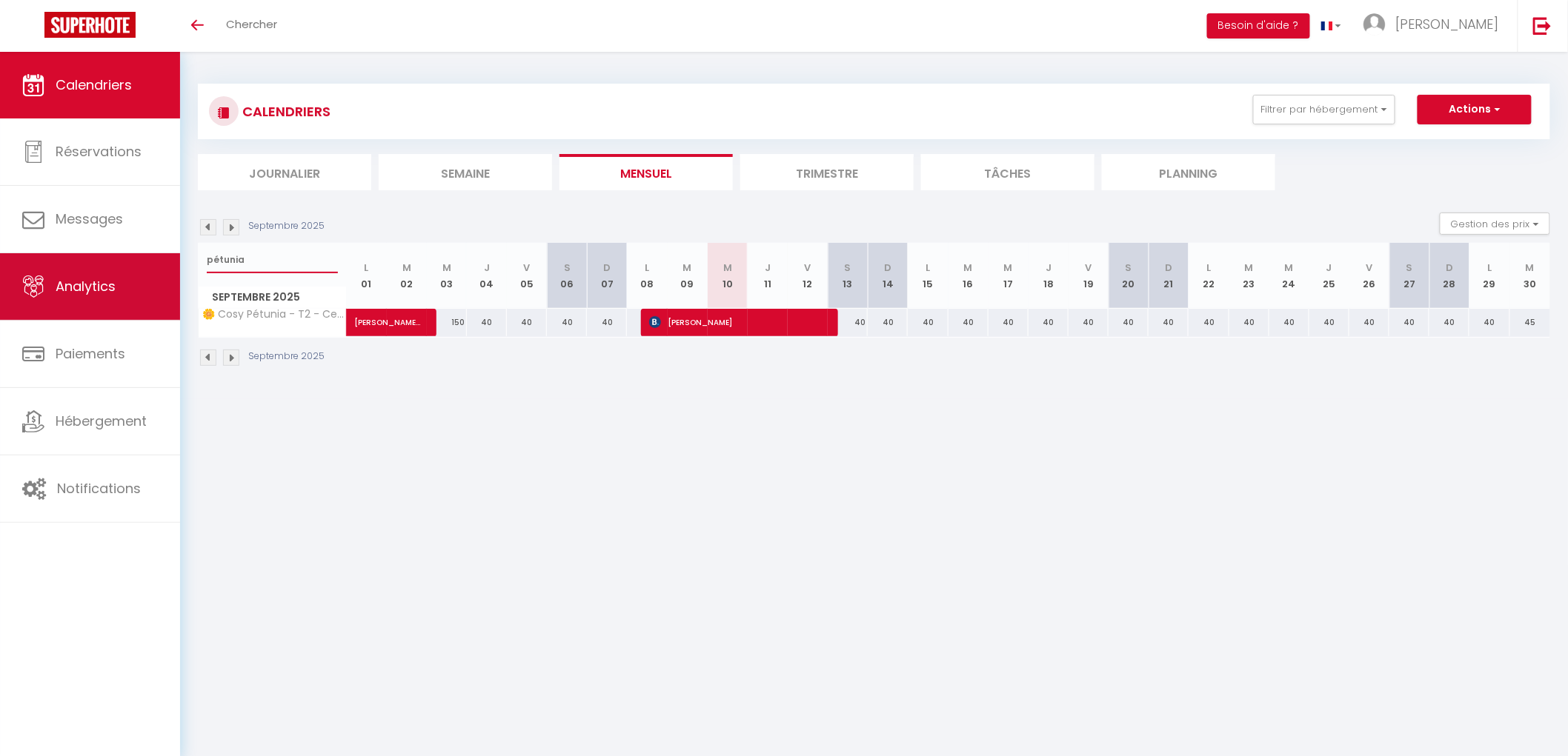
drag, startPoint x: 253, startPoint y: 256, endPoint x: 28, endPoint y: 255, distance: 225.0
click at [28, 255] on div "🟢 Des questions ou besoin d'assistance pour la migration AirBnB? Connectez-vous…" at bounding box center [784, 225] width 1568 height 347
type input "lila"
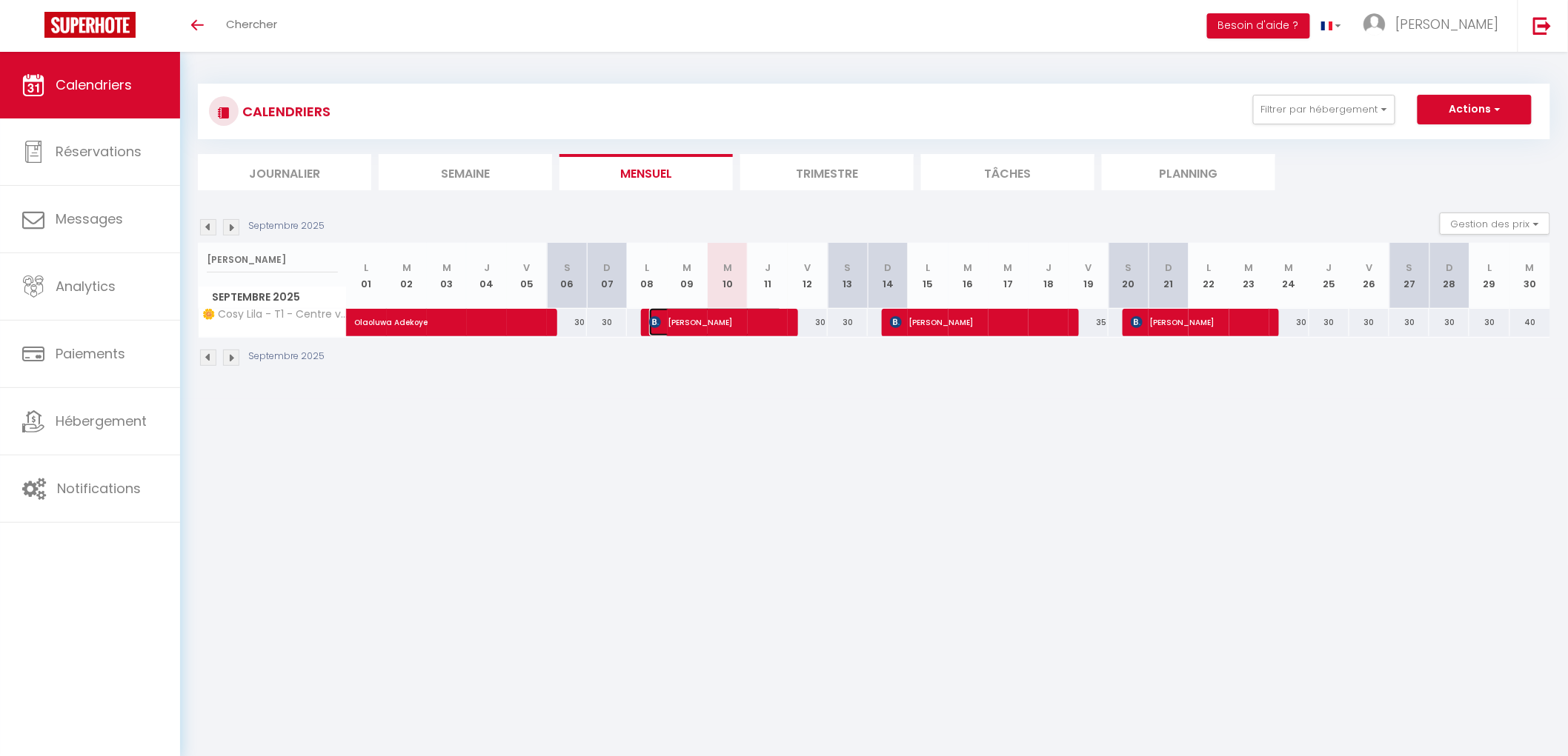
click at [755, 324] on span "HANANE RIFAI" at bounding box center [715, 322] width 133 height 28
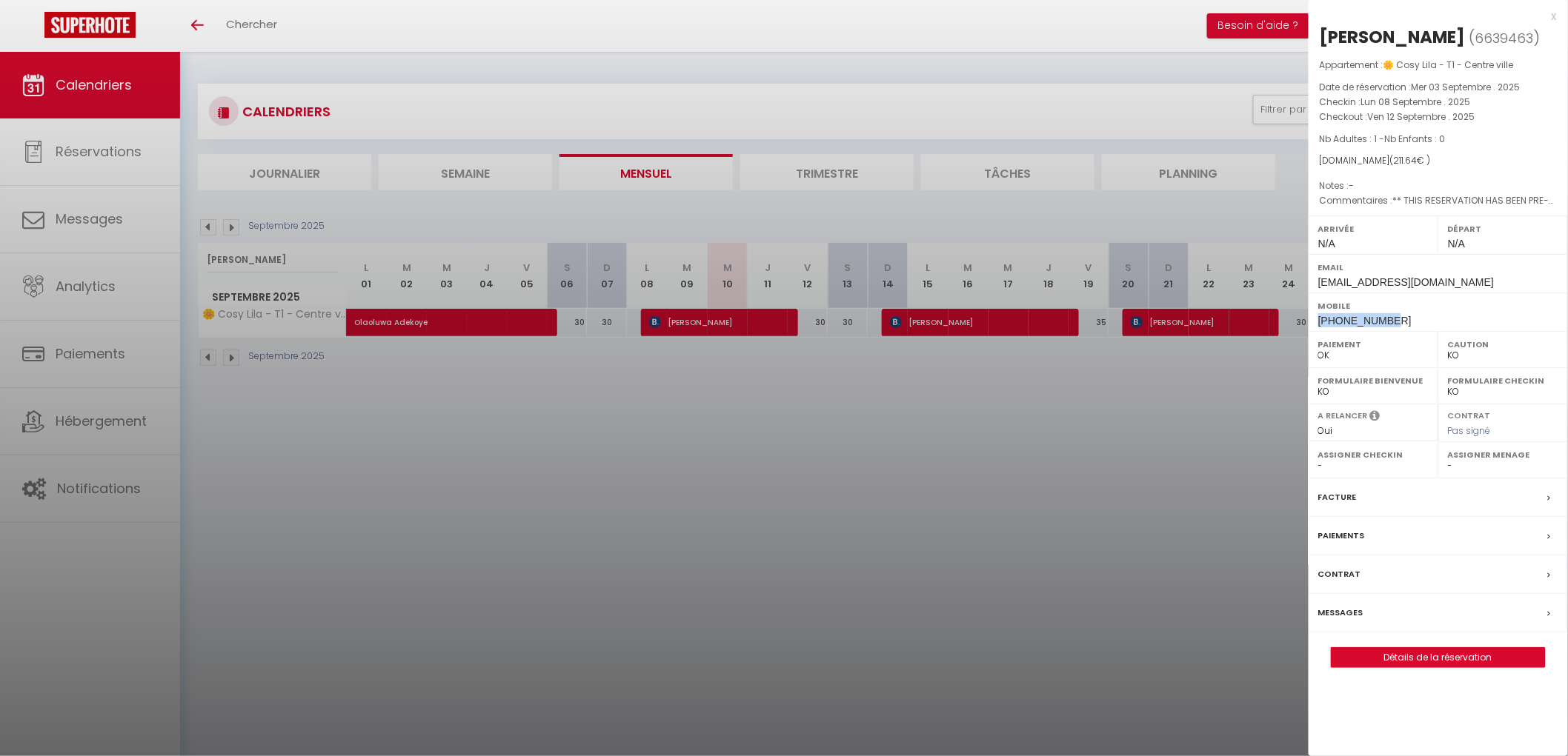
drag, startPoint x: 1373, startPoint y: 319, endPoint x: 1311, endPoint y: 320, distance: 62.0
click at [1311, 320] on div "Mobile +33627596504" at bounding box center [1438, 312] width 259 height 38
copy span "+33627596504"
click at [1343, 606] on label "Messages" at bounding box center [1341, 613] width 45 height 16
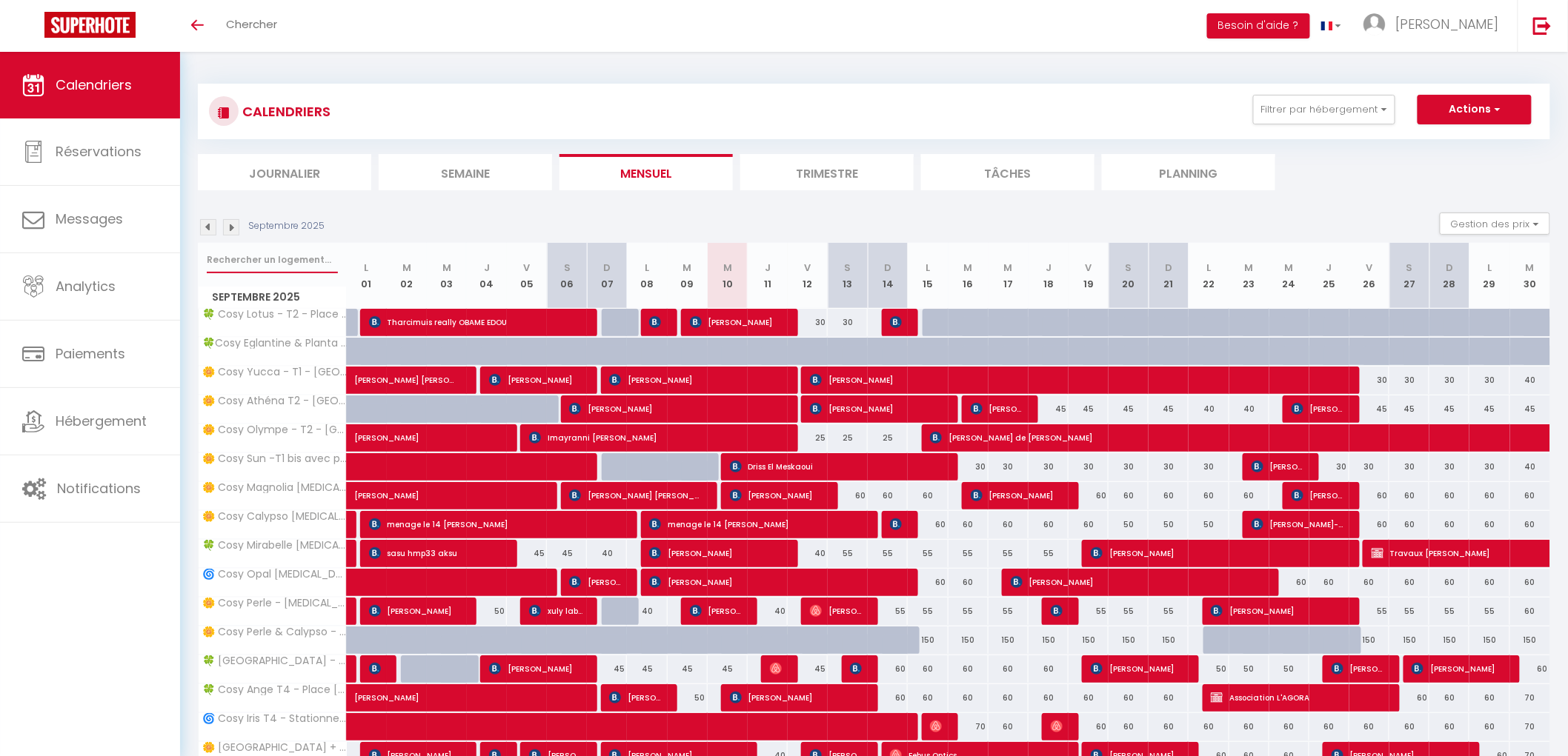
click at [268, 263] on input "text" at bounding box center [272, 260] width 131 height 26
type input "perle"
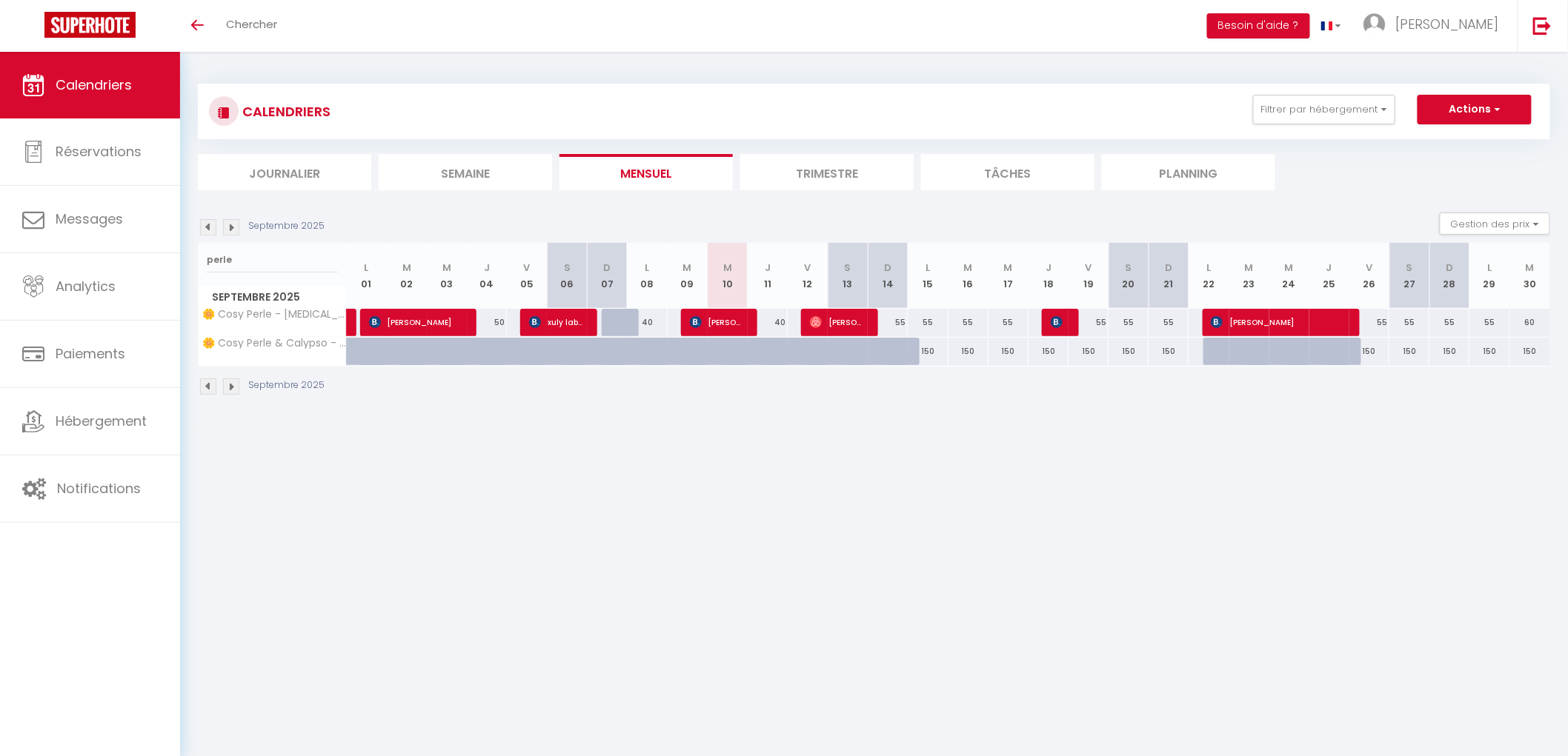
click at [832, 157] on li "Trimestre" at bounding box center [827, 172] width 173 height 36
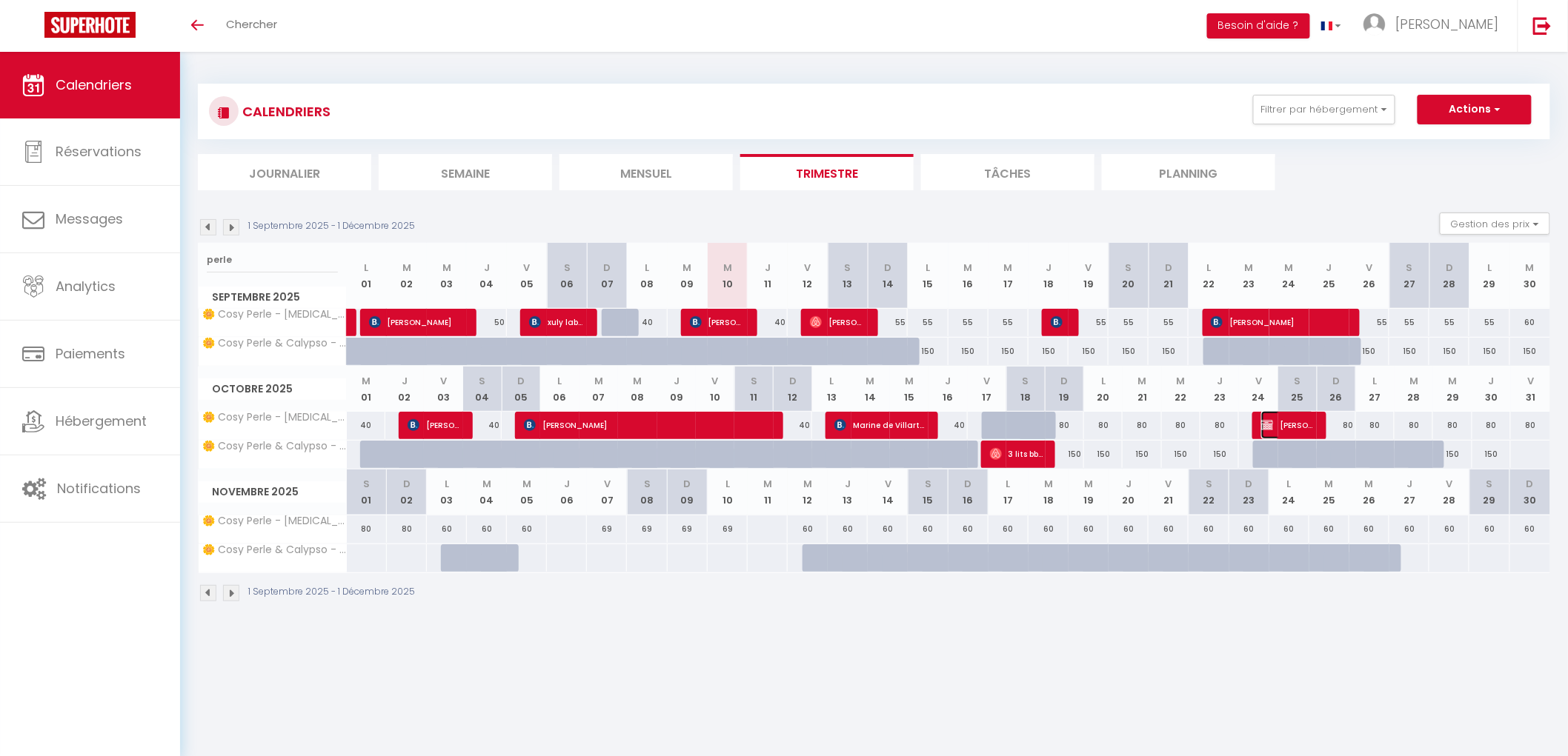
click at [1264, 422] on span "[PERSON_NAME]" at bounding box center [1287, 425] width 53 height 28
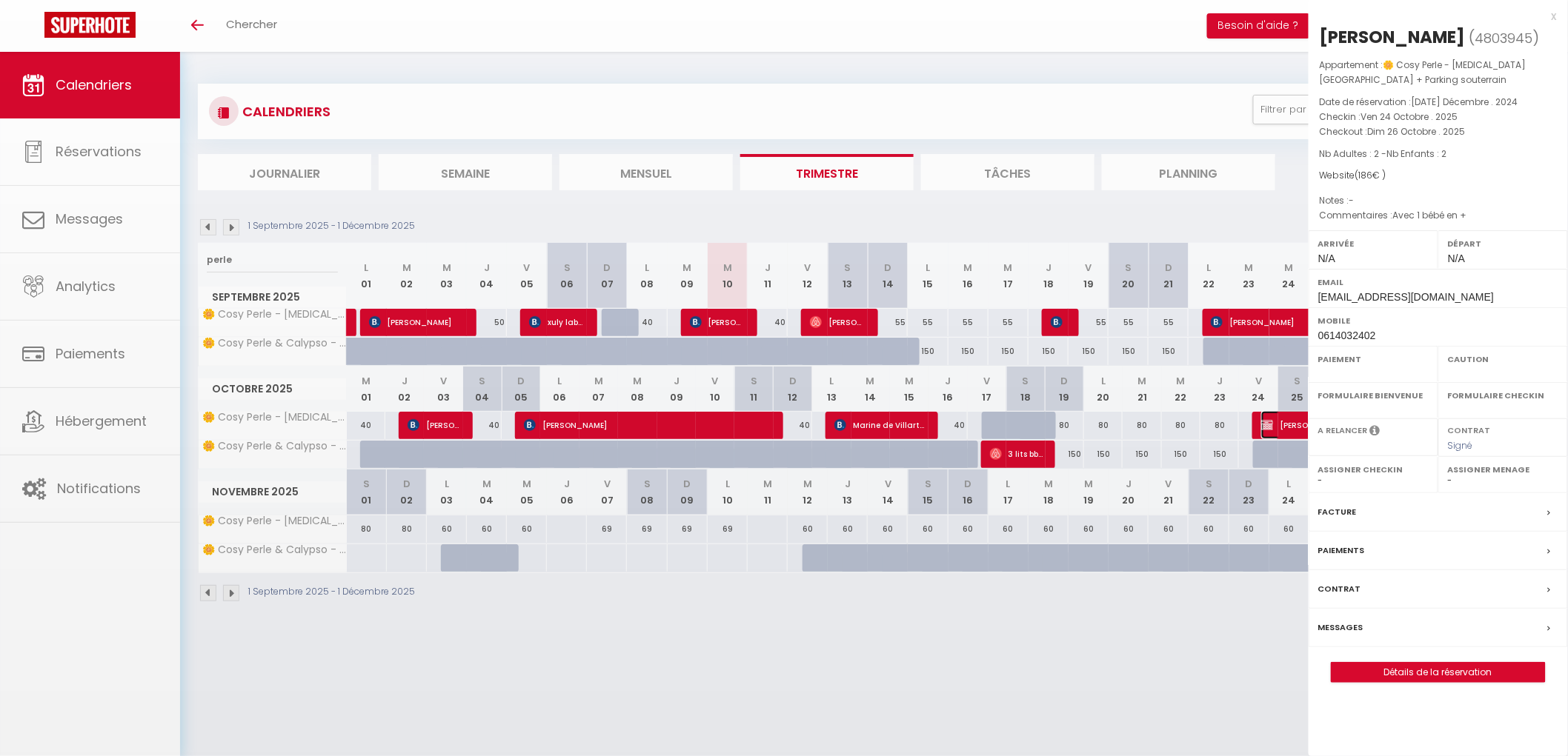
select select "OK"
select select "KO"
select select "0"
select select "1"
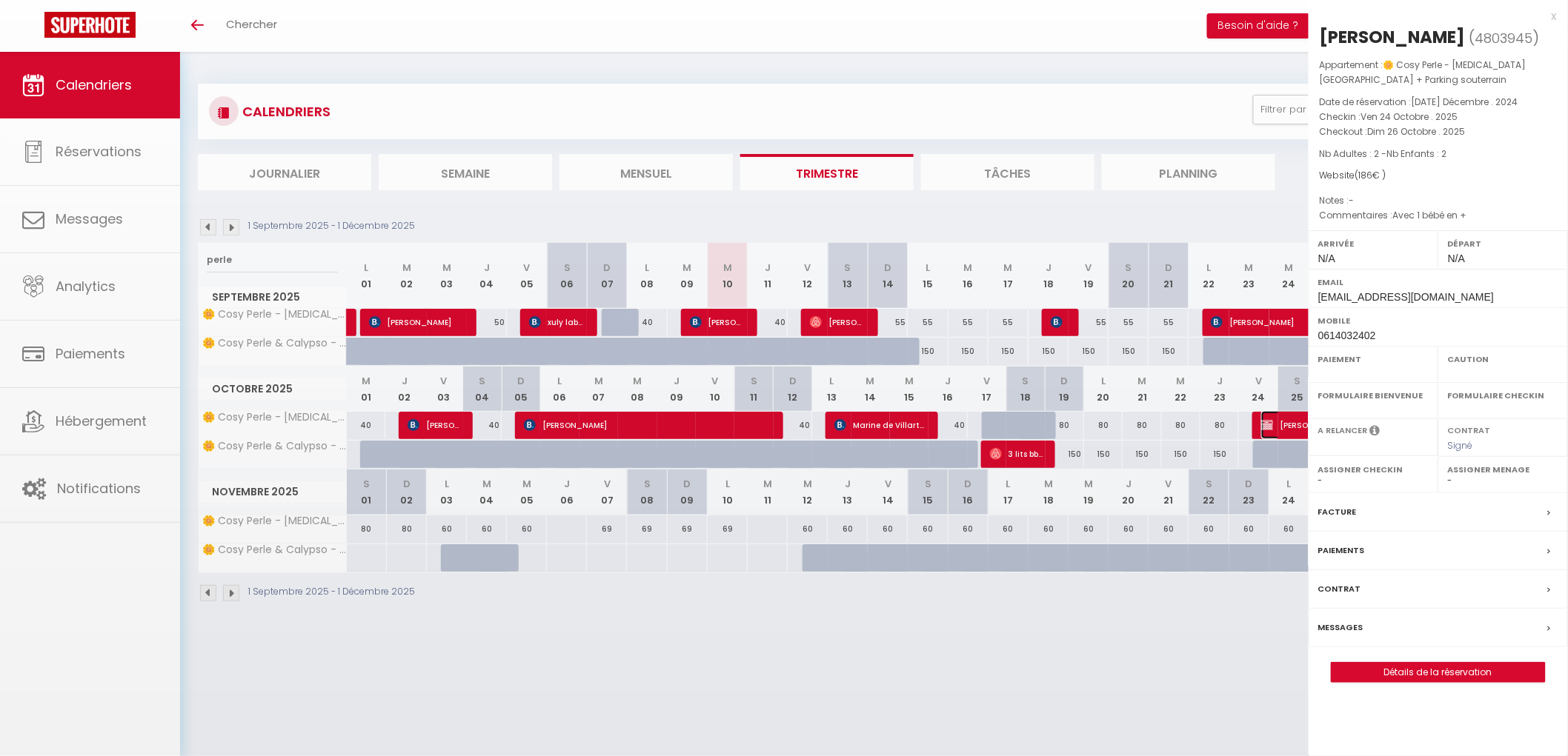
select select
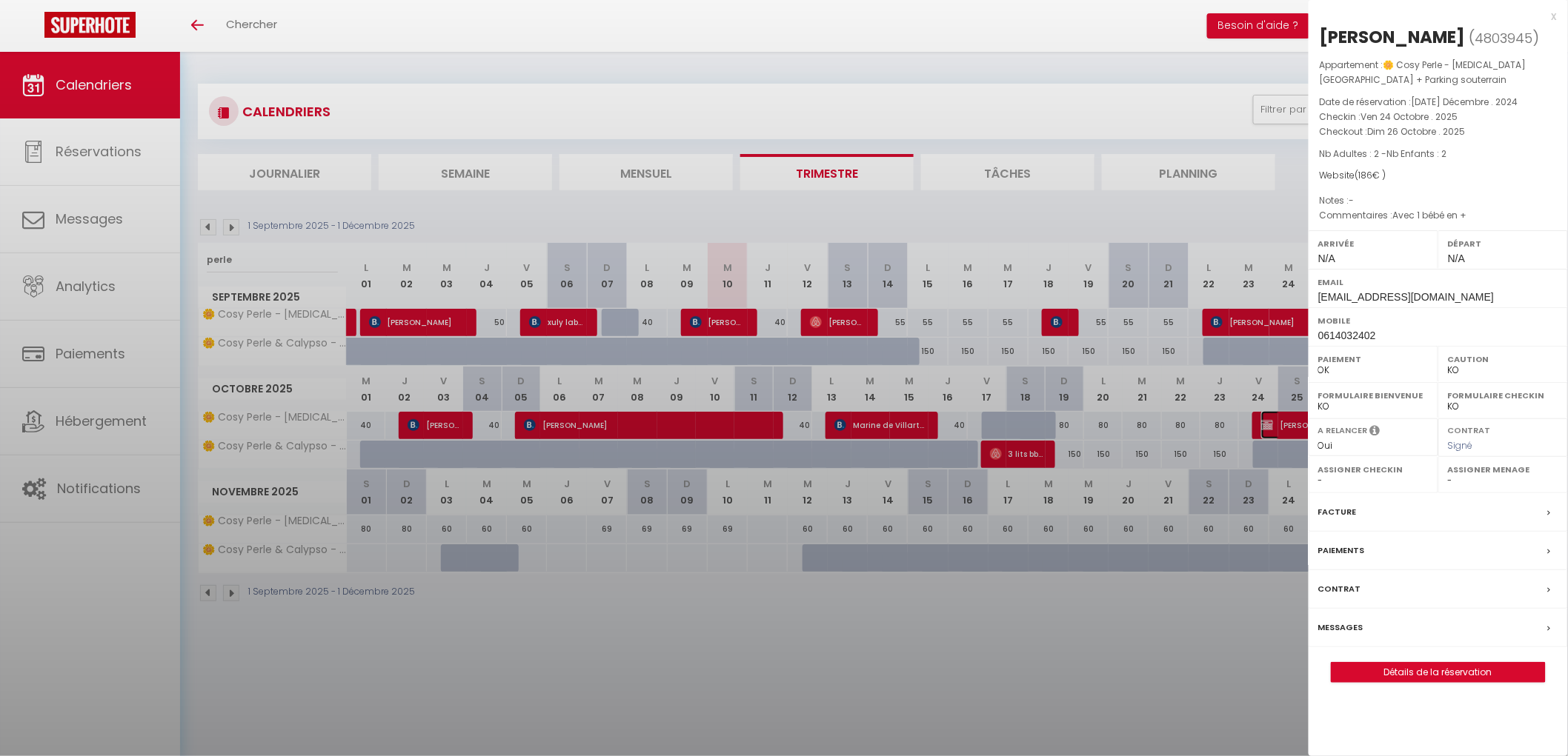
select select "34416"
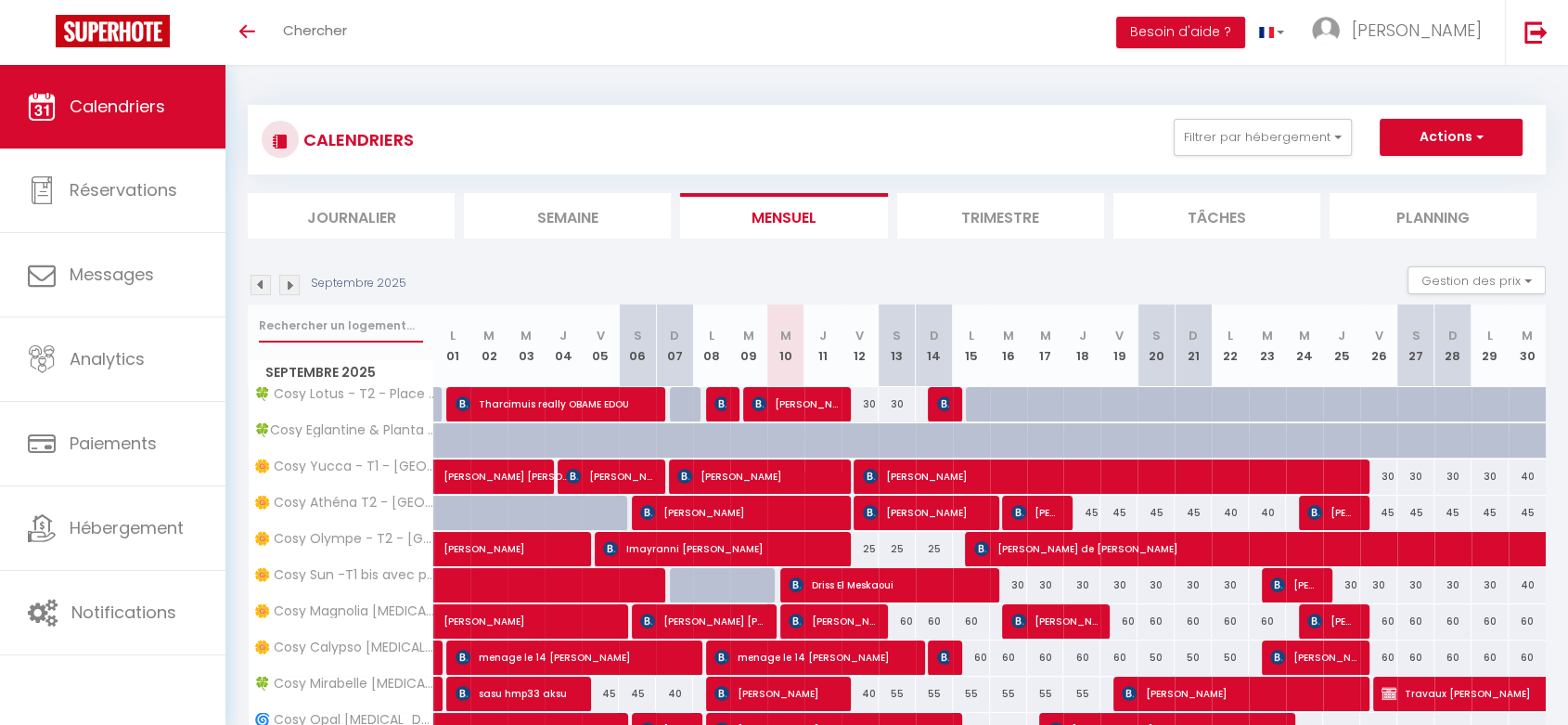
click at [342, 323] on input "text" at bounding box center [341, 326] width 164 height 33
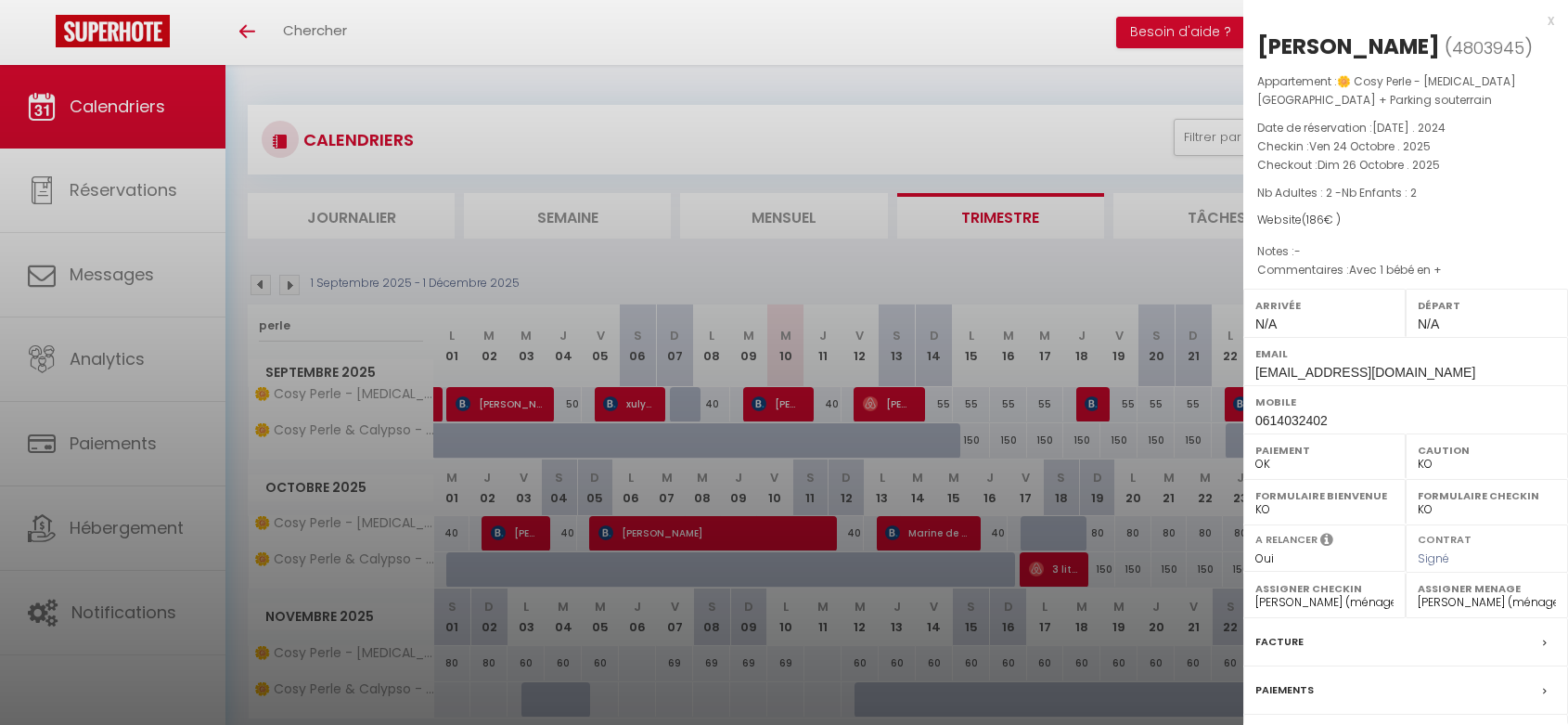
select select "KO"
select select "0"
select select "34416"
